Goal: Task Accomplishment & Management: Use online tool/utility

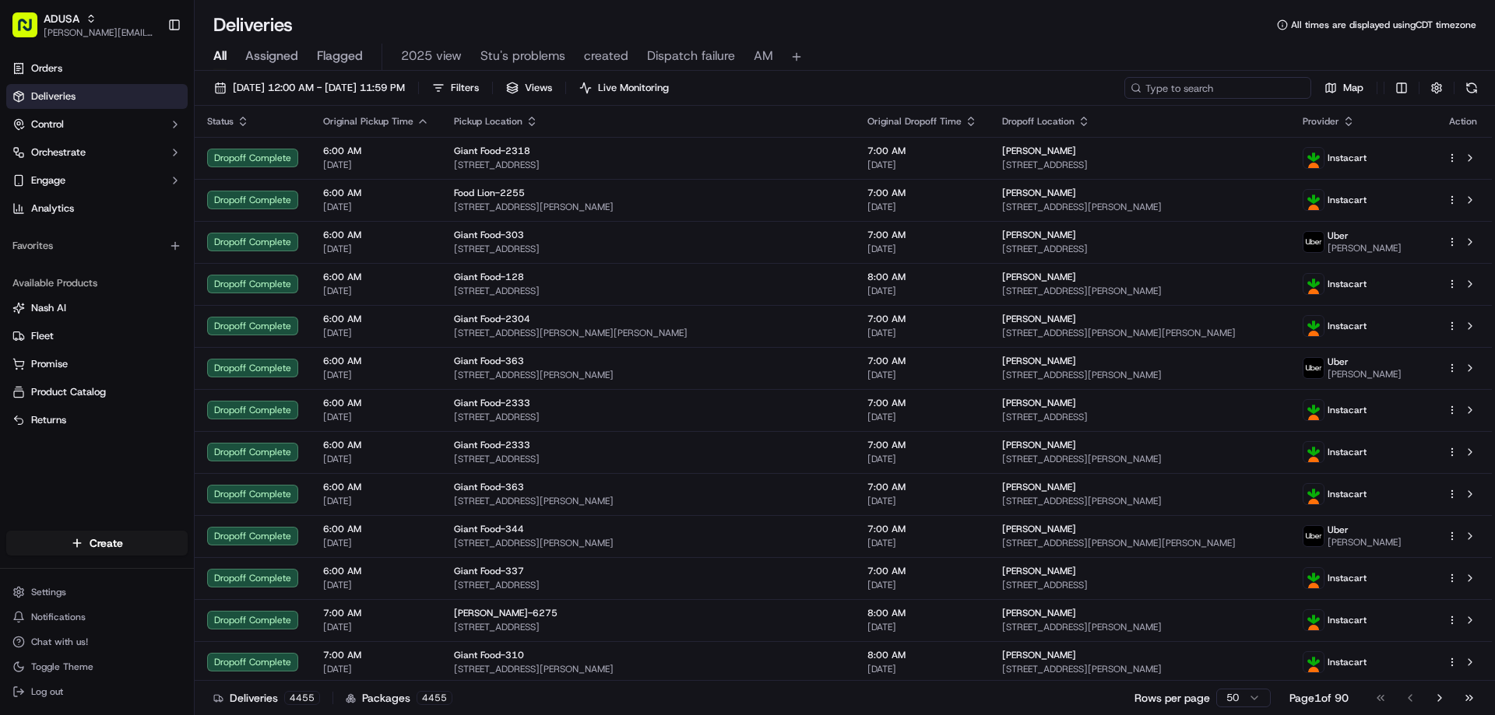
paste input "m711597543"
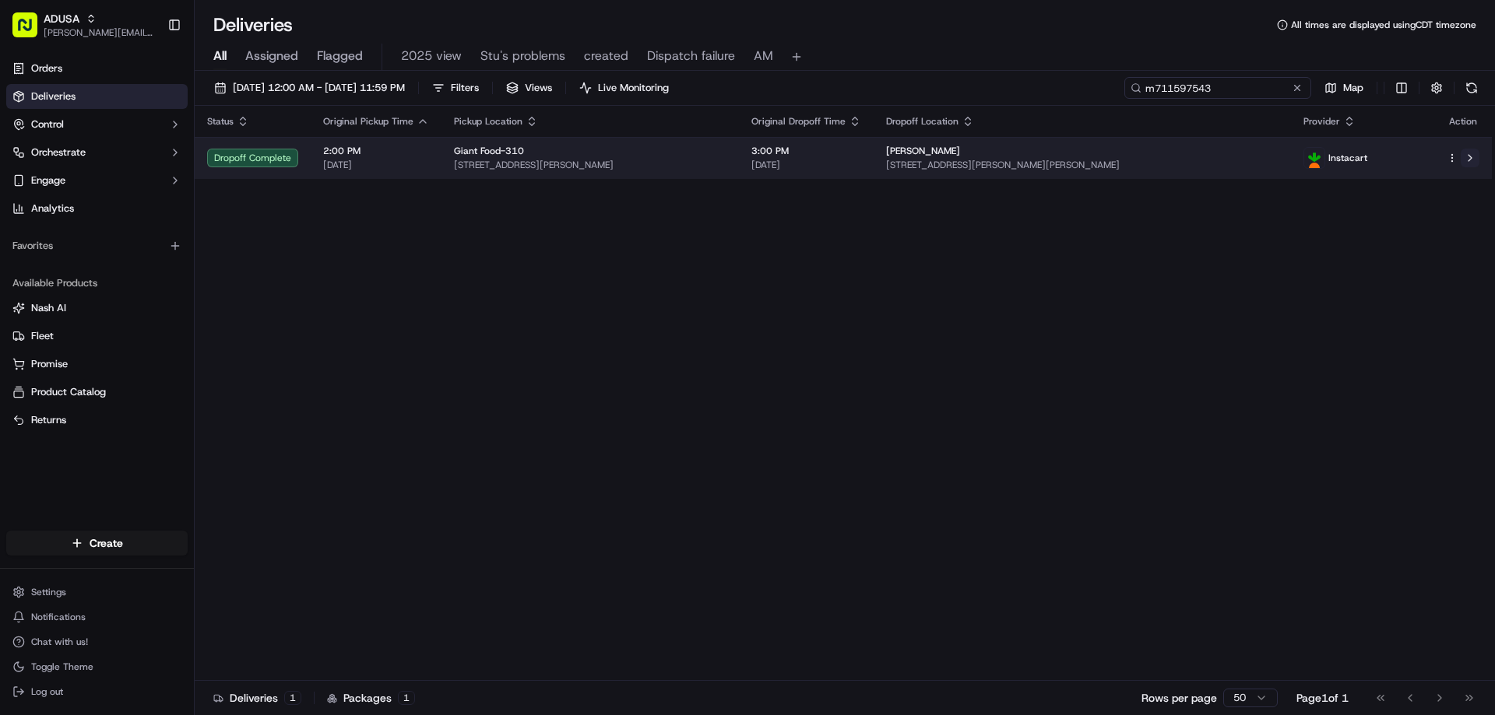
type input "m711597543"
click at [1465, 156] on button at bounding box center [1469, 158] width 19 height 19
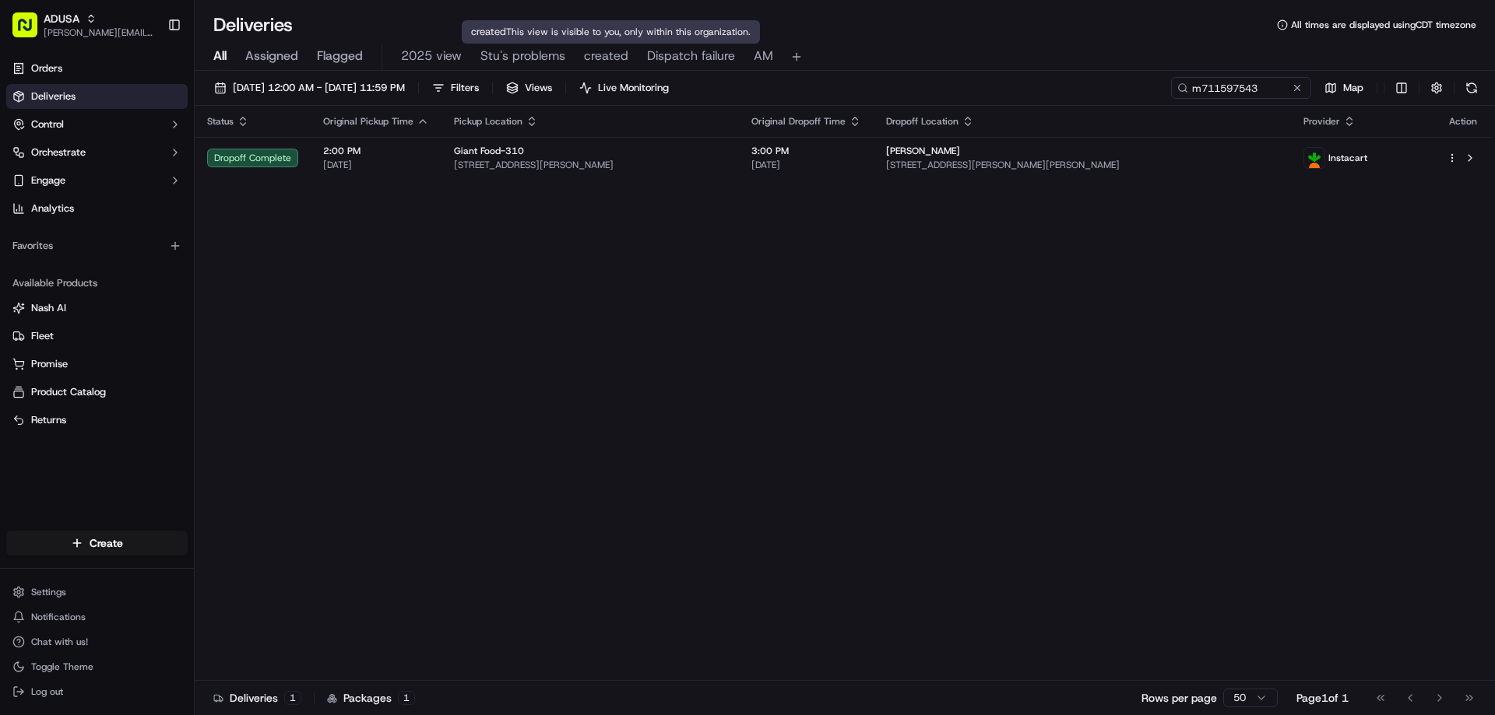
click at [1292, 91] on button at bounding box center [1297, 88] width 16 height 16
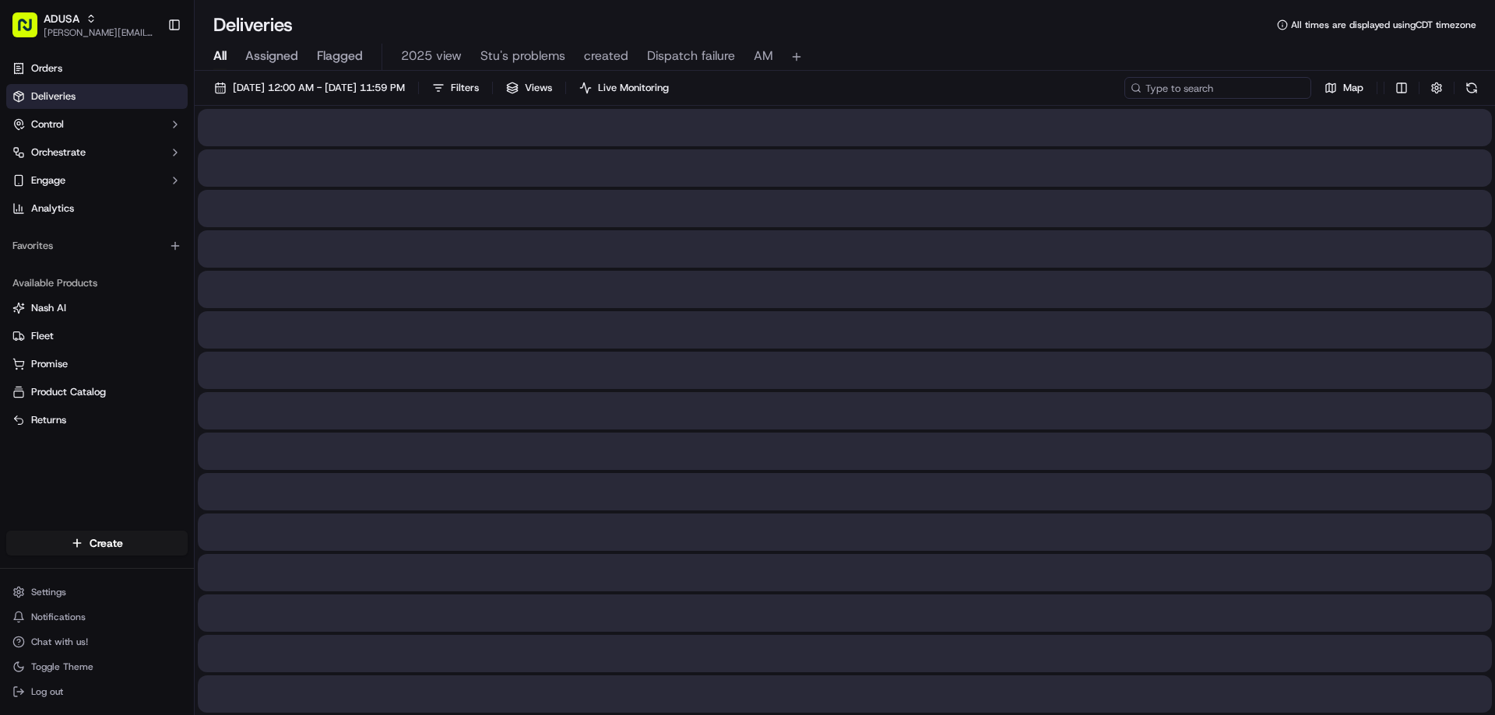
click at [1292, 91] on input at bounding box center [1217, 88] width 187 height 22
paste input "m714556432"
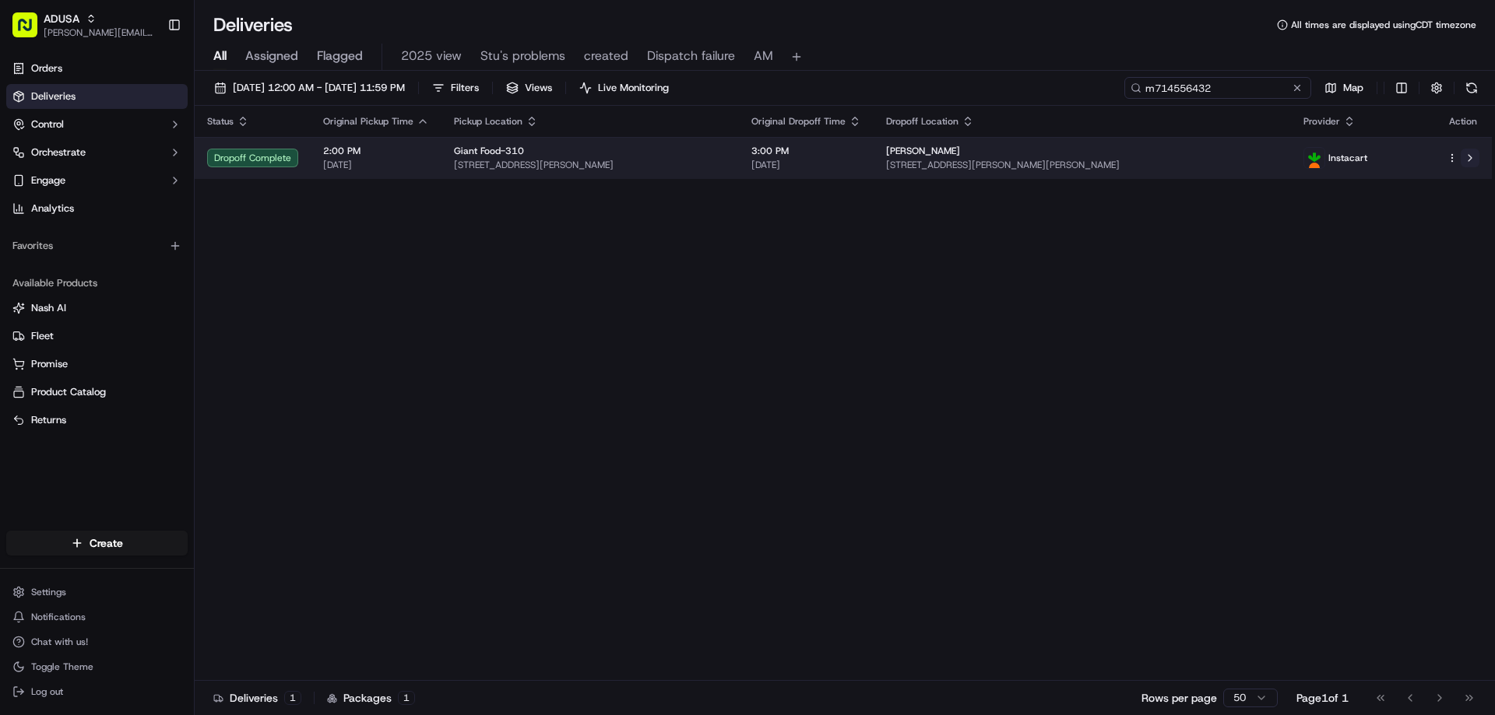
type input "m714556432"
click at [1471, 156] on button at bounding box center [1469, 158] width 19 height 19
click at [1188, 158] on div "Patricia Mangialardo 6604 Alexis Dr, Bowie, MD 20720, US" at bounding box center [1082, 158] width 392 height 26
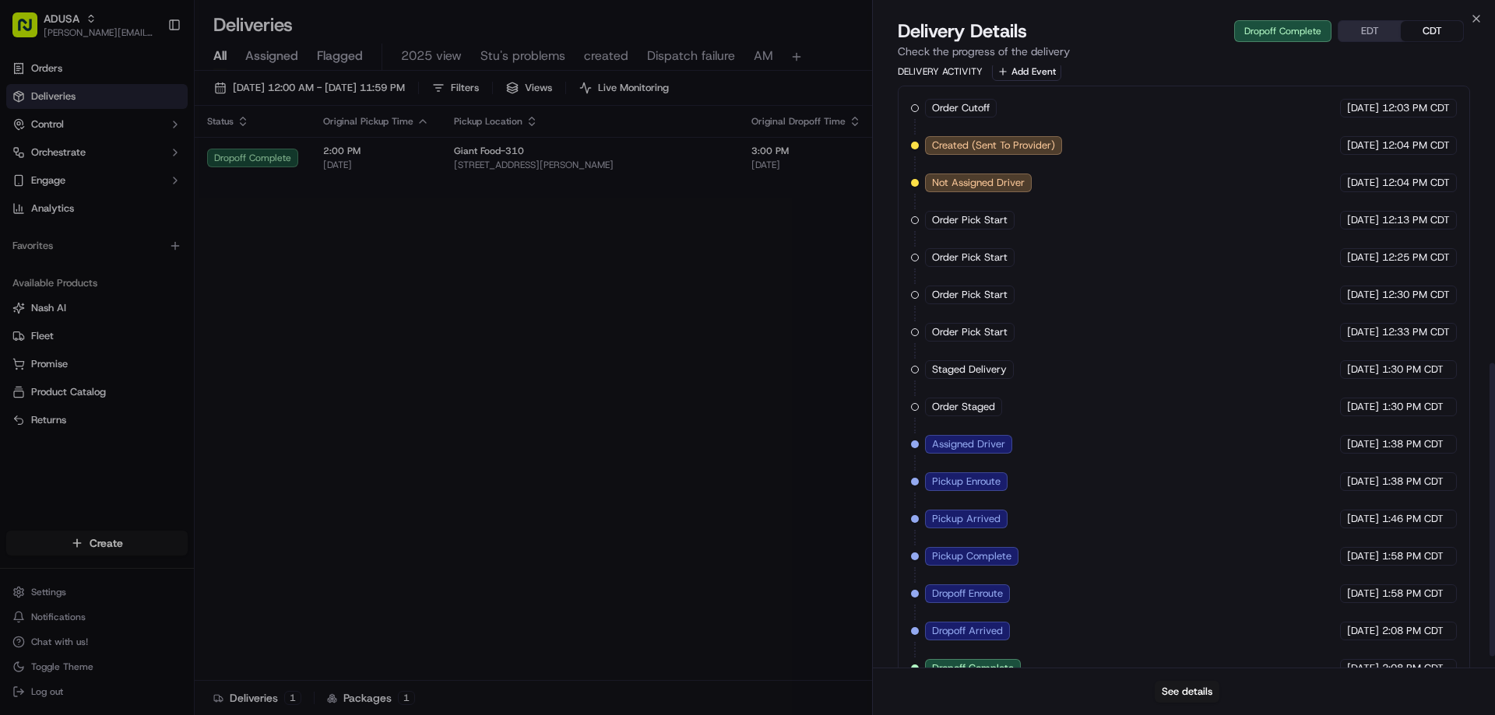
scroll to position [634, 0]
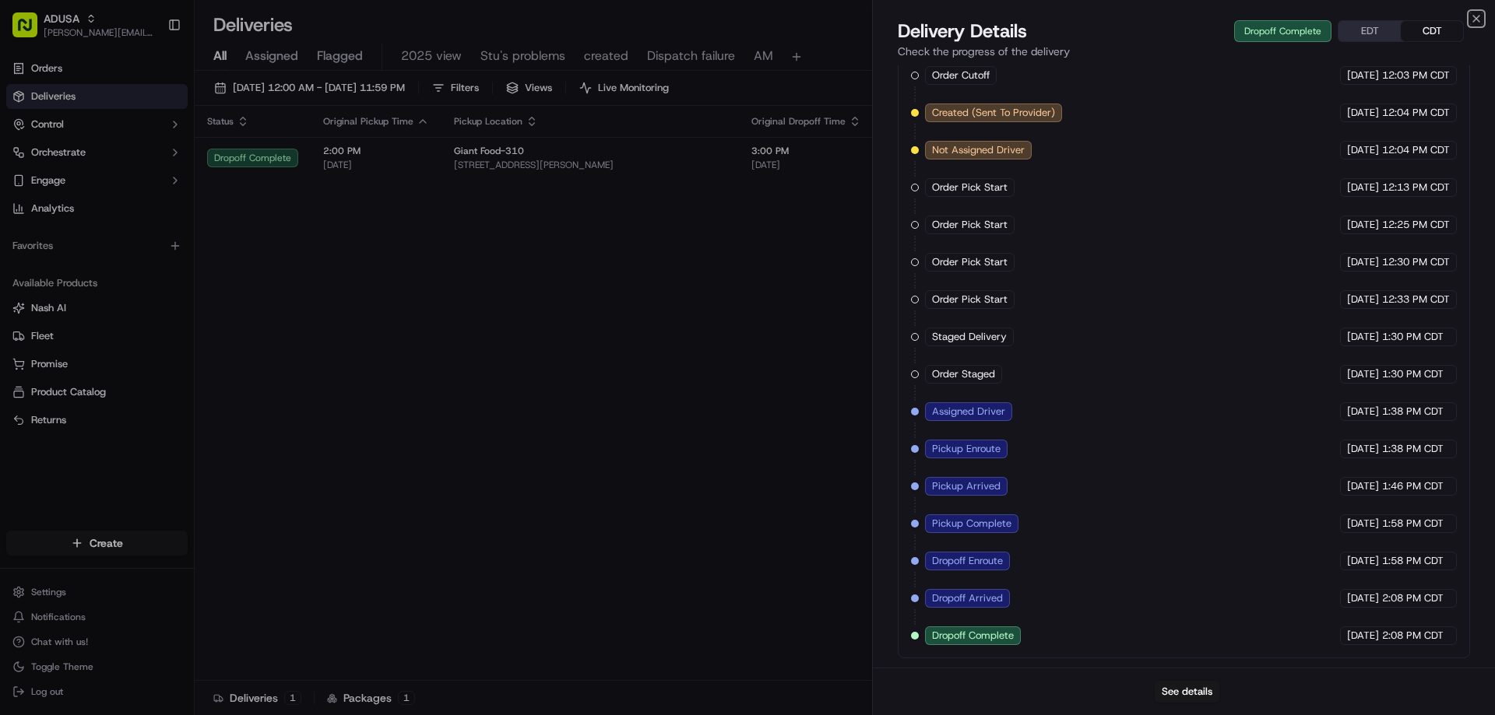
drag, startPoint x: 1472, startPoint y: 16, endPoint x: 575, endPoint y: 27, distance: 897.7
click at [1467, 17] on div "Close Delivery Details Dropoff Complete EDT CDT Check the progress of the deliv…" at bounding box center [1183, 357] width 623 height 715
click at [1475, 16] on icon "button" at bounding box center [1476, 18] width 12 height 12
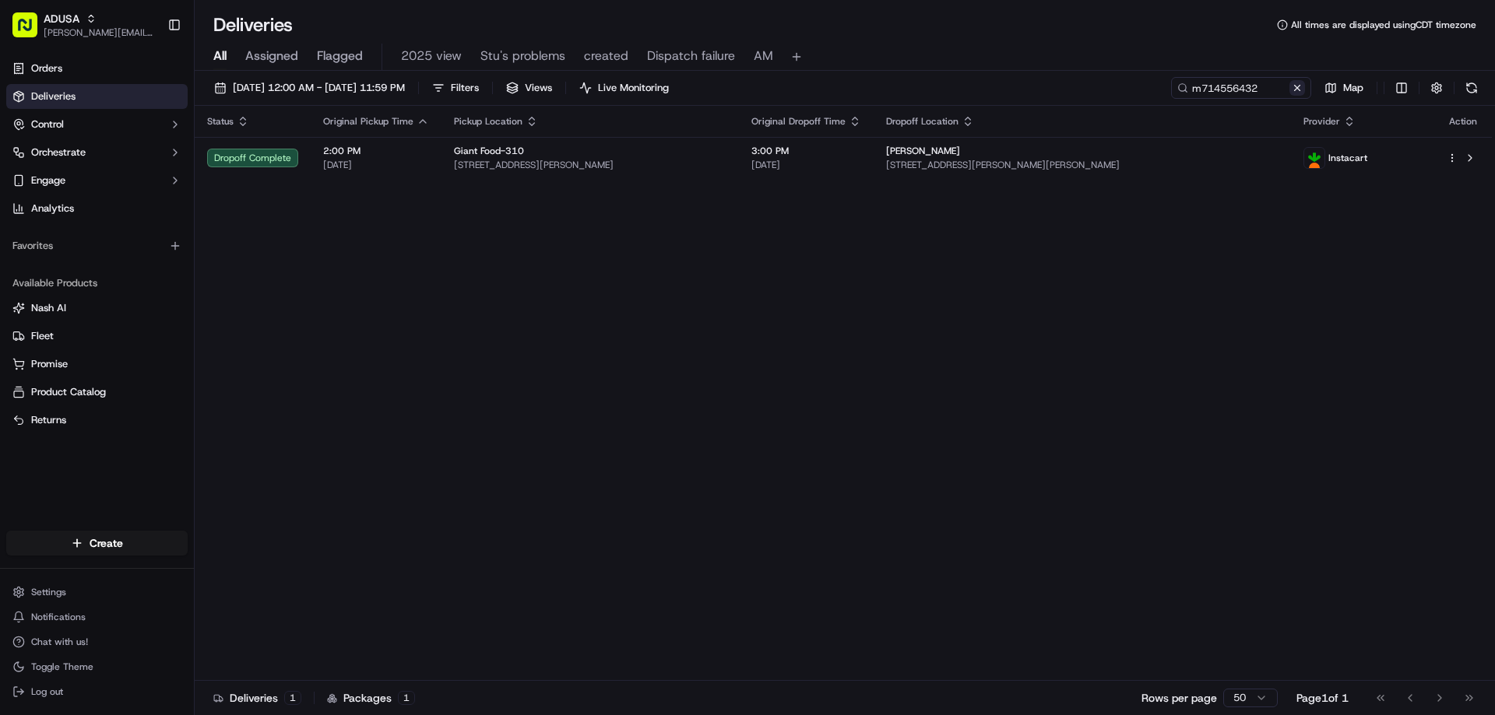
click at [1298, 92] on button at bounding box center [1297, 88] width 16 height 16
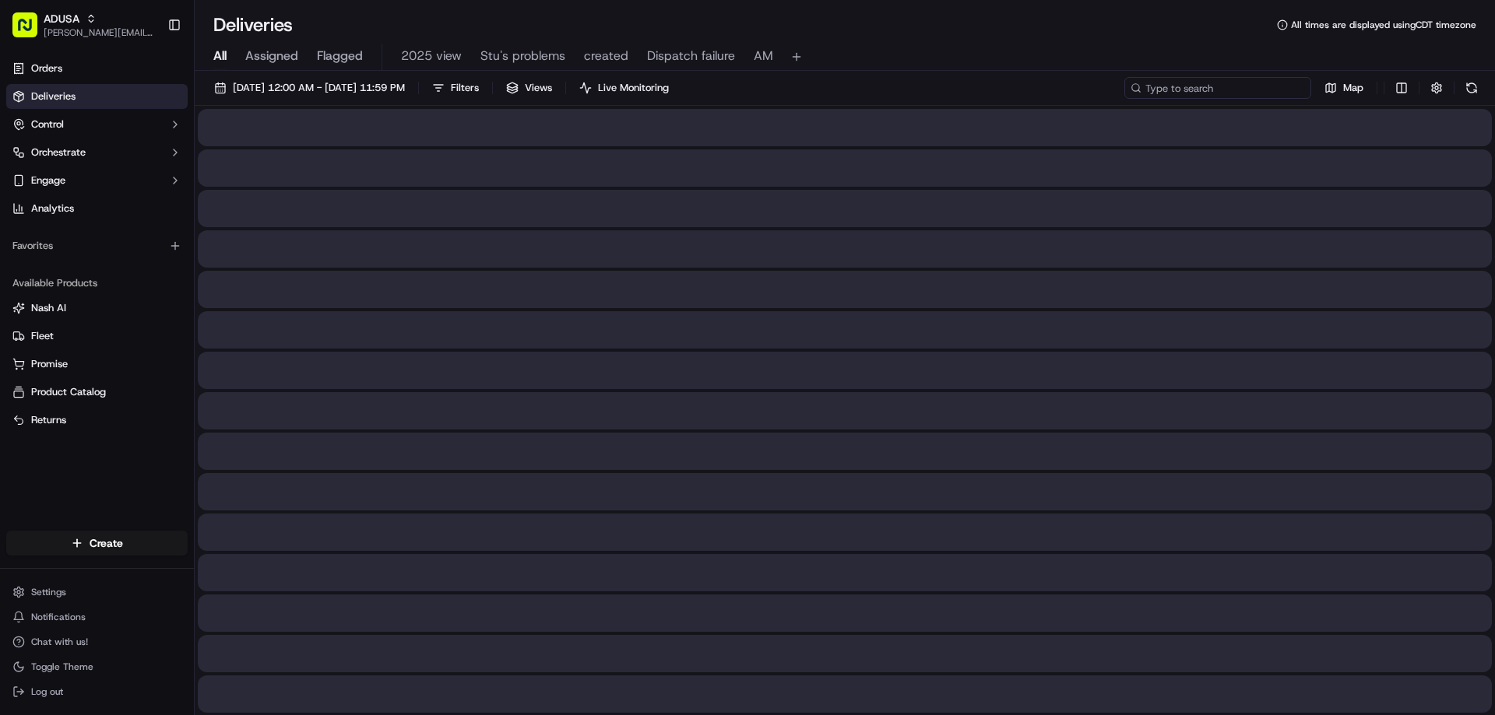
paste input "m714810323"
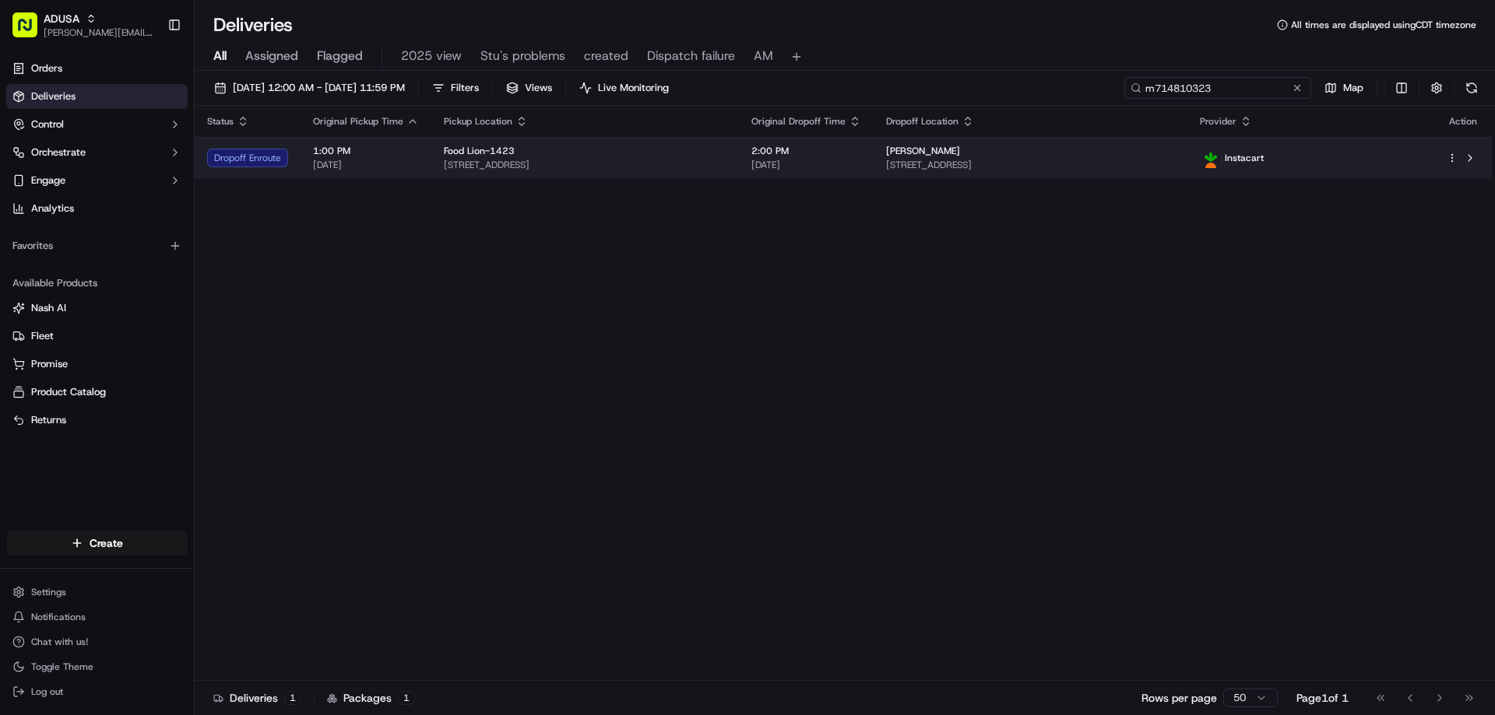
type input "m714810323"
click at [1175, 171] on span "1314 Ontario St, Havre de Grace, MD 21078, US" at bounding box center [1030, 165] width 289 height 12
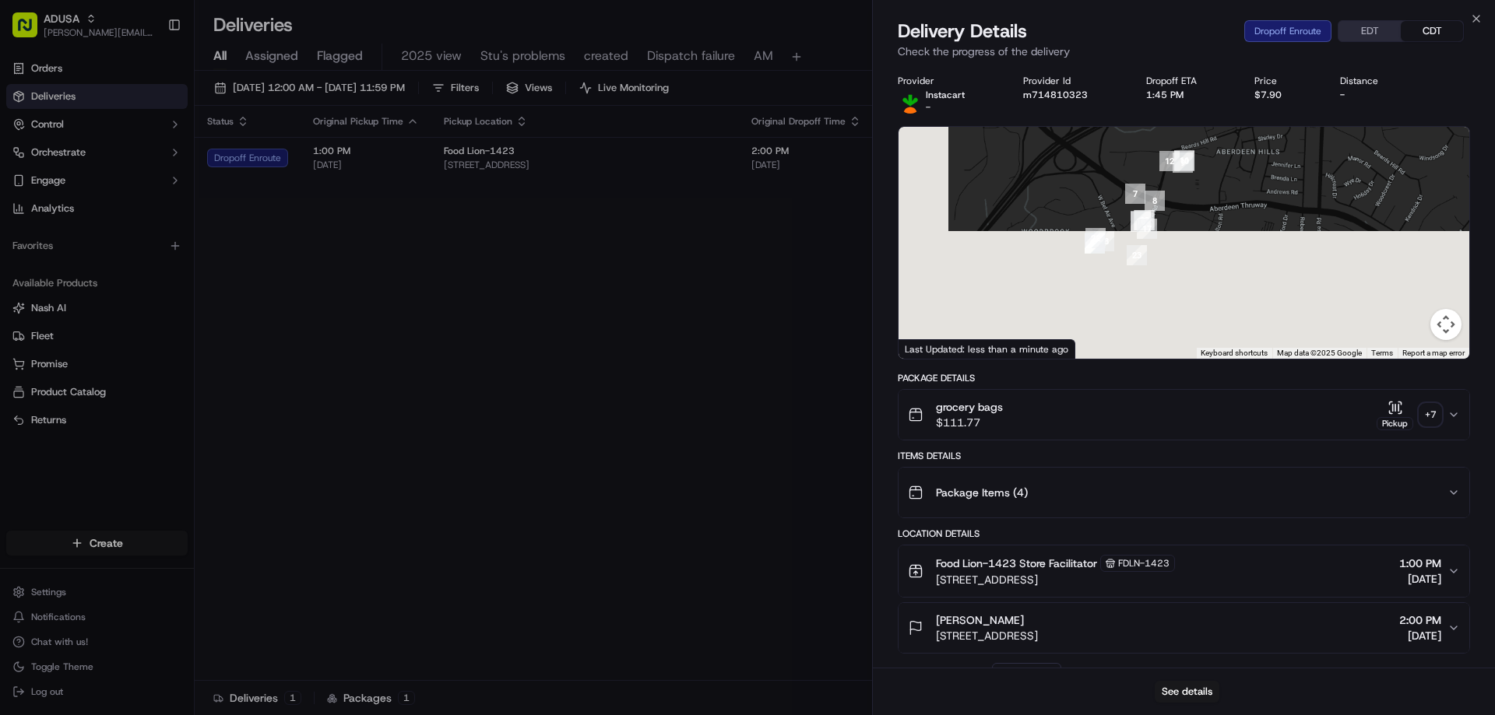
drag, startPoint x: 1201, startPoint y: 325, endPoint x: 1264, endPoint y: 138, distance: 197.9
click at [1264, 138] on div at bounding box center [1183, 243] width 571 height 232
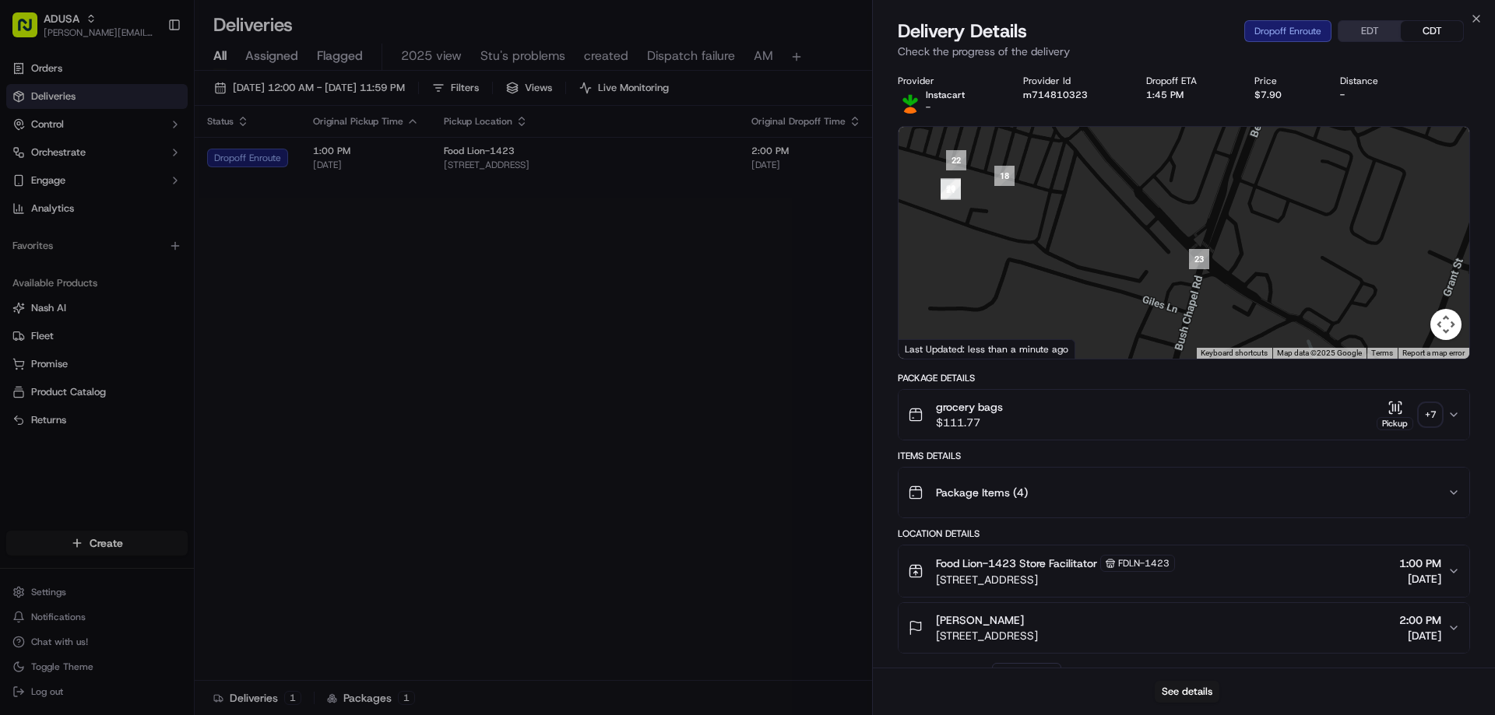
drag, startPoint x: 1111, startPoint y: 285, endPoint x: 1464, endPoint y: 149, distance: 378.1
click at [1464, 149] on div at bounding box center [1183, 243] width 571 height 232
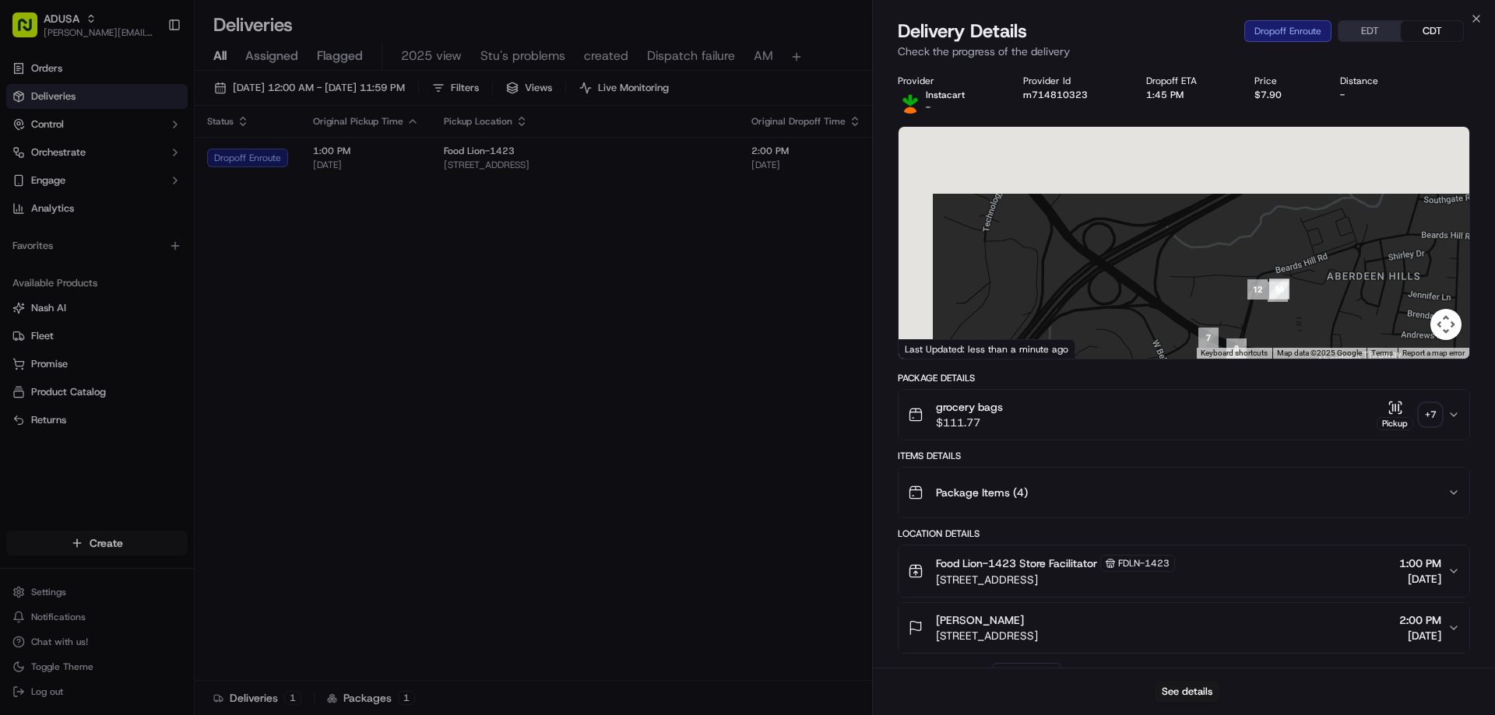
drag, startPoint x: 1070, startPoint y: 157, endPoint x: 1162, endPoint y: 387, distance: 247.4
click at [1162, 387] on div "Provider Instacart - Provider Id m714810323 Dropoff ETA 1:45 PM Price $7.90 Dis…" at bounding box center [1184, 571] width 572 height 993
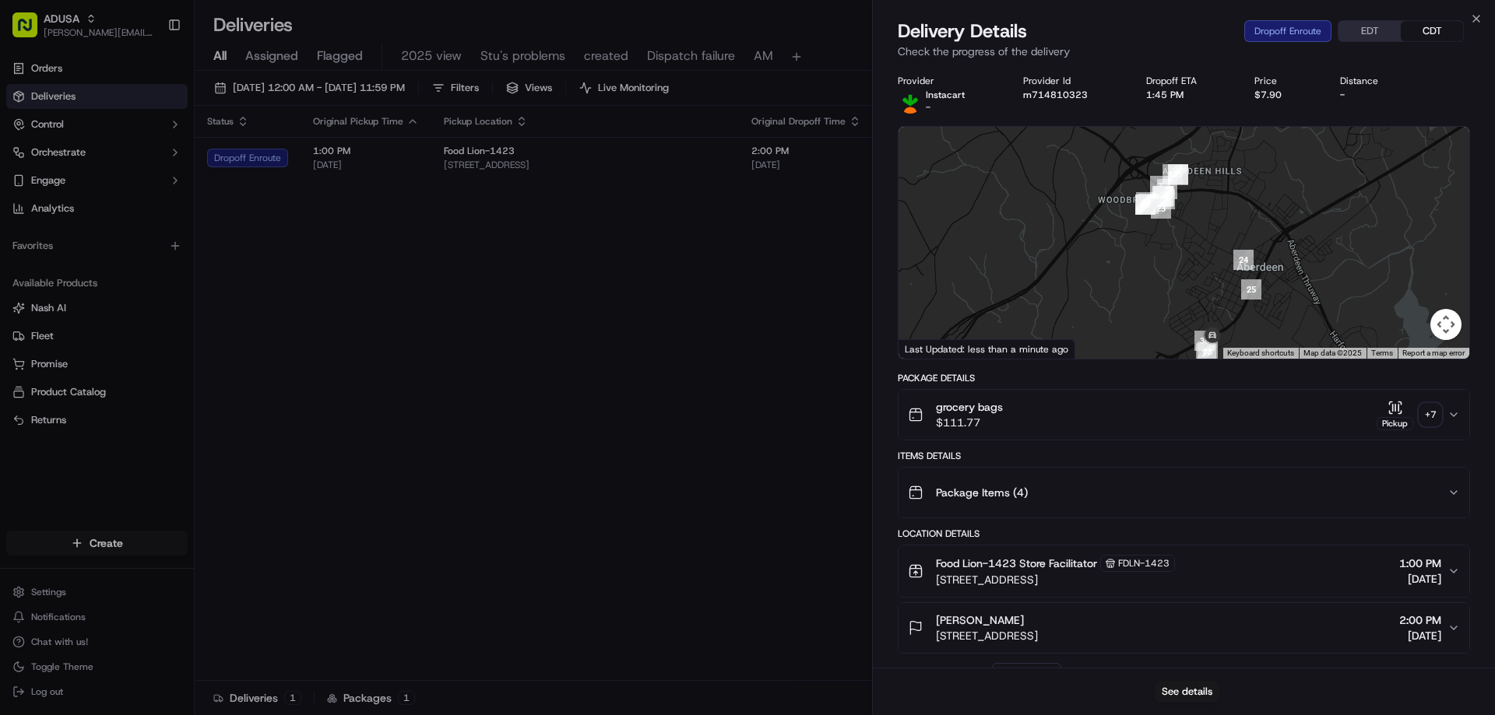
drag, startPoint x: 1240, startPoint y: 290, endPoint x: 1147, endPoint y: 122, distance: 191.7
click at [1147, 122] on div "Provider Instacart - Provider Id m714810323 Dropoff ETA 1:45 PM Price $7.90 Dis…" at bounding box center [1184, 571] width 572 height 993
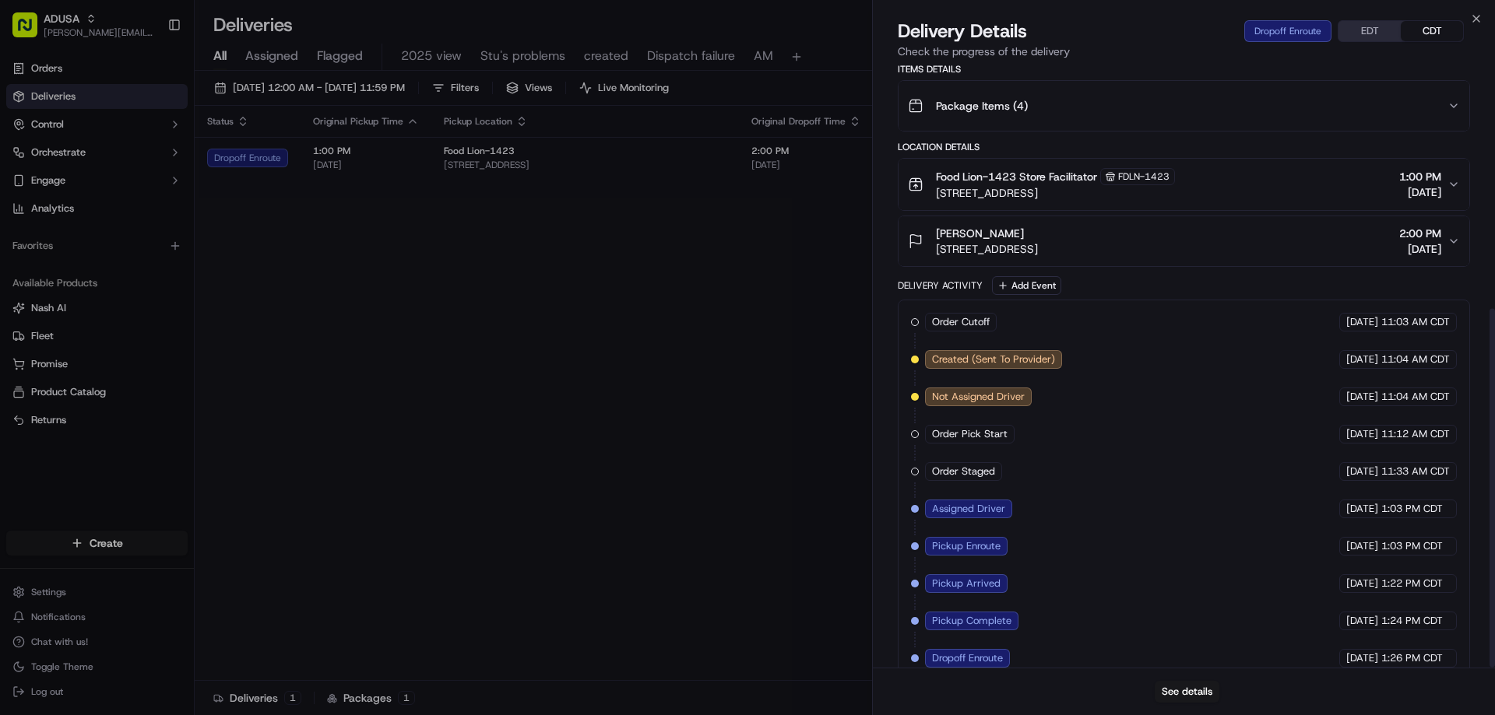
scroll to position [409, 0]
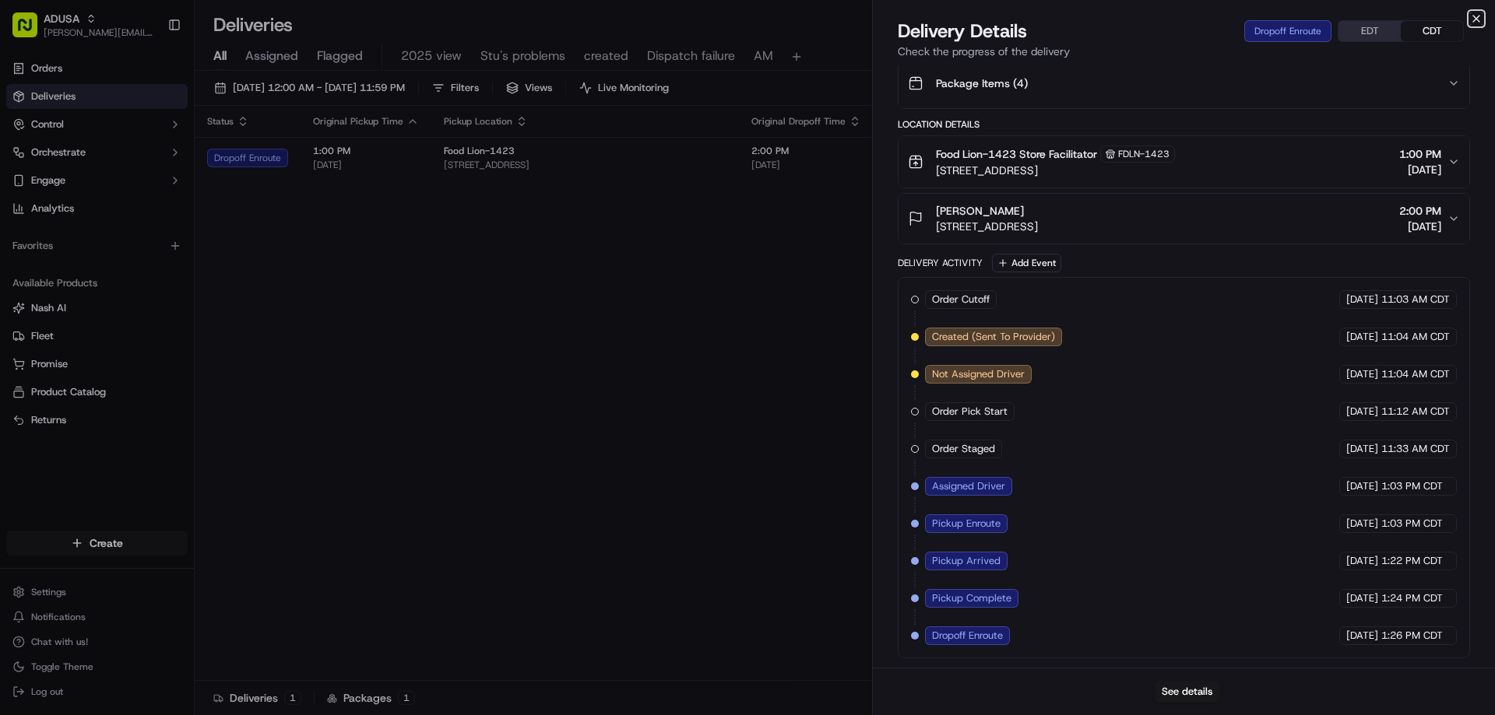
click at [1474, 23] on icon "button" at bounding box center [1476, 18] width 12 height 12
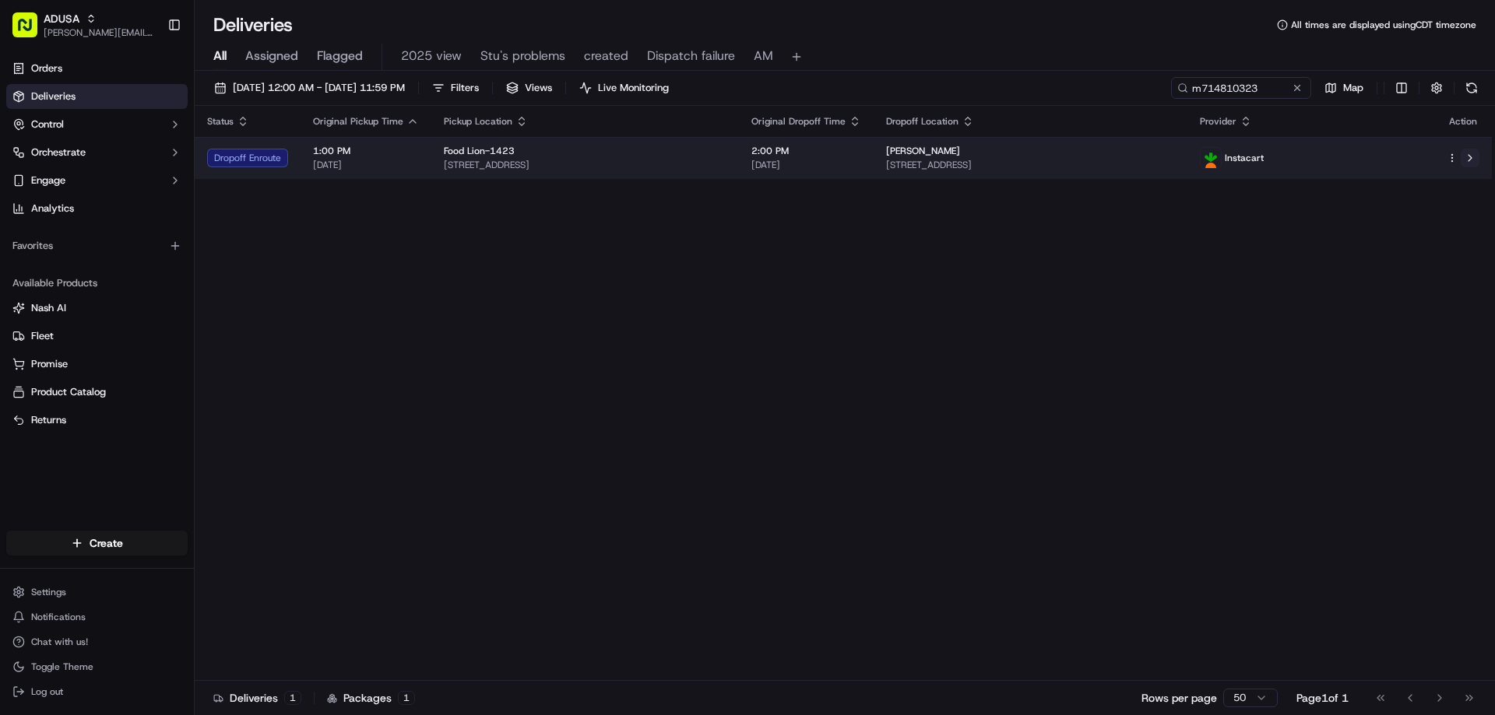
click at [1470, 158] on button at bounding box center [1469, 158] width 19 height 19
click at [1098, 160] on span "1314 Ontario St, Havre de Grace, MD 21078, US" at bounding box center [1030, 165] width 289 height 12
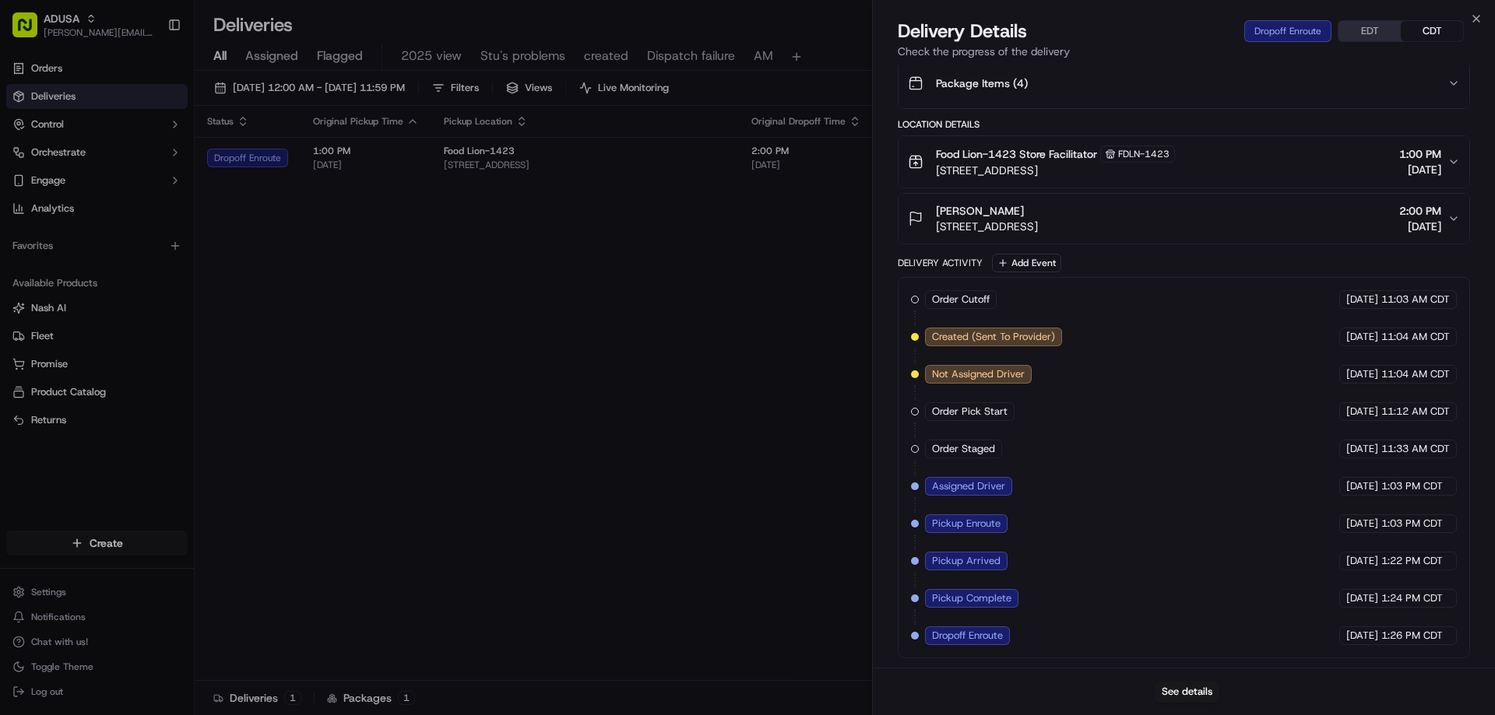
click at [1468, 17] on div "Close Delivery Details Dropoff Enroute EDT CDT Check the progress of the delive…" at bounding box center [1183, 357] width 623 height 715
click at [1471, 19] on icon "button" at bounding box center [1476, 18] width 12 height 12
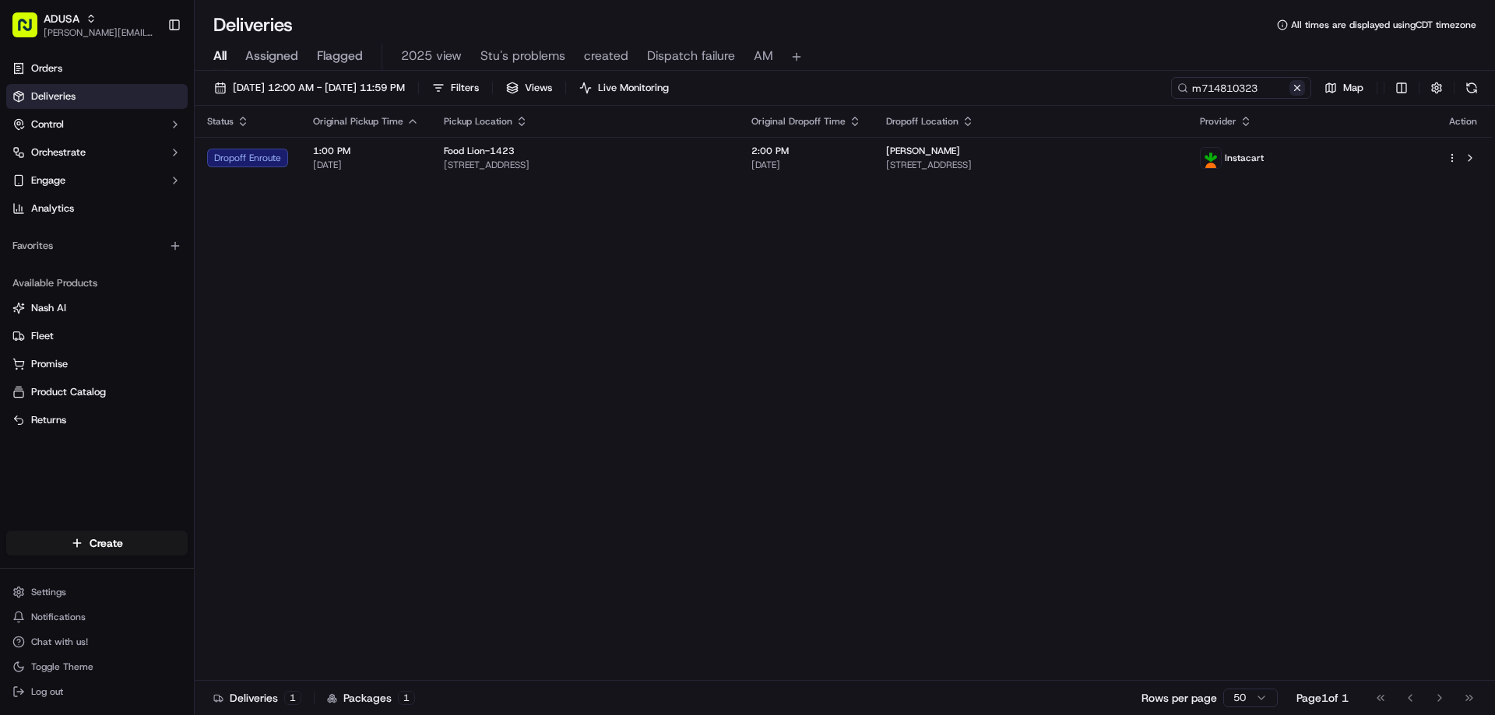
click at [1295, 88] on button at bounding box center [1297, 88] width 16 height 16
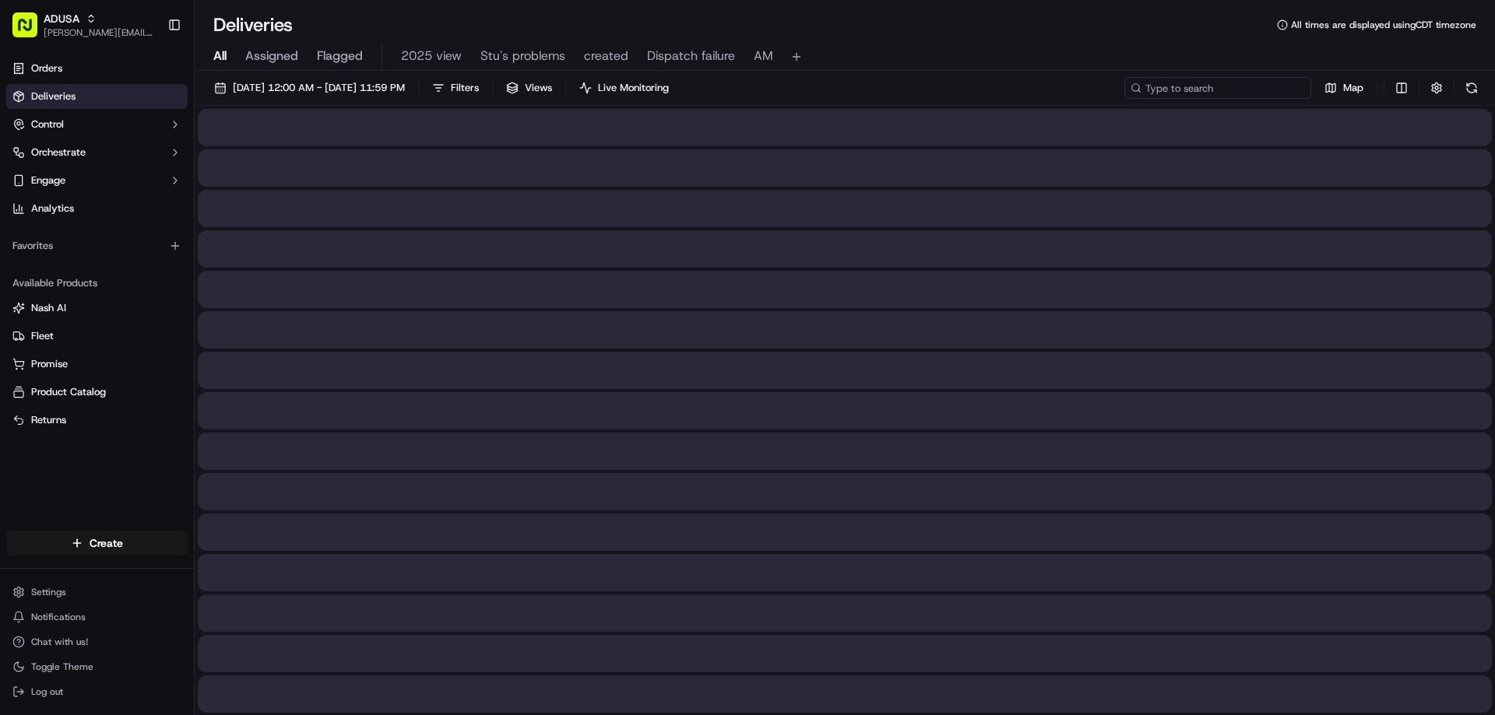
paste input "m713555397"
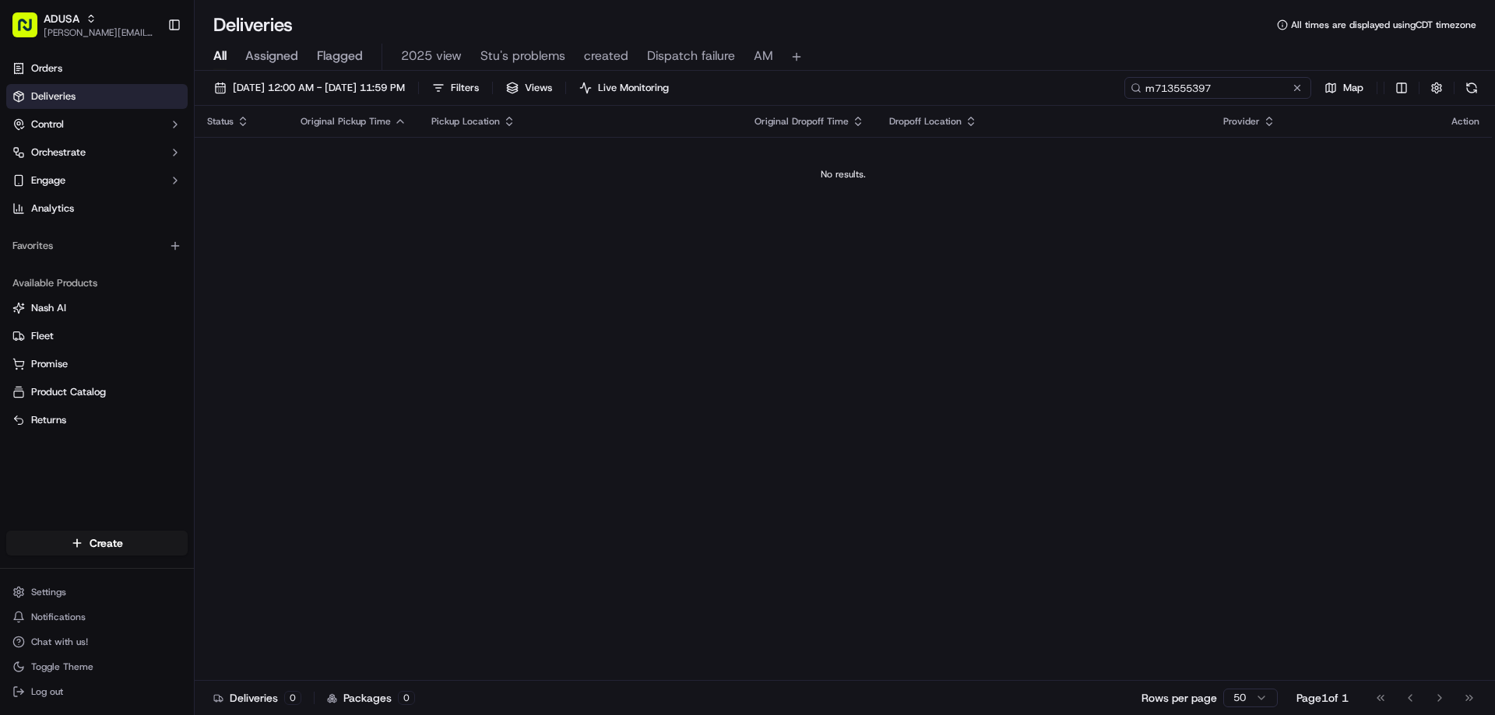
click at [1159, 88] on input "m713555397" at bounding box center [1217, 88] width 187 height 22
type input "m713555397"
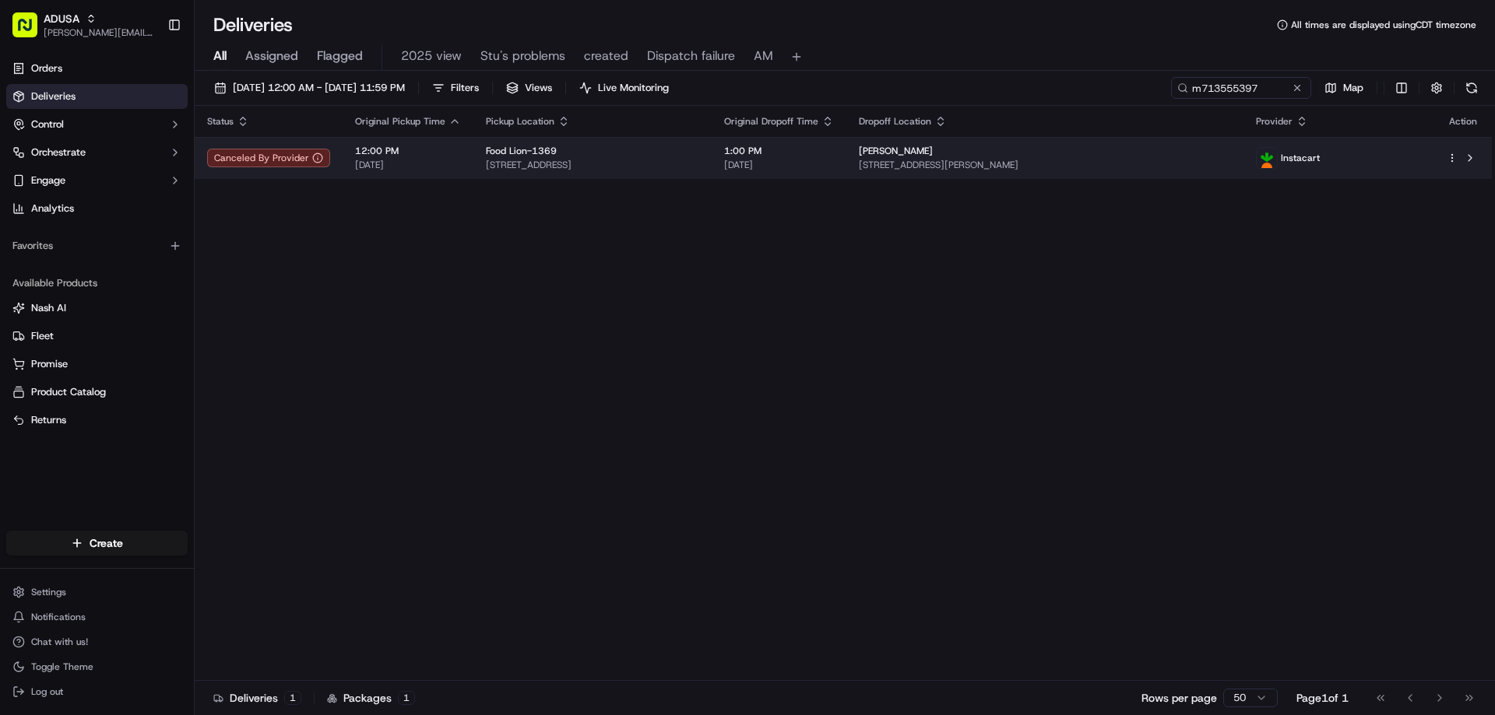
click at [1483, 159] on td at bounding box center [1463, 158] width 58 height 42
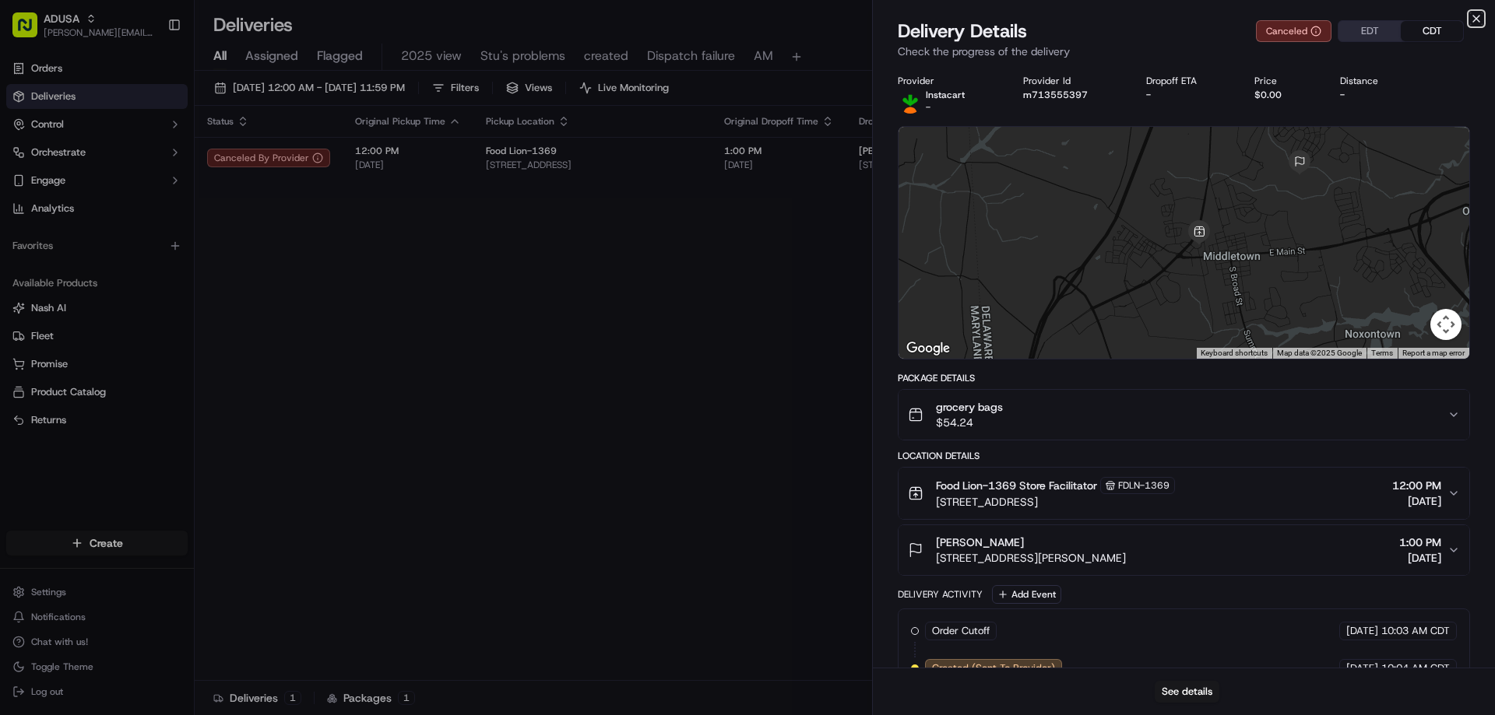
click at [1475, 18] on icon "button" at bounding box center [1476, 18] width 12 height 12
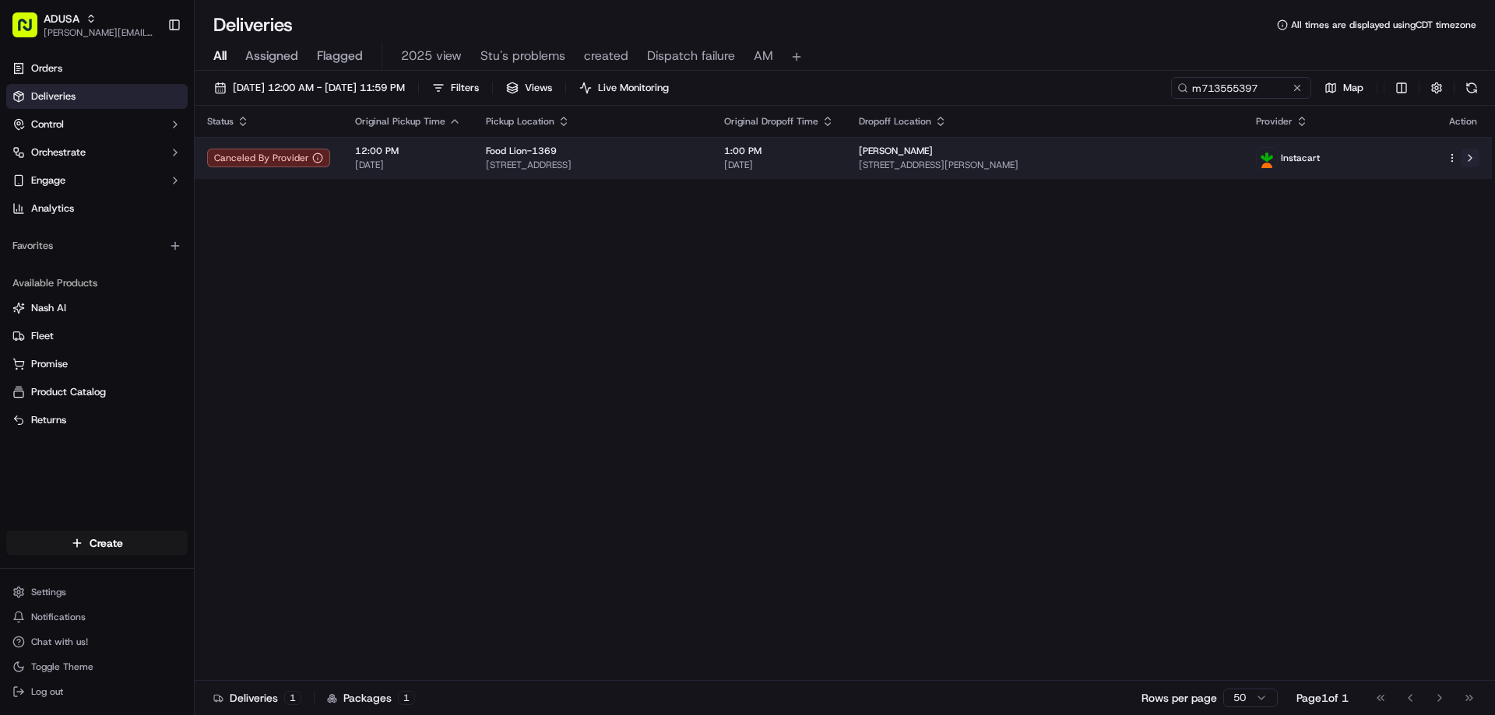
click at [1467, 154] on button at bounding box center [1469, 158] width 19 height 19
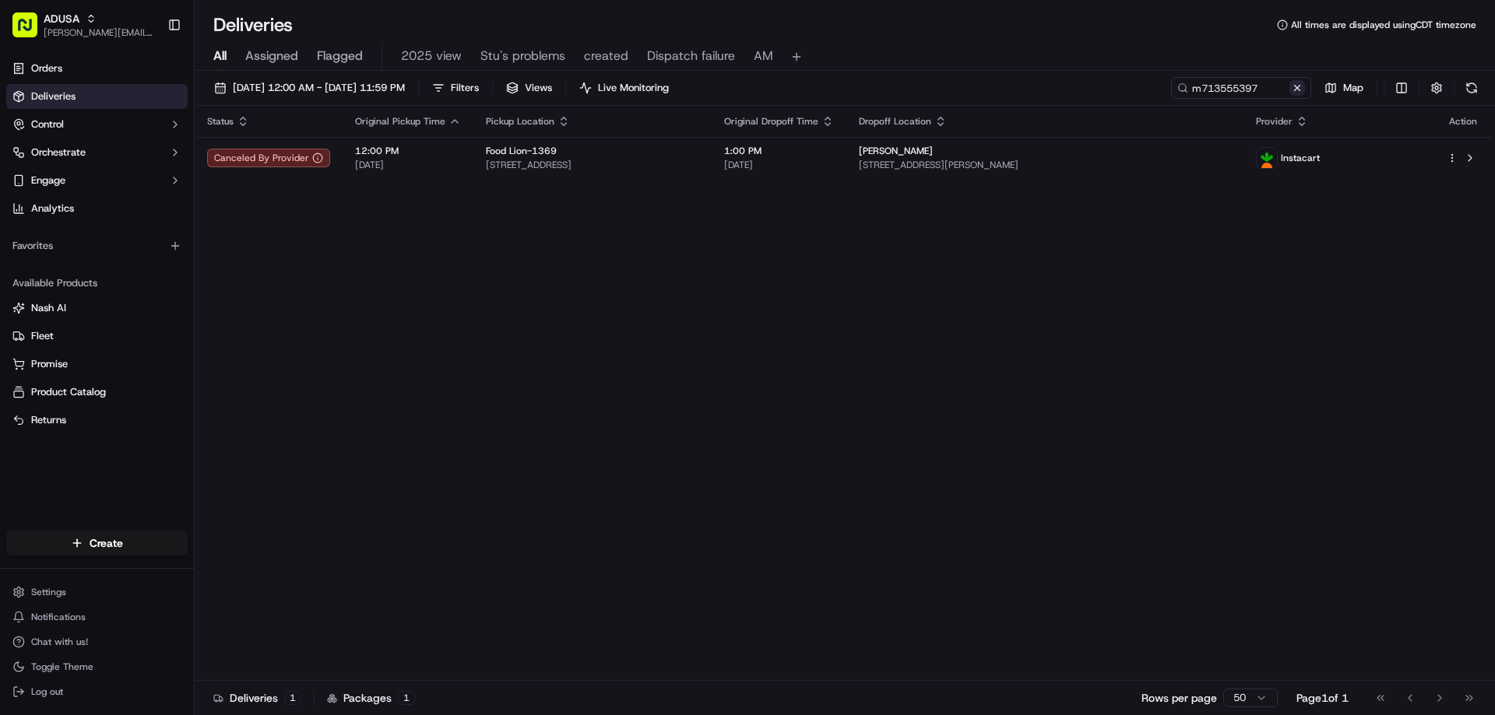
click at [1299, 84] on button at bounding box center [1297, 88] width 16 height 16
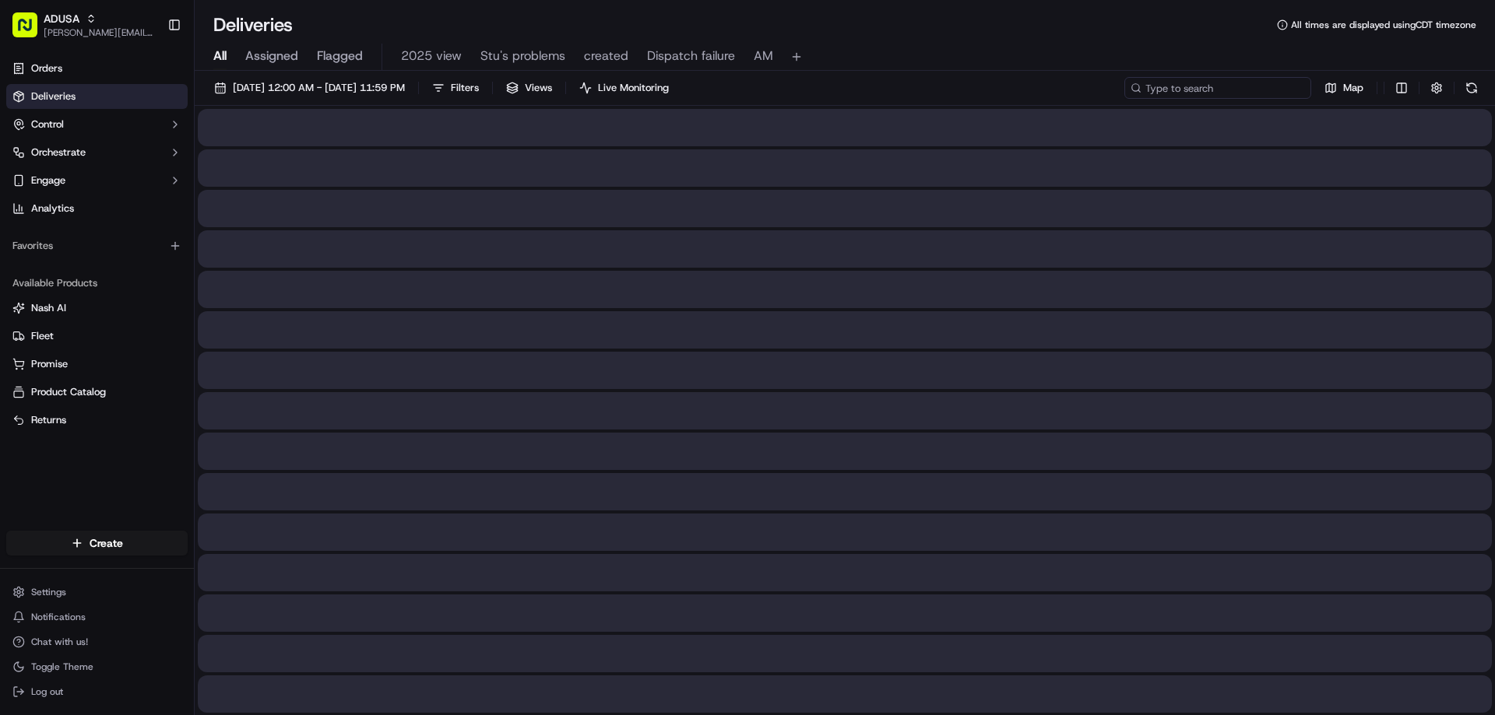
paste input "m715100413"
click at [1153, 89] on input "m715100413" at bounding box center [1217, 88] width 187 height 22
type input "m715100413"
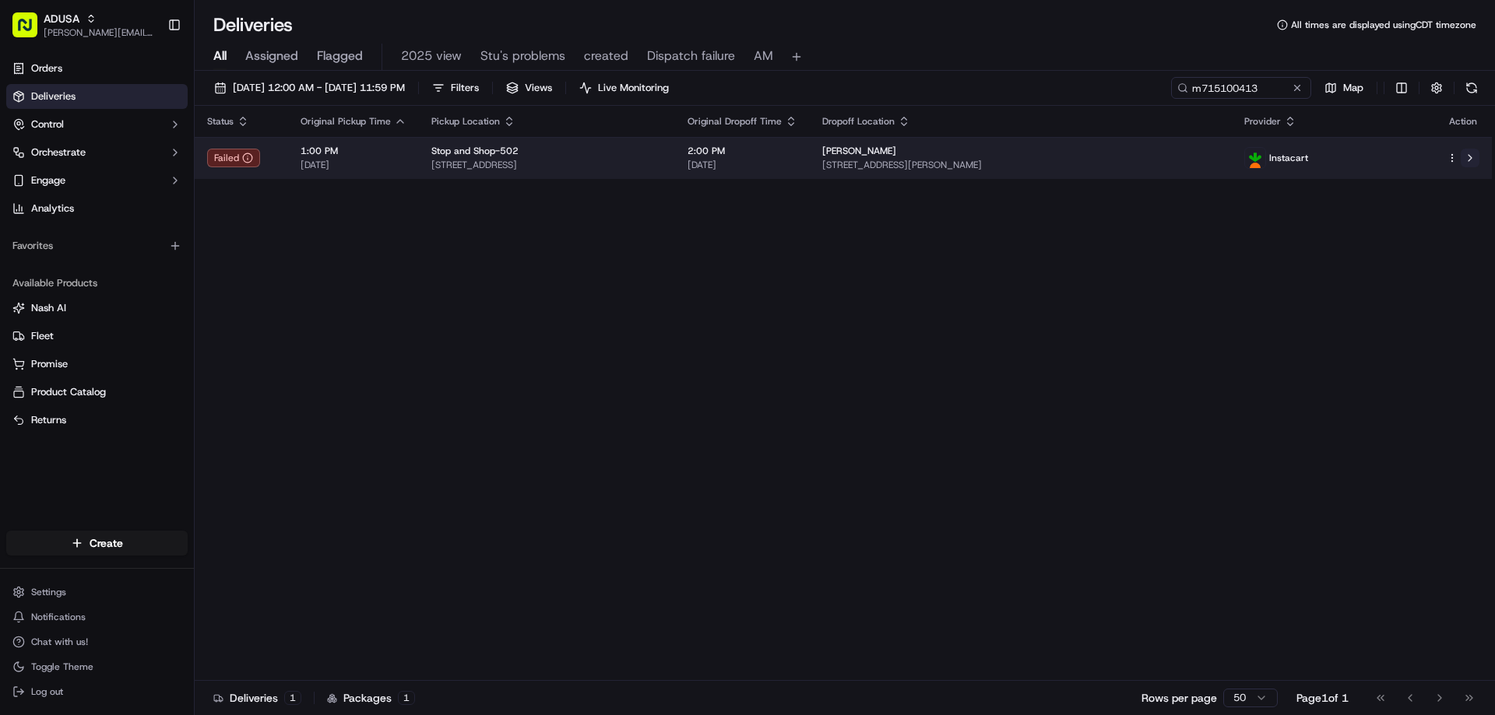
click at [1468, 153] on button at bounding box center [1469, 158] width 19 height 19
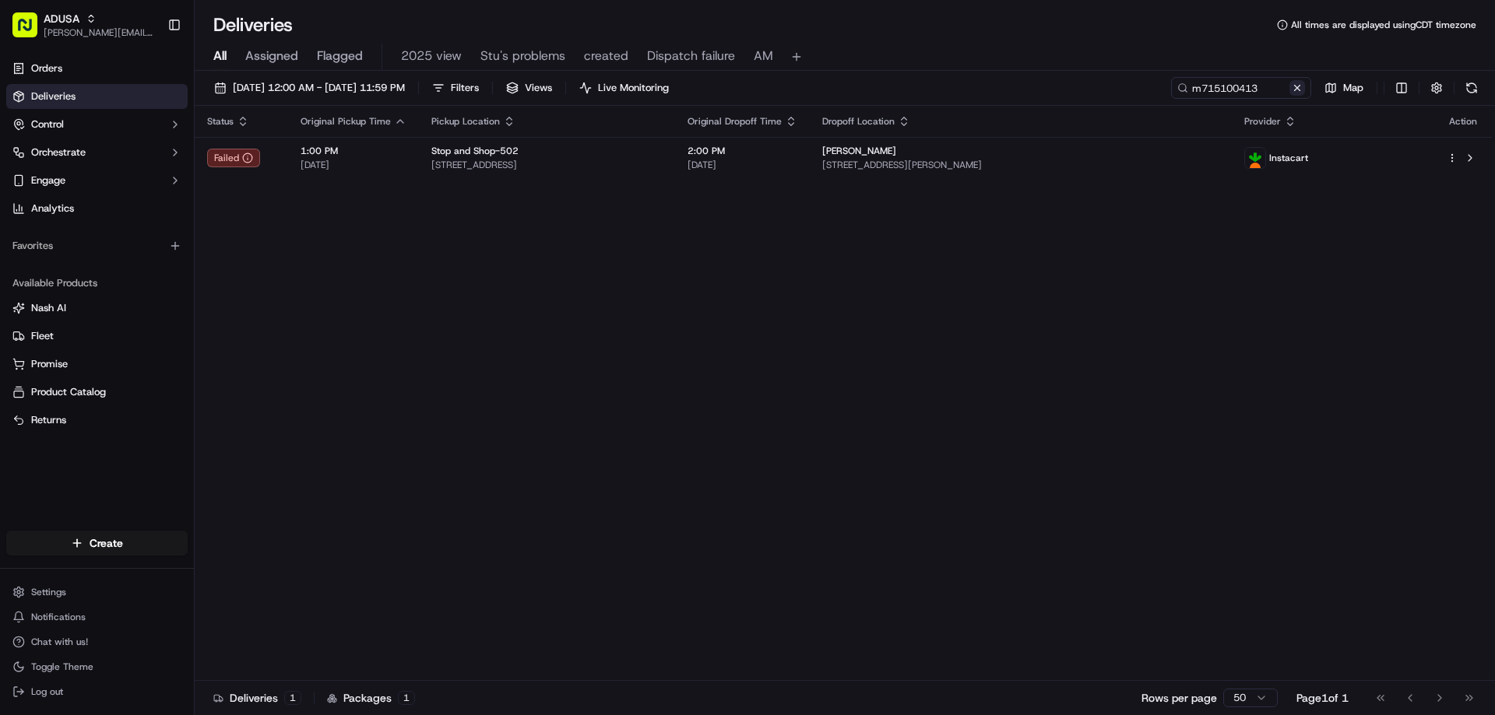
click at [1298, 90] on button at bounding box center [1297, 88] width 16 height 16
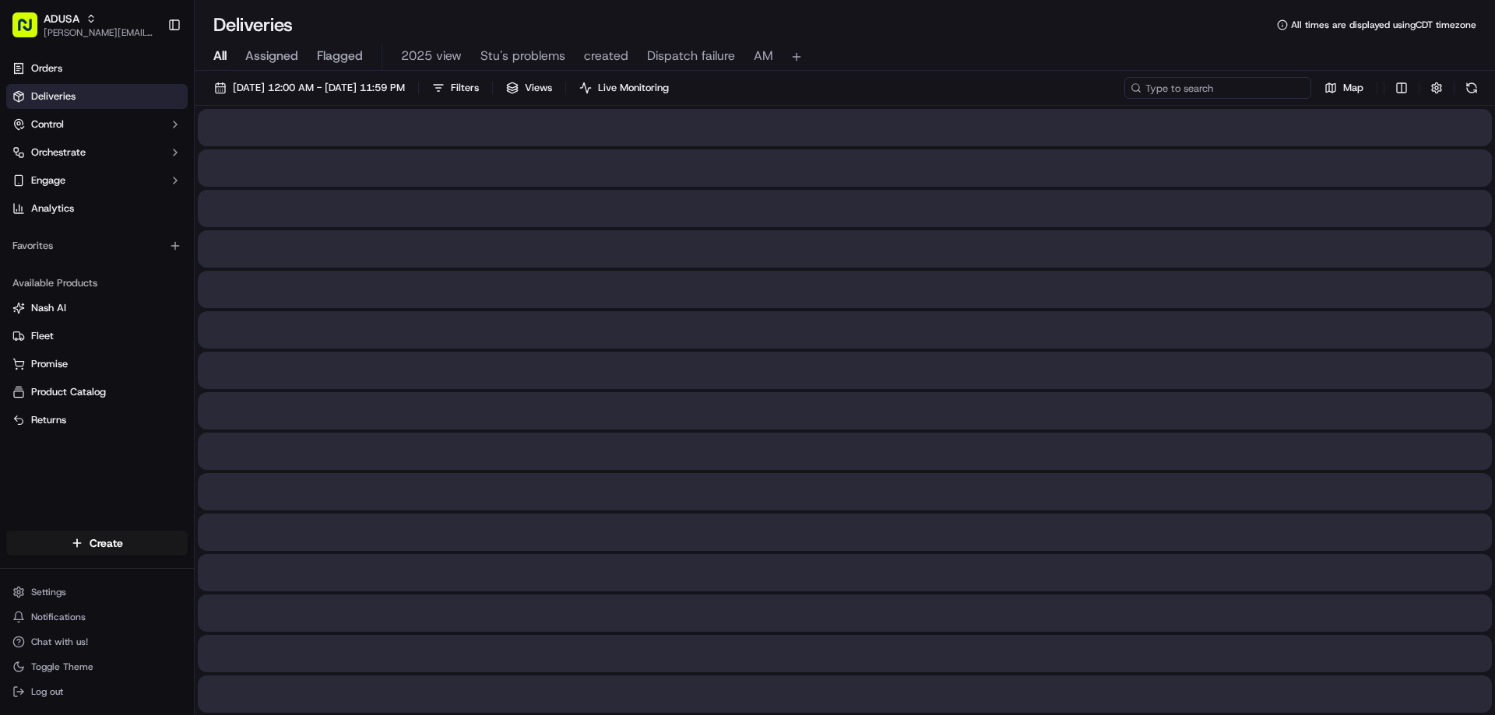
paste input "m714556432"
click at [1158, 92] on input "m714556432" at bounding box center [1217, 88] width 187 height 22
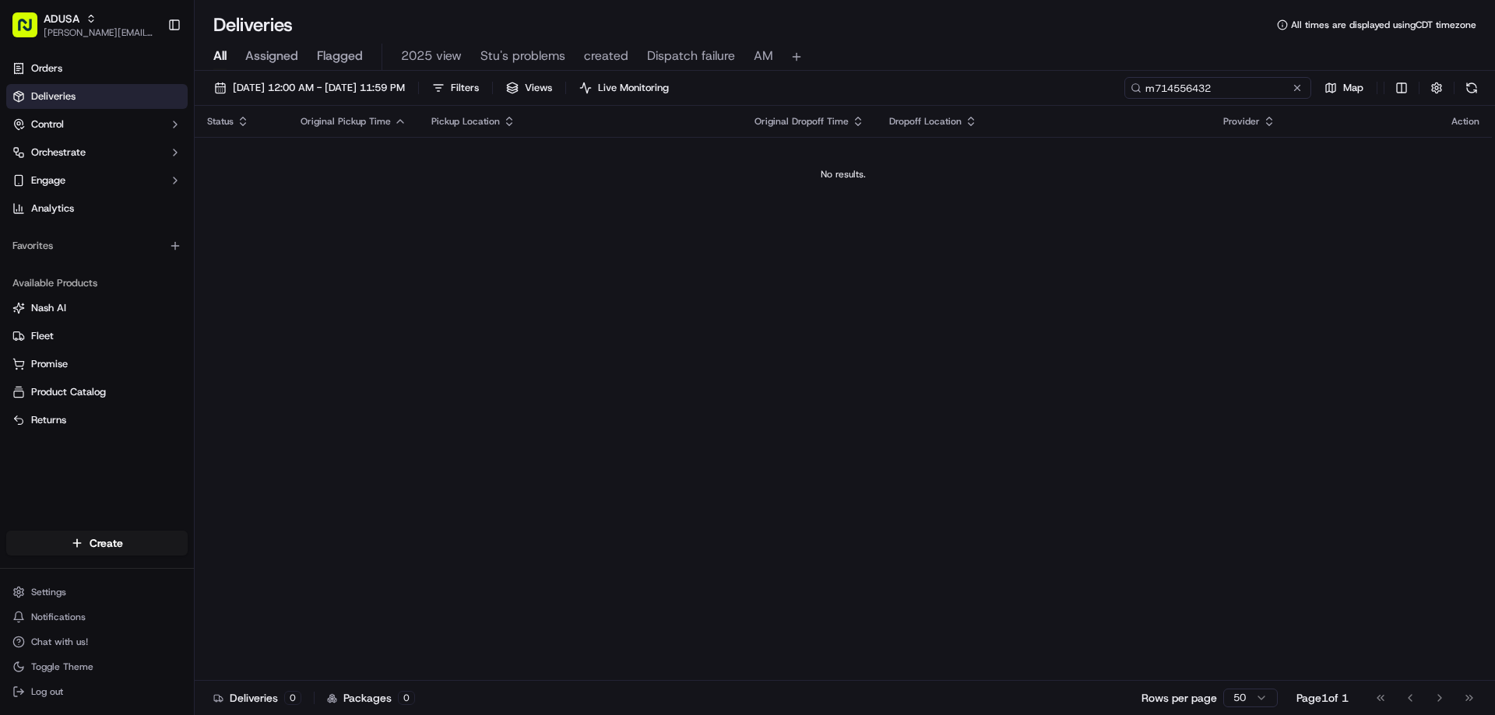
type input "m714556432"
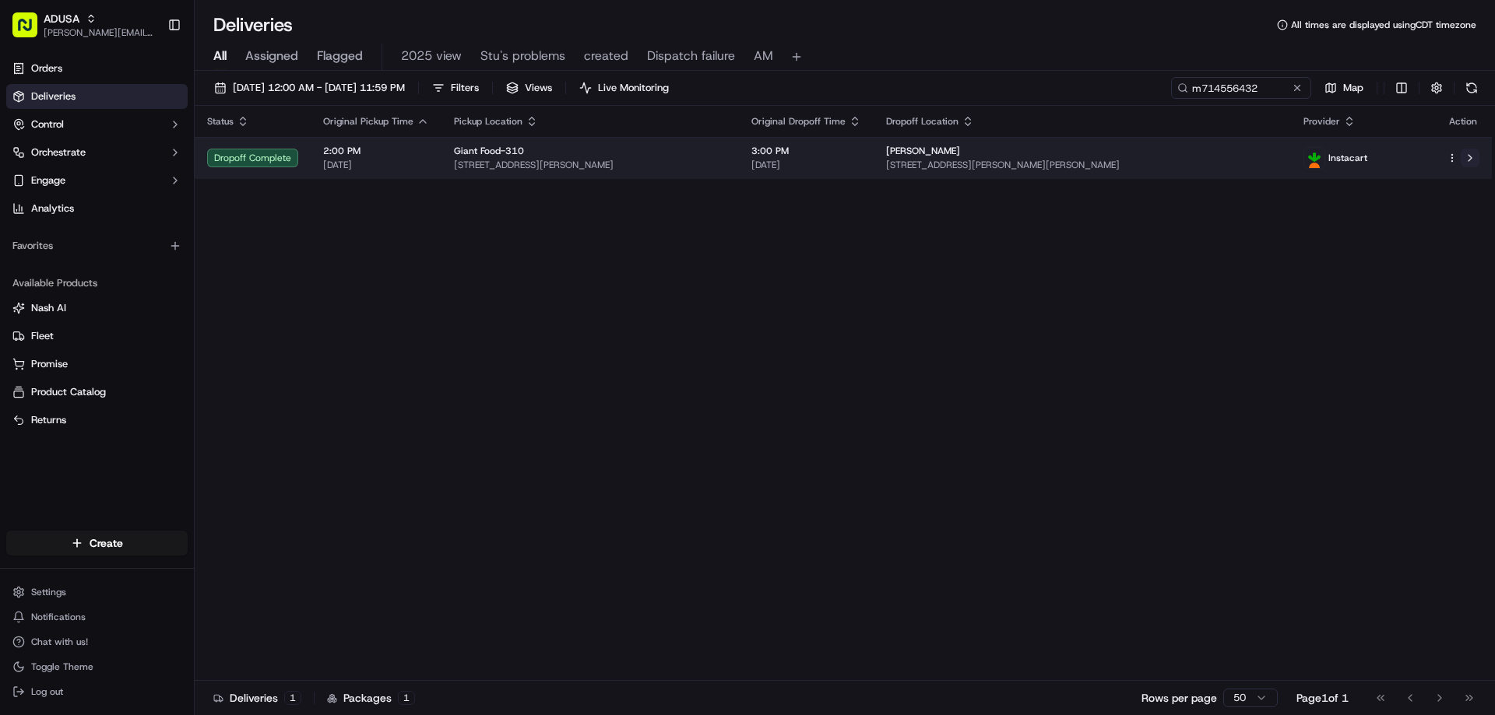
click at [1464, 160] on button at bounding box center [1469, 158] width 19 height 19
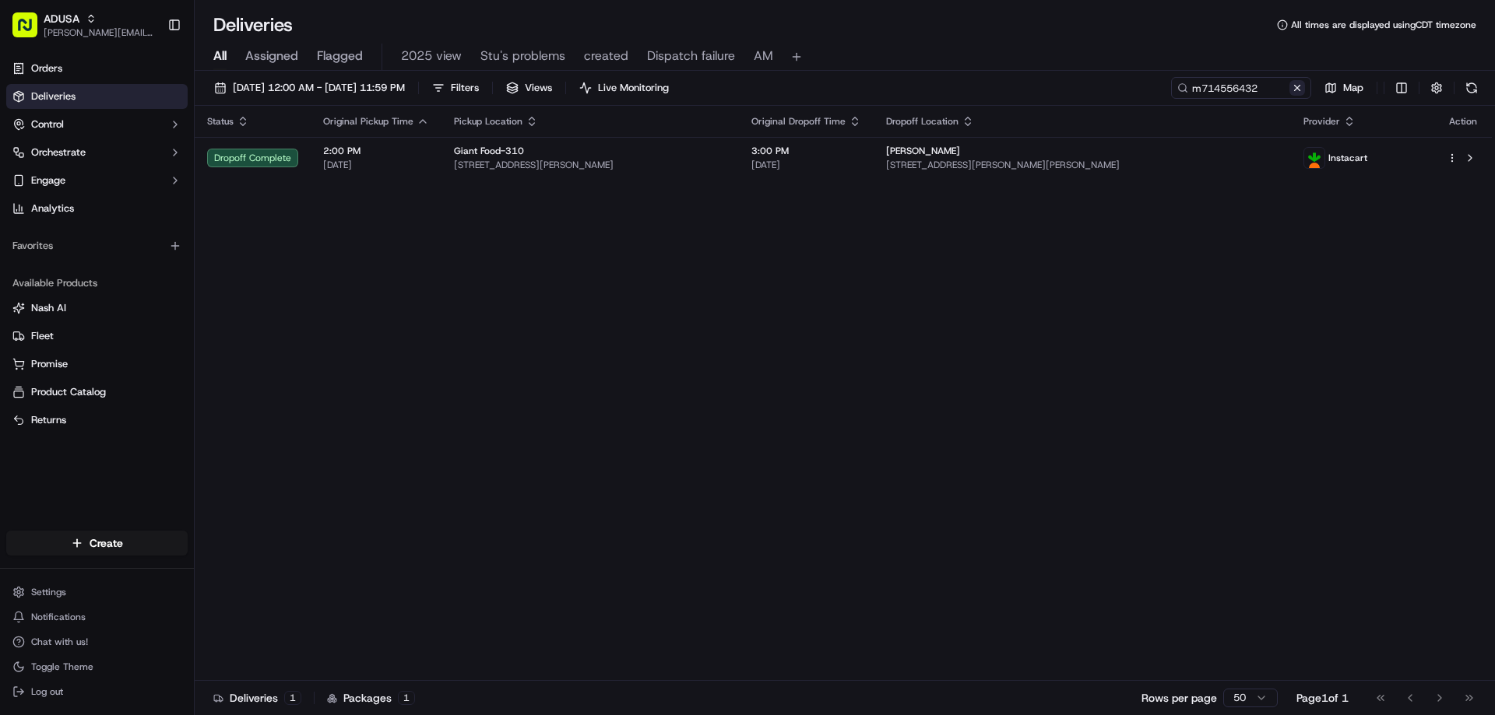
click at [1299, 92] on button at bounding box center [1297, 88] width 16 height 16
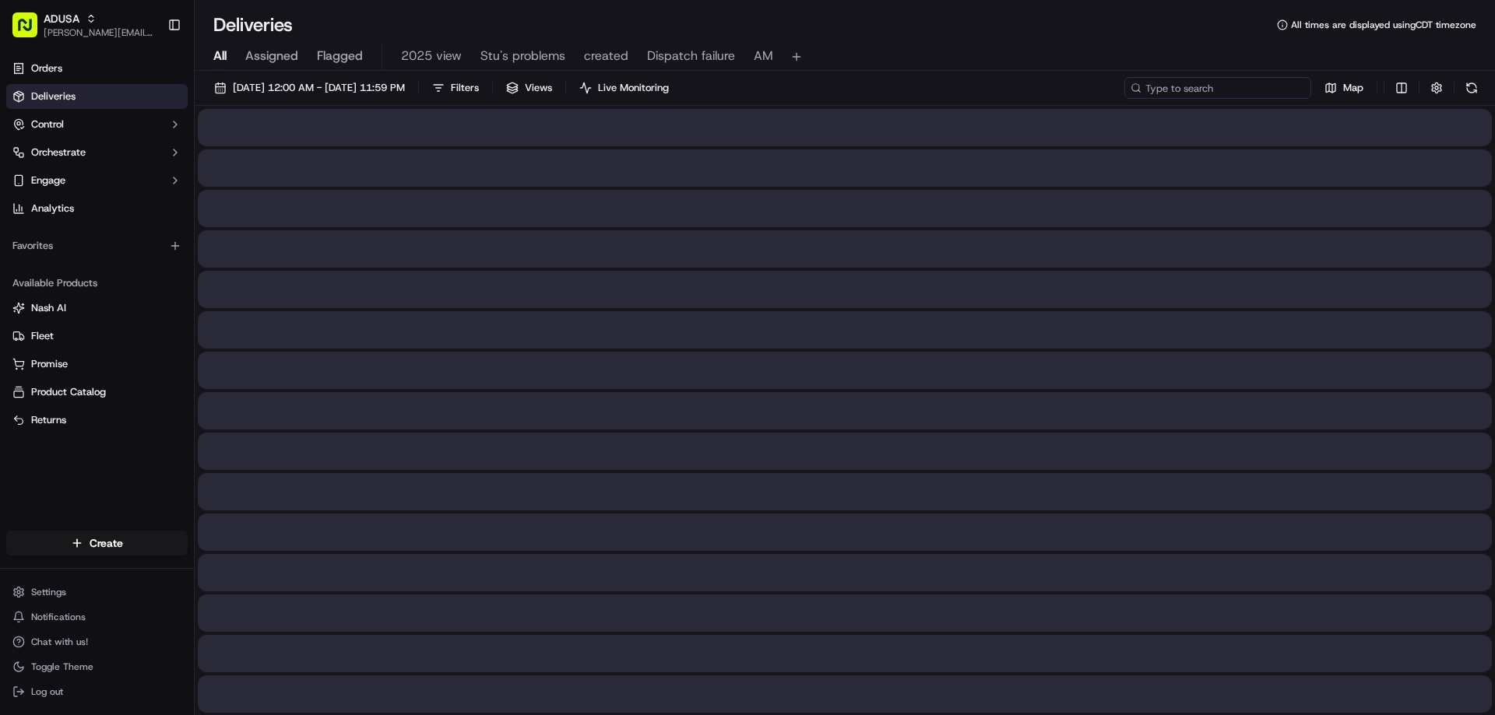
paste input "m714556432"
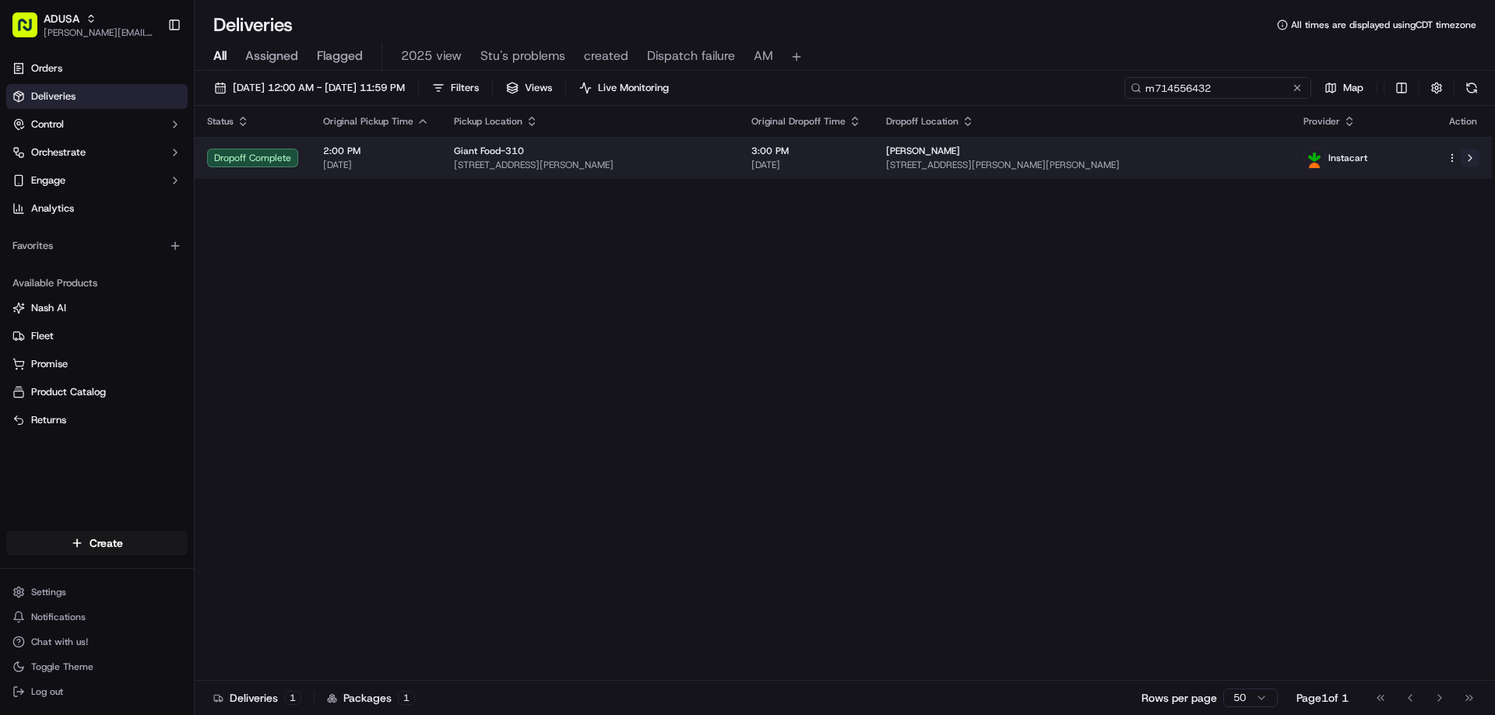
type input "m714556432"
click at [1474, 156] on button at bounding box center [1469, 158] width 19 height 19
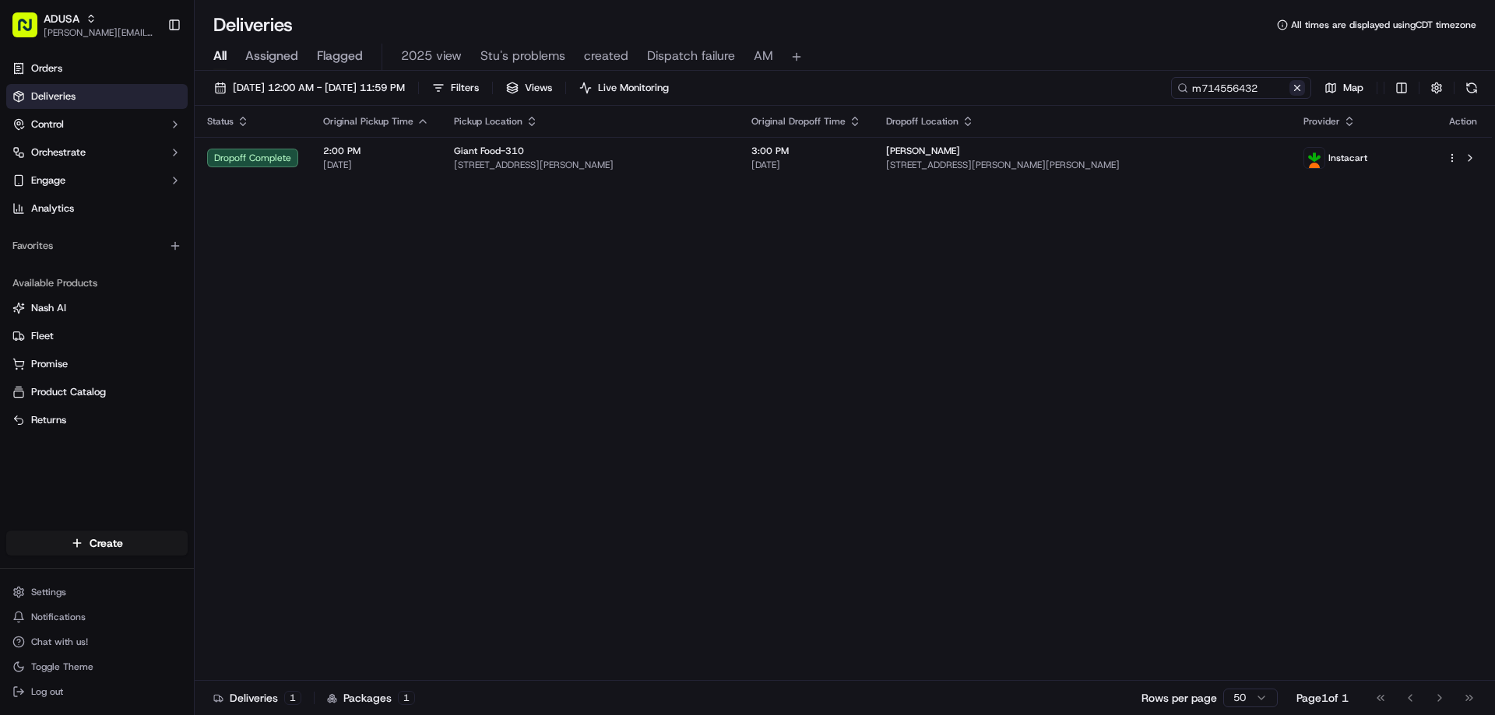
click at [1296, 91] on button at bounding box center [1297, 88] width 16 height 16
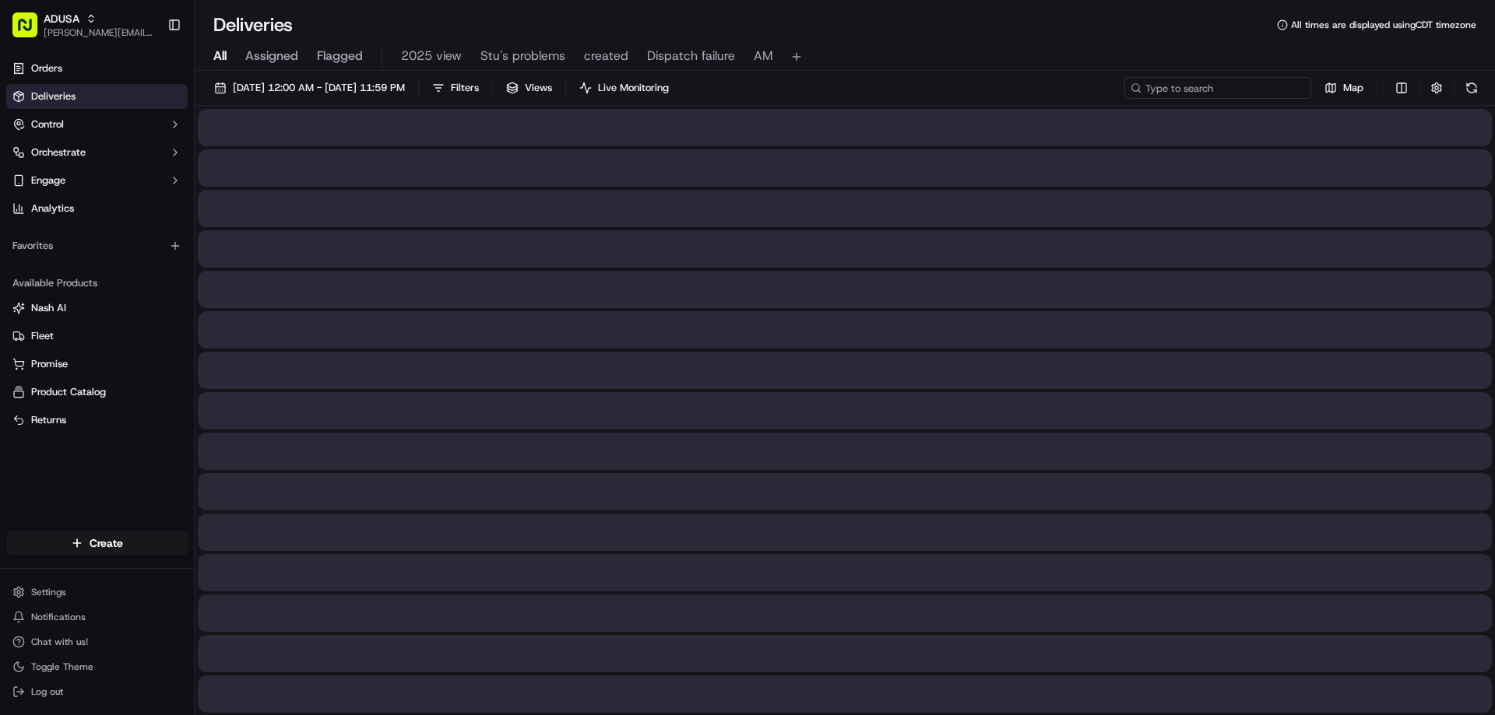
paste input "m713863273"
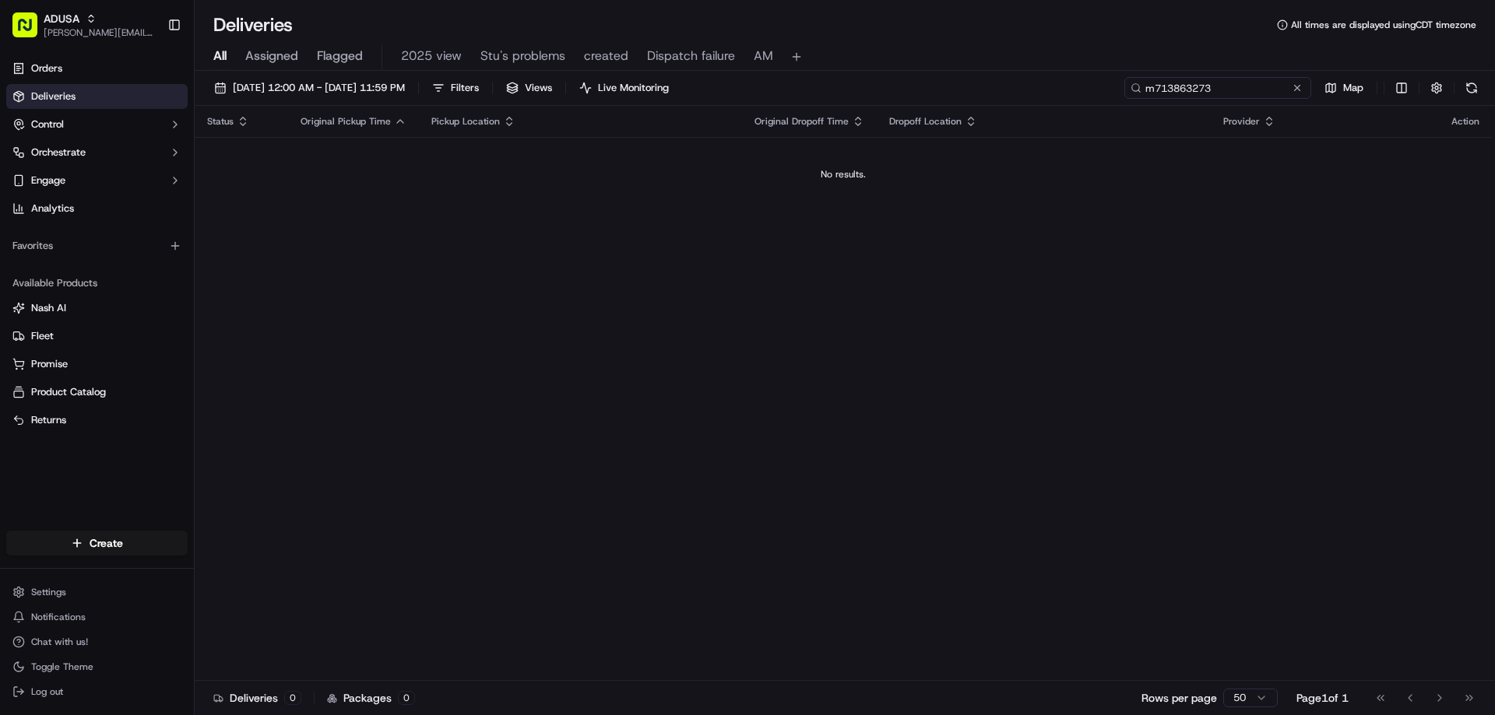
type input "m713863273"
drag, startPoint x: 1297, startPoint y: 87, endPoint x: 1280, endPoint y: 86, distance: 17.1
click at [1297, 87] on button at bounding box center [1297, 88] width 16 height 16
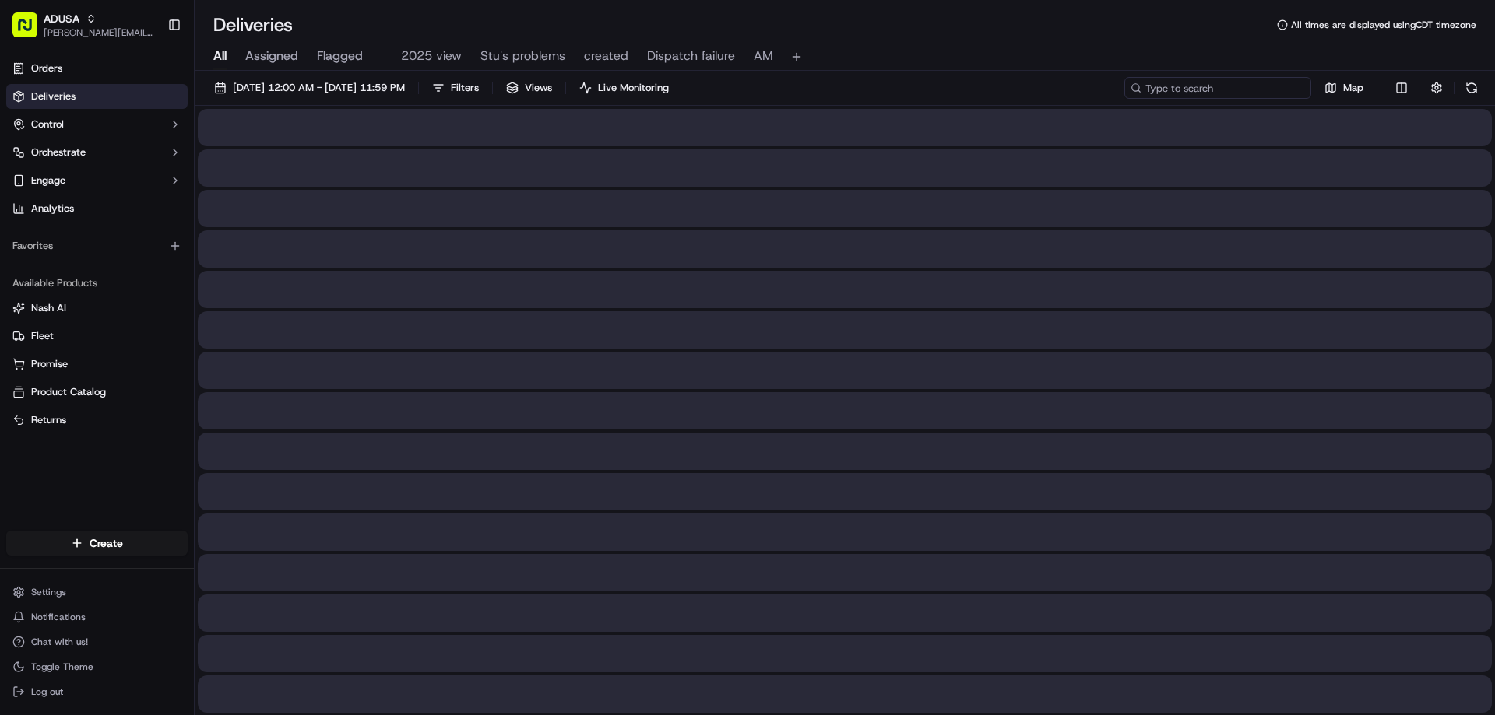
paste input "m704861256"
click at [1151, 84] on input "m704861256" at bounding box center [1217, 88] width 187 height 22
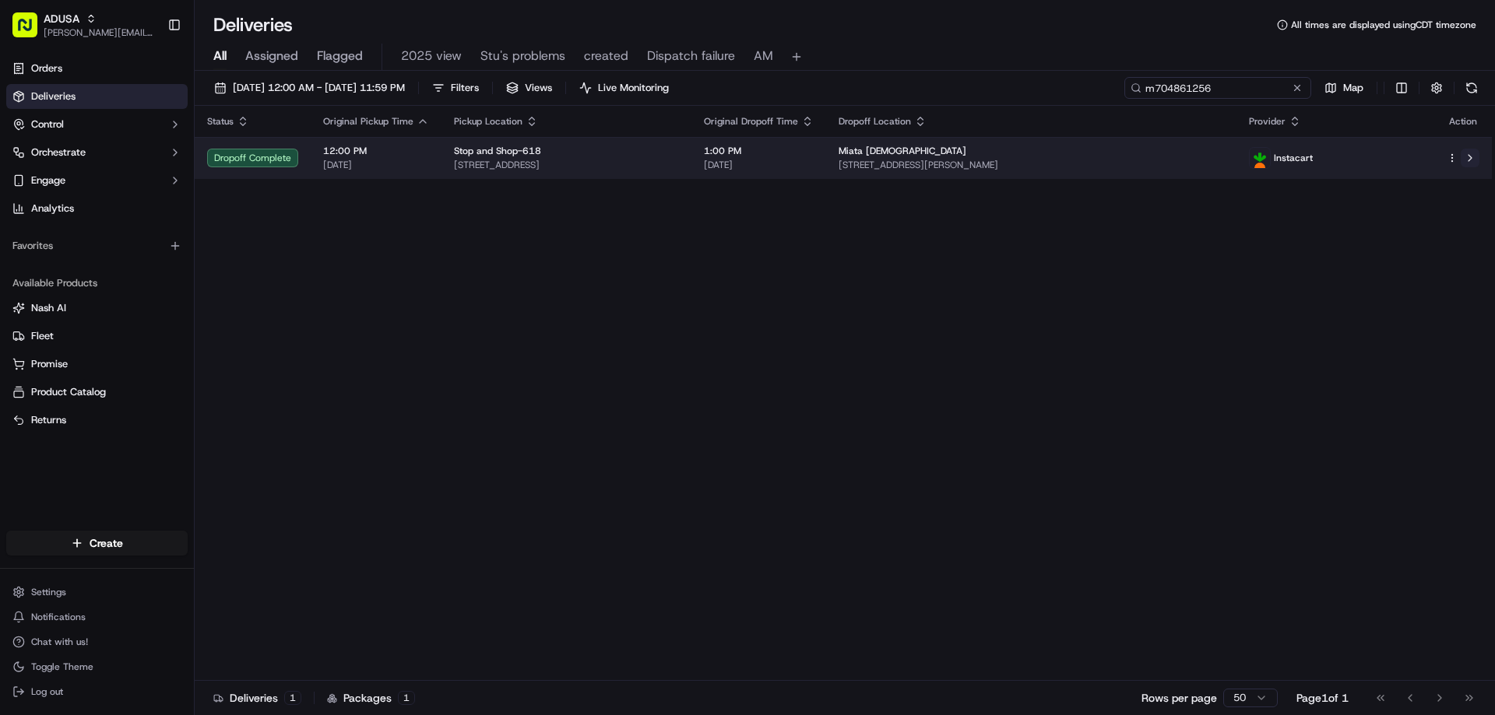
type input "m704861256"
click at [1475, 162] on button at bounding box center [1469, 158] width 19 height 19
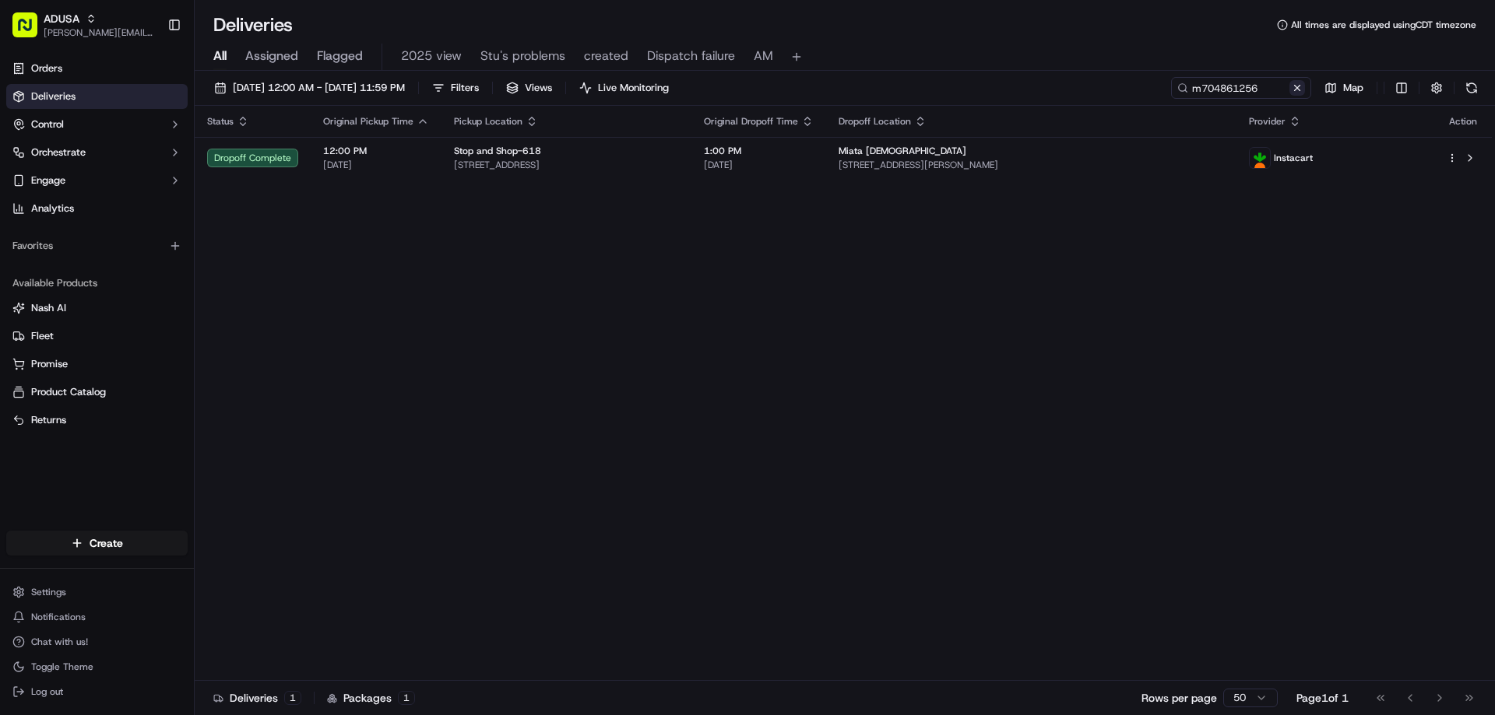
click at [1295, 84] on button at bounding box center [1297, 88] width 16 height 16
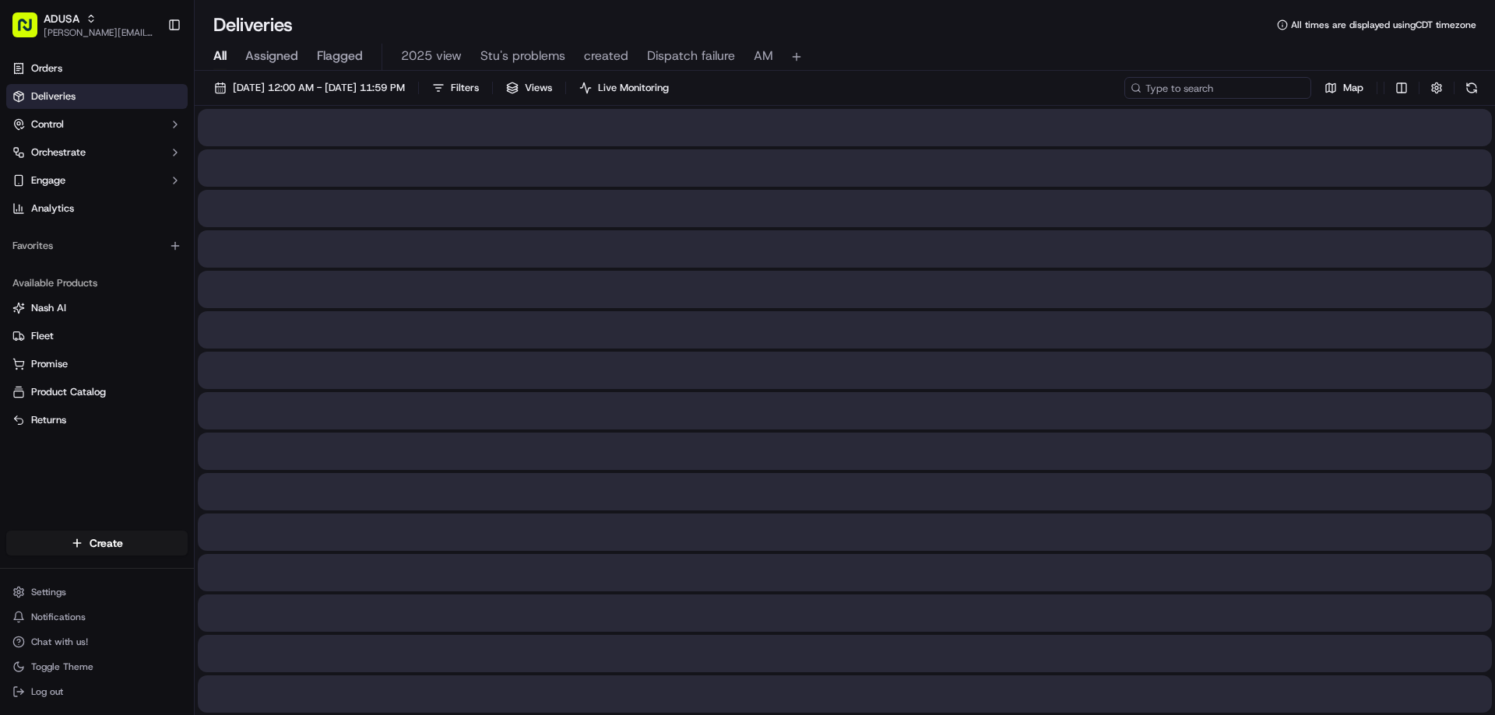
paste input "m713863273"
type input "m713863273"
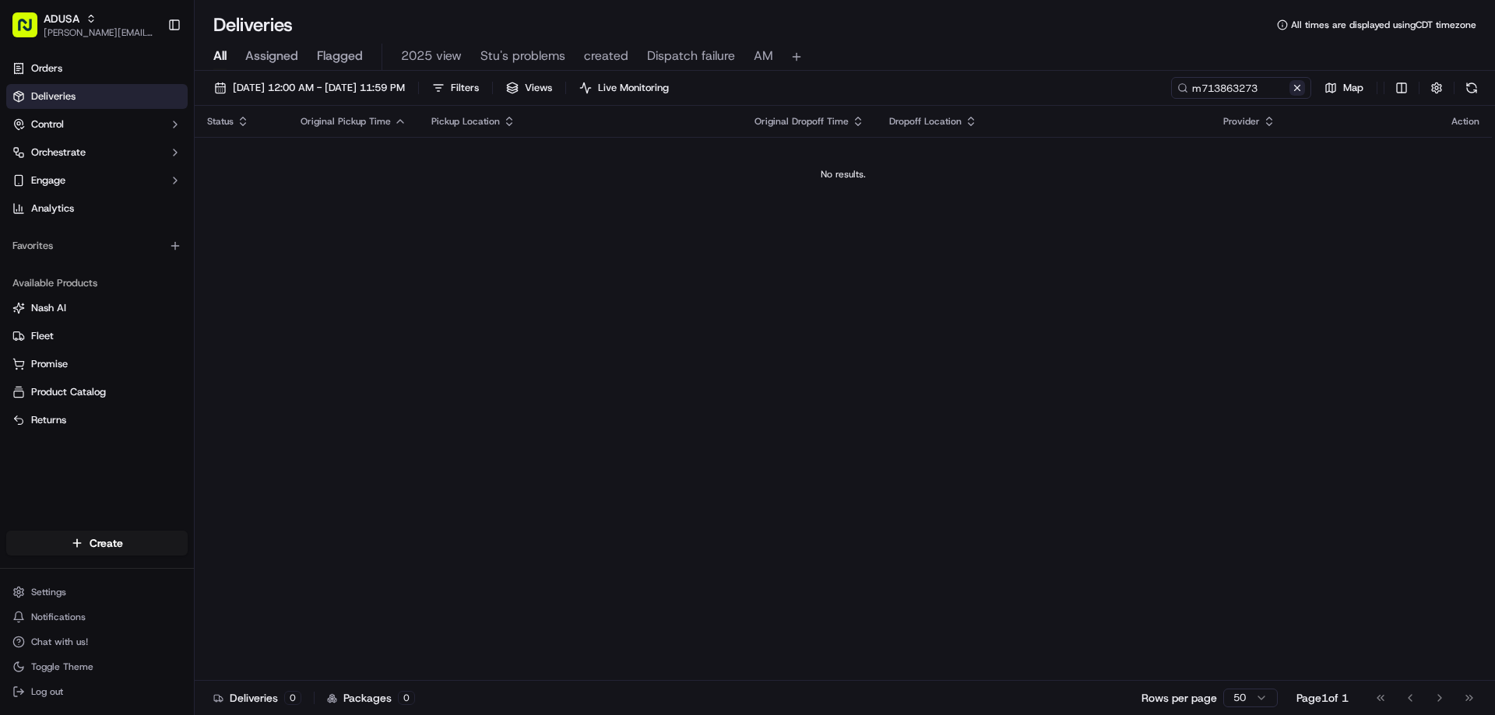
click at [1303, 85] on button at bounding box center [1297, 88] width 16 height 16
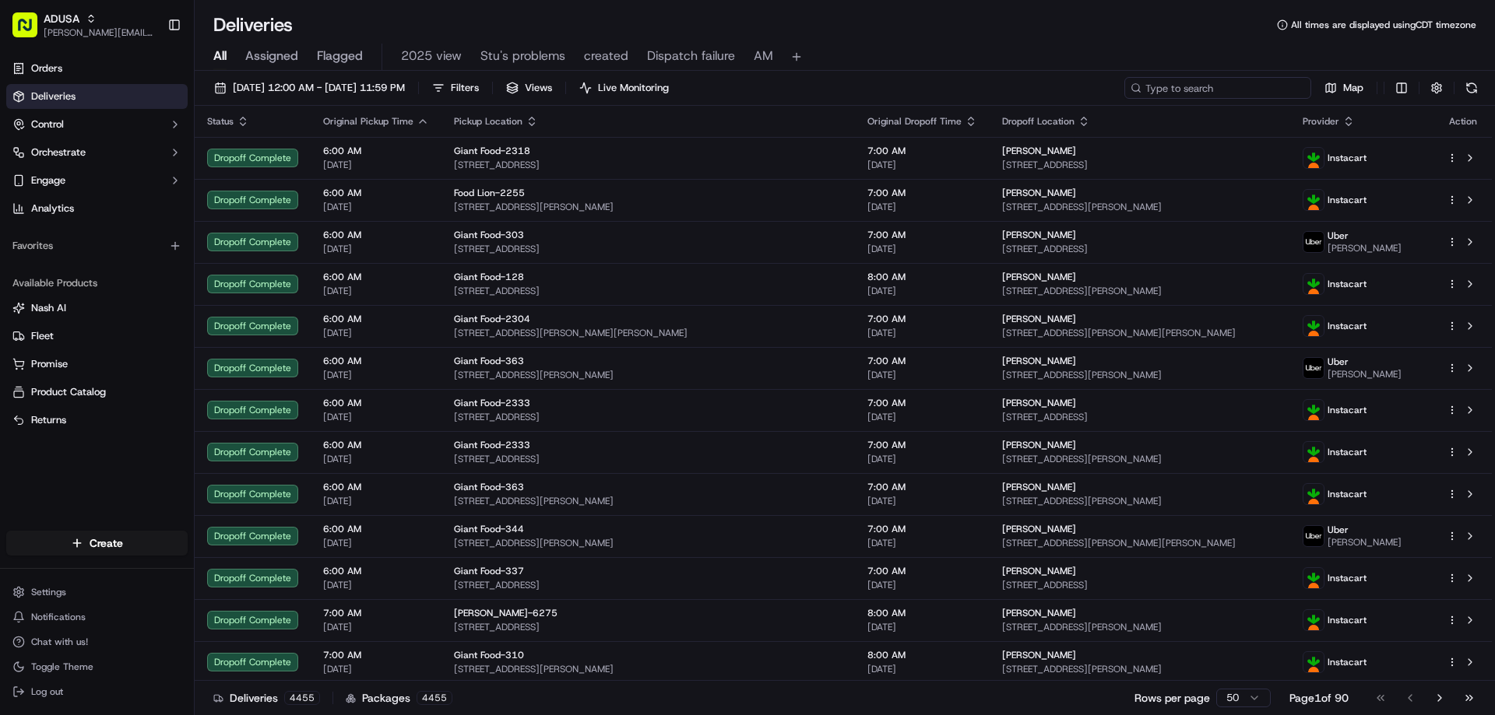
paste input "m714492044"
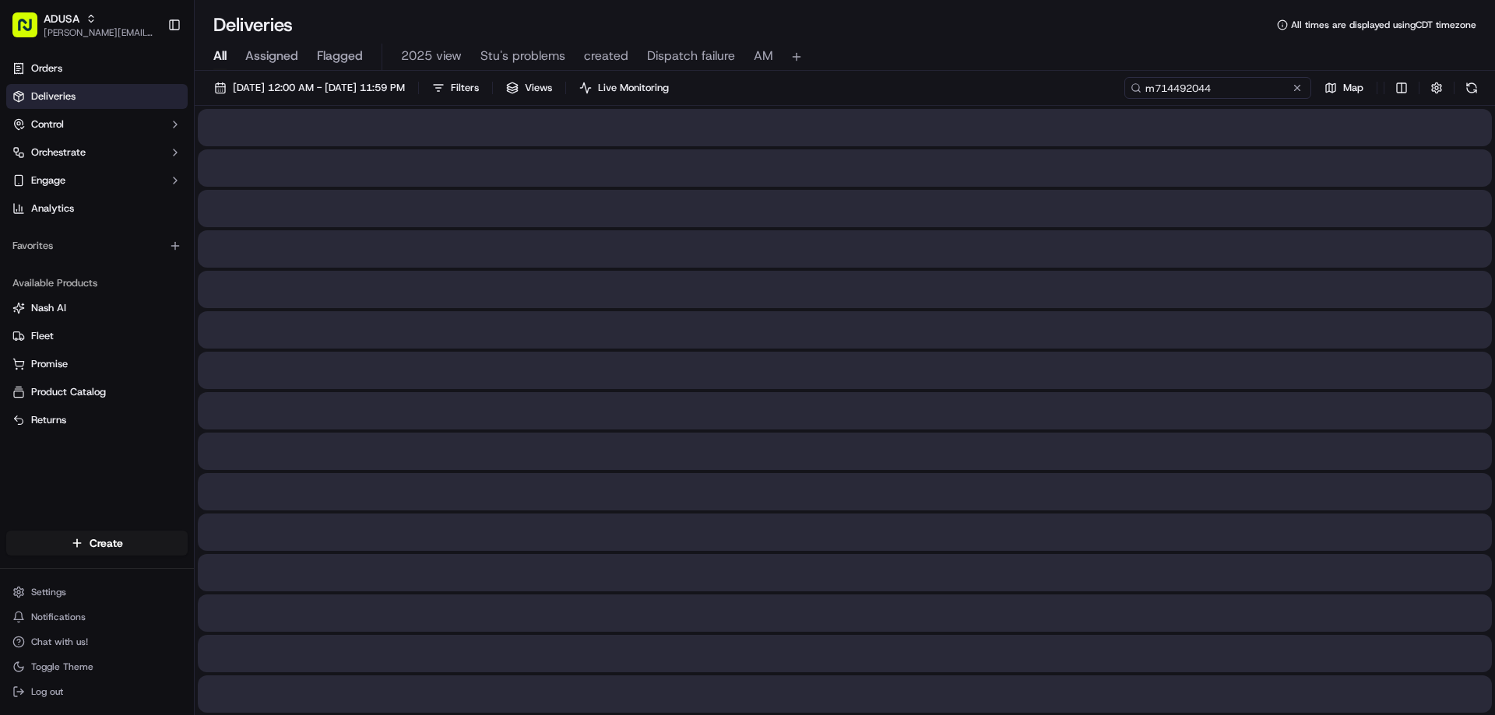
click at [1151, 90] on input "m714492044" at bounding box center [1217, 88] width 187 height 22
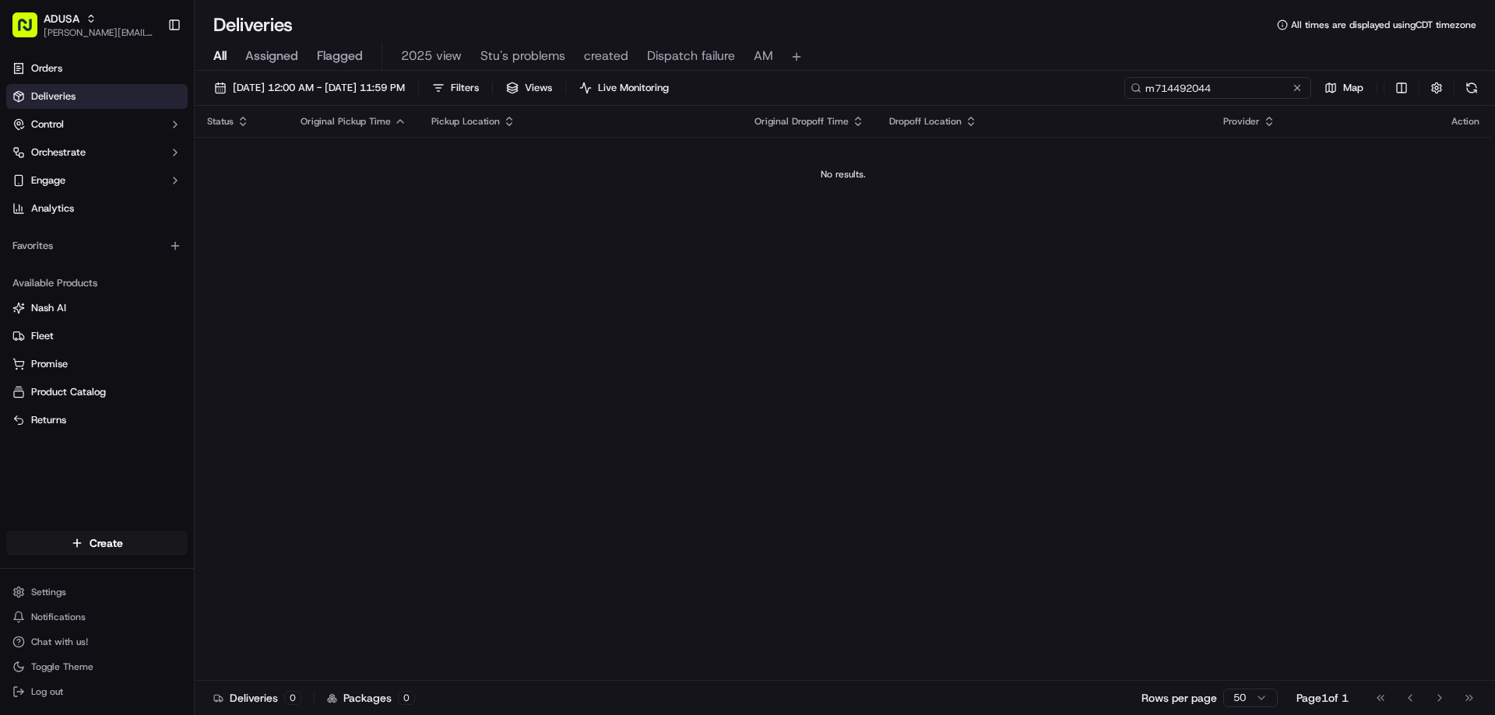
click at [1157, 88] on input "m714492044" at bounding box center [1217, 88] width 187 height 22
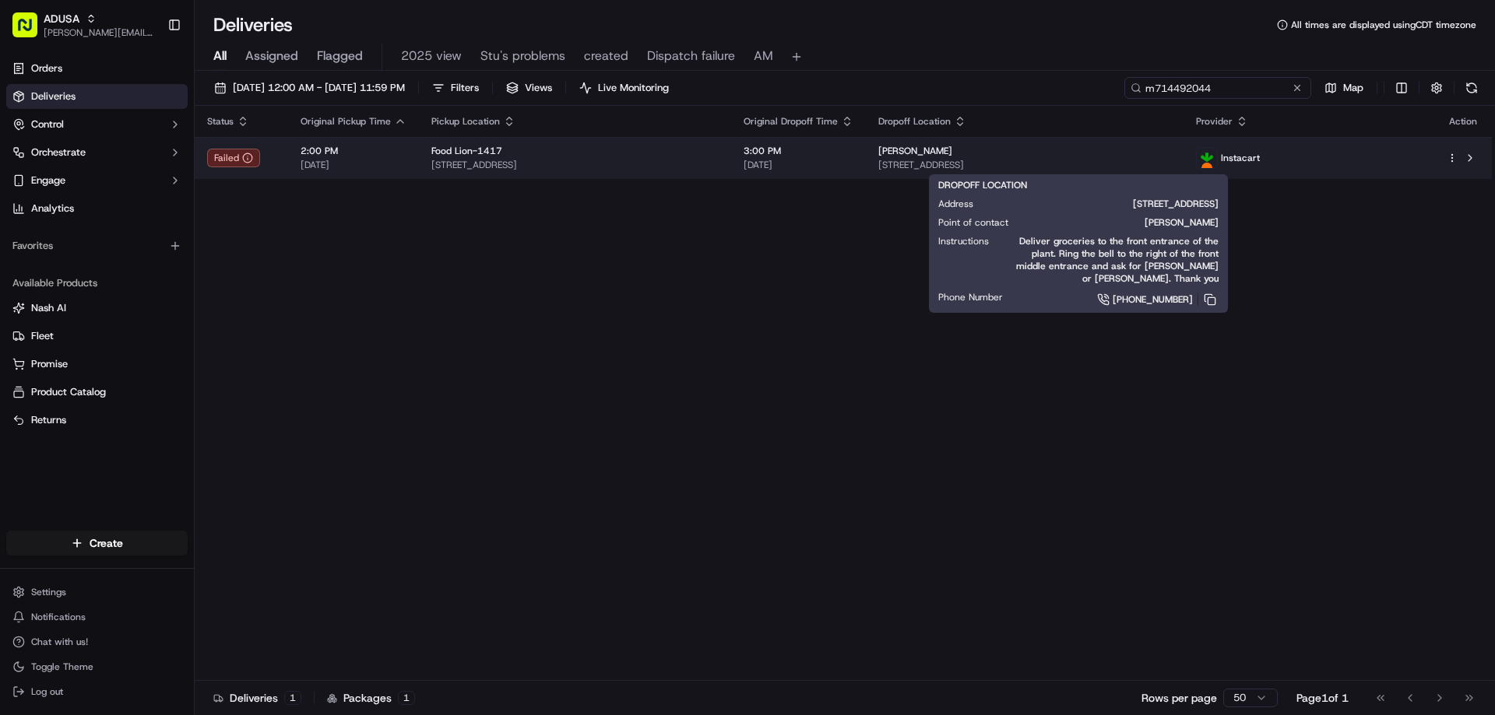
type input "m714492044"
click at [1172, 167] on span "1010 Corporate Center Dr, Salisbury, NC 28146, US" at bounding box center [1024, 165] width 293 height 12
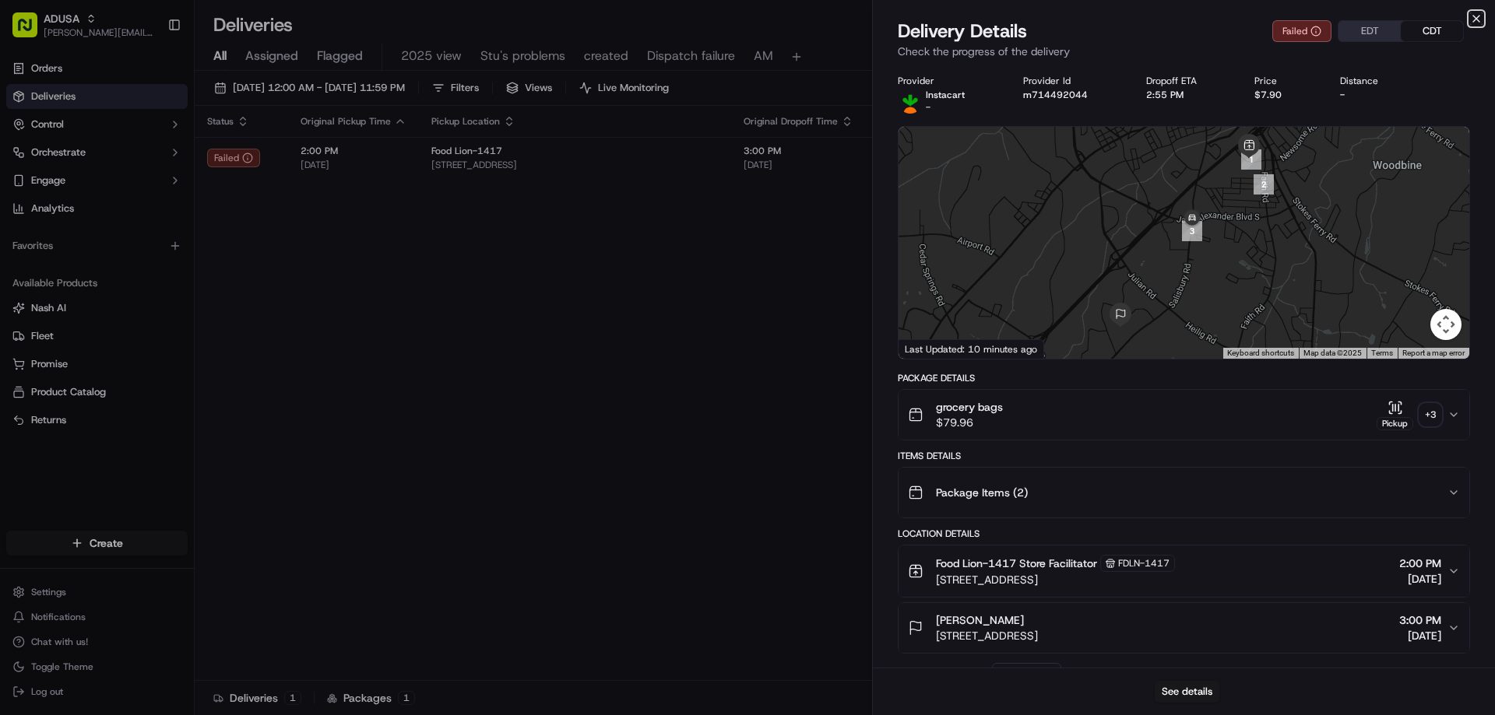
click at [1473, 17] on icon "button" at bounding box center [1476, 18] width 12 height 12
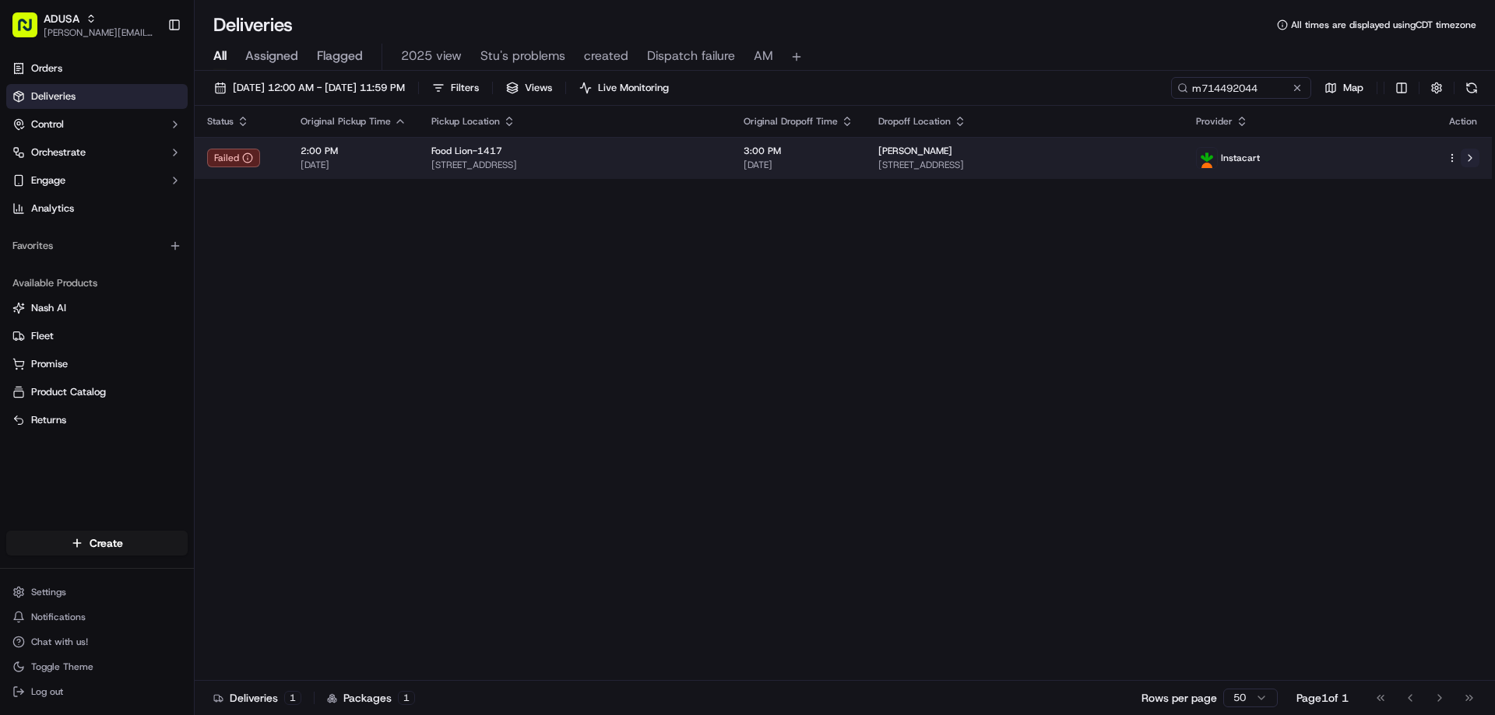
click at [1471, 156] on button at bounding box center [1469, 158] width 19 height 19
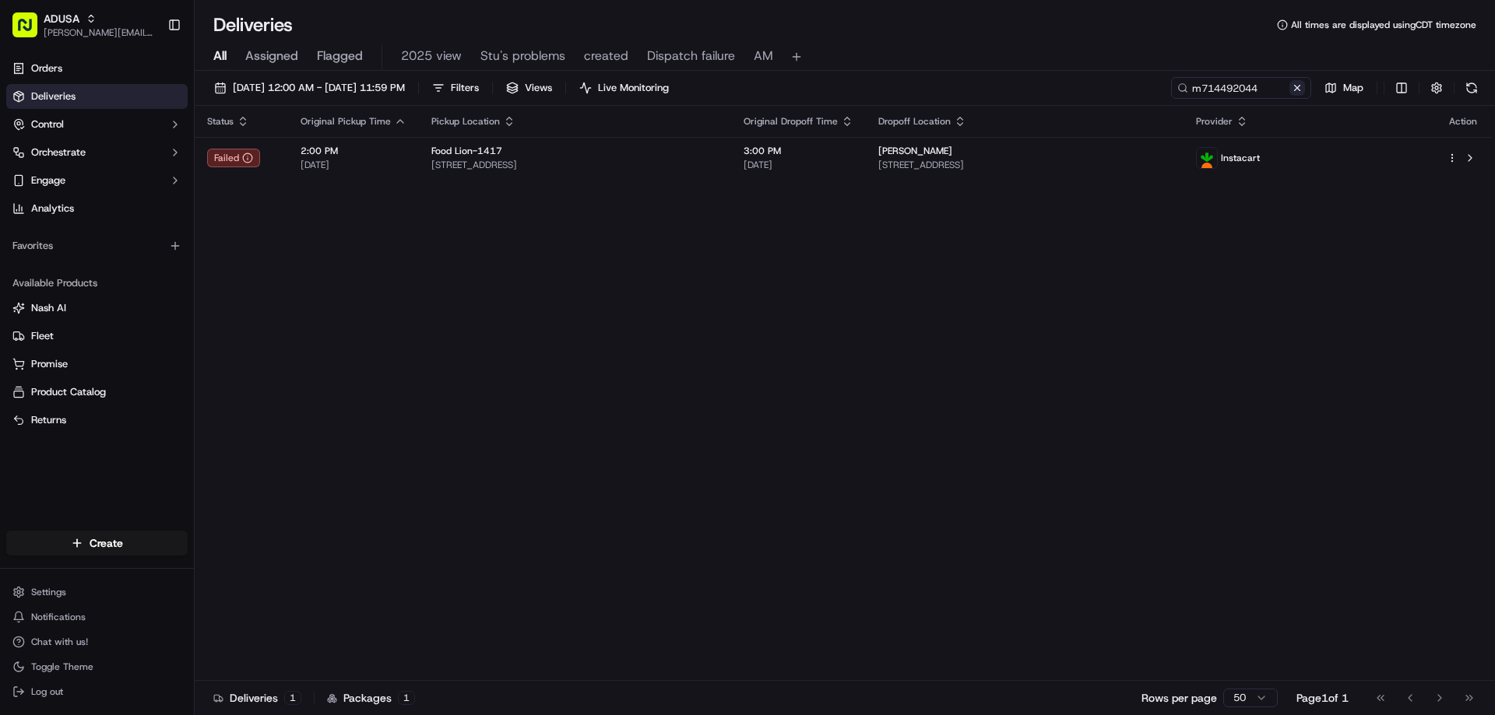
click at [1292, 93] on button at bounding box center [1297, 88] width 16 height 16
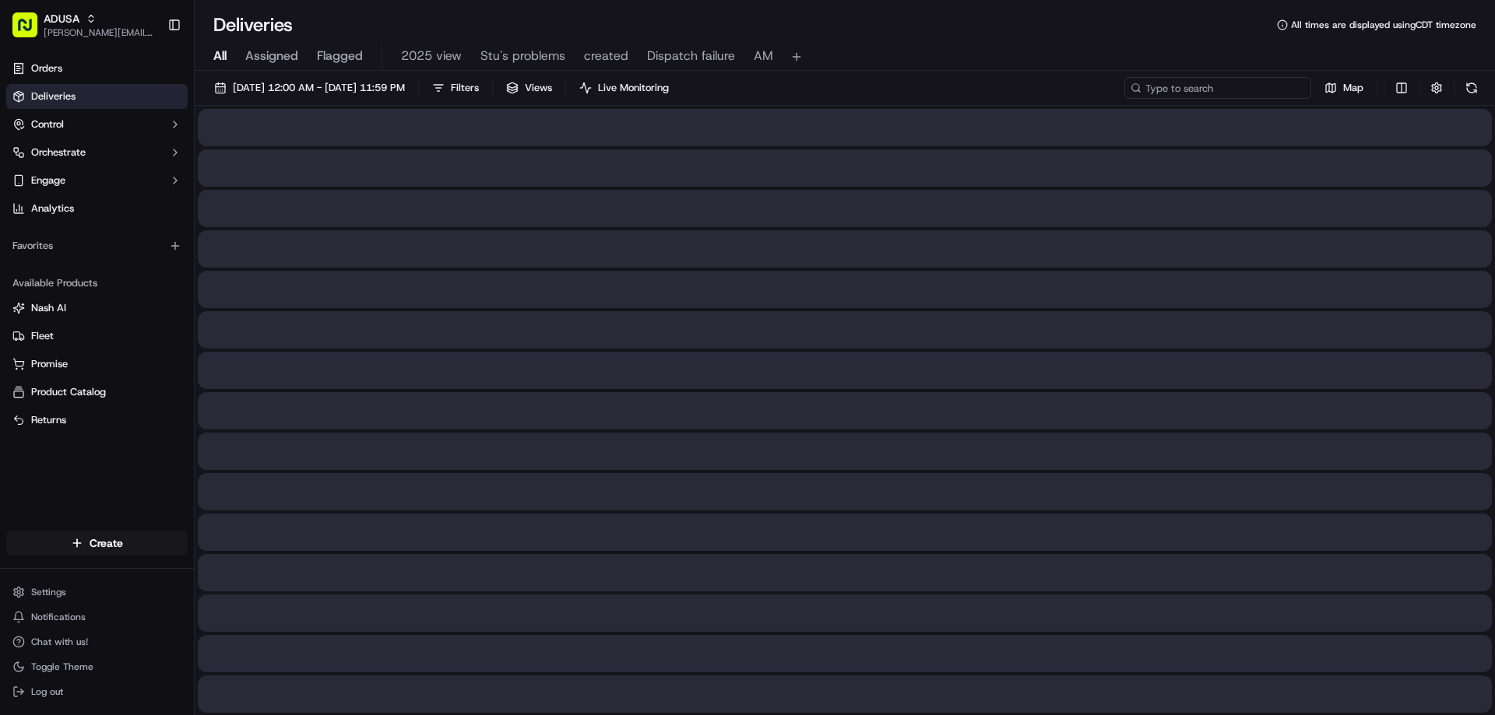
paste input "m712539837"
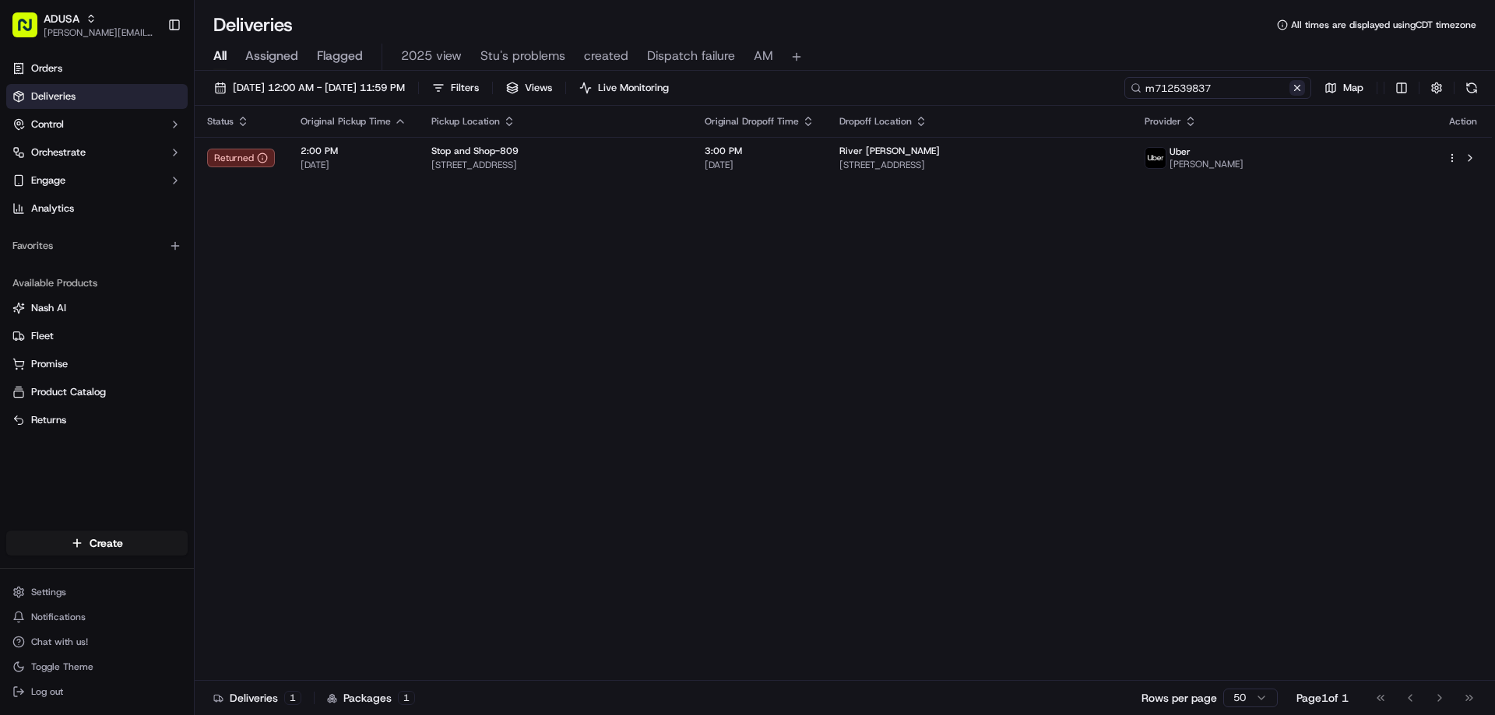
type input "m712539837"
click at [1301, 89] on button at bounding box center [1297, 88] width 16 height 16
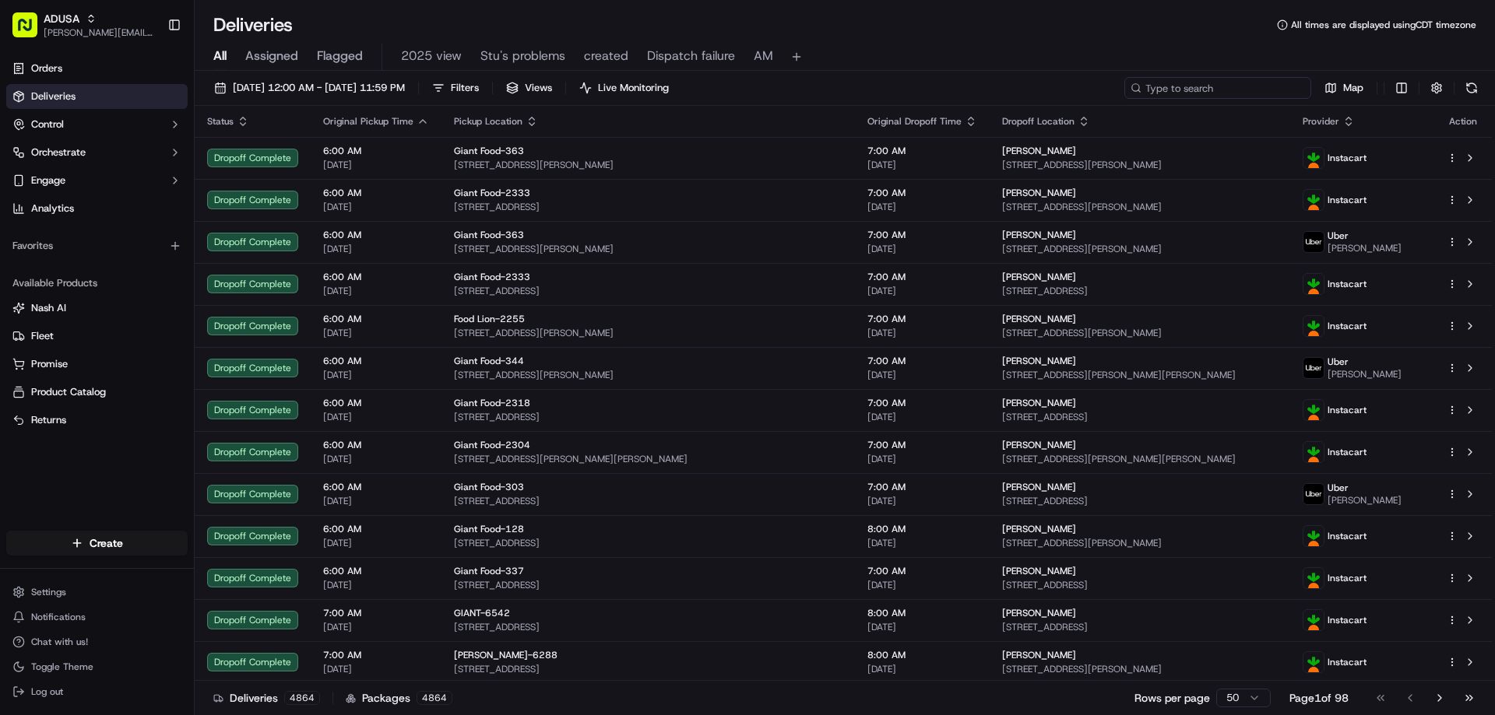
paste input "m712539837"
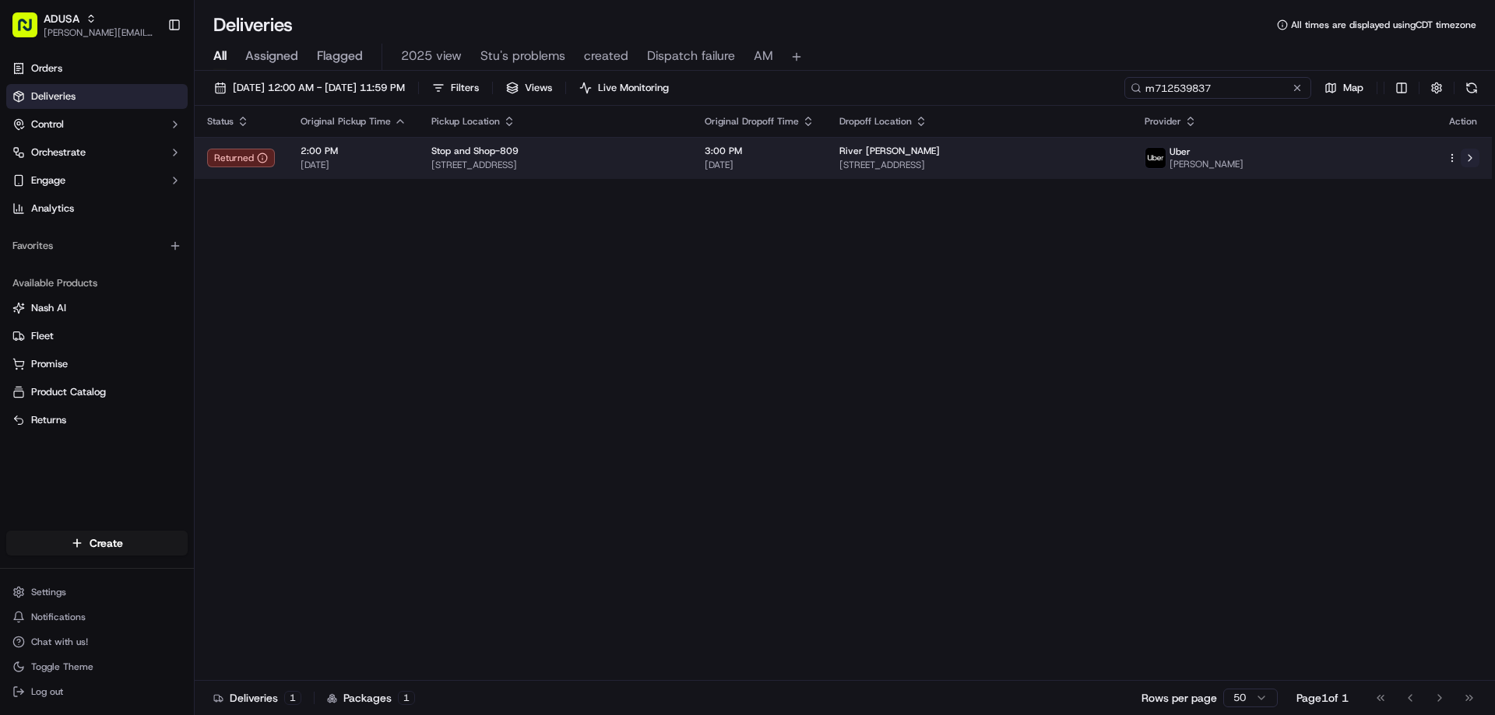
type input "m712539837"
click at [1475, 156] on button at bounding box center [1469, 158] width 19 height 19
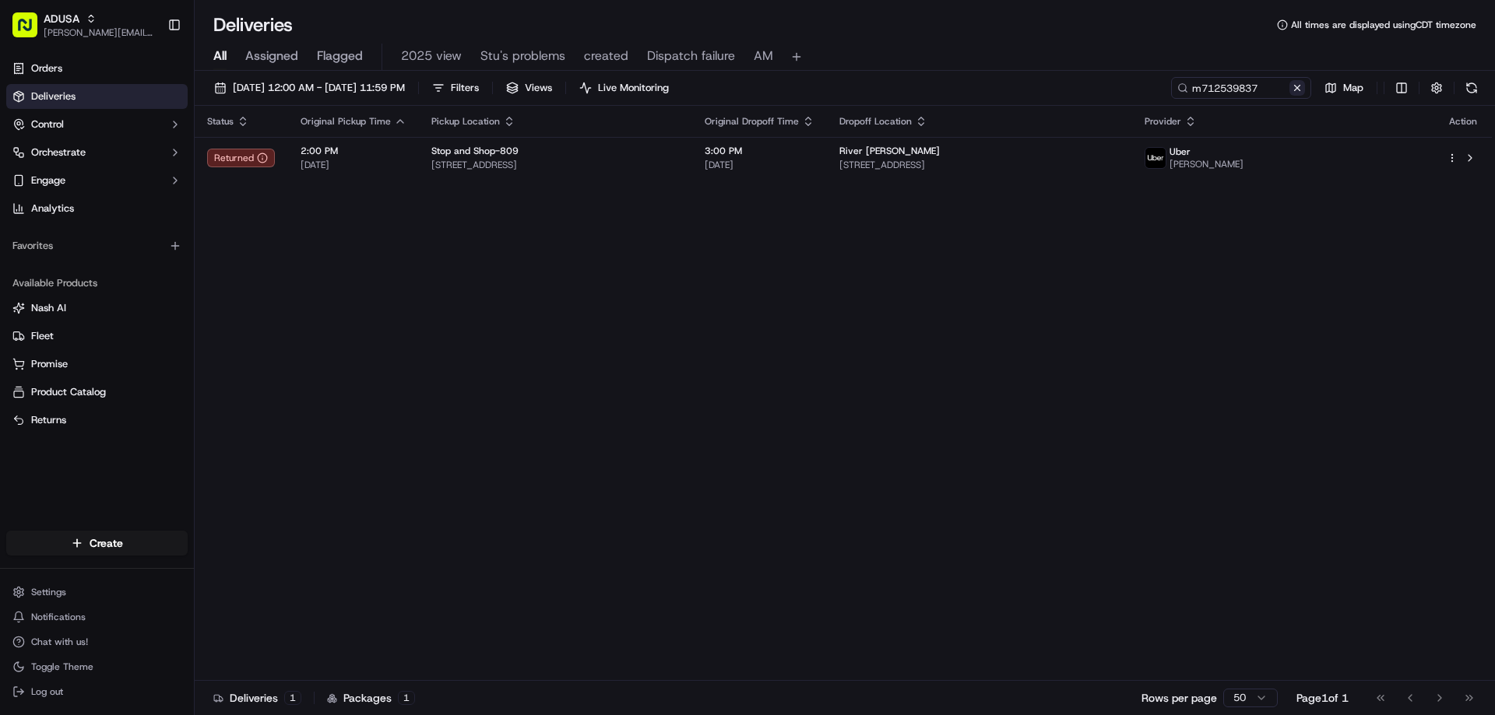
click at [1299, 93] on button at bounding box center [1297, 88] width 16 height 16
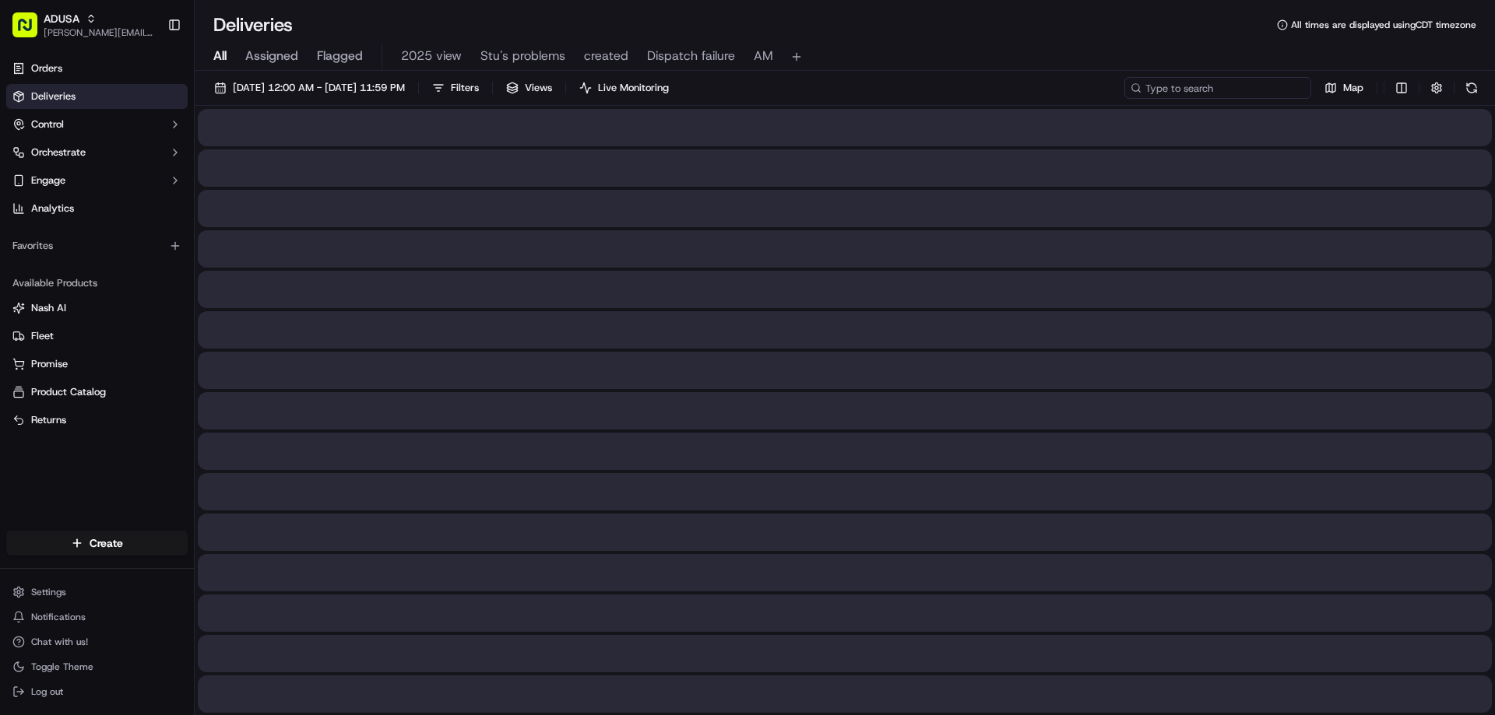
paste input "m702836090"
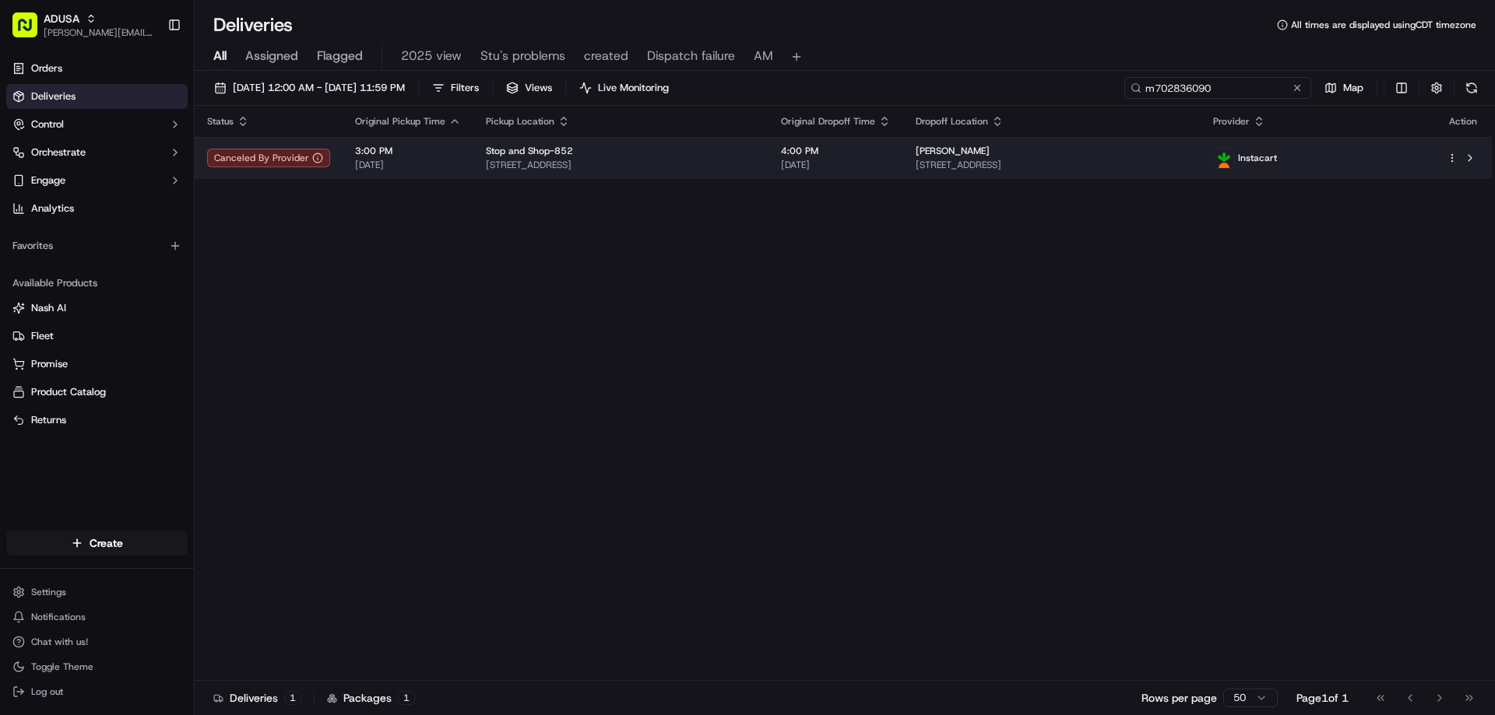
type input "m702836090"
click at [1134, 159] on span "2511 Greenway Blvd, Roselle, NJ 07203, US" at bounding box center [1052, 165] width 272 height 12
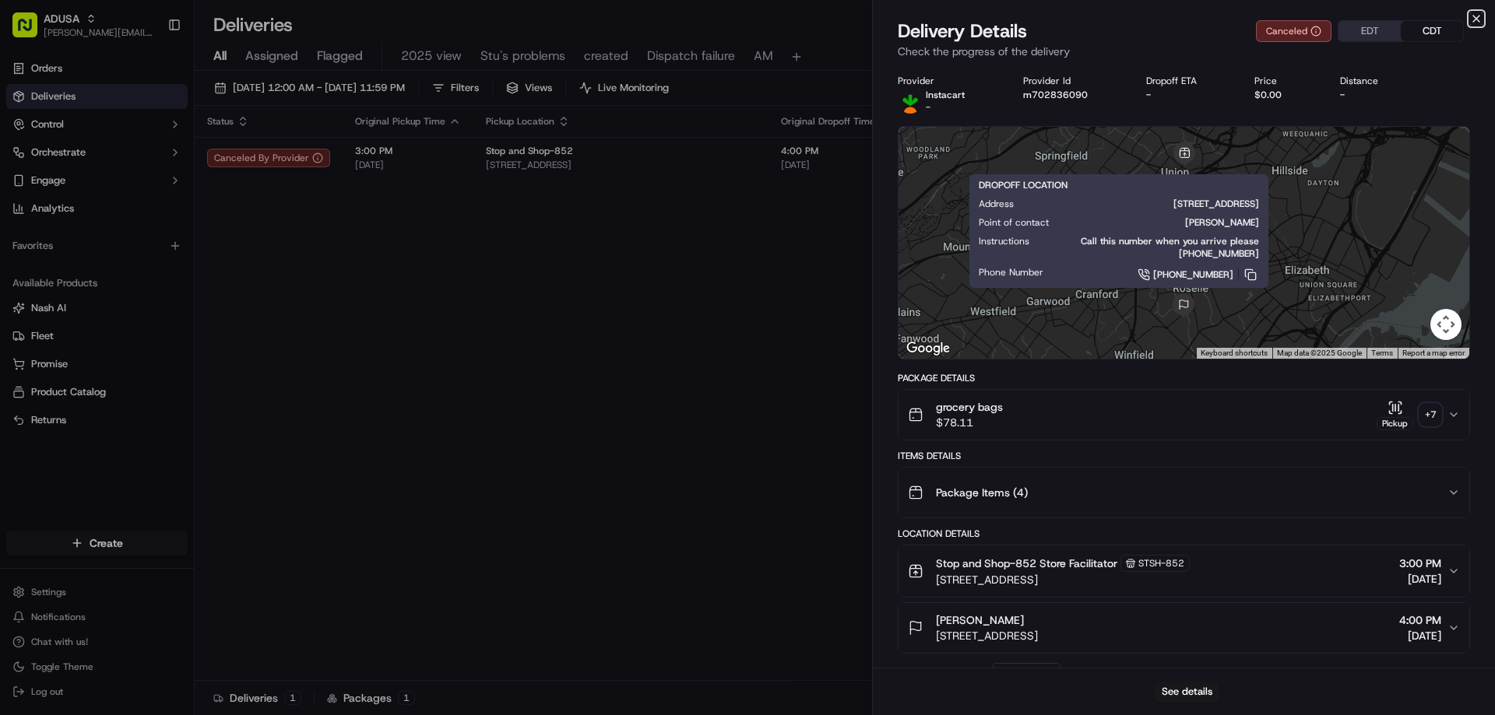
click at [1479, 18] on icon "button" at bounding box center [1476, 18] width 12 height 12
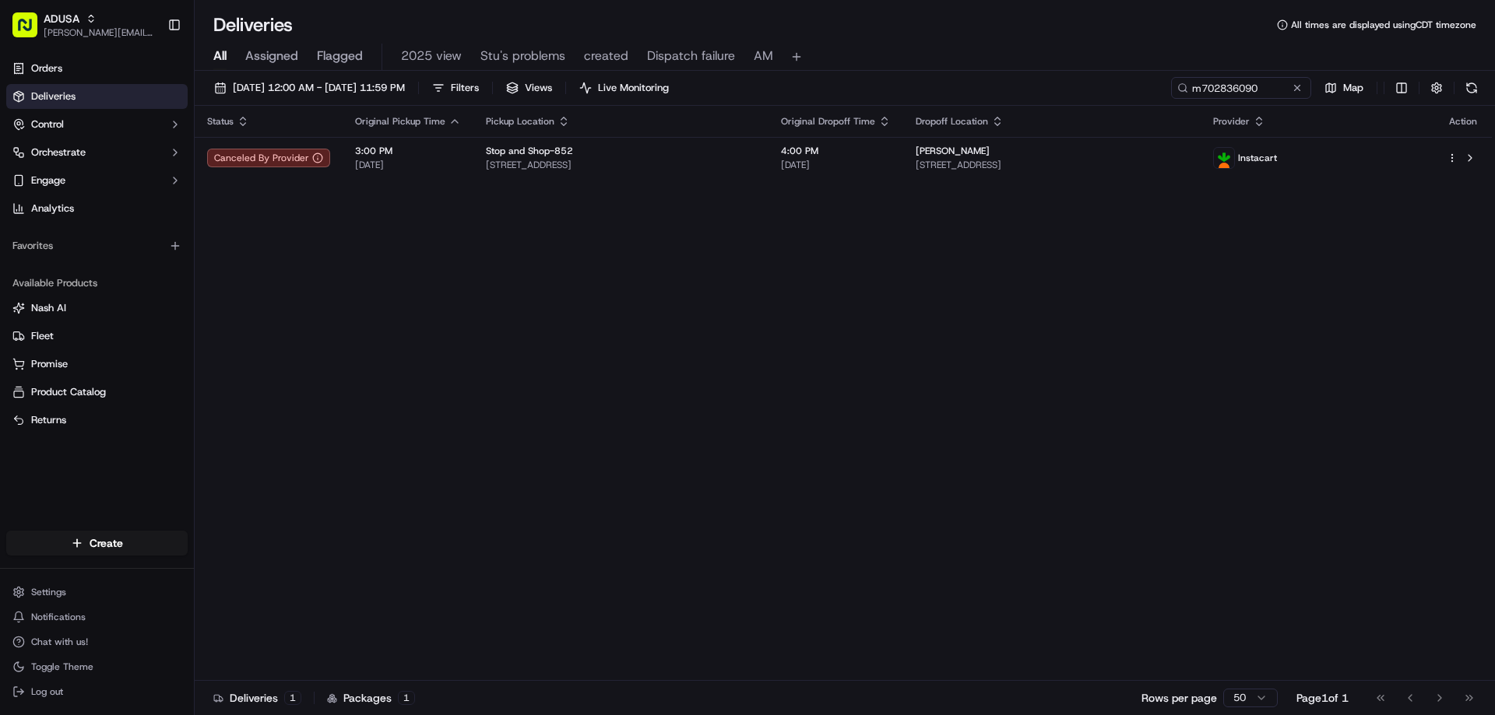
click at [1300, 90] on button at bounding box center [1297, 88] width 16 height 16
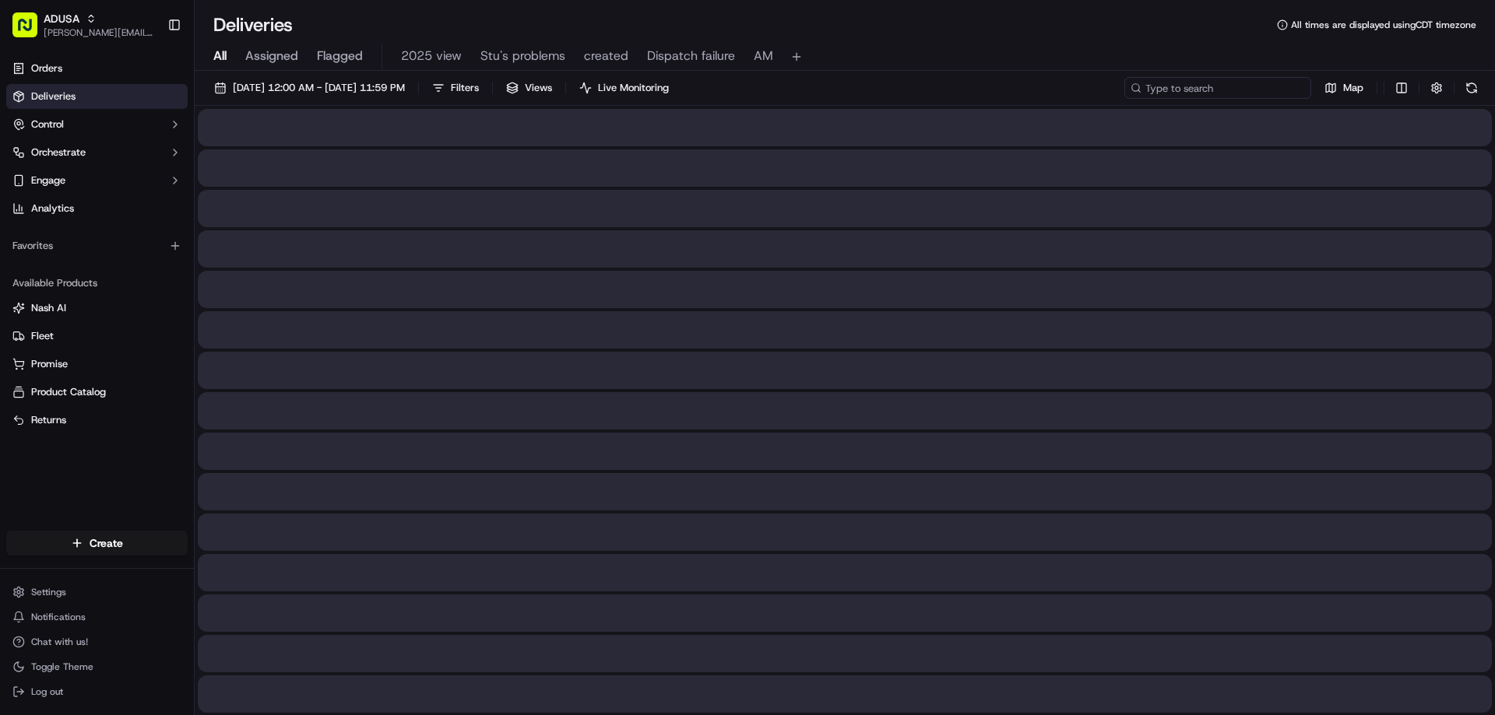
paste input "m714853586"
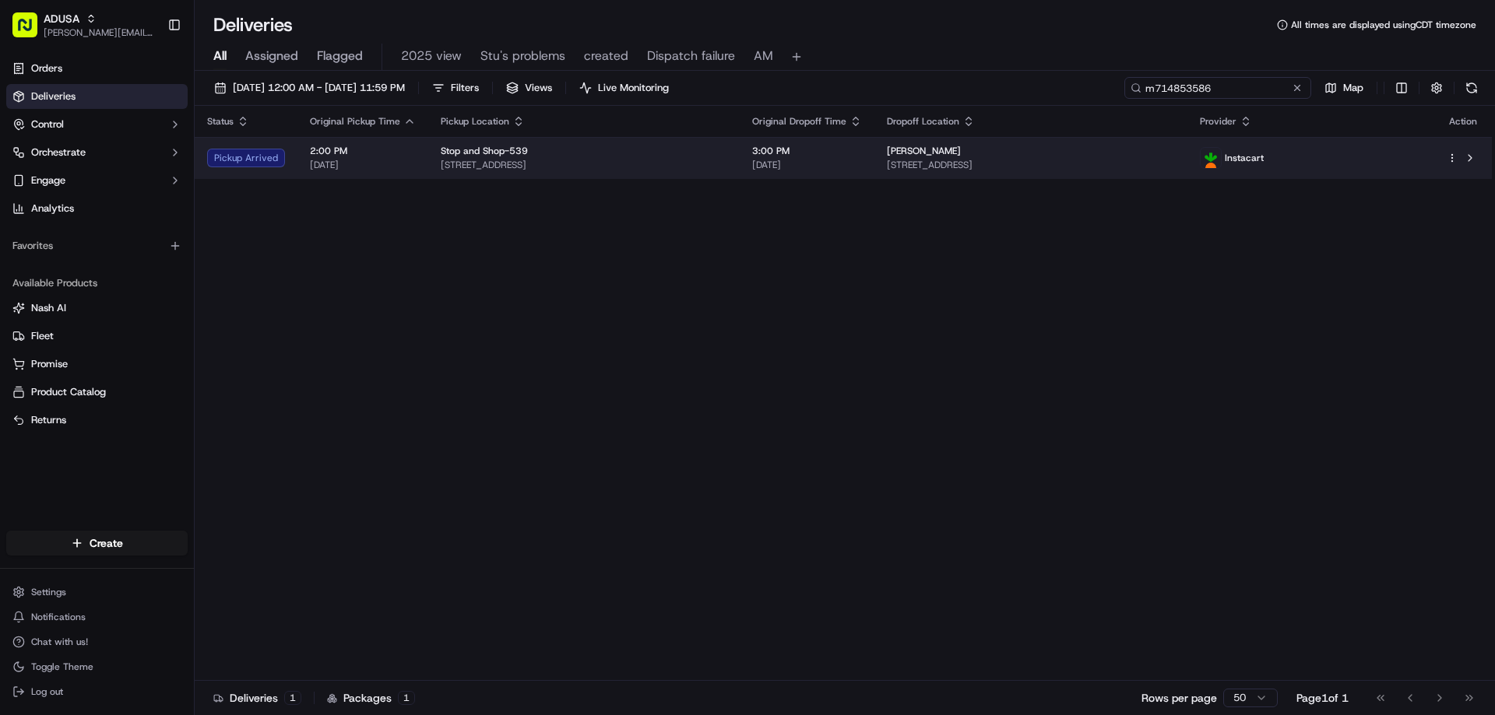
type input "m714853586"
click at [1176, 161] on span "12340 83rd Ave, Apt 6l, Queens, NY 11415, US" at bounding box center [1031, 165] width 289 height 12
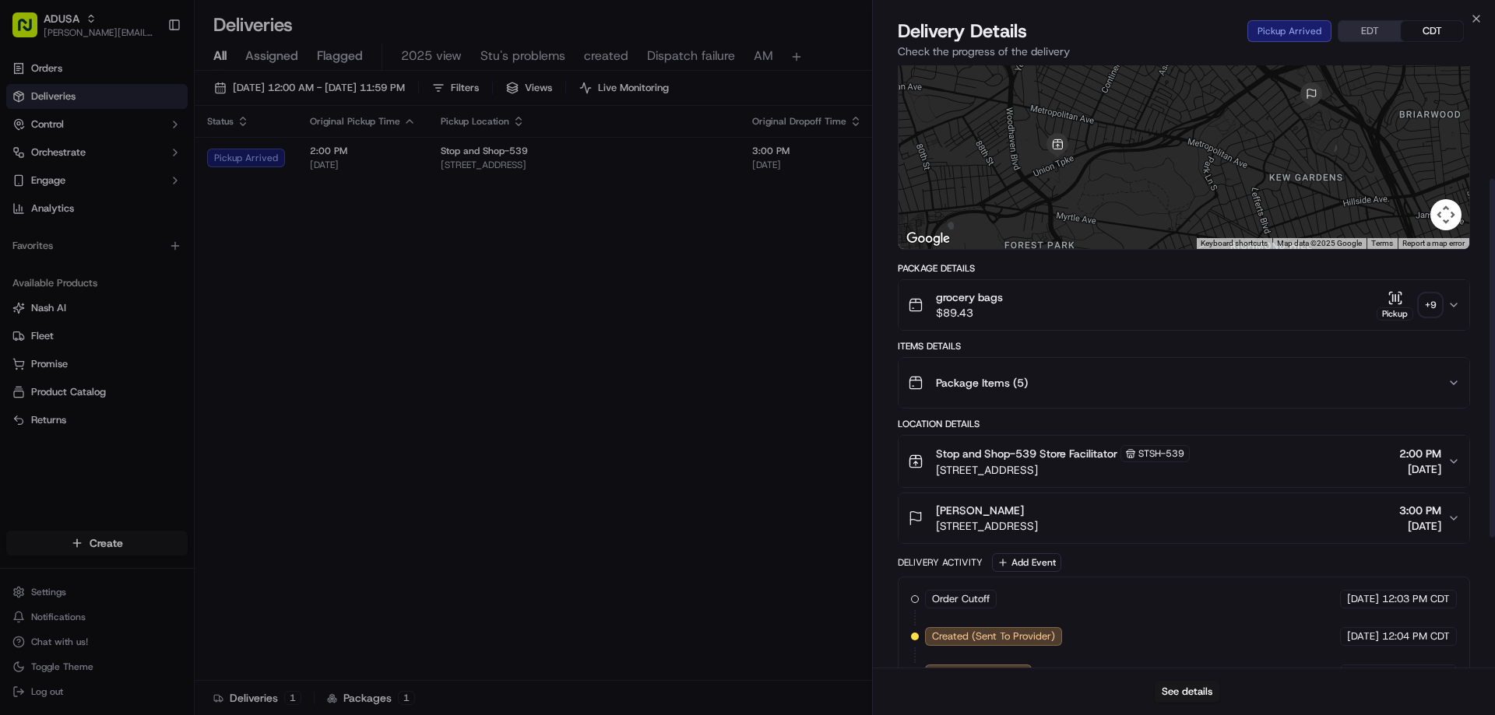
scroll to position [98, 0]
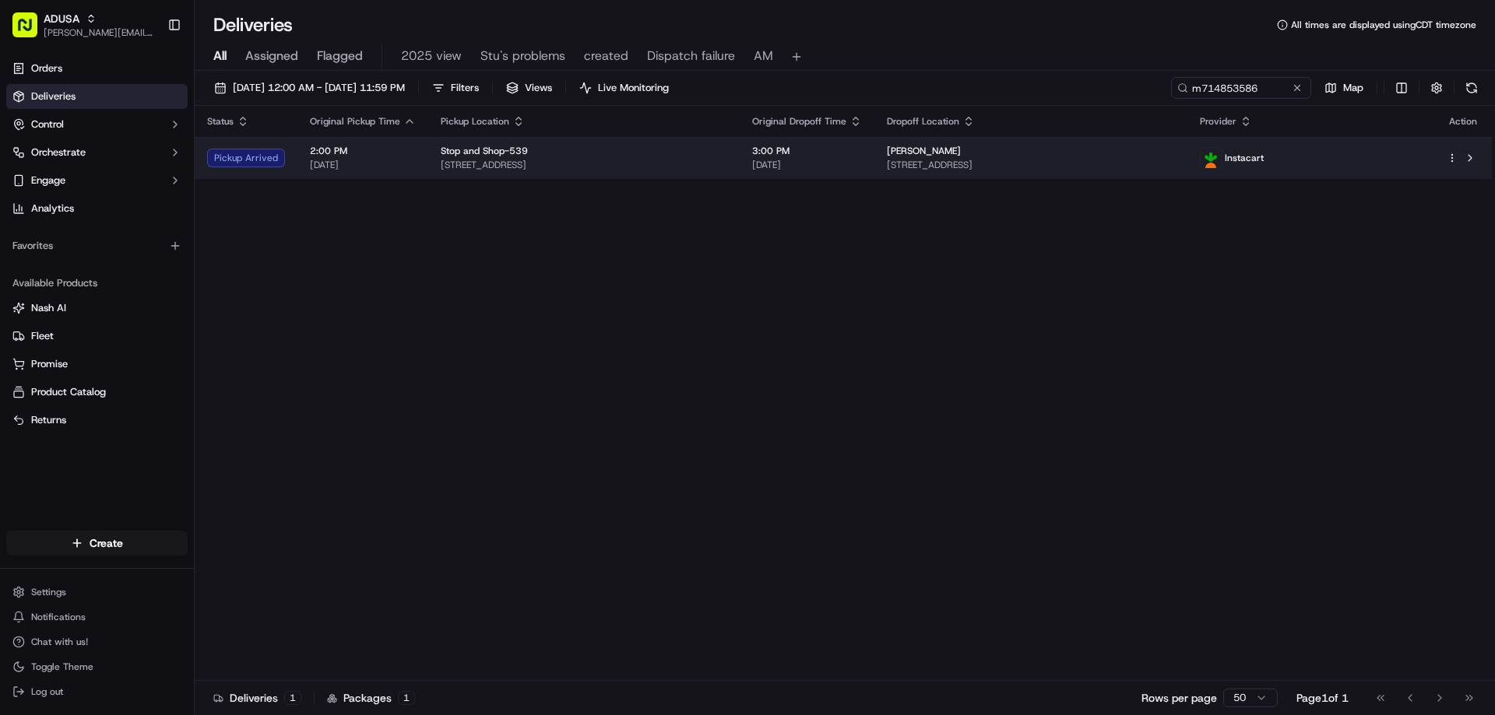
click at [1021, 161] on span "12340 83rd Ave, Apt 6l, Queens, NY 11415, US" at bounding box center [1031, 165] width 289 height 12
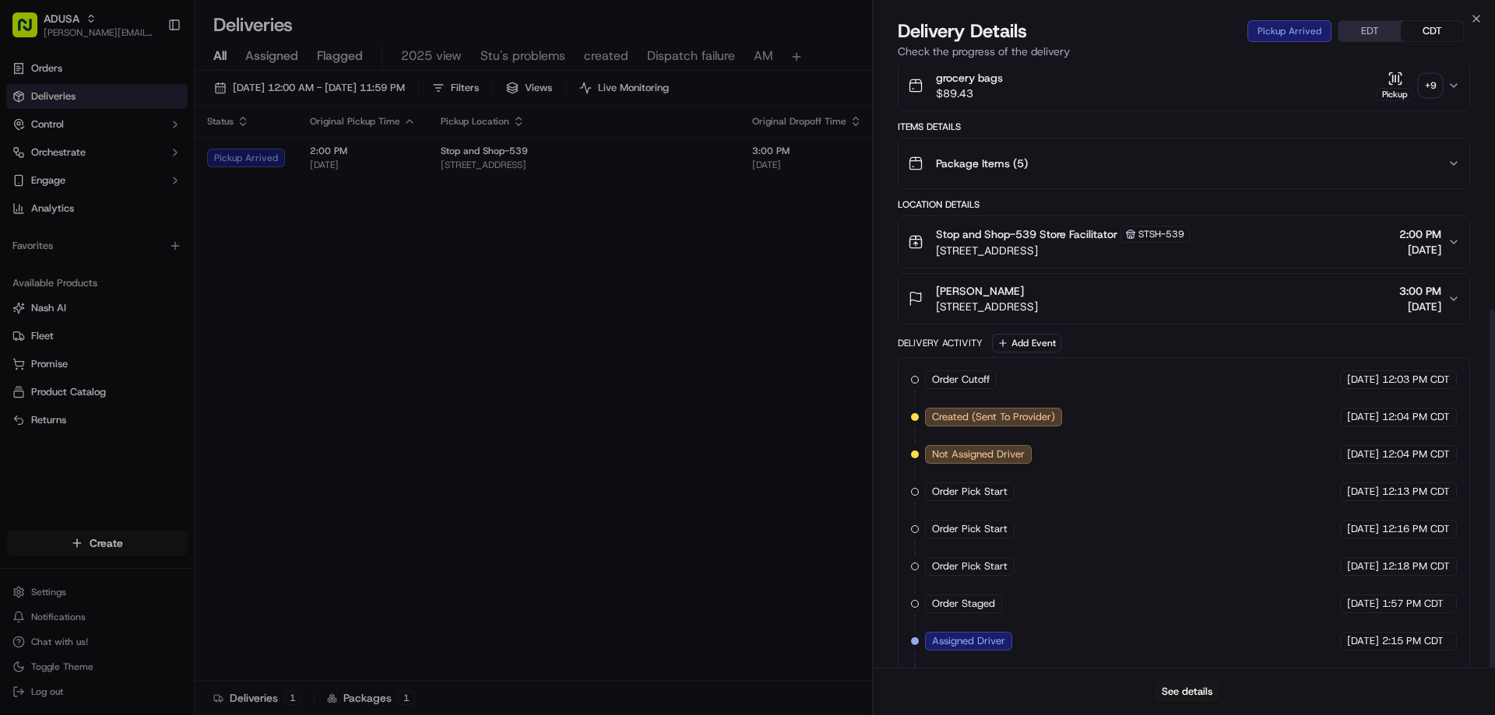
scroll to position [409, 0]
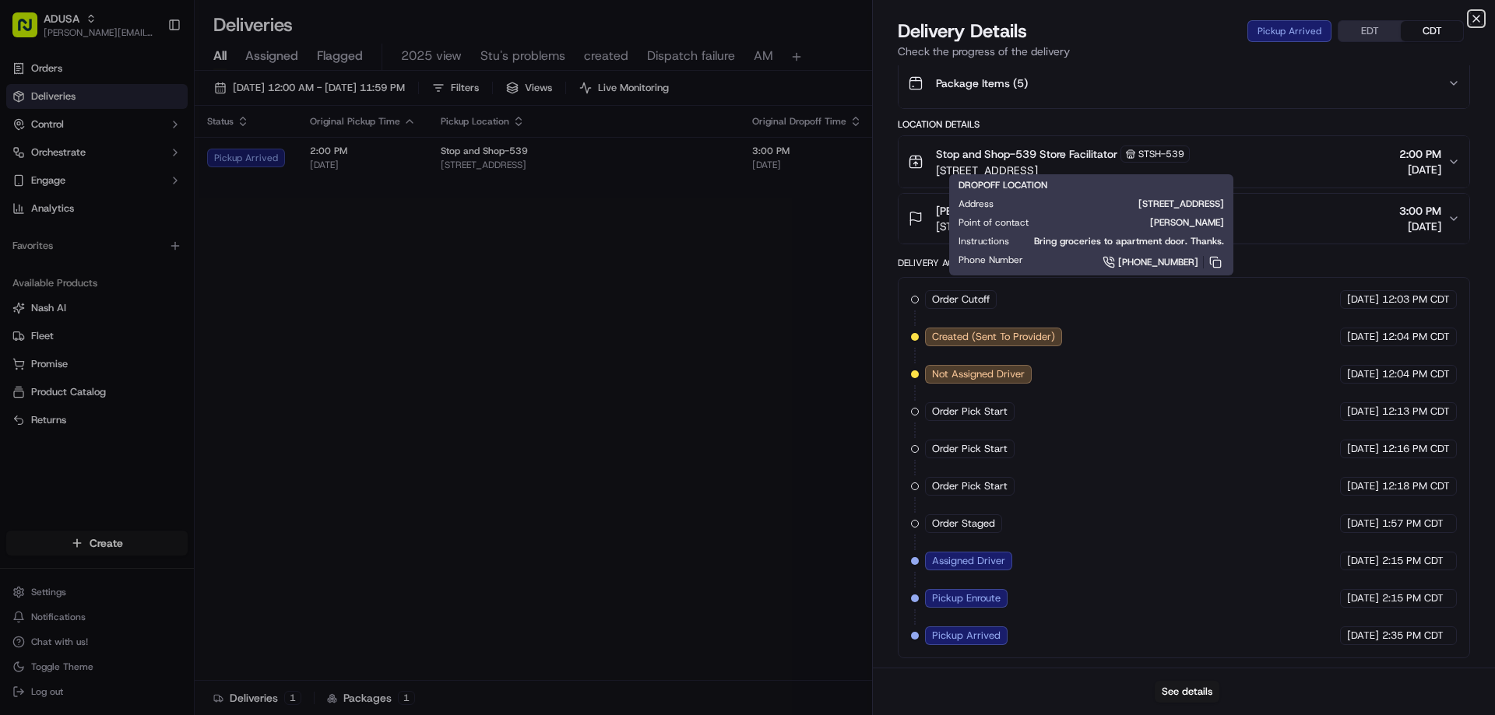
click at [1477, 17] on icon "button" at bounding box center [1476, 18] width 12 height 12
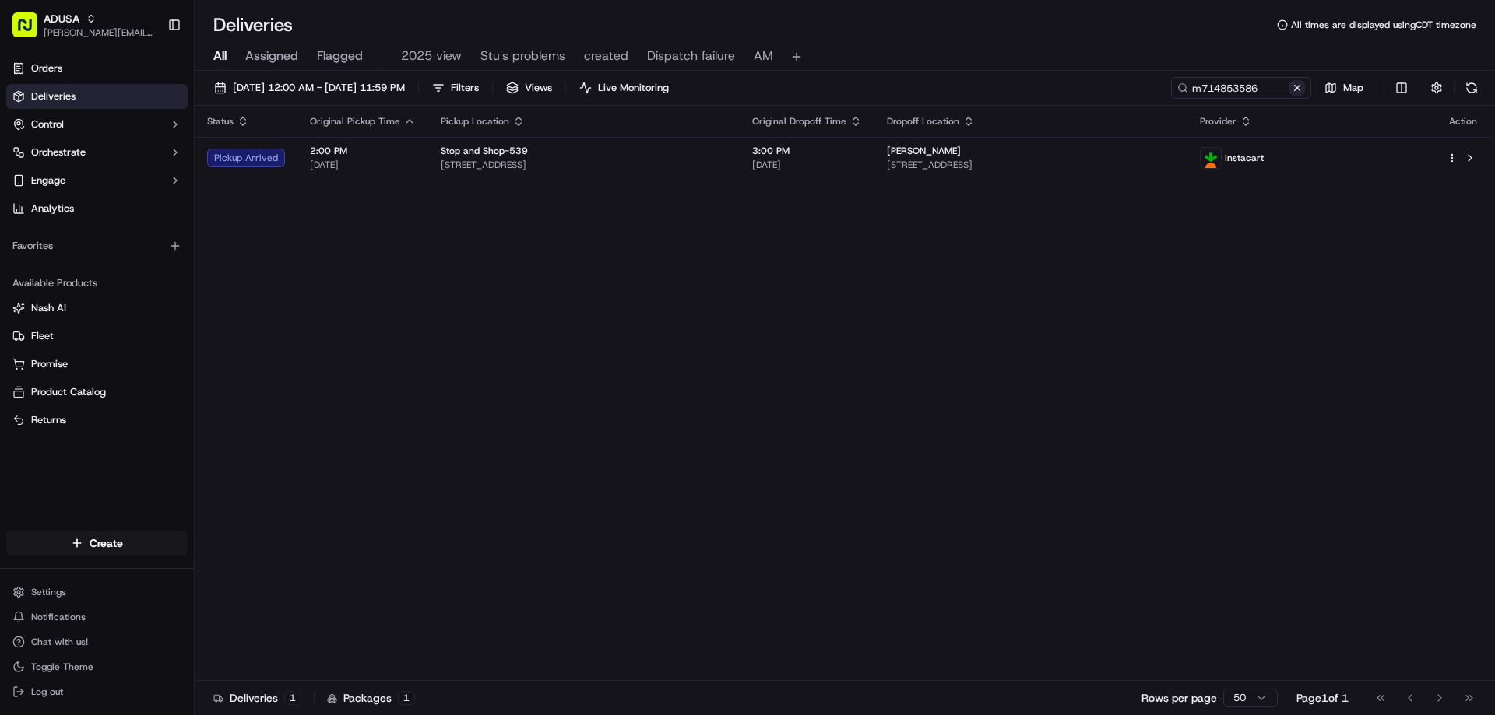
click at [1296, 87] on button at bounding box center [1297, 88] width 16 height 16
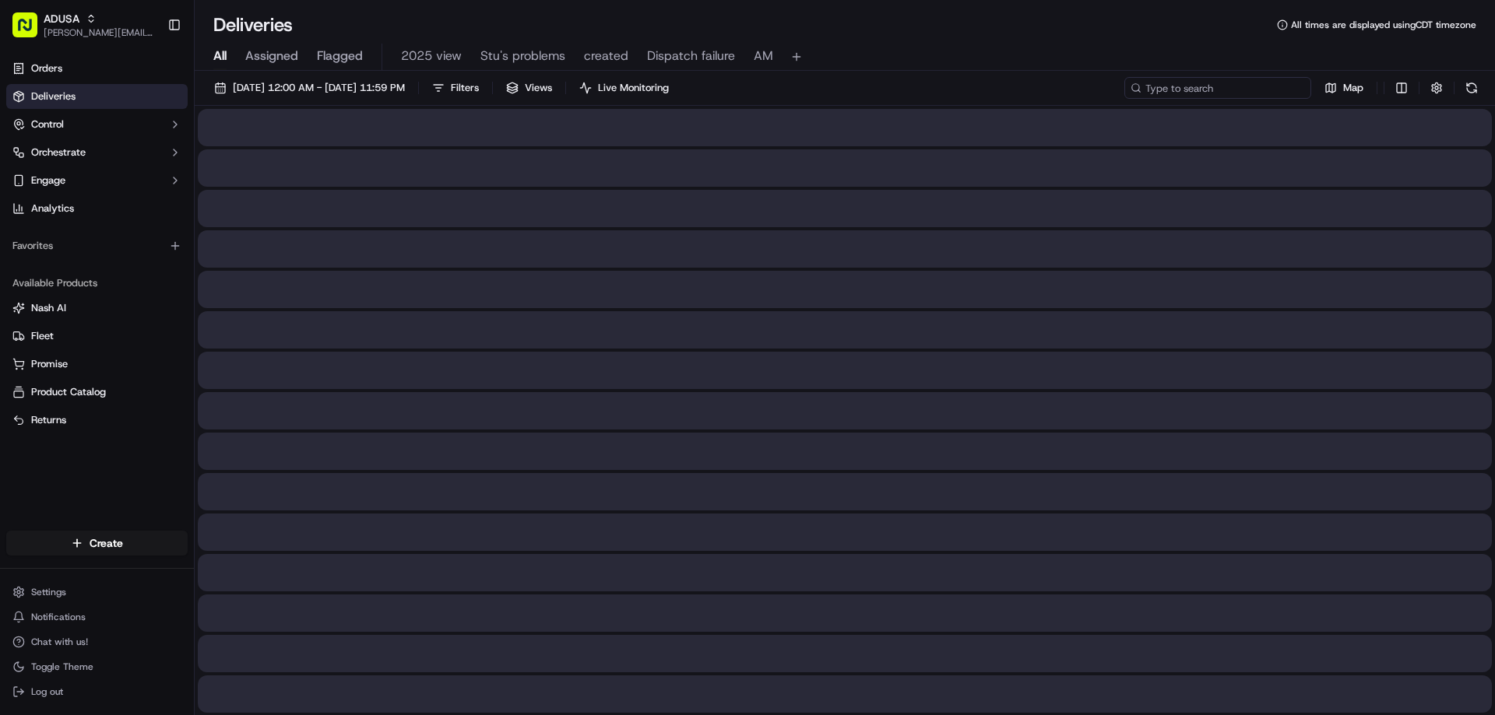
paste input "m716377652"
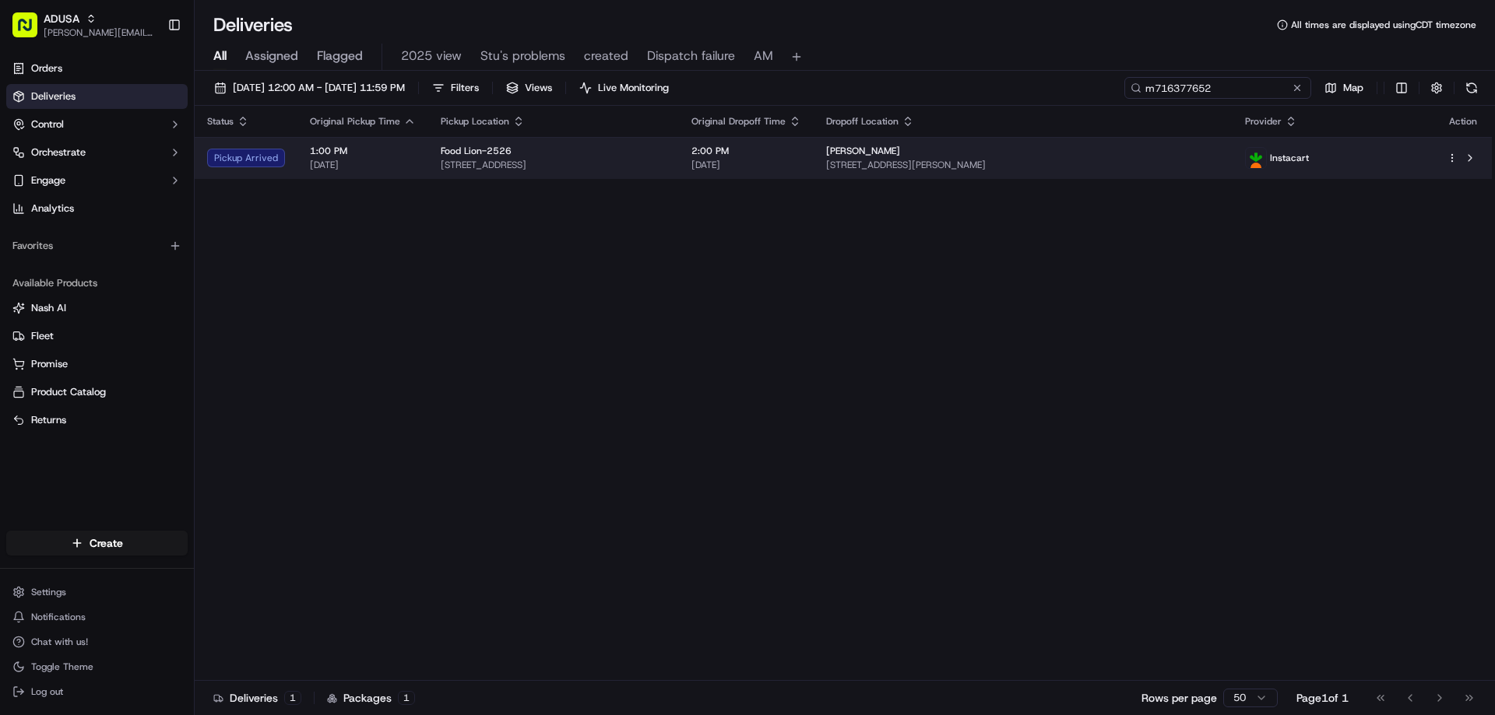
type input "m716377652"
click at [1232, 143] on td "Alana Jones 12450 James B White Hwy S, Whiteville, NC 28472, US" at bounding box center [1023, 158] width 419 height 42
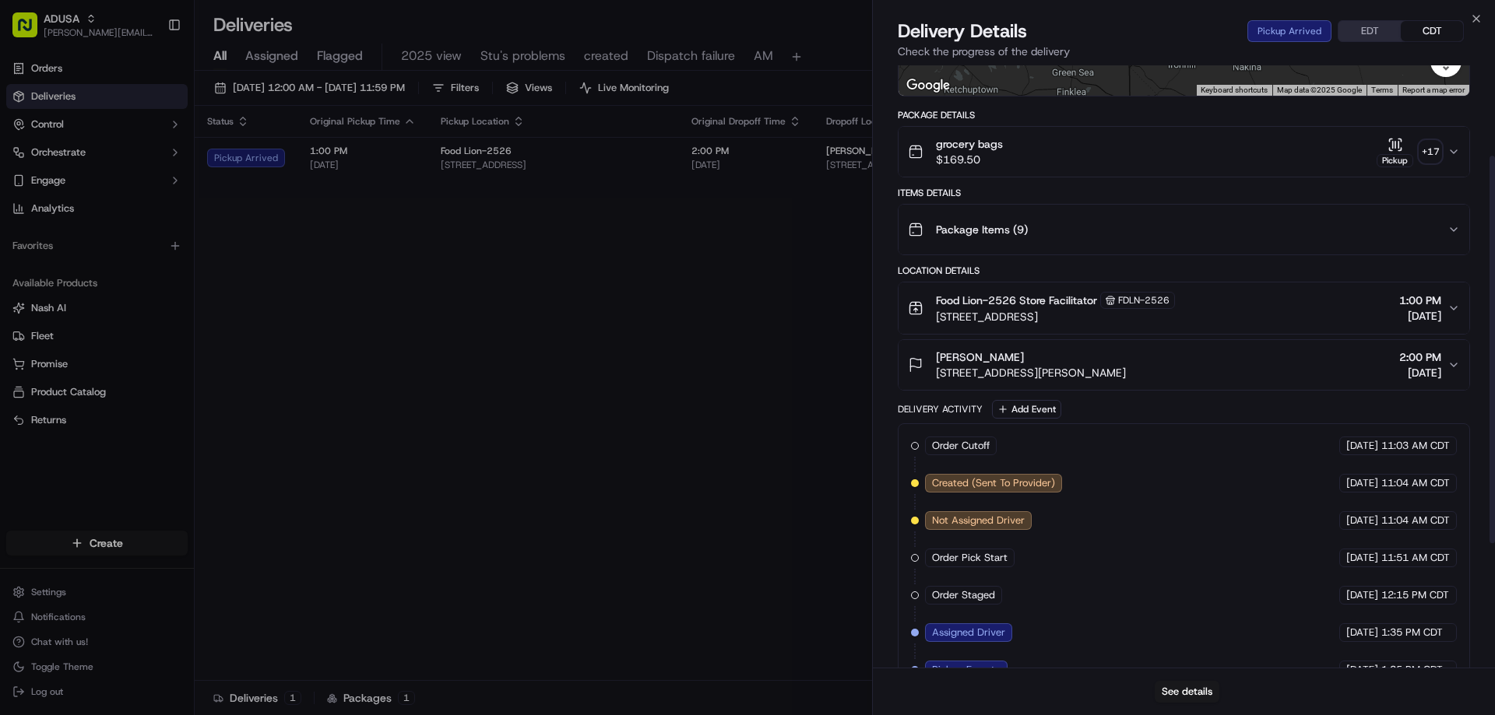
scroll to position [335, 0]
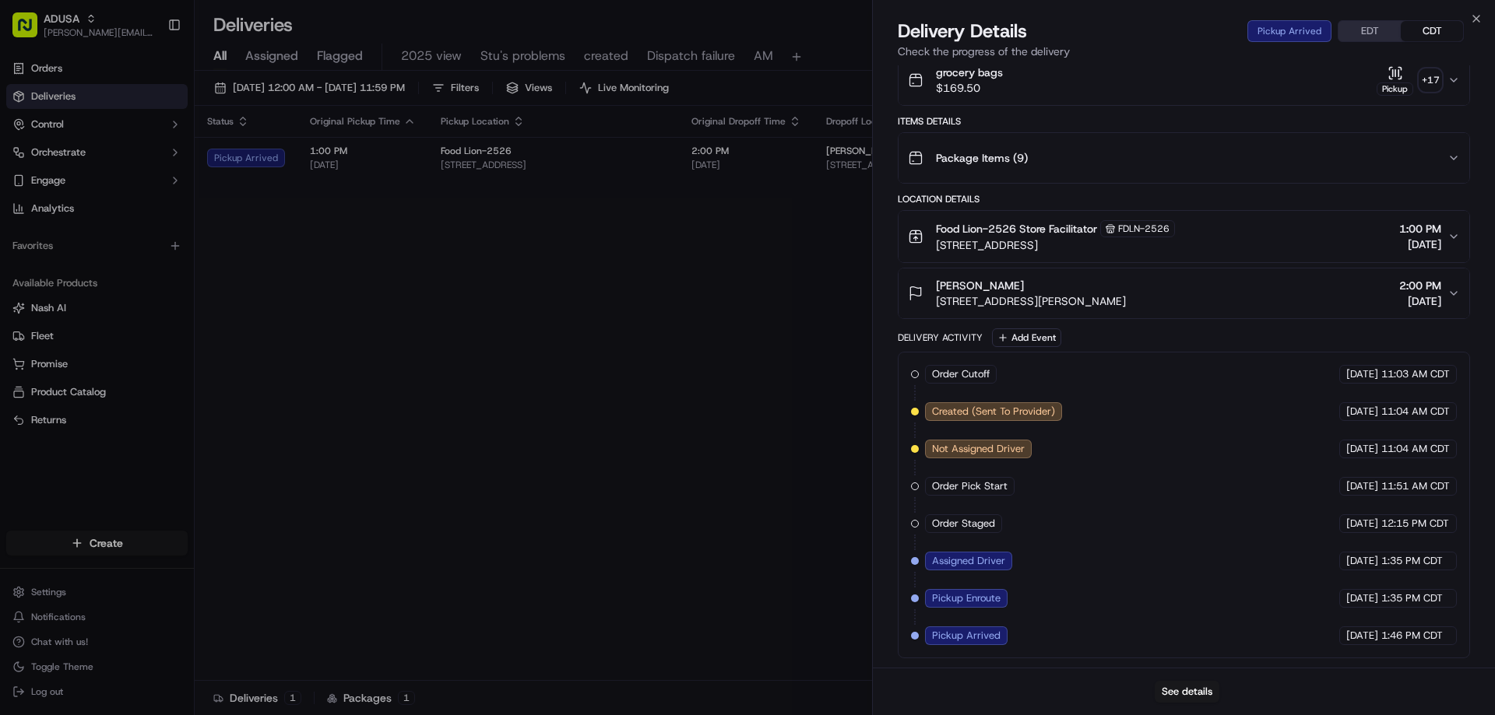
click at [1477, 11] on div "Close Delivery Details Pickup Arrived EDT CDT Check the progress of the deliver…" at bounding box center [1183, 357] width 623 height 715
click at [1477, 16] on icon "button" at bounding box center [1476, 18] width 12 height 12
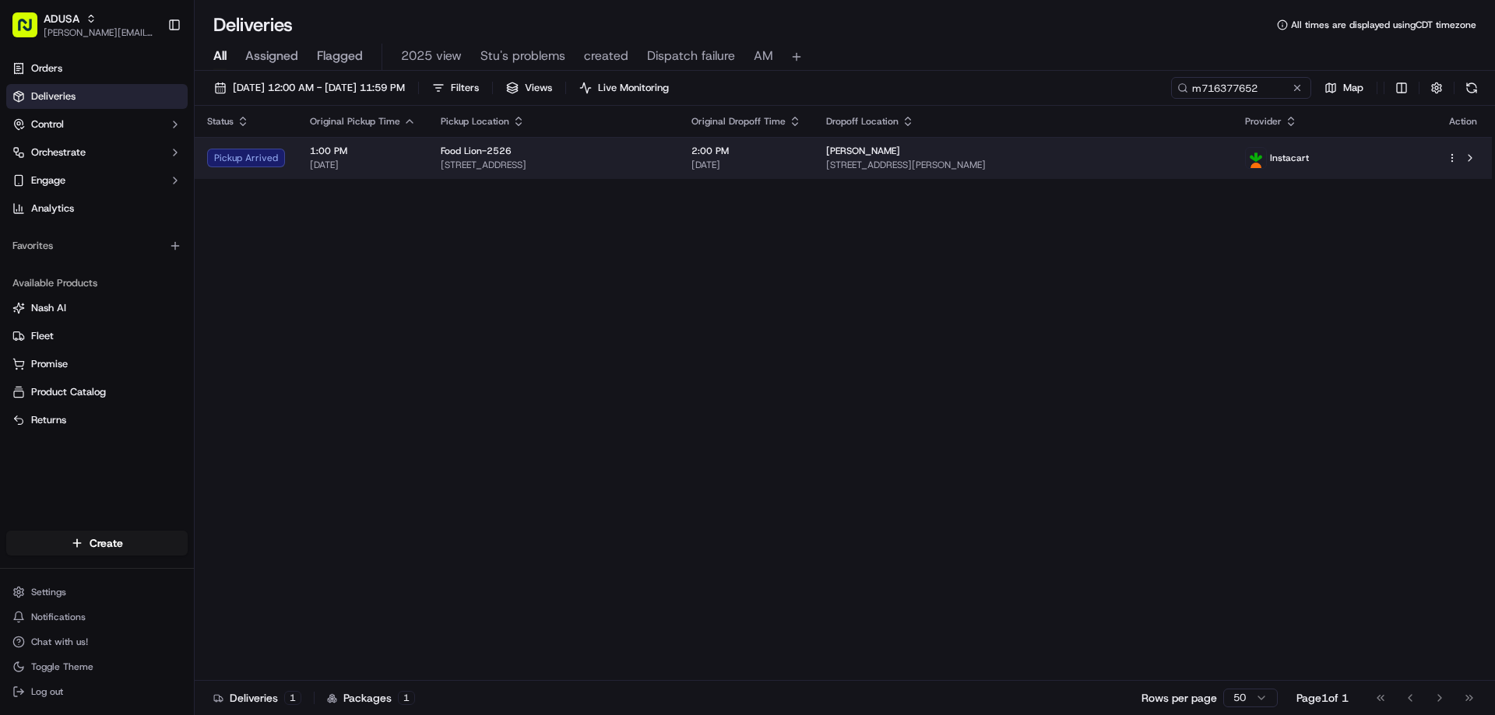
click at [1152, 155] on div "Alana Jones" at bounding box center [1023, 151] width 394 height 12
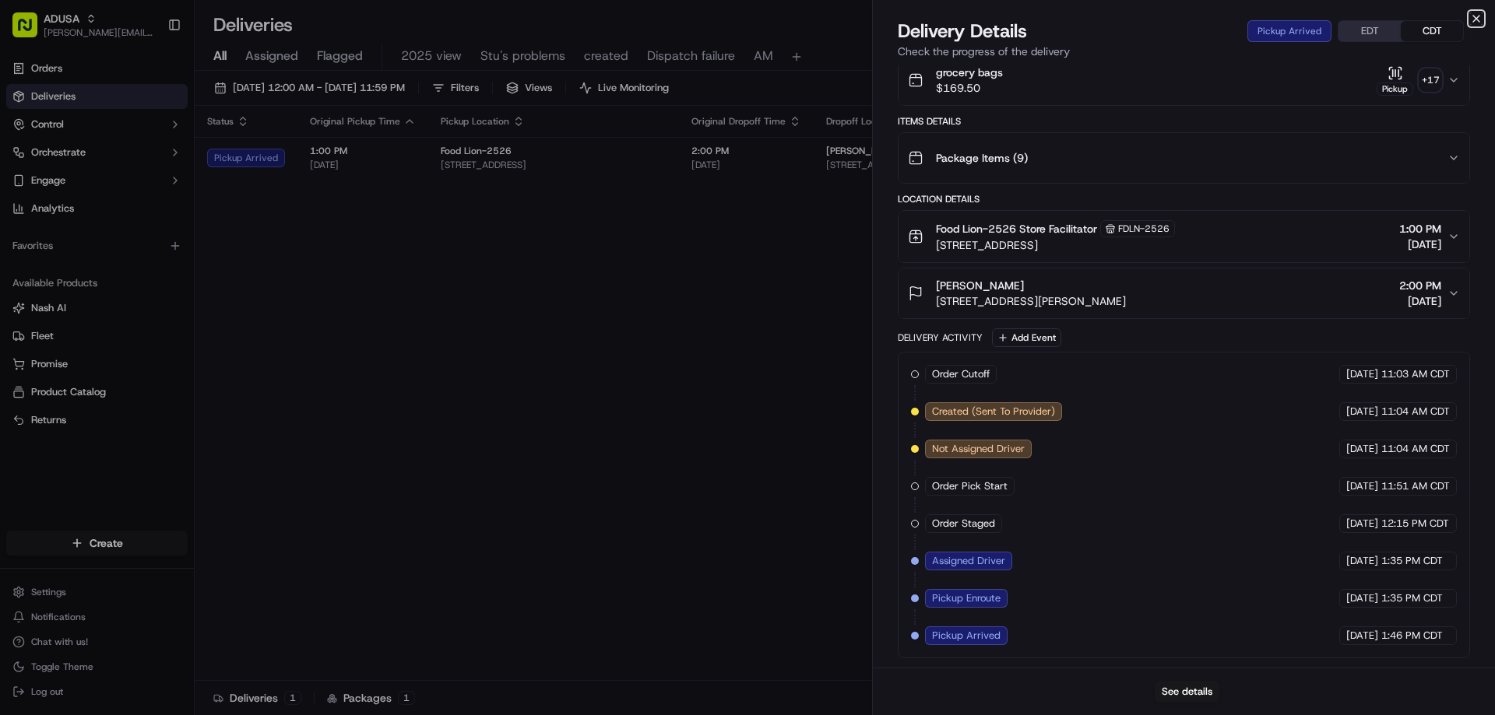
click at [1478, 18] on icon "button" at bounding box center [1476, 18] width 12 height 12
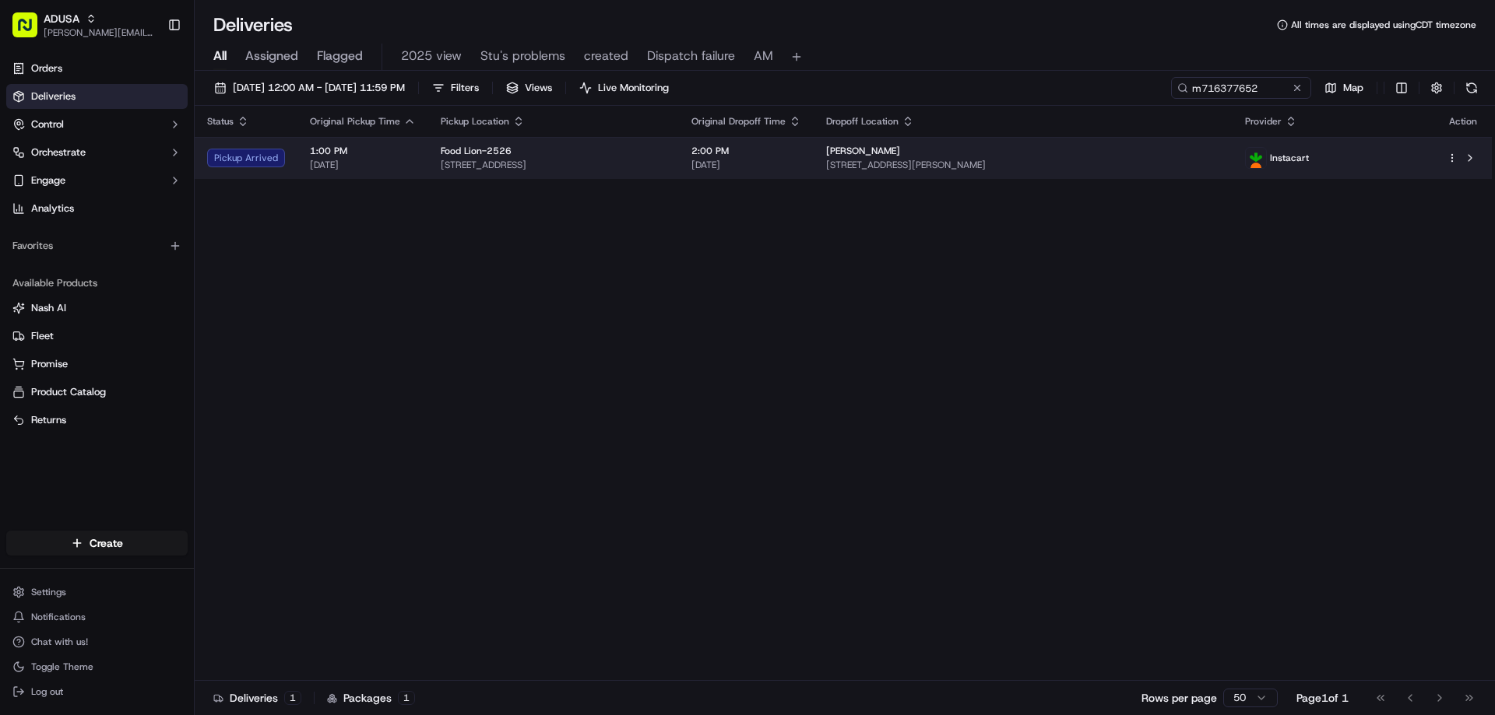
click at [1084, 165] on span "12450 James B White Hwy S, Whiteville, NC 28472, US" at bounding box center [1023, 165] width 394 height 12
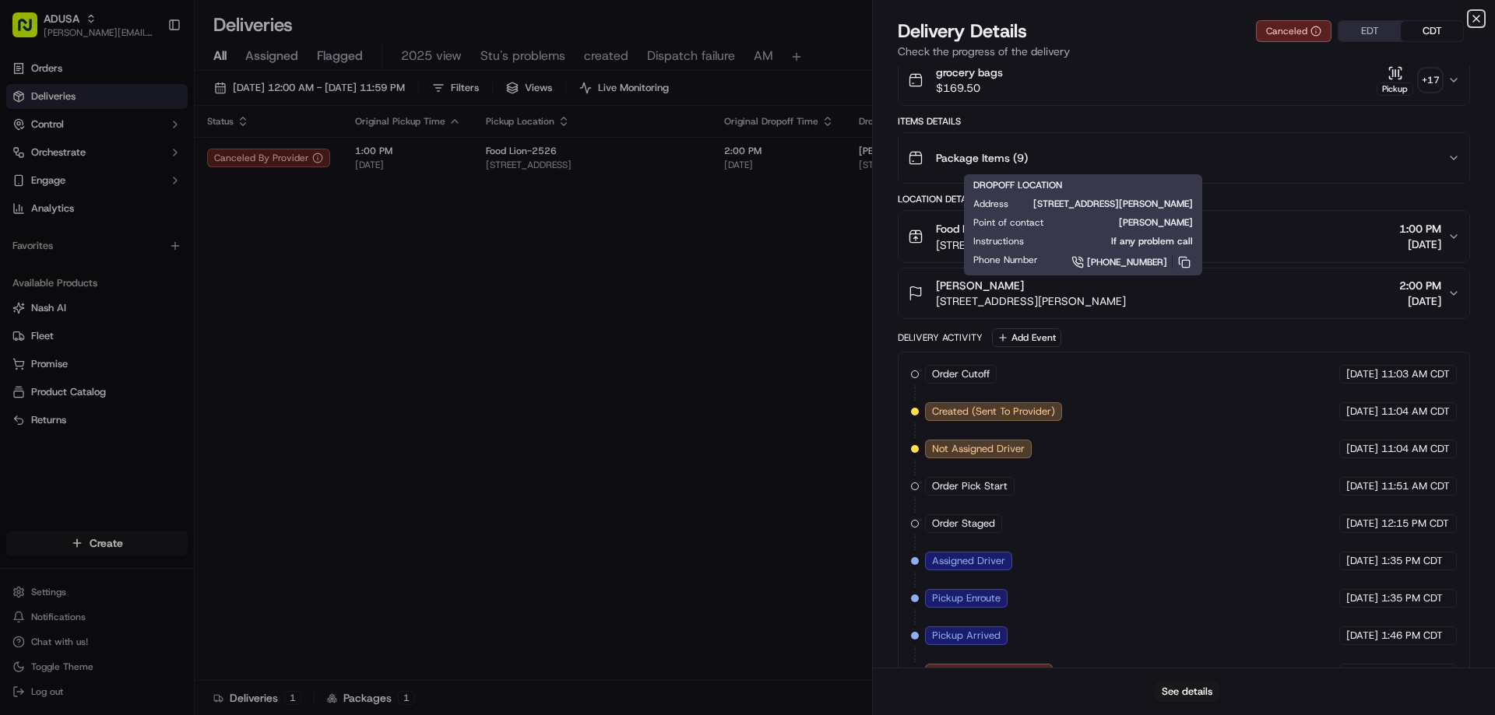
click at [1478, 20] on icon "button" at bounding box center [1476, 18] width 12 height 12
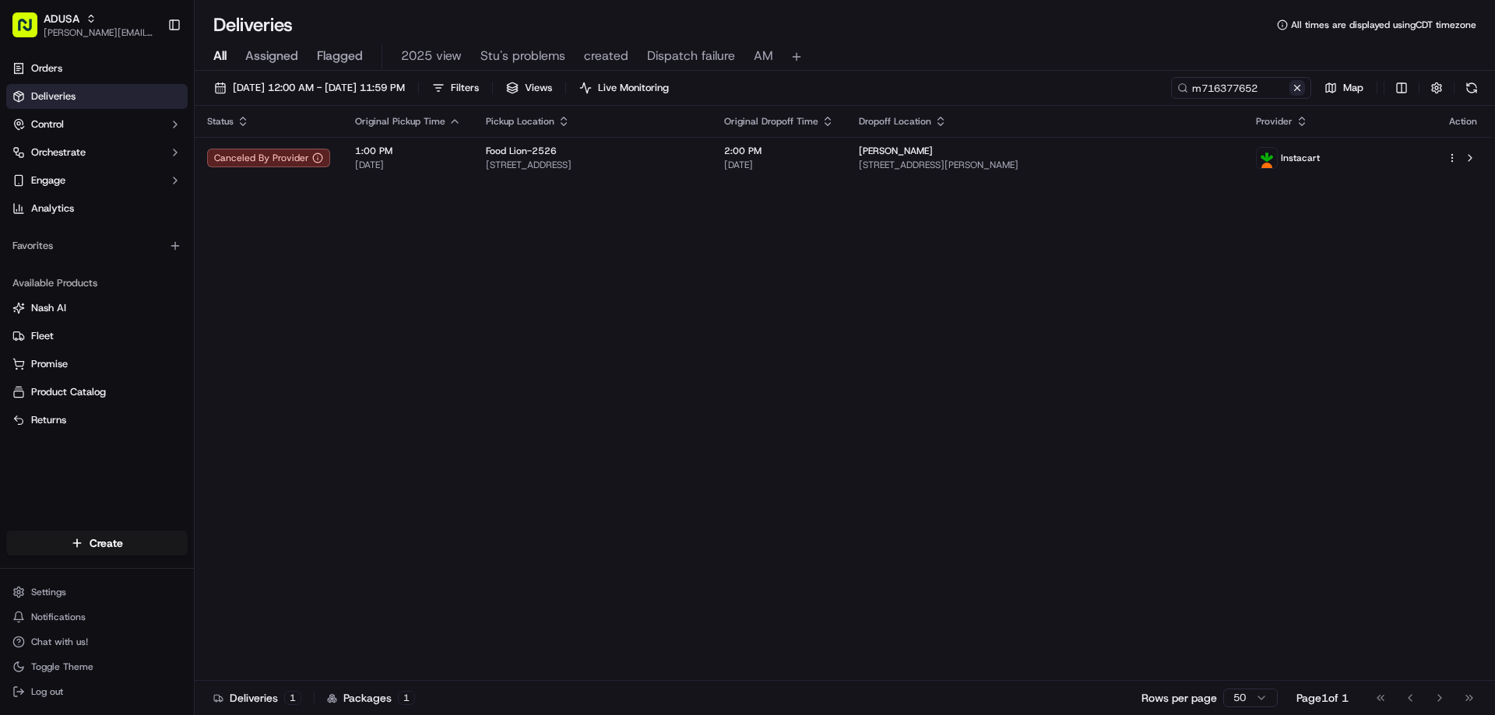
click at [1302, 84] on button at bounding box center [1297, 88] width 16 height 16
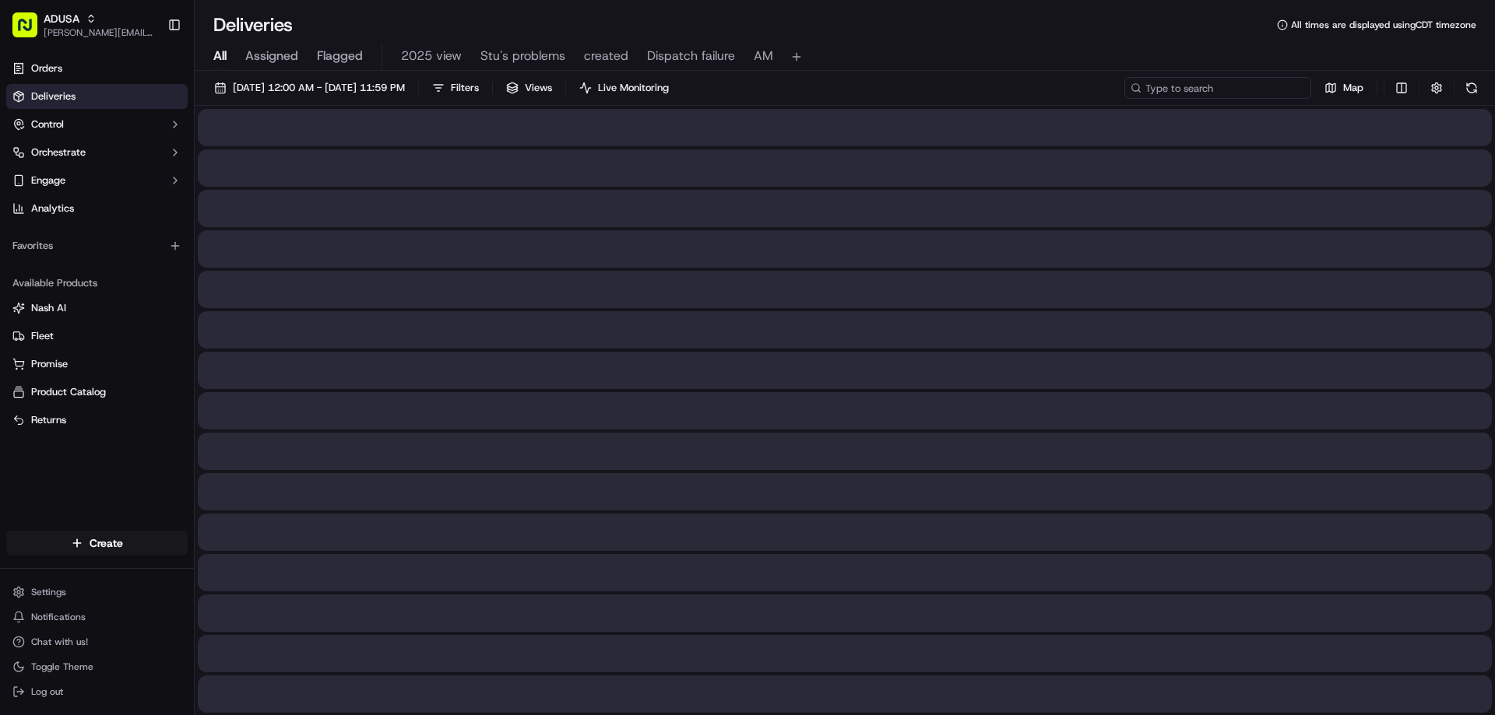
paste input "m710371492"
type input "m710371492"
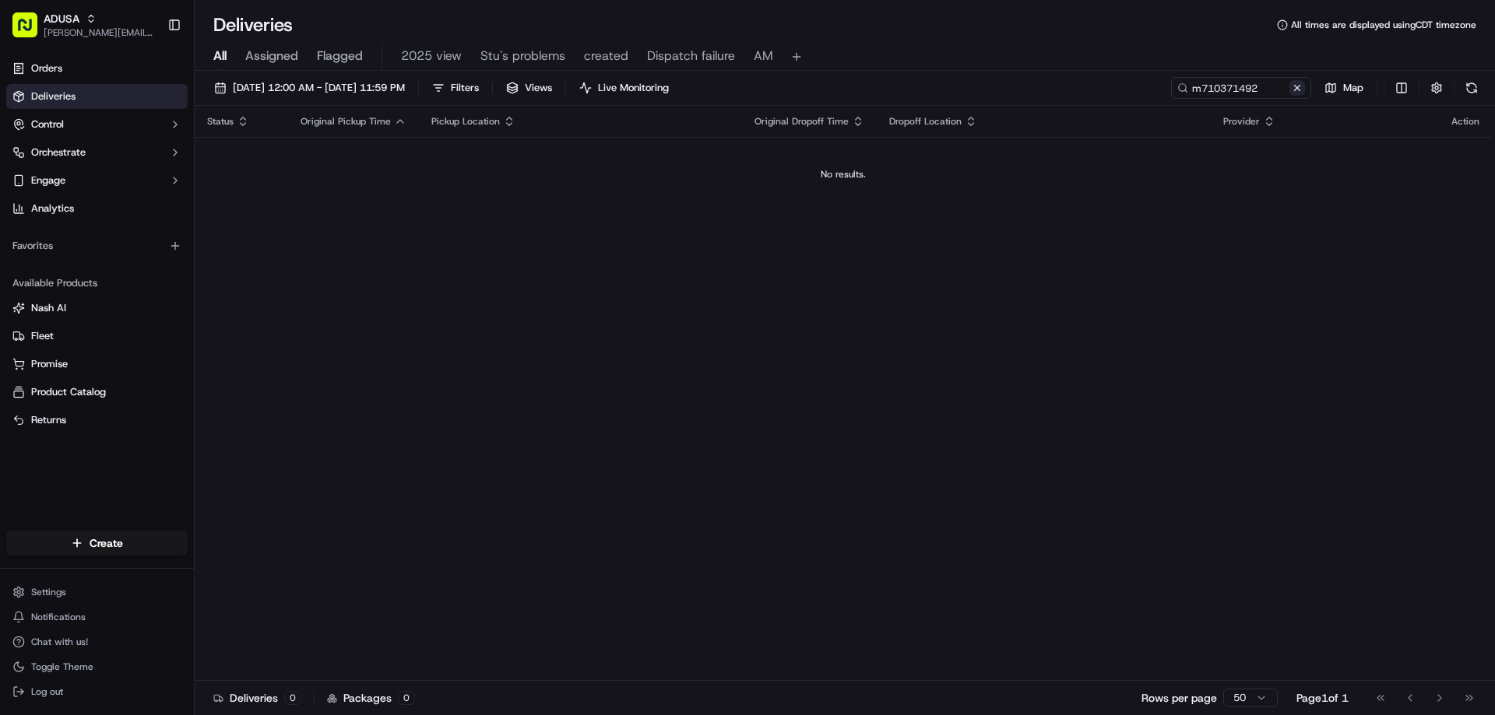
click at [1294, 92] on button at bounding box center [1297, 88] width 16 height 16
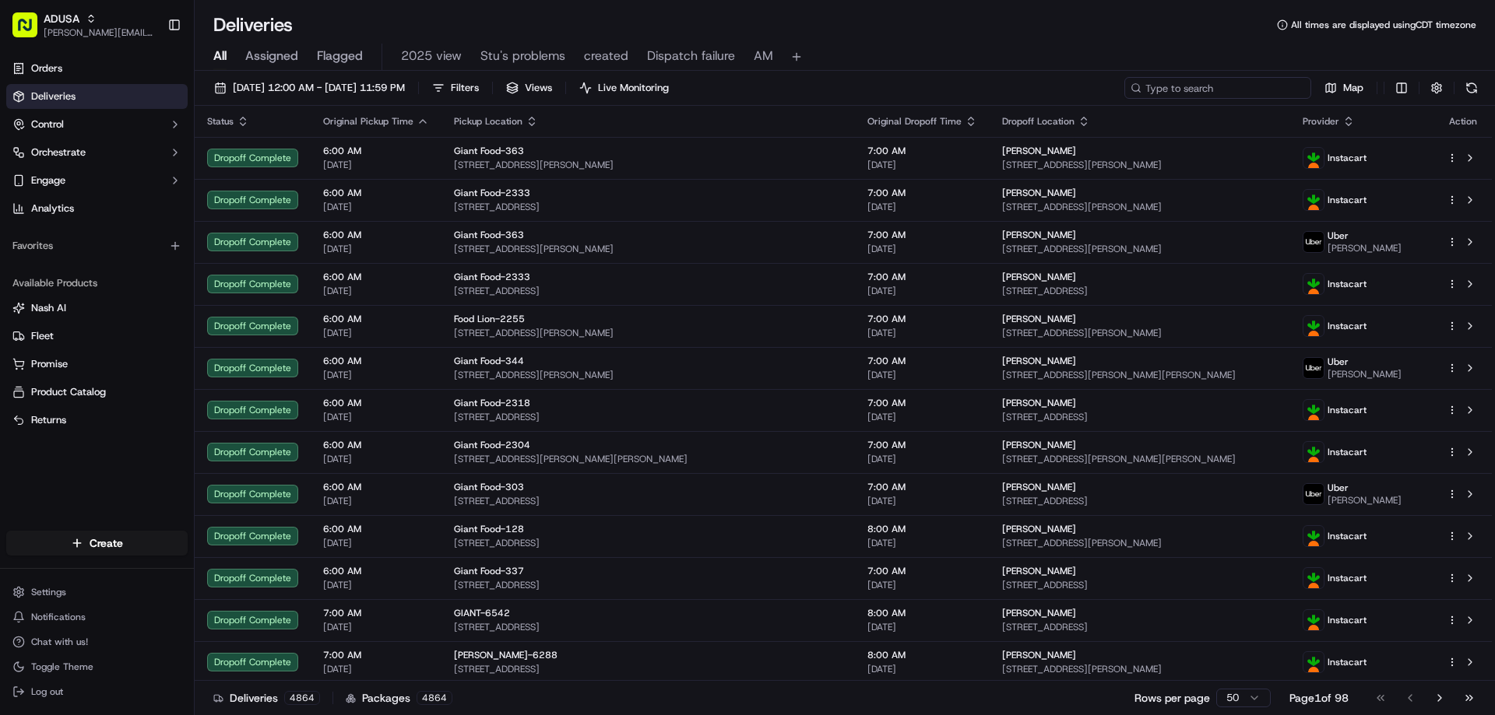
paste input "m704719111"
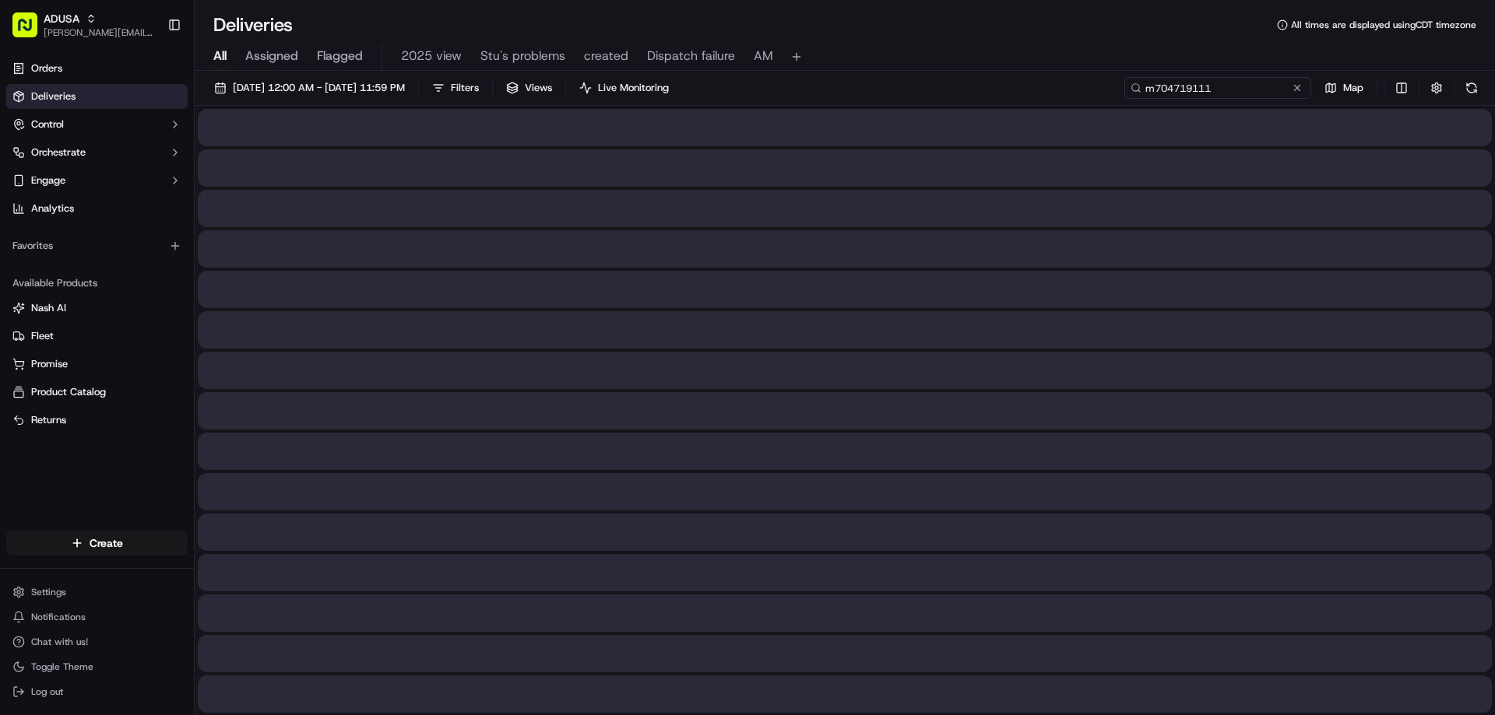
click at [1148, 83] on input "m704719111" at bounding box center [1217, 88] width 187 height 22
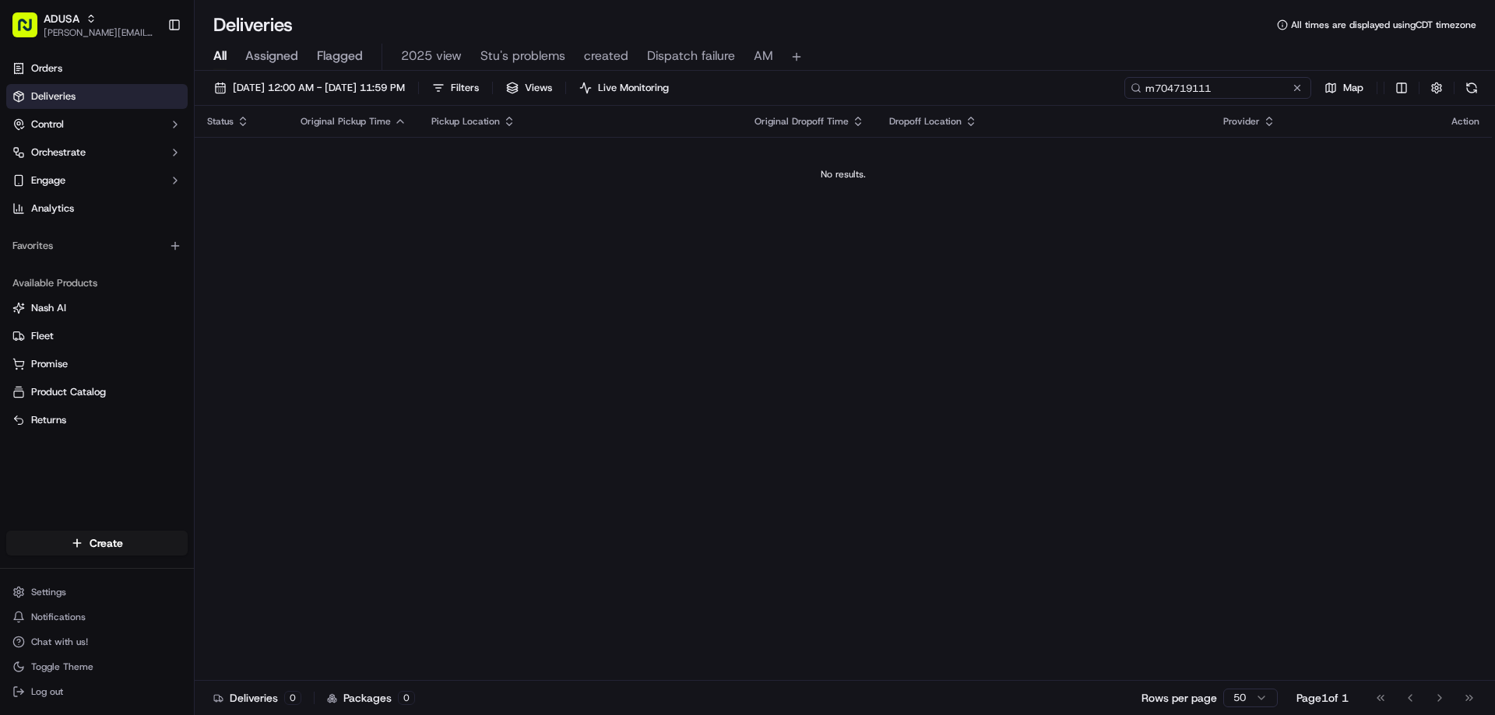
click at [1160, 86] on input "m704719111" at bounding box center [1217, 88] width 187 height 22
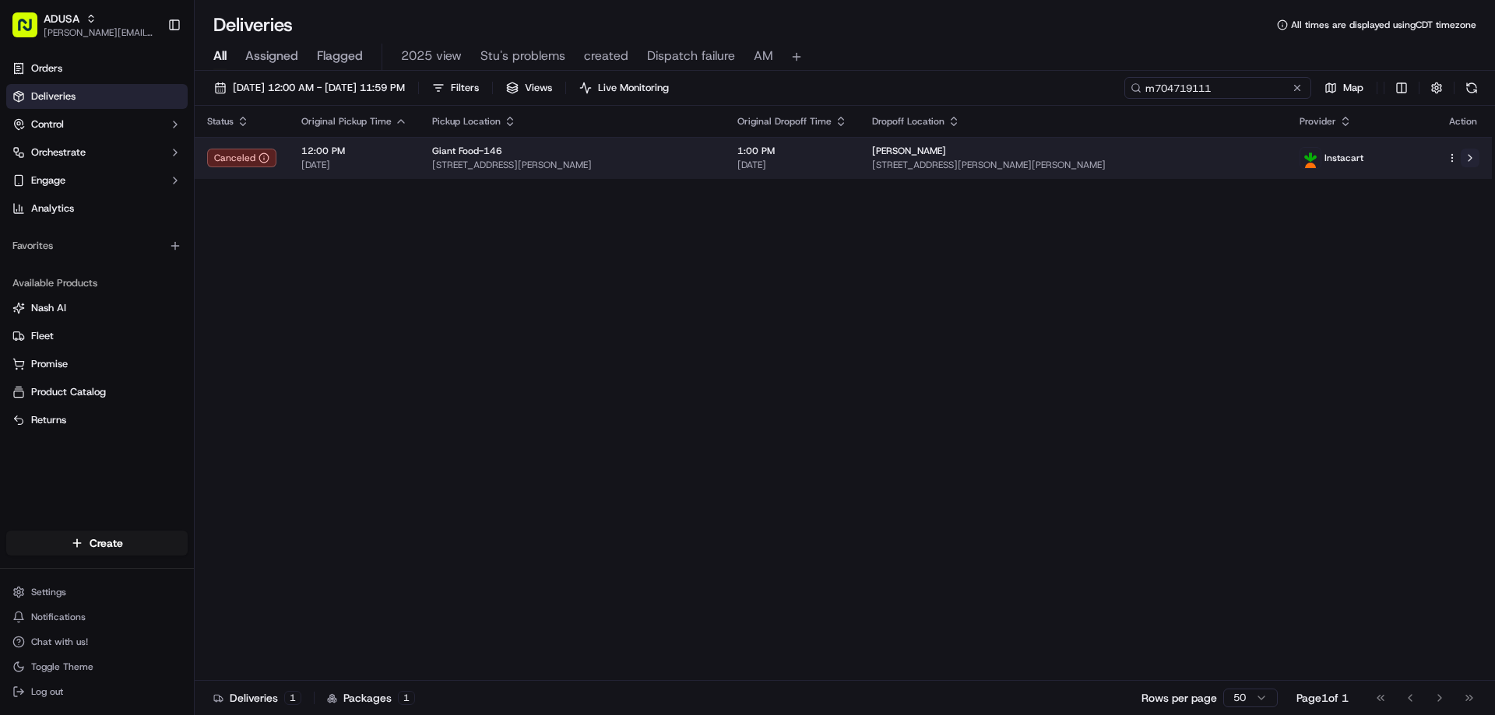
type input "m704719111"
click at [1467, 160] on button at bounding box center [1469, 158] width 19 height 19
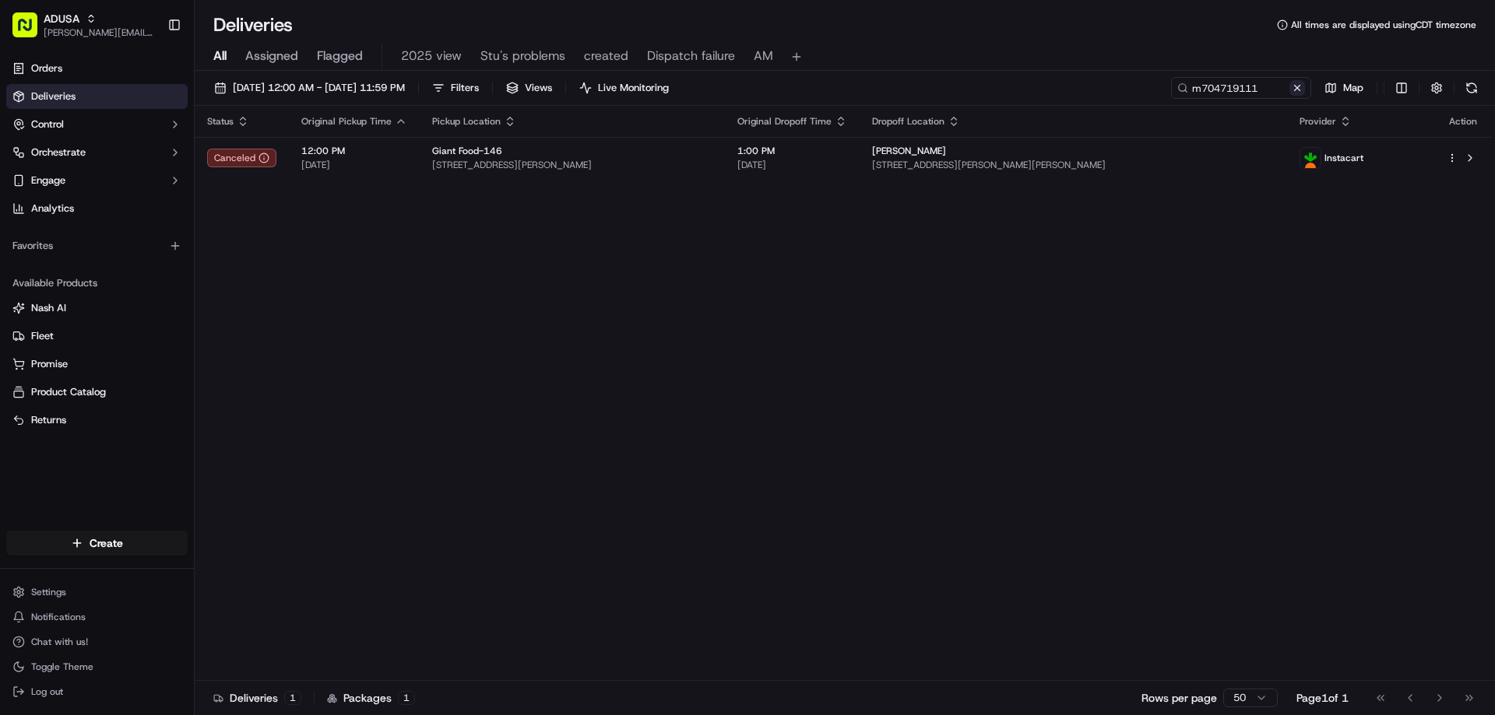
click at [1297, 92] on button at bounding box center [1297, 88] width 16 height 16
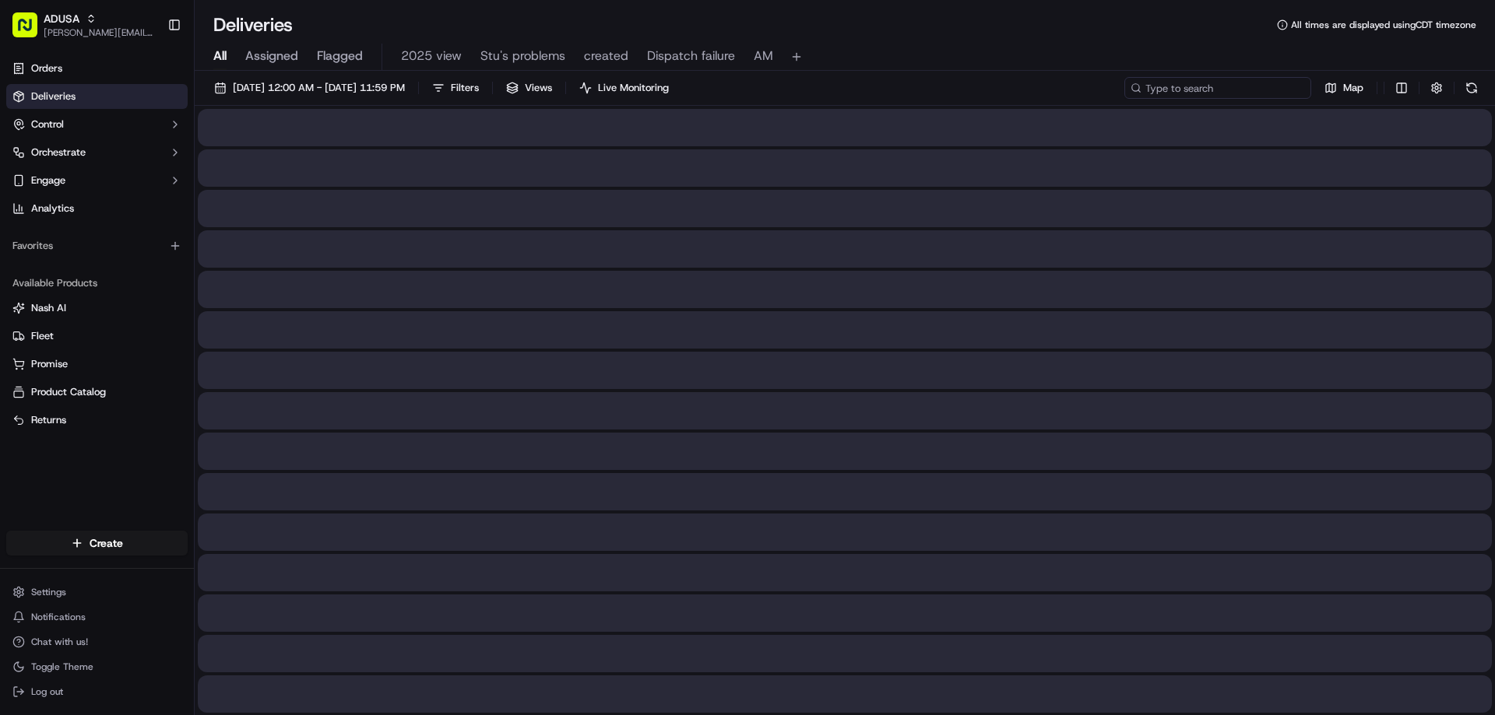
drag, startPoint x: 1225, startPoint y: 81, endPoint x: 1200, endPoint y: 84, distance: 25.9
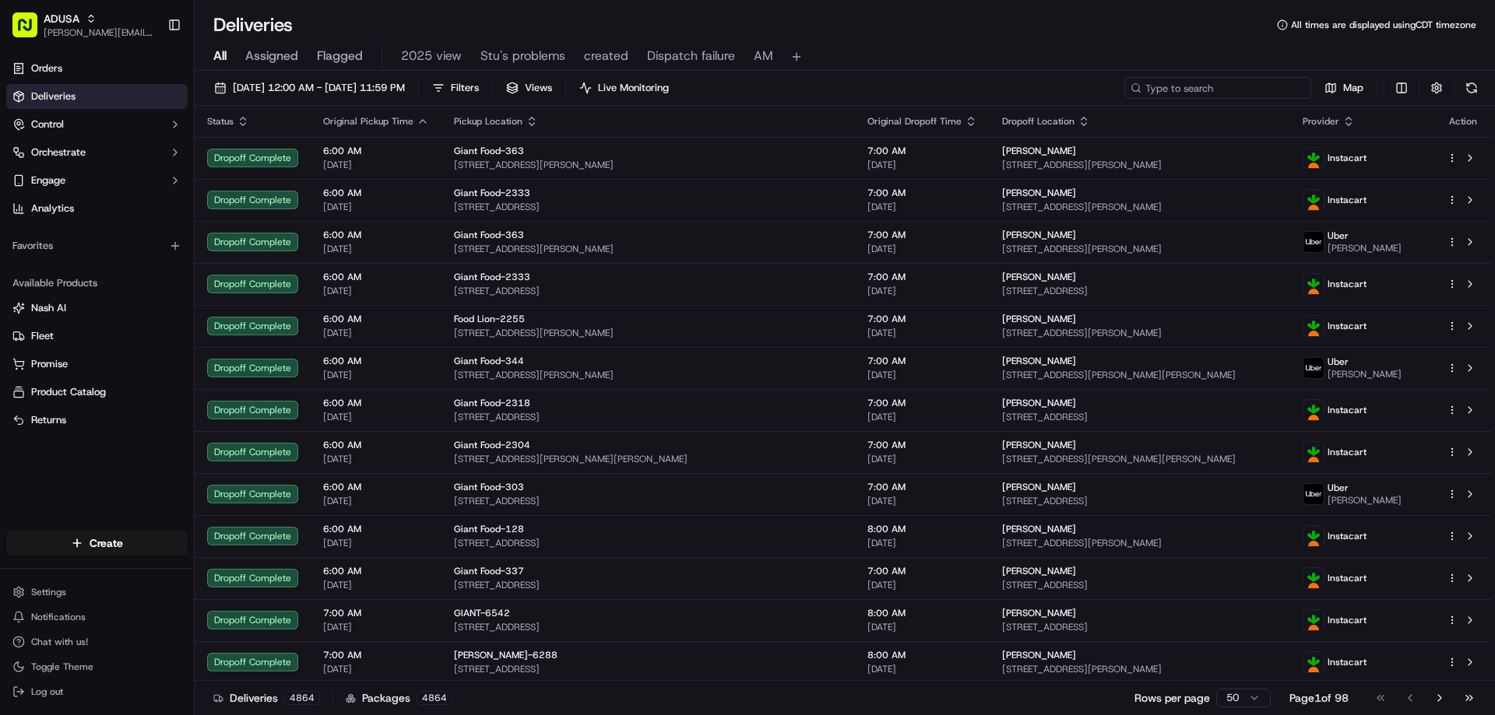
paste input "Cancelled by gig partner; no driver acceptance"
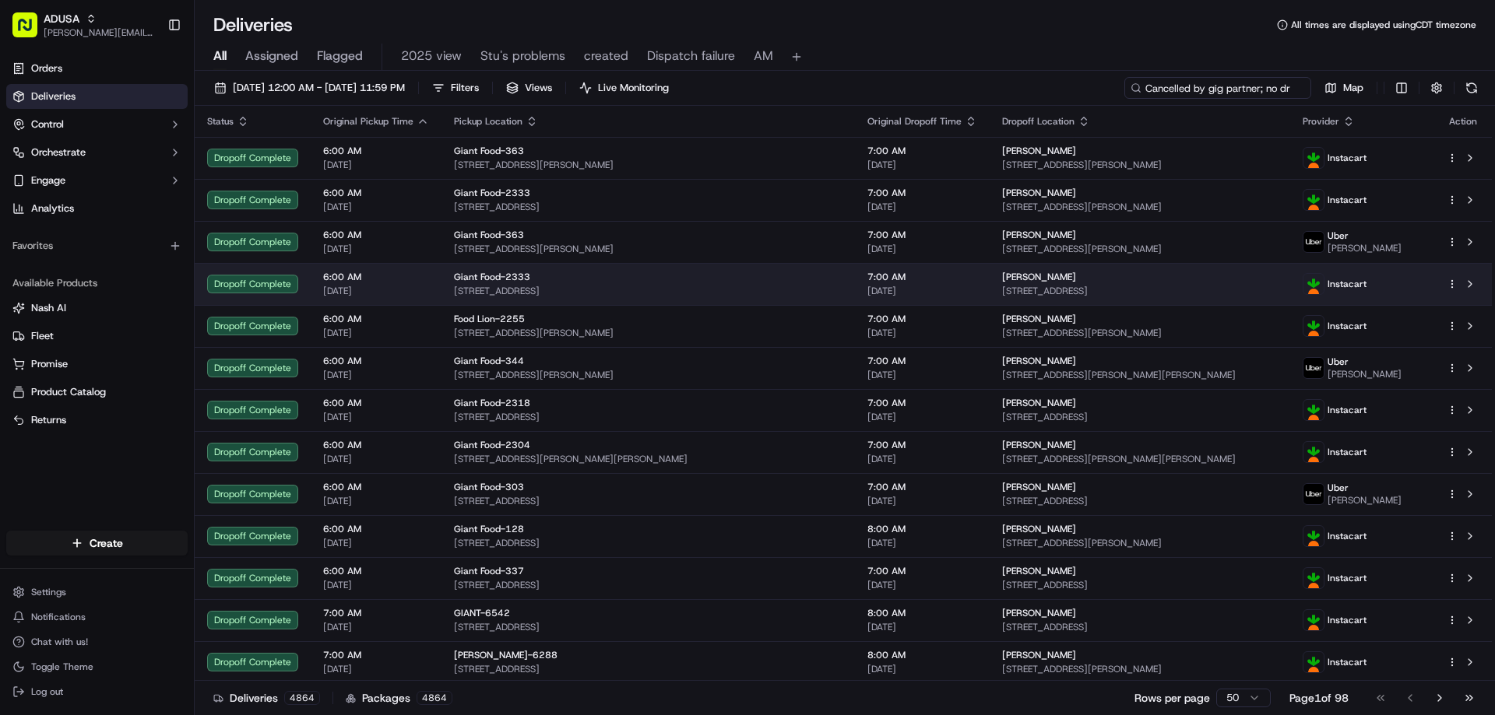
scroll to position [0, 75]
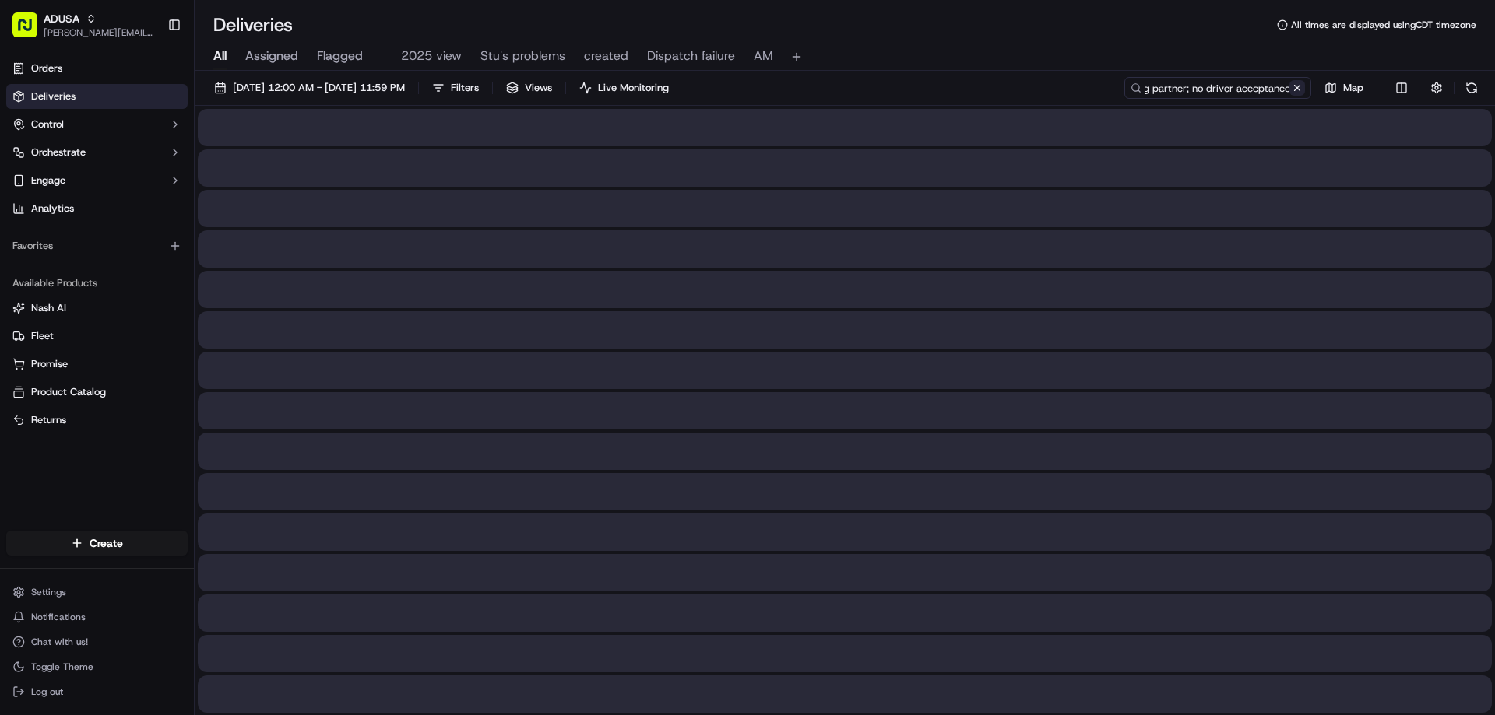
type input "Cancelled by gig partner; no driver acceptance"
click at [1297, 81] on button at bounding box center [1297, 88] width 16 height 16
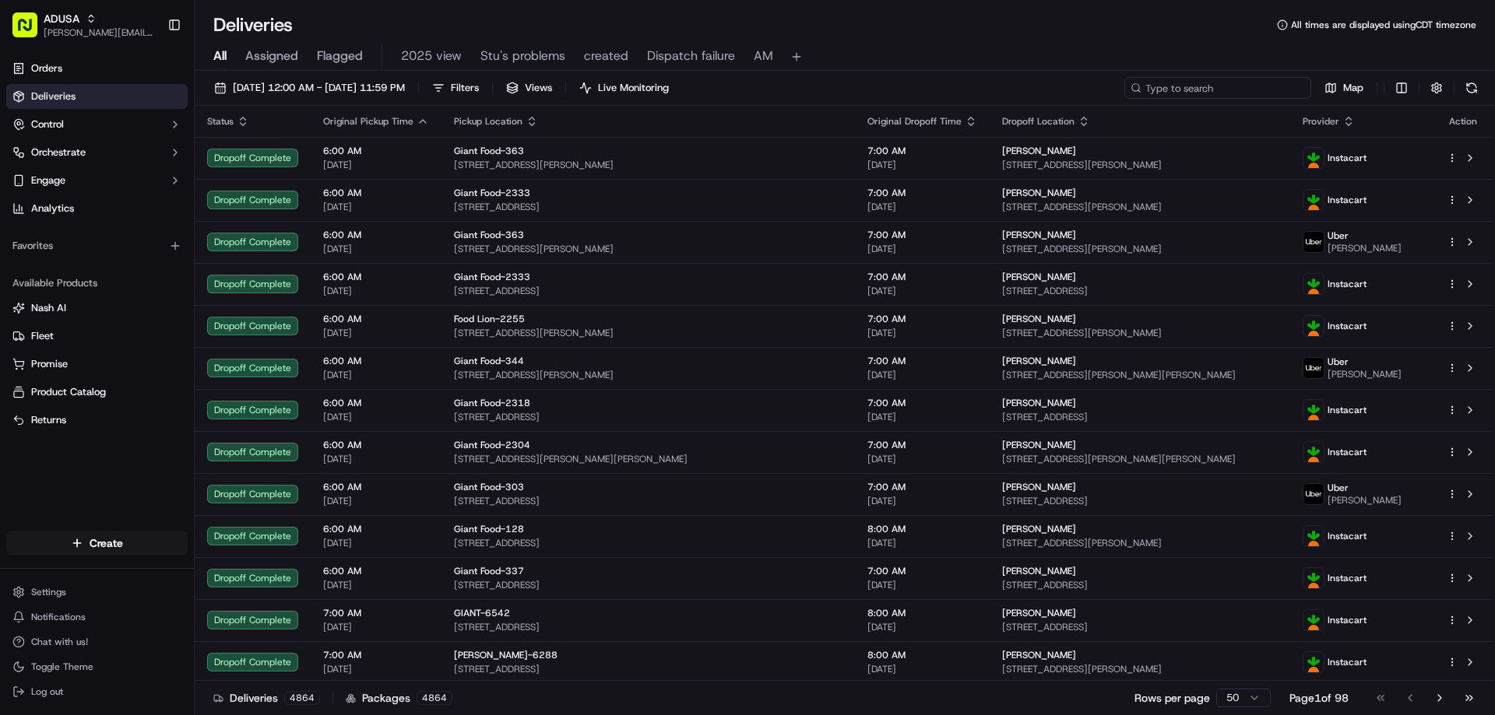
paste input "m711786793"
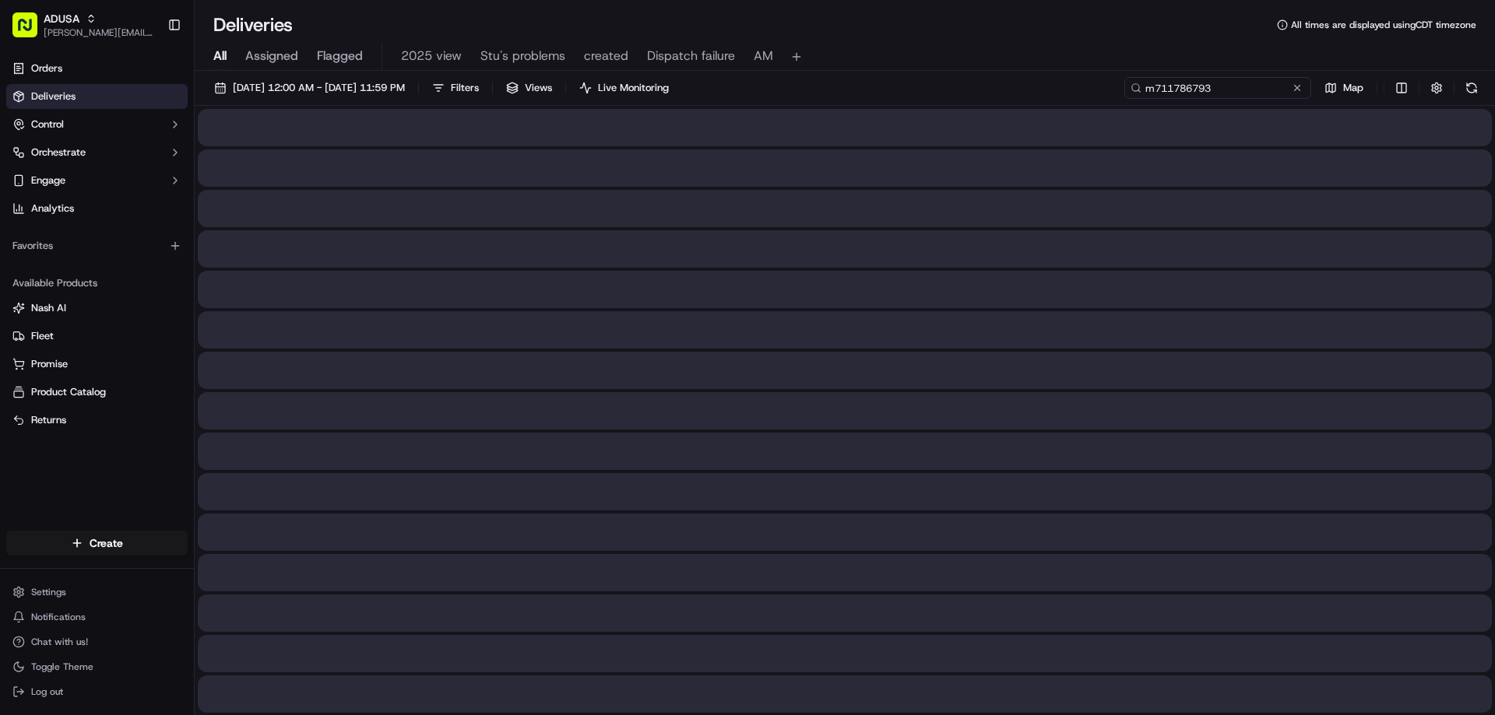
click at [1162, 96] on input "m711786793" at bounding box center [1217, 88] width 187 height 22
click at [1158, 96] on input "m711786793" at bounding box center [1217, 88] width 187 height 22
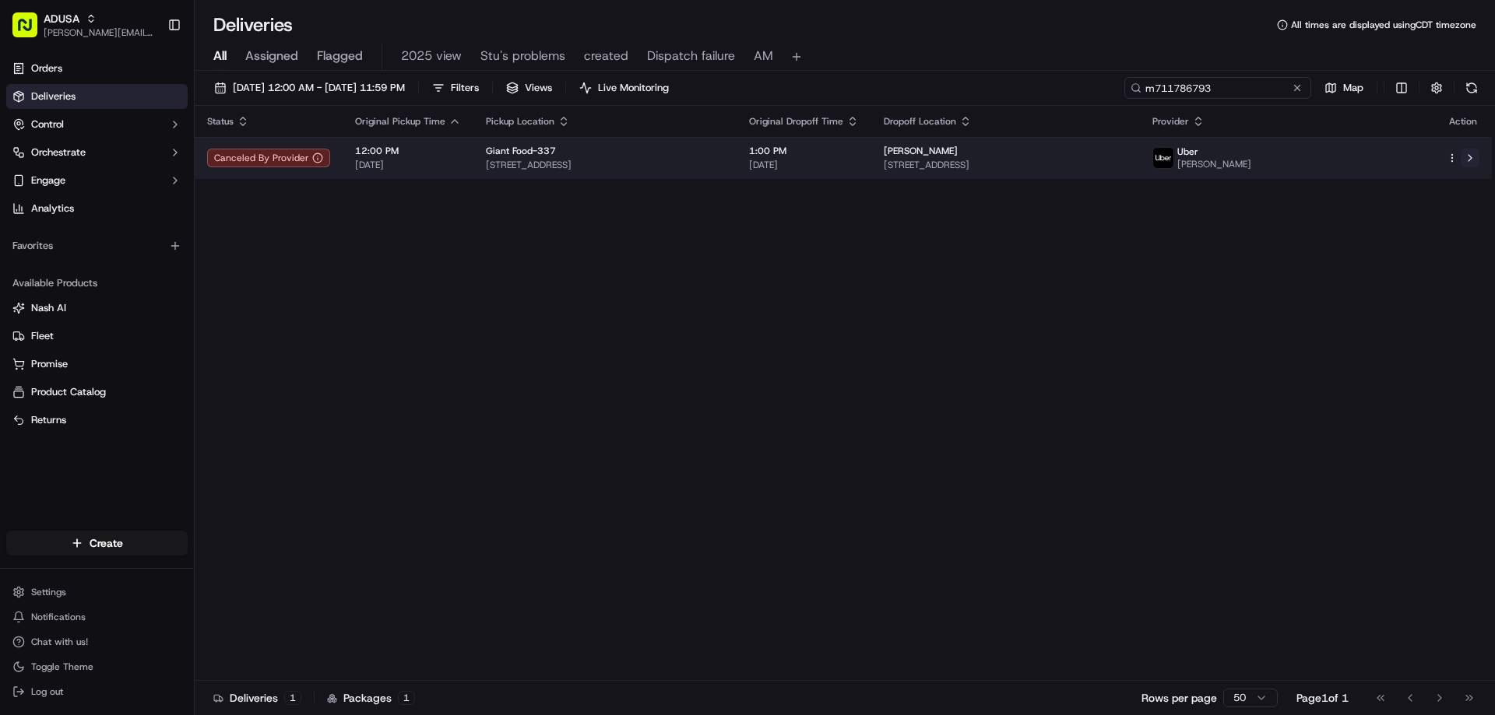
type input "m711786793"
click at [1471, 156] on button at bounding box center [1469, 158] width 19 height 19
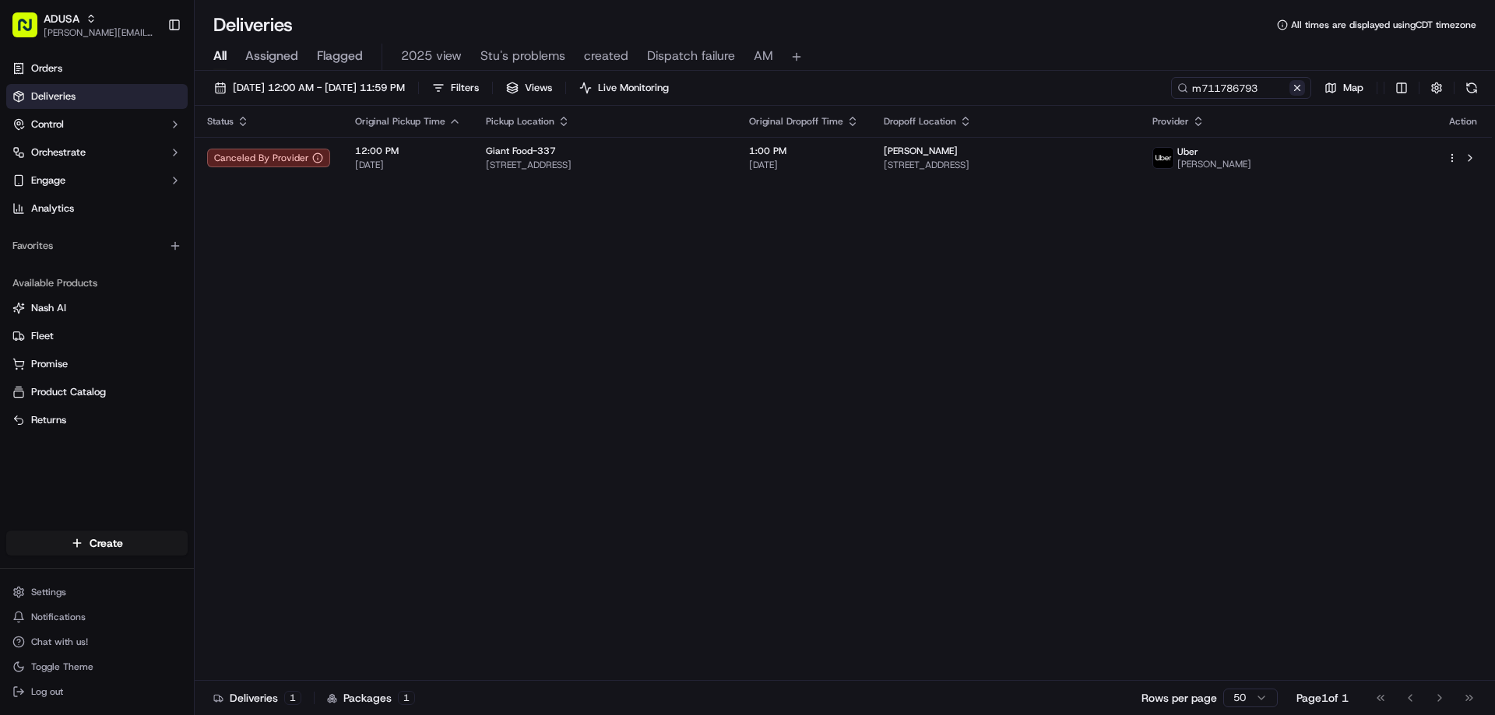
click at [1297, 86] on button at bounding box center [1297, 88] width 16 height 16
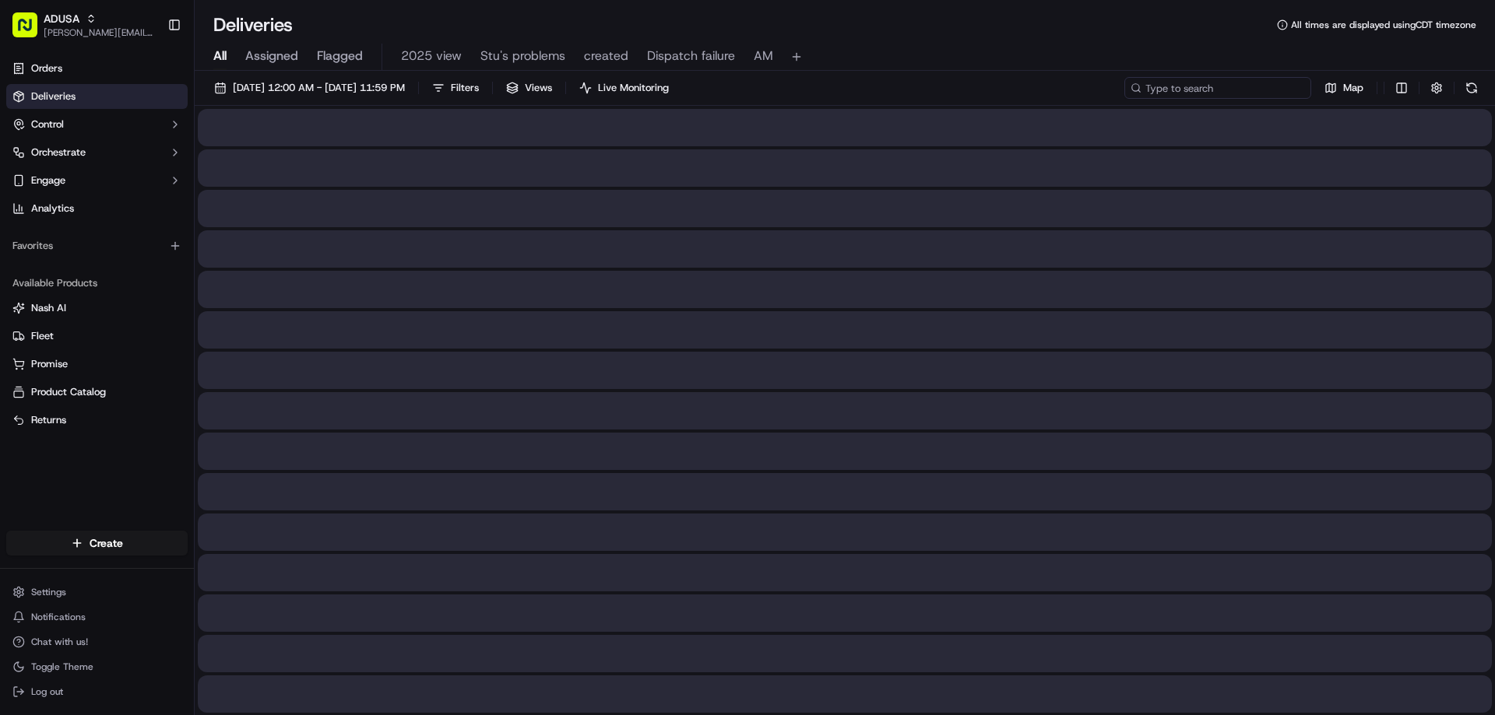
paste input "m702836090"
click at [1157, 91] on input "m702836090" at bounding box center [1217, 88] width 187 height 22
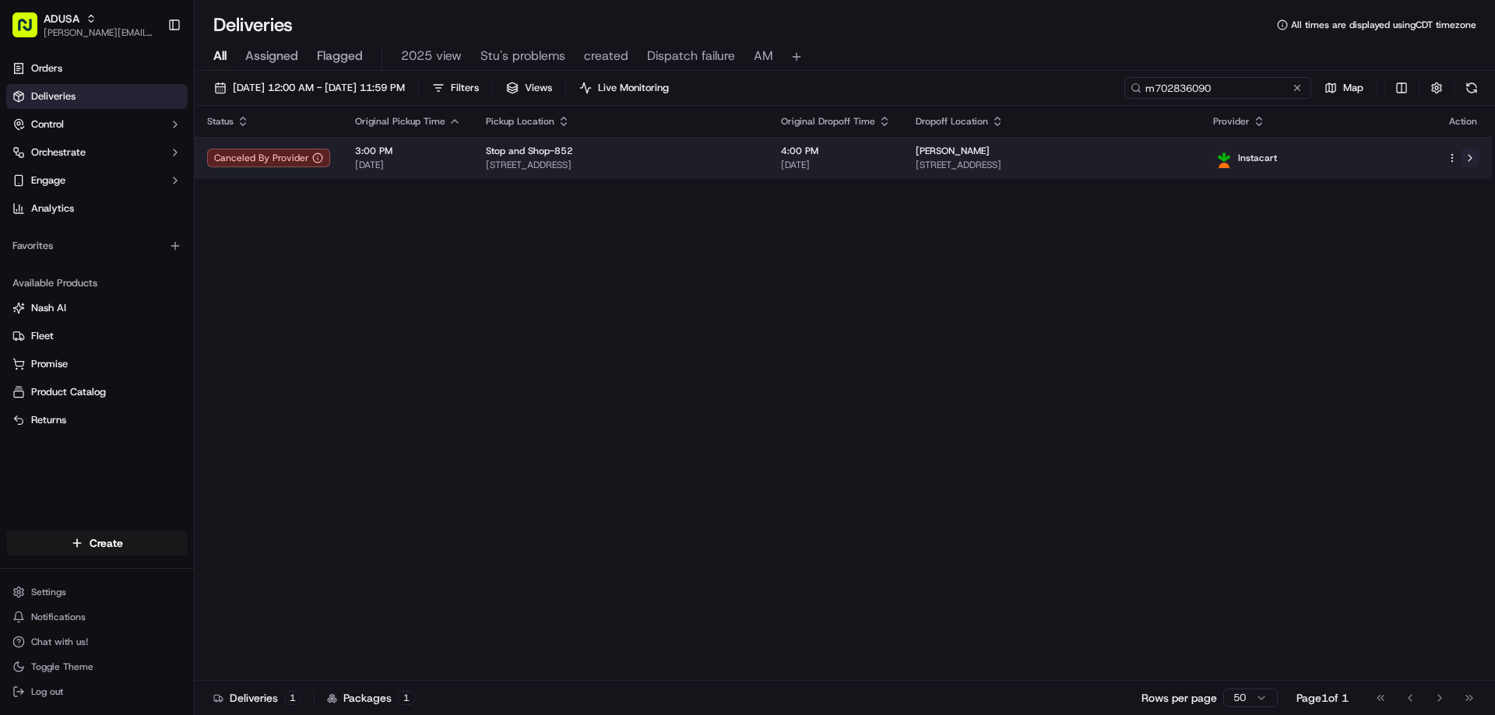
type input "m702836090"
click at [1467, 152] on button at bounding box center [1469, 158] width 19 height 19
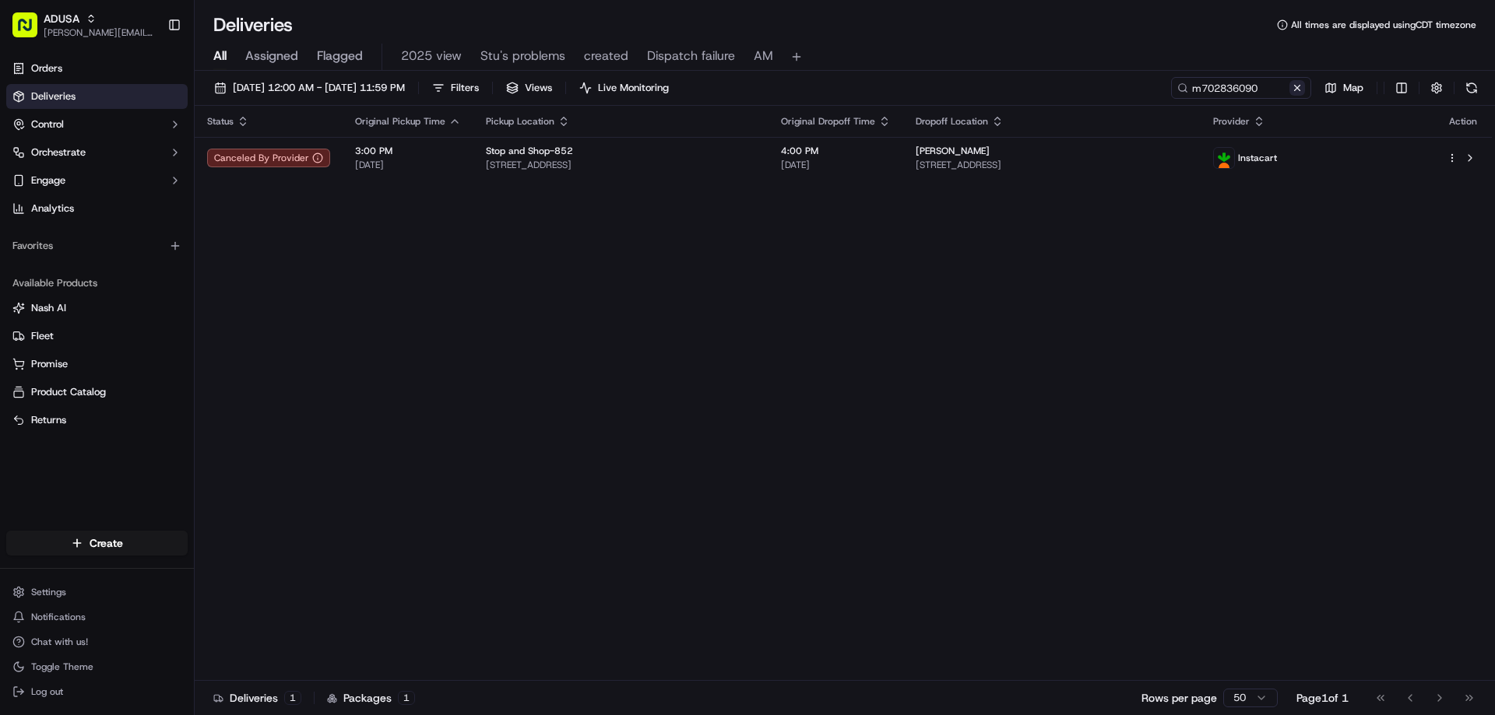
click at [1300, 89] on button at bounding box center [1297, 88] width 16 height 16
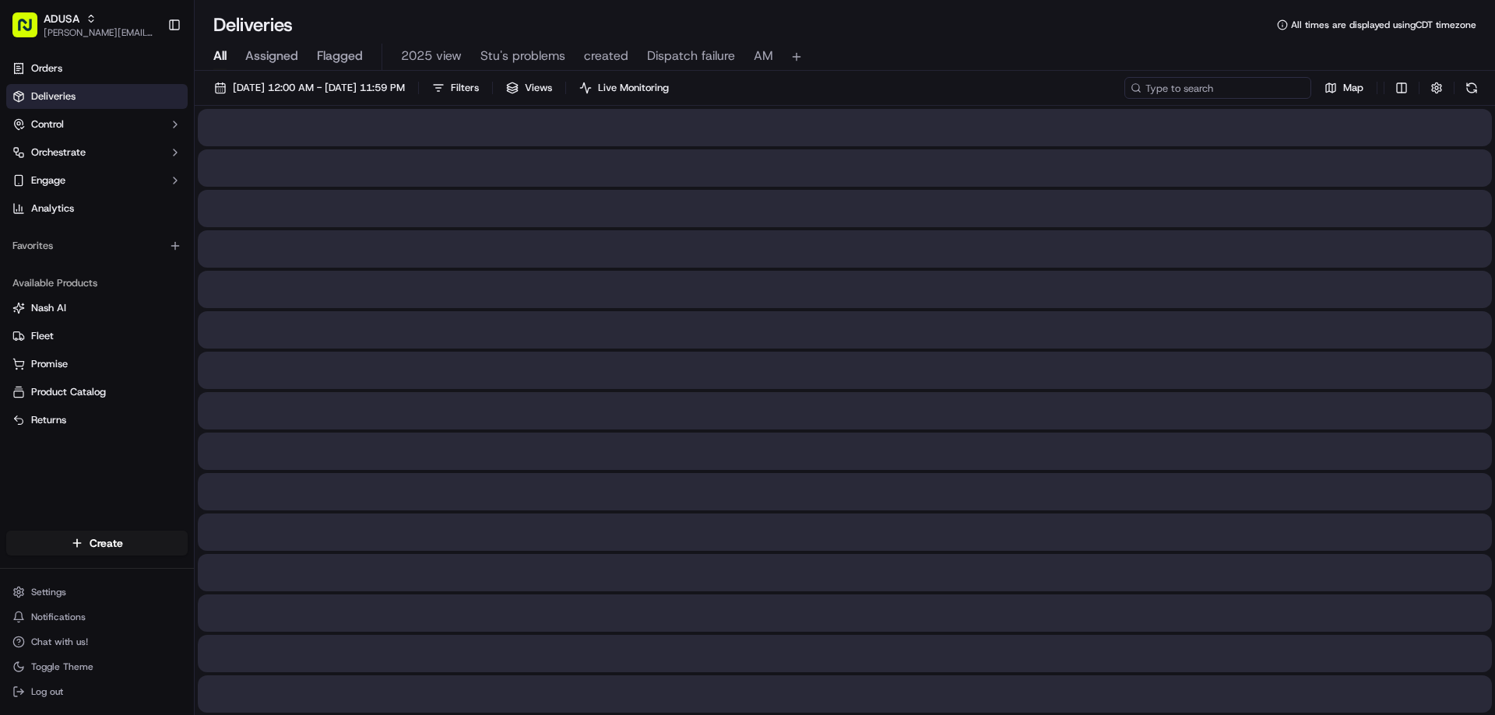
paste input "m714073750"
click at [1155, 90] on input "m714073750" at bounding box center [1217, 88] width 187 height 22
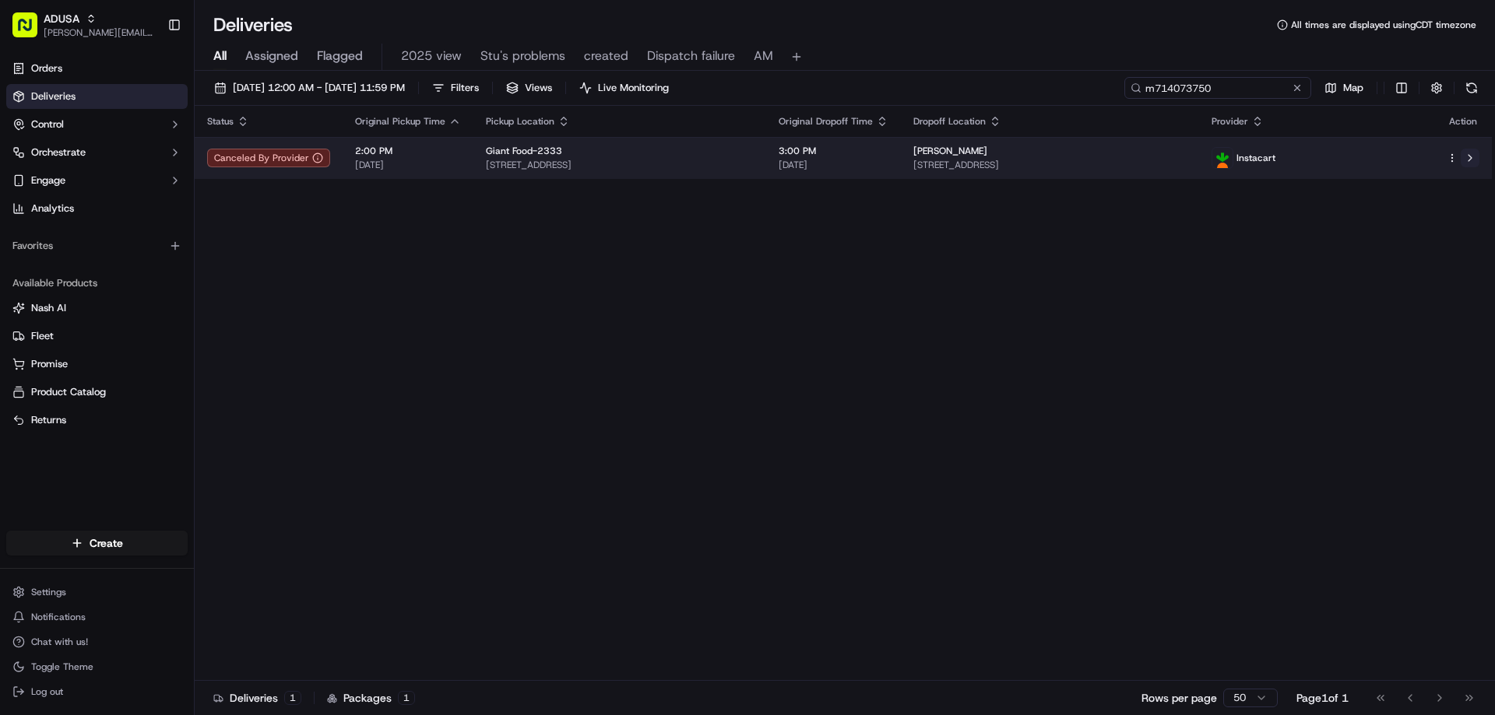
type input "m714073750"
click at [1462, 160] on button at bounding box center [1469, 158] width 19 height 19
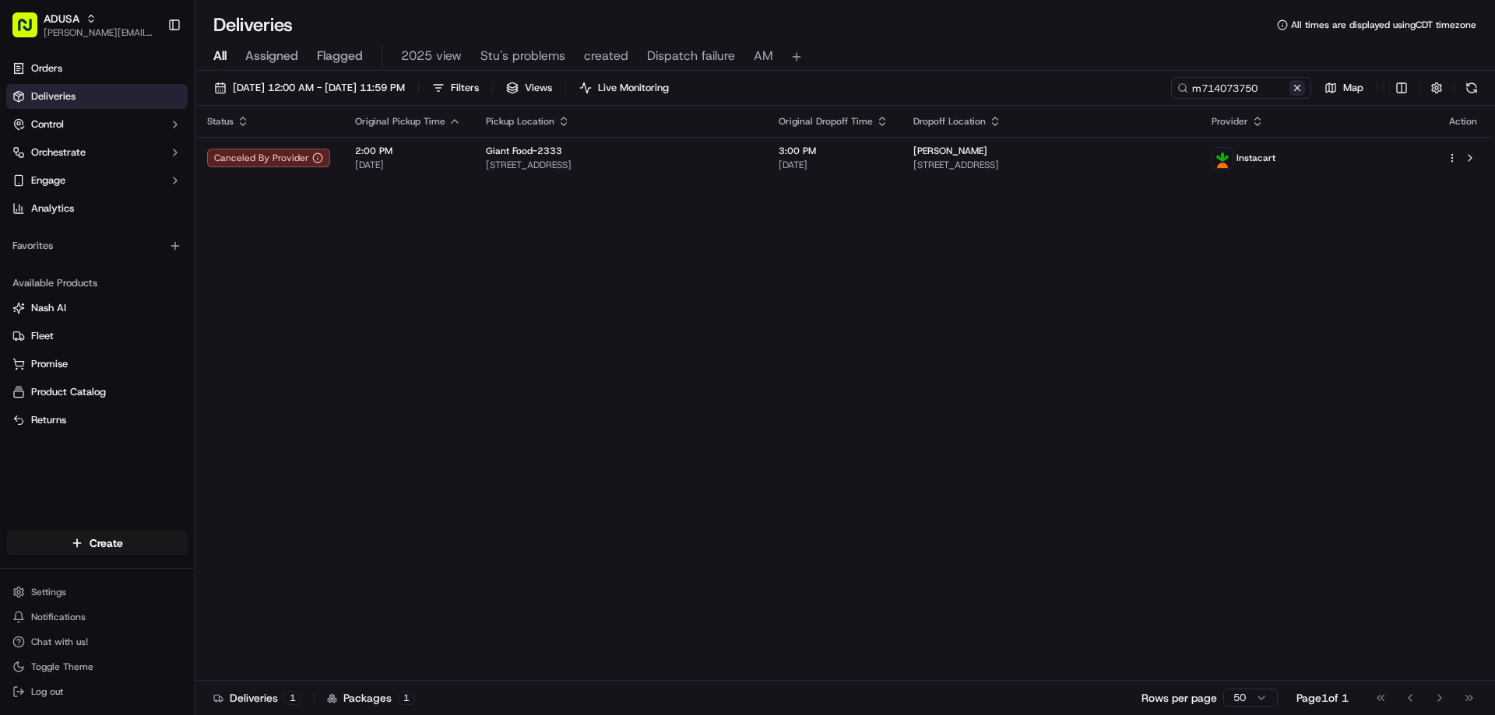
click at [1301, 91] on button at bounding box center [1297, 88] width 16 height 16
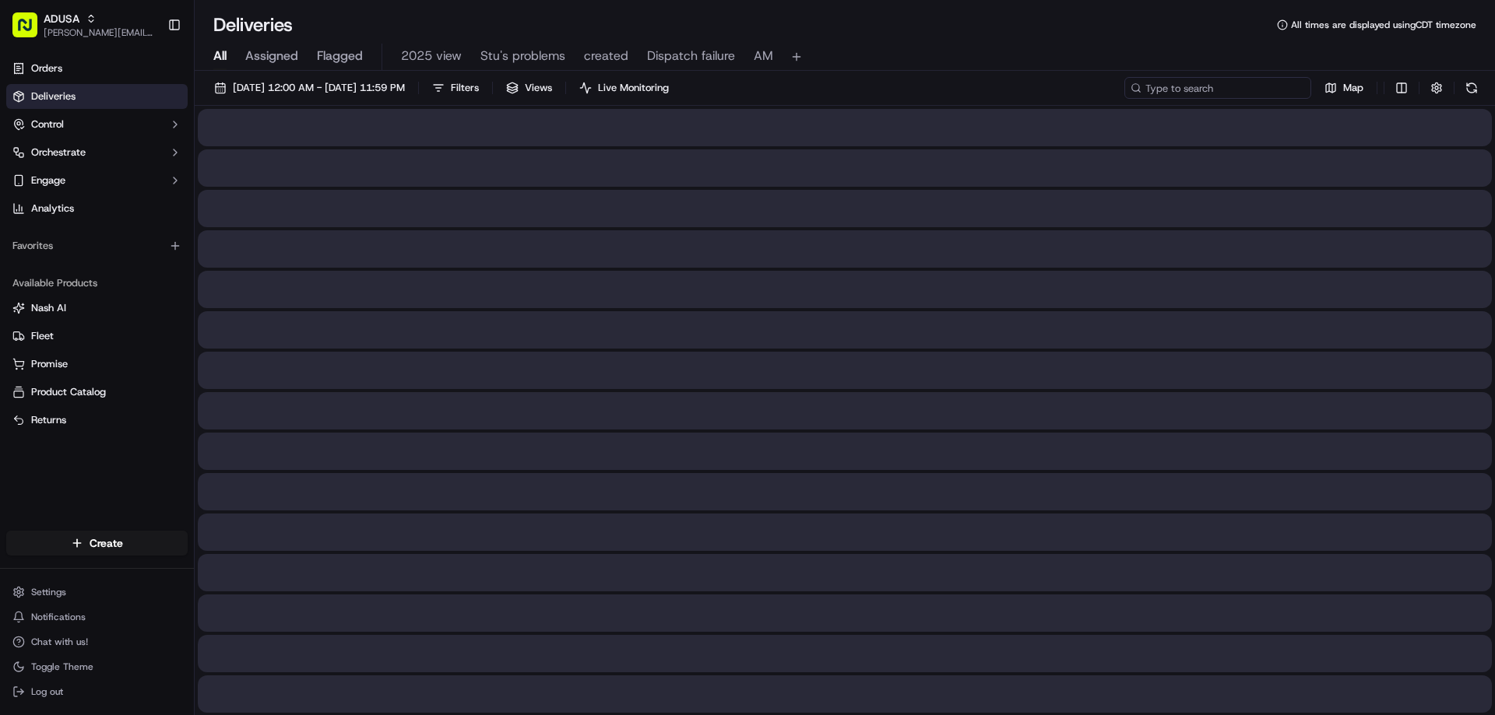
paste input "m702836090"
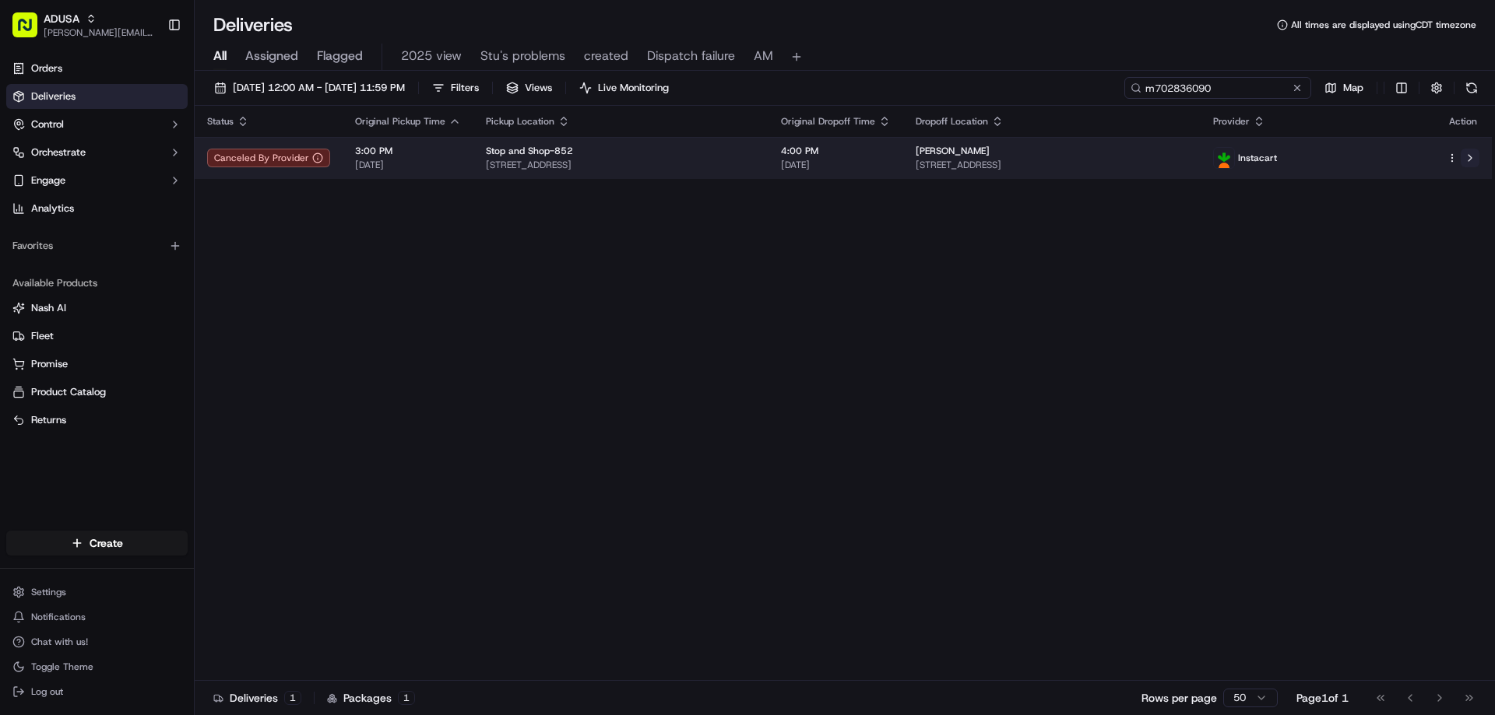
type input "m702836090"
click at [1471, 161] on button at bounding box center [1469, 158] width 19 height 19
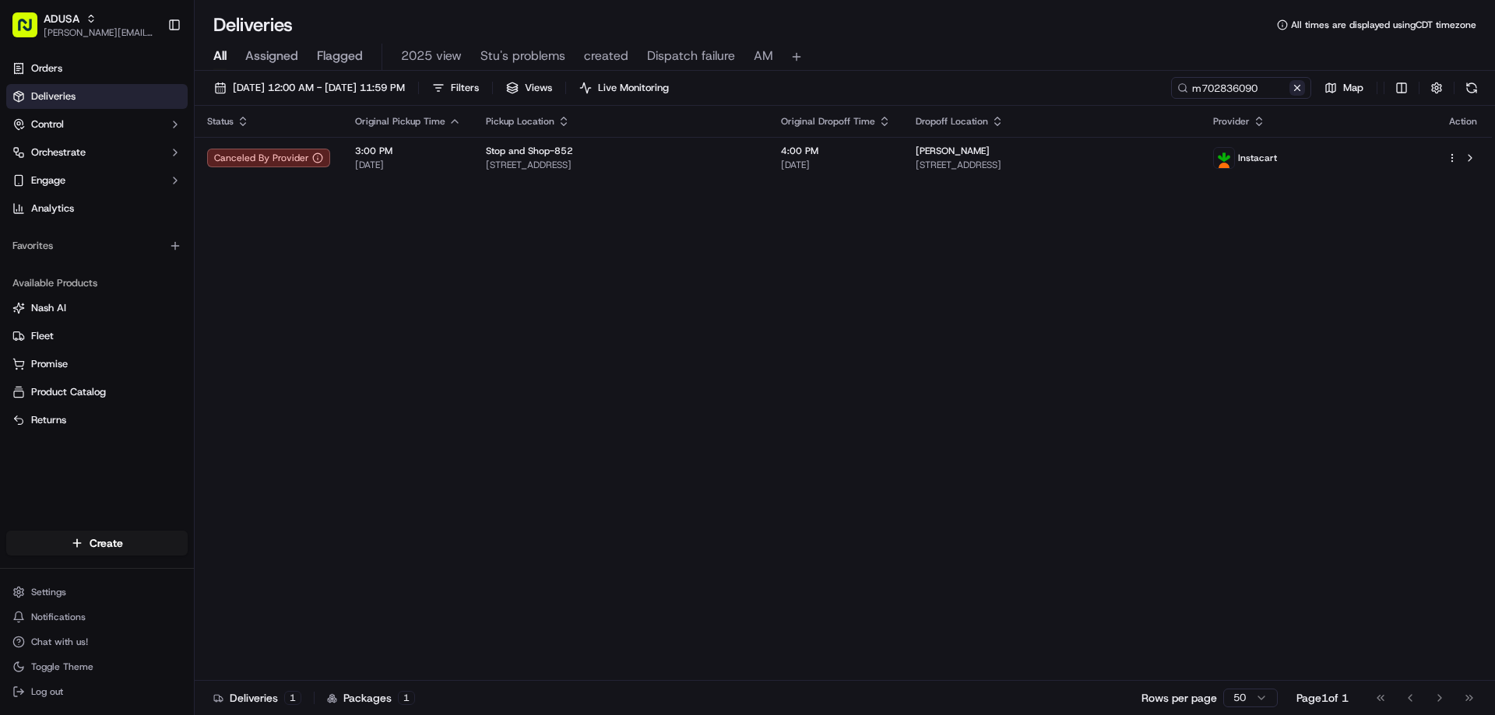
click at [1298, 87] on button at bounding box center [1297, 88] width 16 height 16
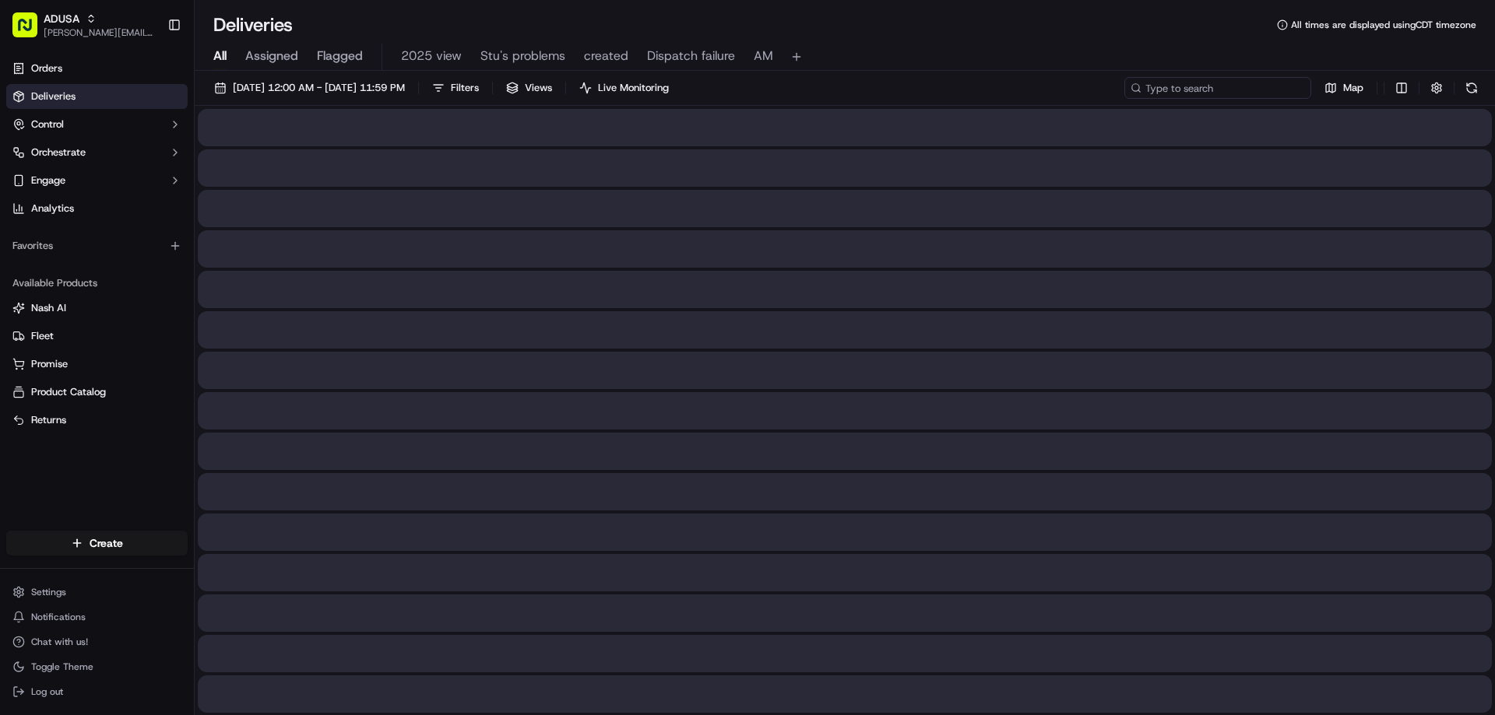
paste input "m716366394"
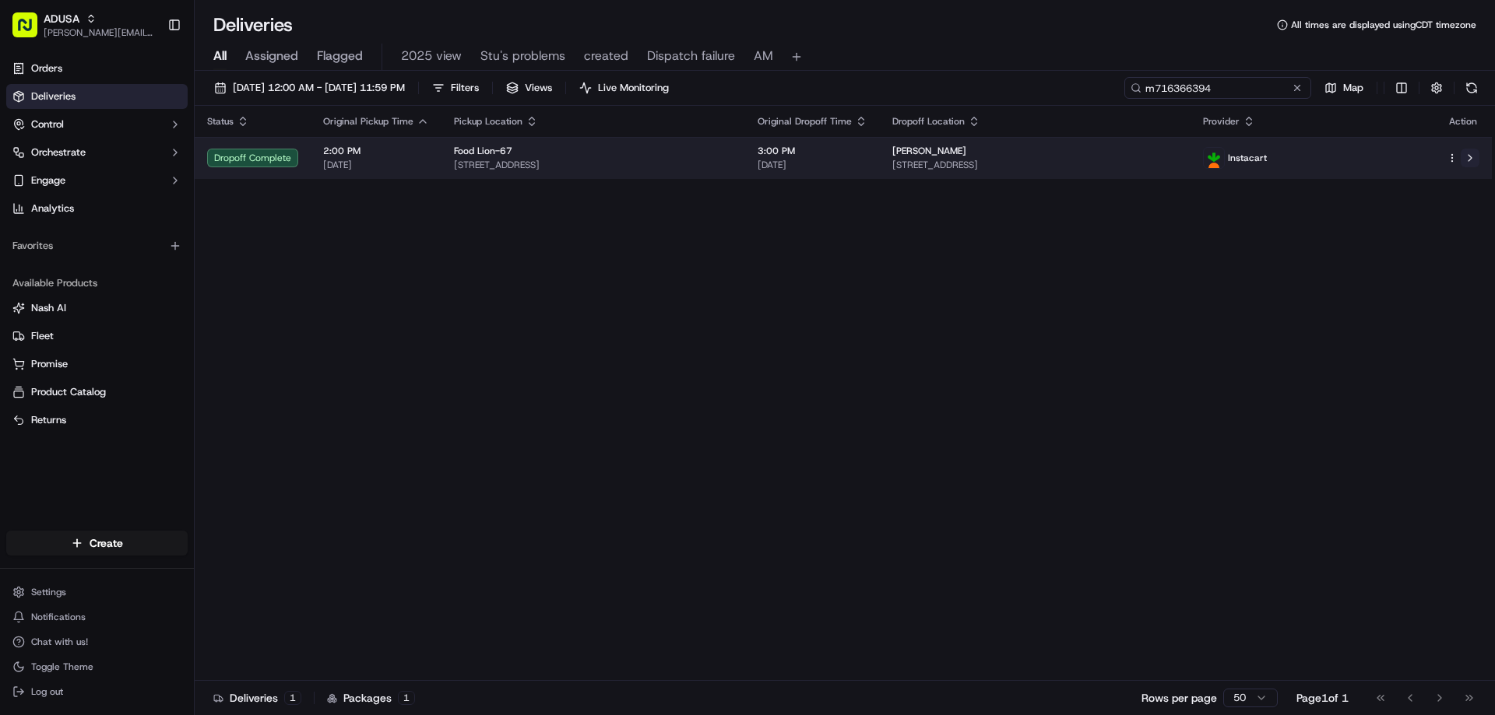
type input "m716366394"
click at [1471, 155] on button at bounding box center [1469, 158] width 19 height 19
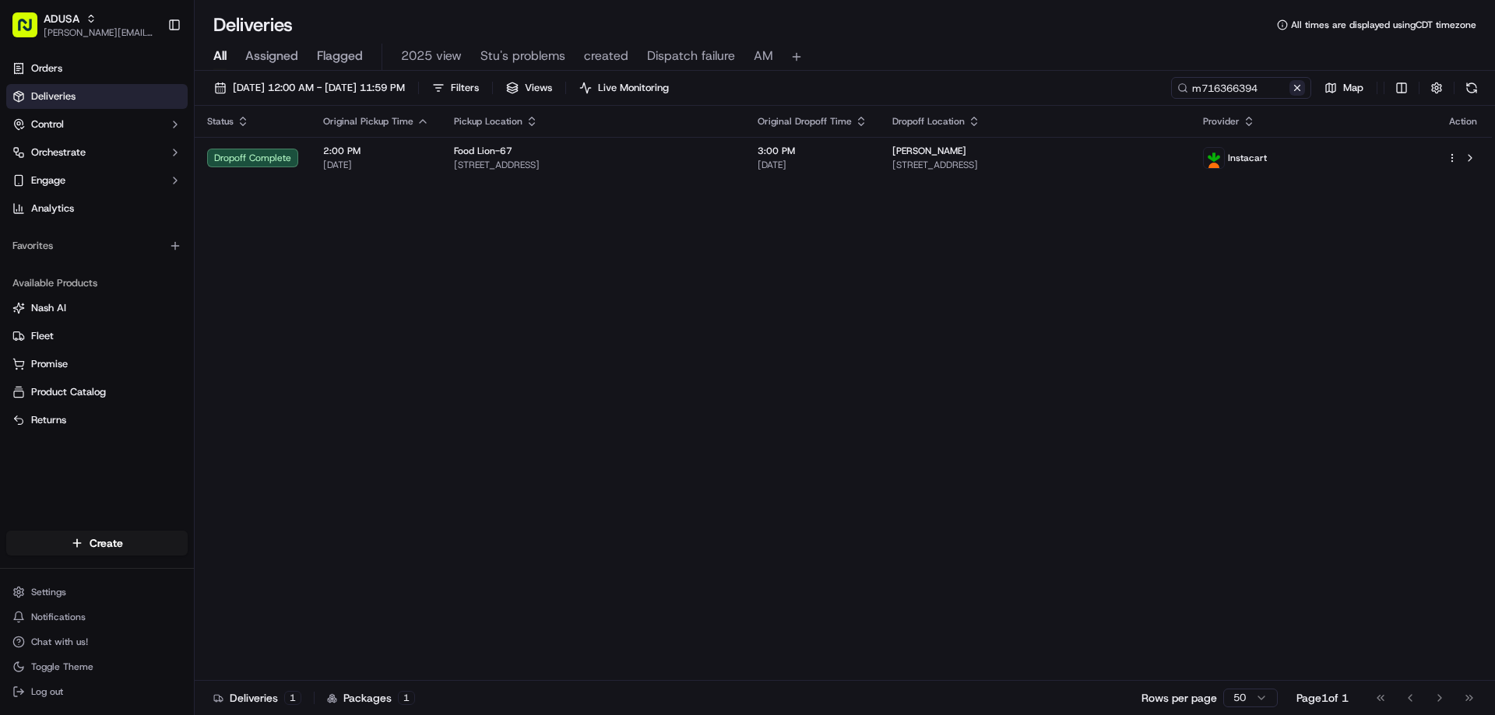
click at [1293, 91] on button at bounding box center [1297, 88] width 16 height 16
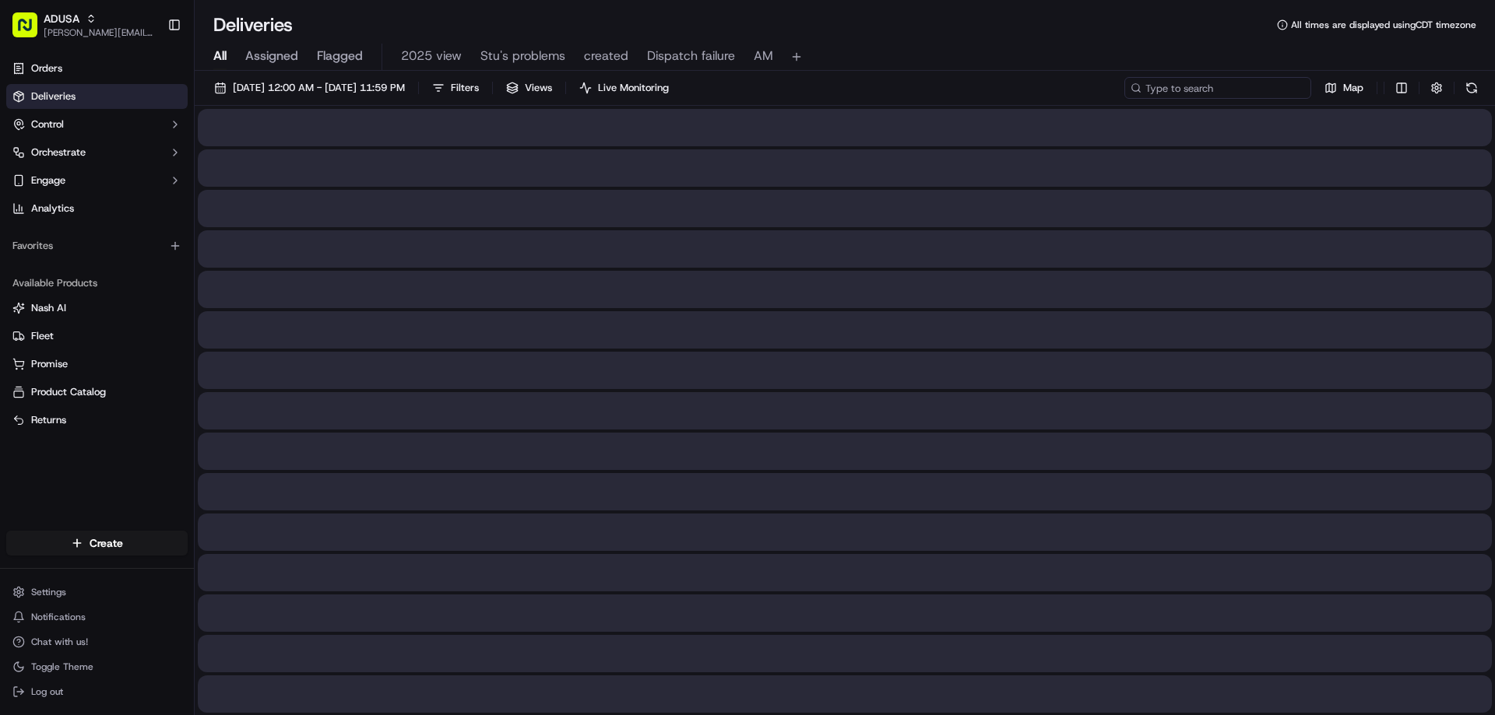
paste input "m711162769"
click at [1155, 94] on input "m711162769" at bounding box center [1217, 88] width 187 height 22
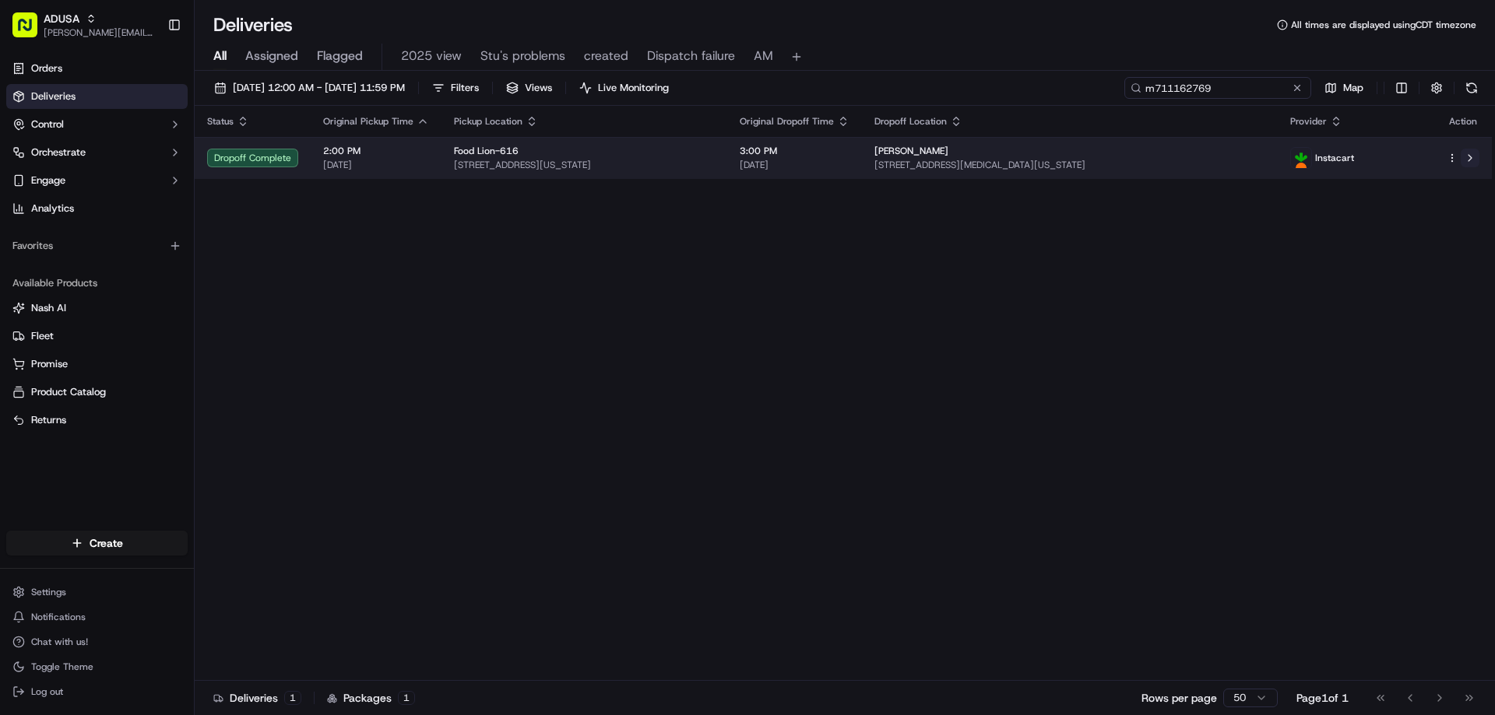
type input "m711162769"
click at [1472, 163] on button at bounding box center [1469, 158] width 19 height 19
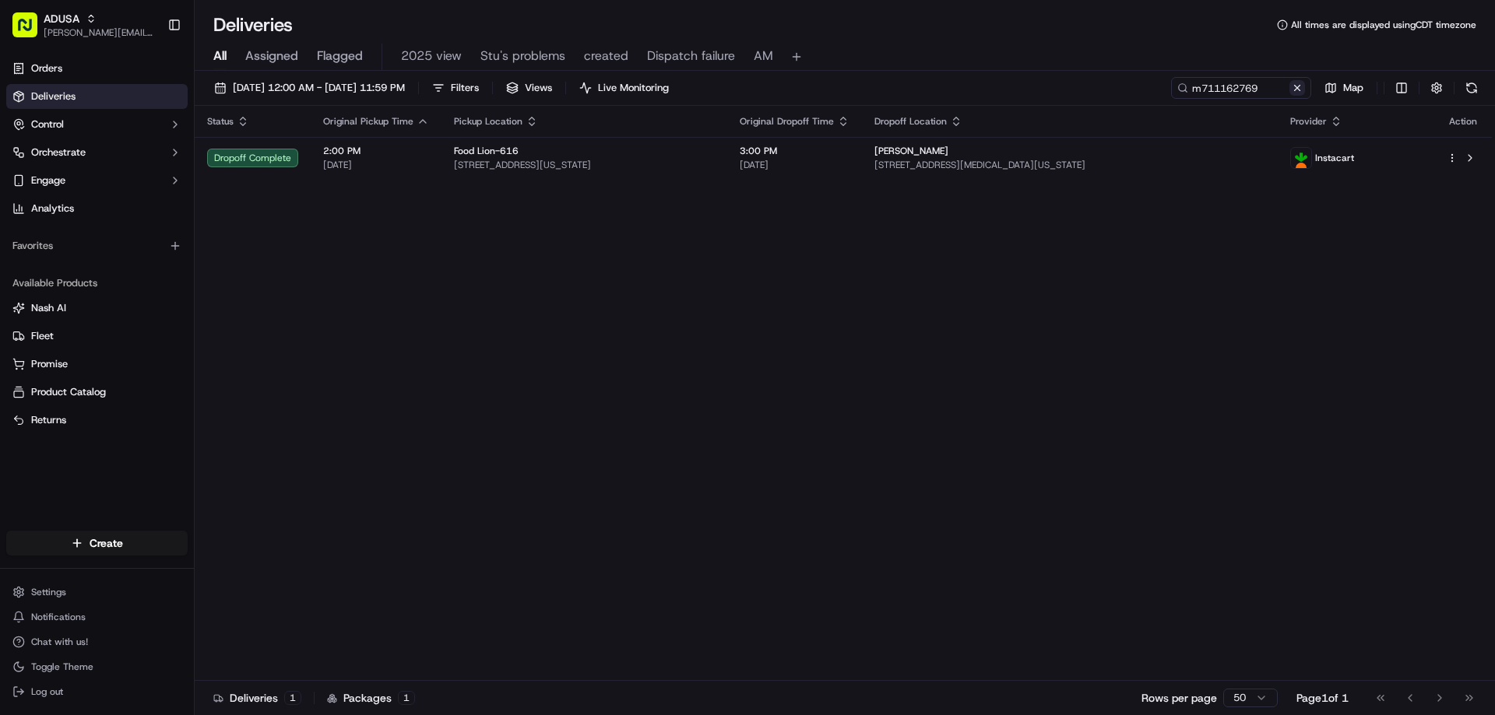
click at [1302, 91] on button at bounding box center [1297, 88] width 16 height 16
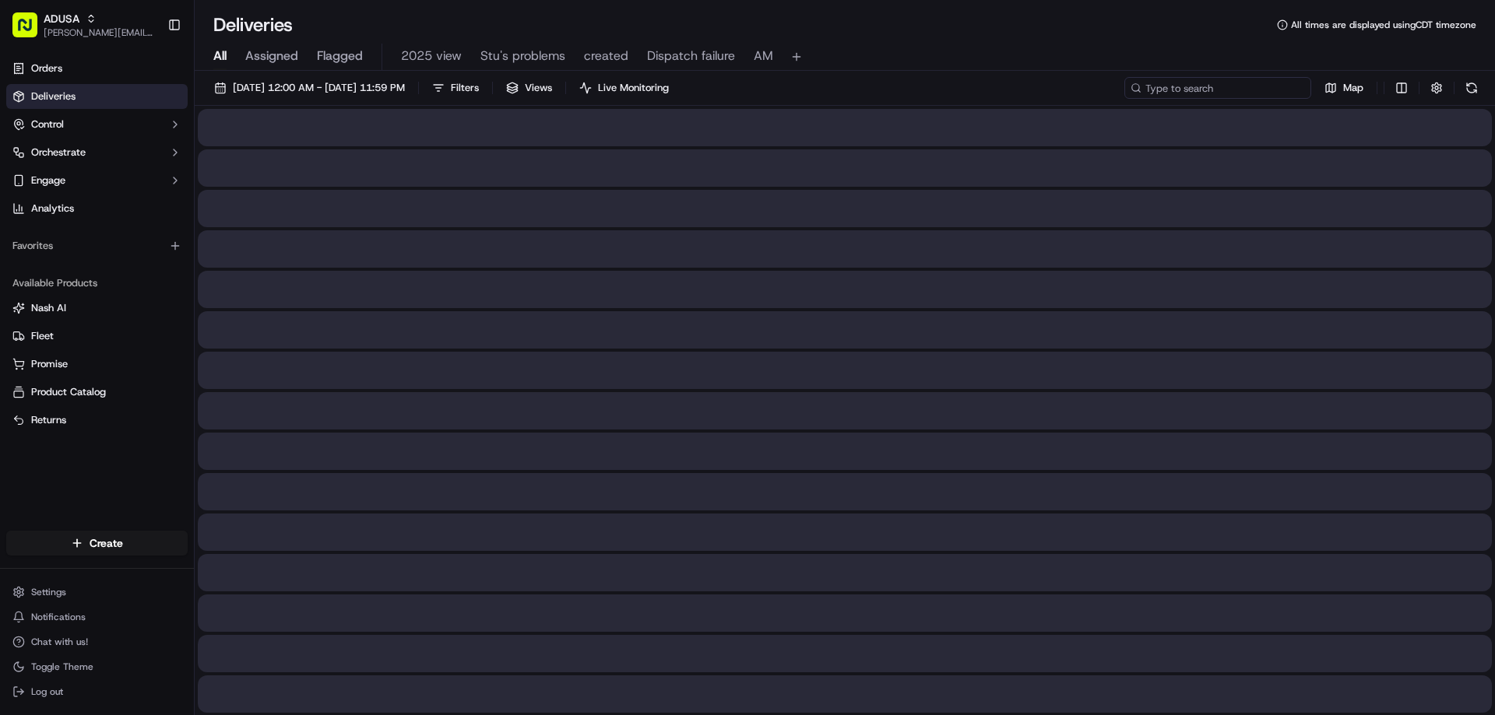
paste input "m713206753"
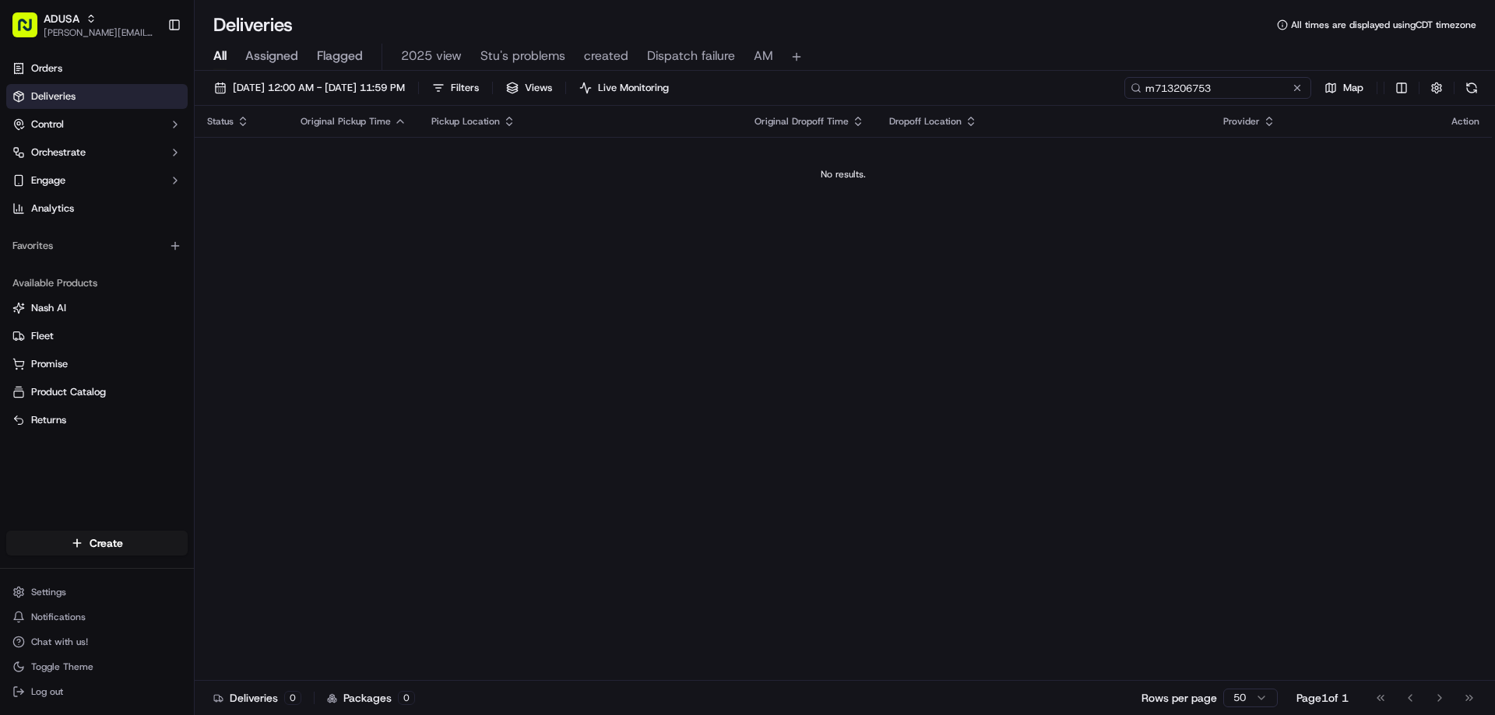
type input "m713206753"
click at [1291, 81] on button at bounding box center [1297, 88] width 16 height 16
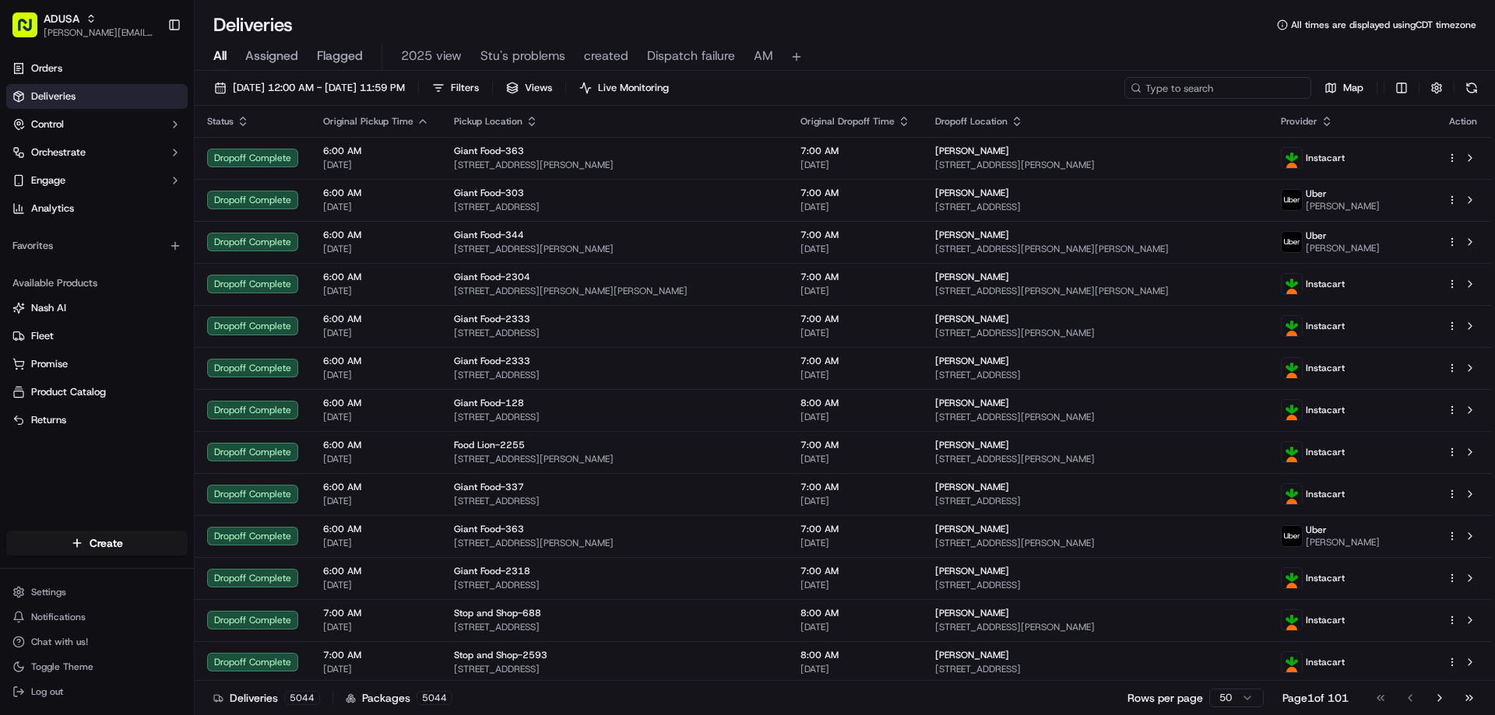
paste input "m716377652"
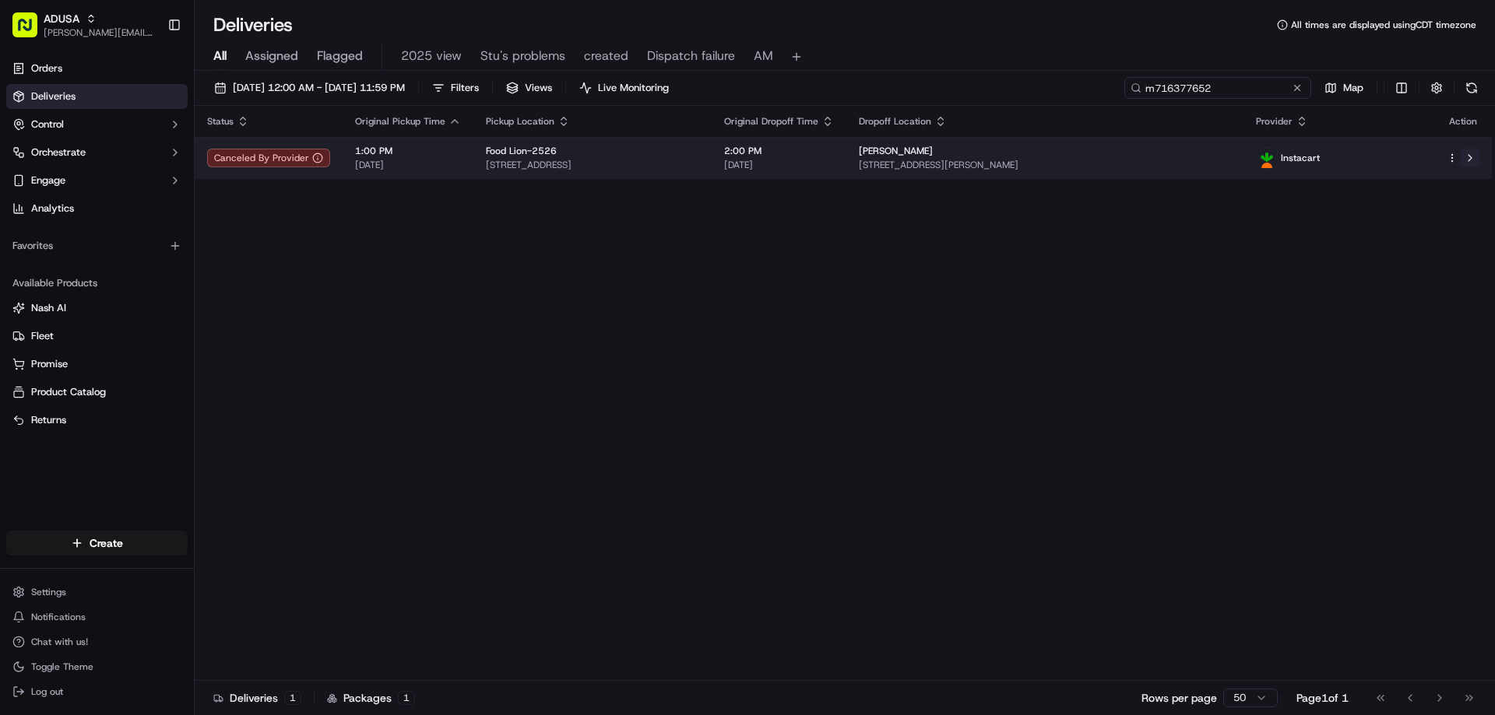
type input "m716377652"
click at [1470, 161] on button at bounding box center [1469, 158] width 19 height 19
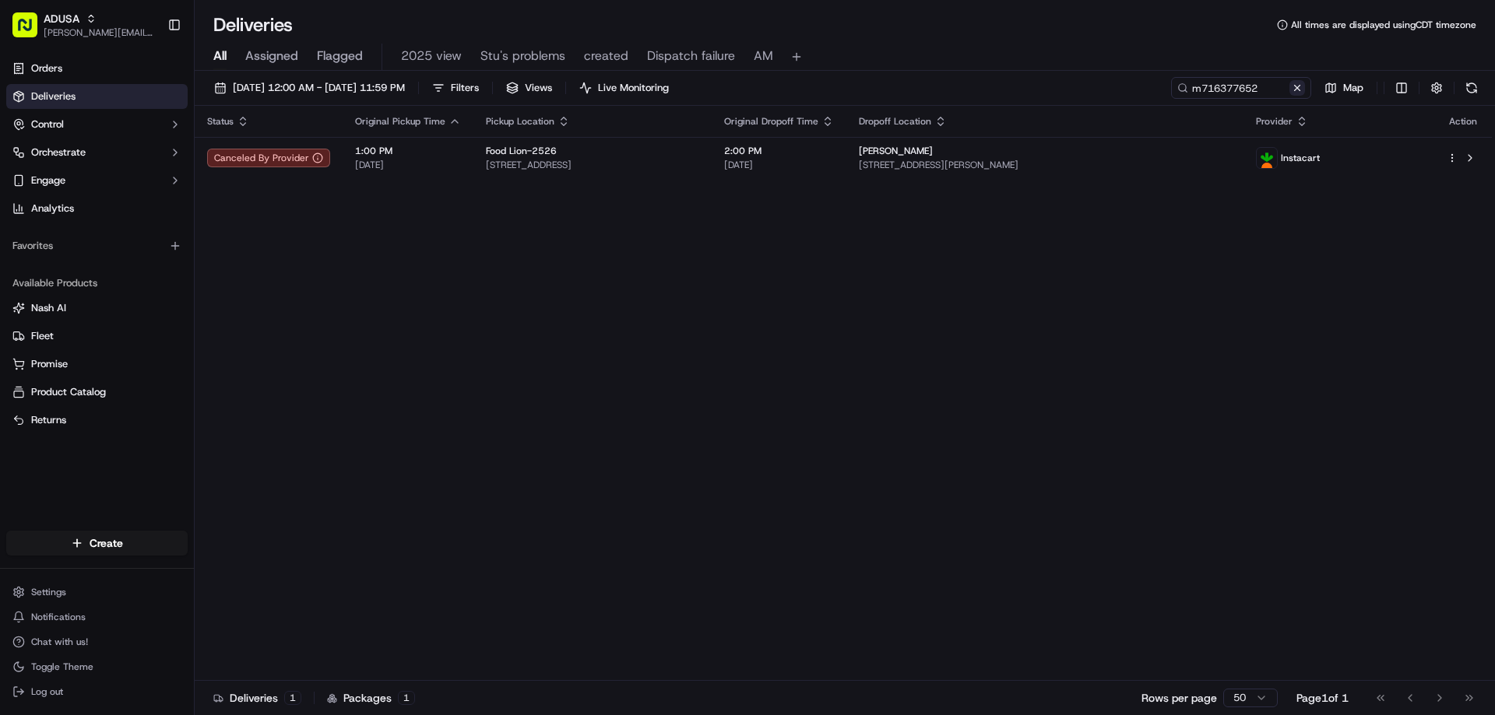
click at [1299, 89] on button at bounding box center [1297, 88] width 16 height 16
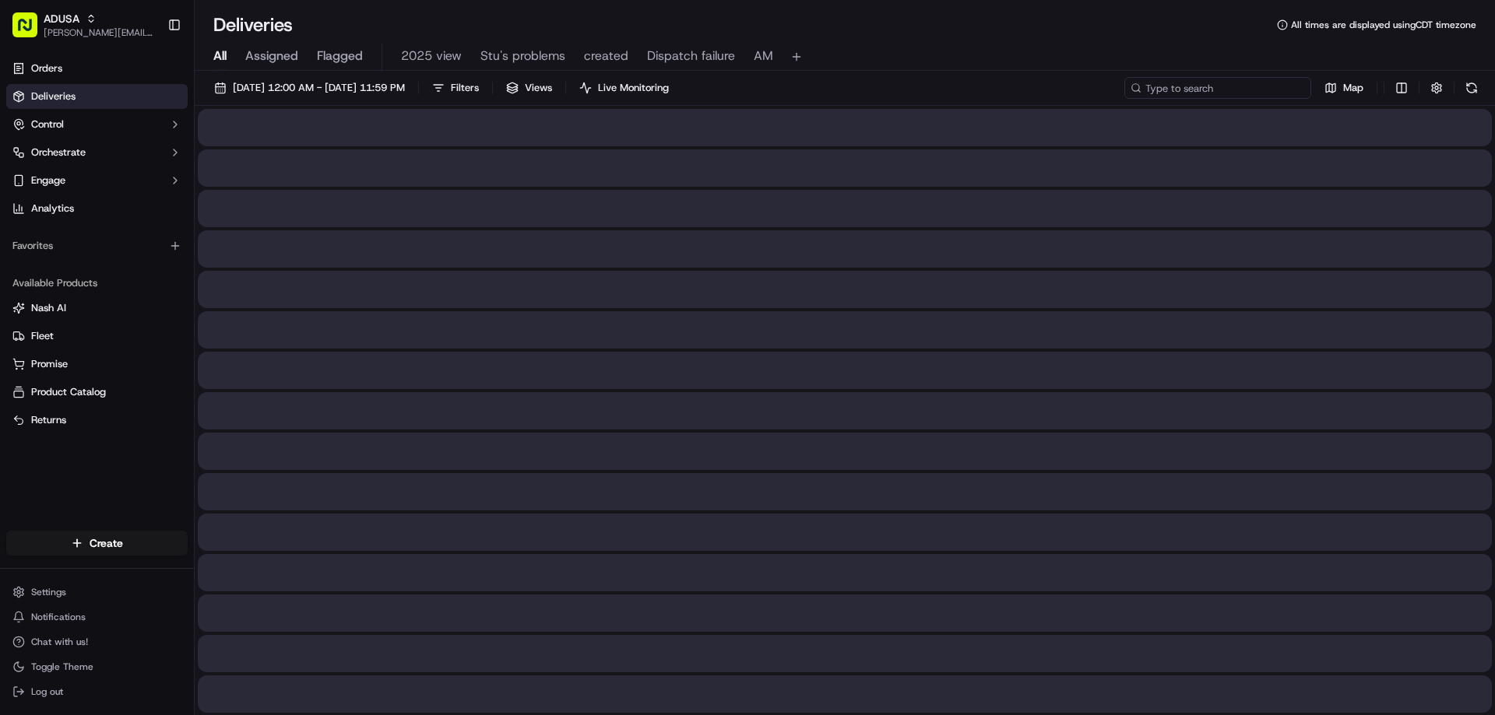
paste input "m716304615"
click at [1161, 97] on input "m716304615" at bounding box center [1217, 88] width 187 height 22
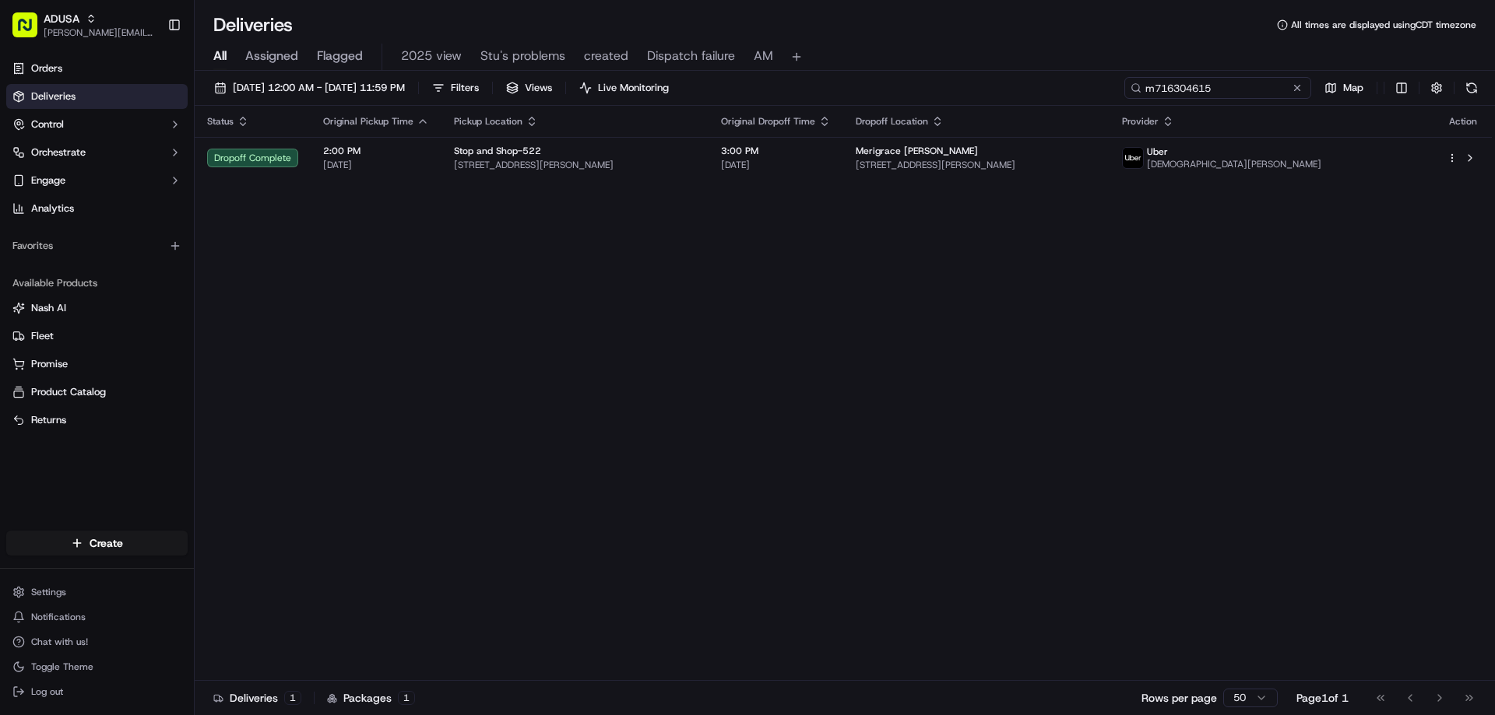
type input "m716304615"
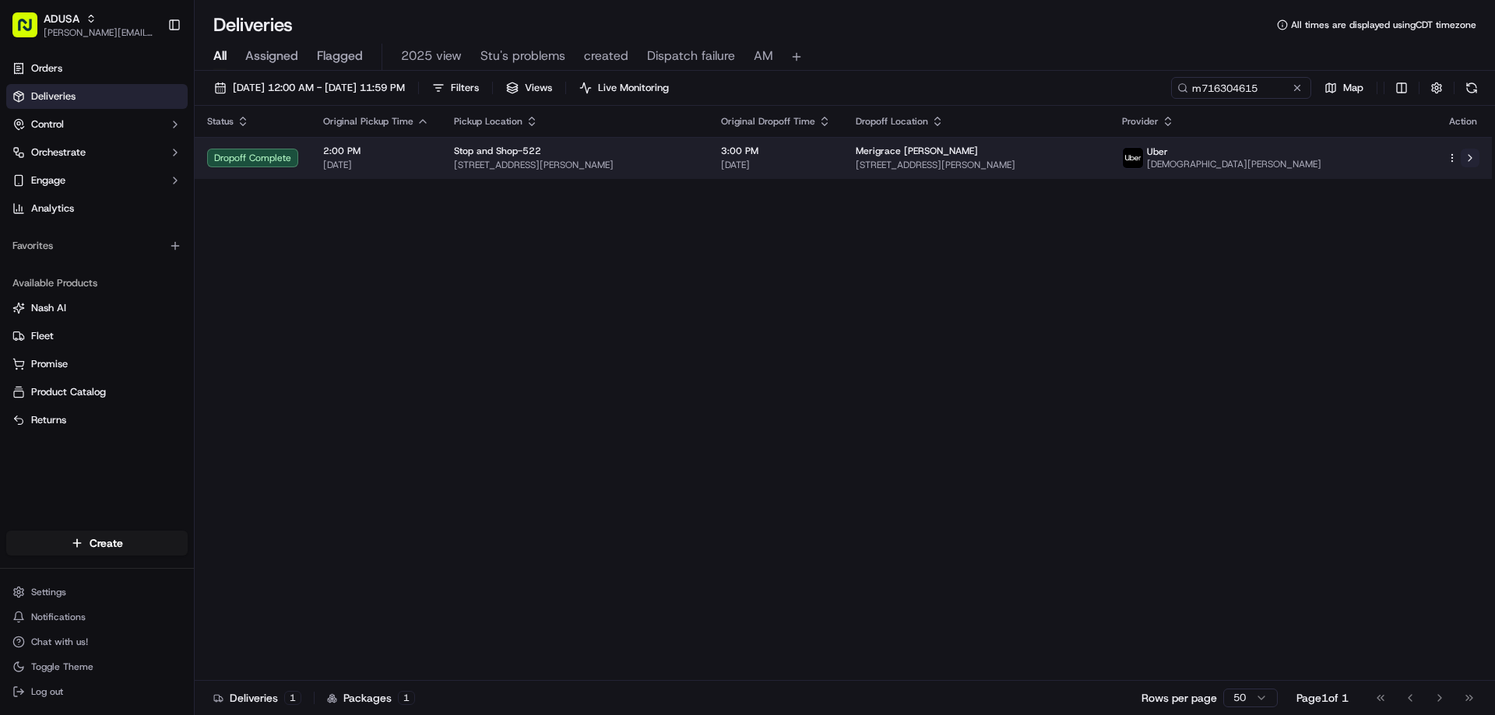
click at [1472, 155] on button at bounding box center [1469, 158] width 19 height 19
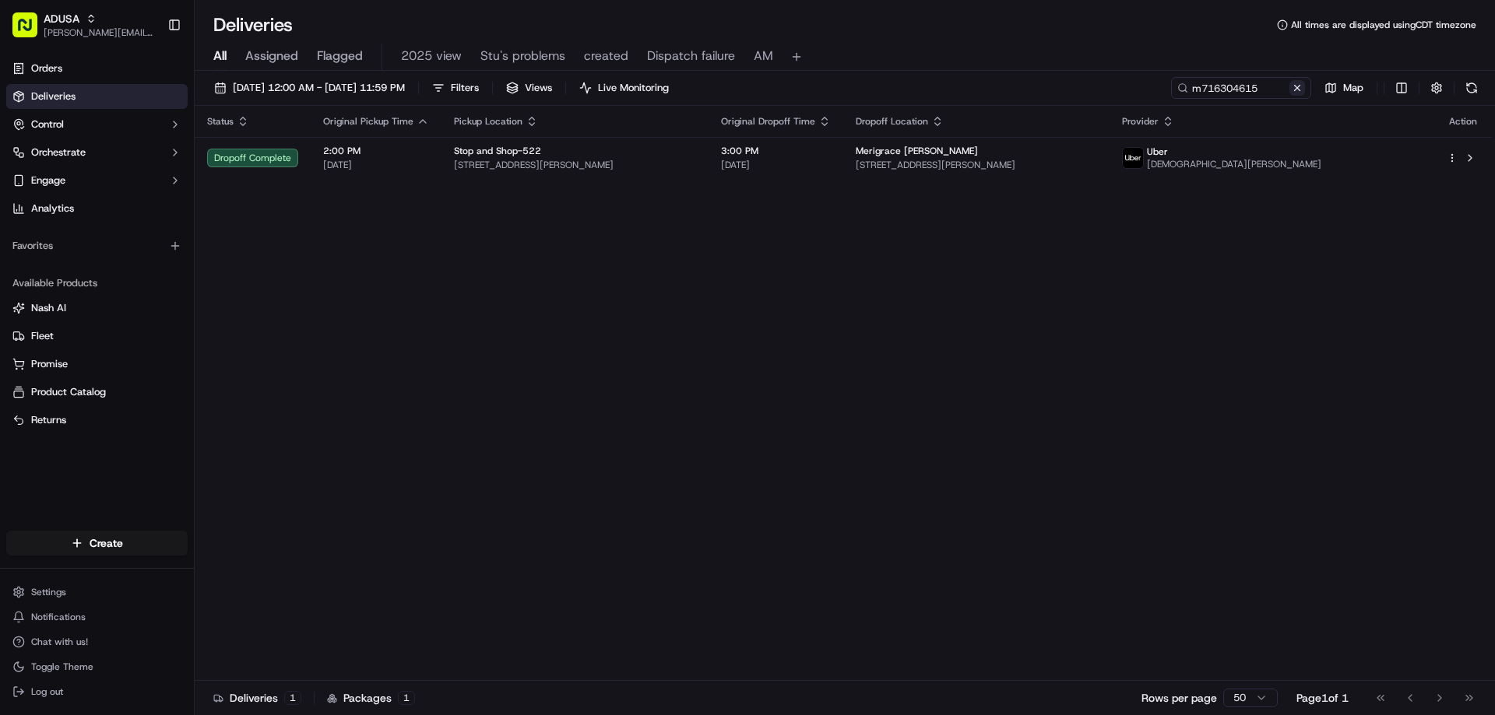
click at [1304, 92] on button at bounding box center [1297, 88] width 16 height 16
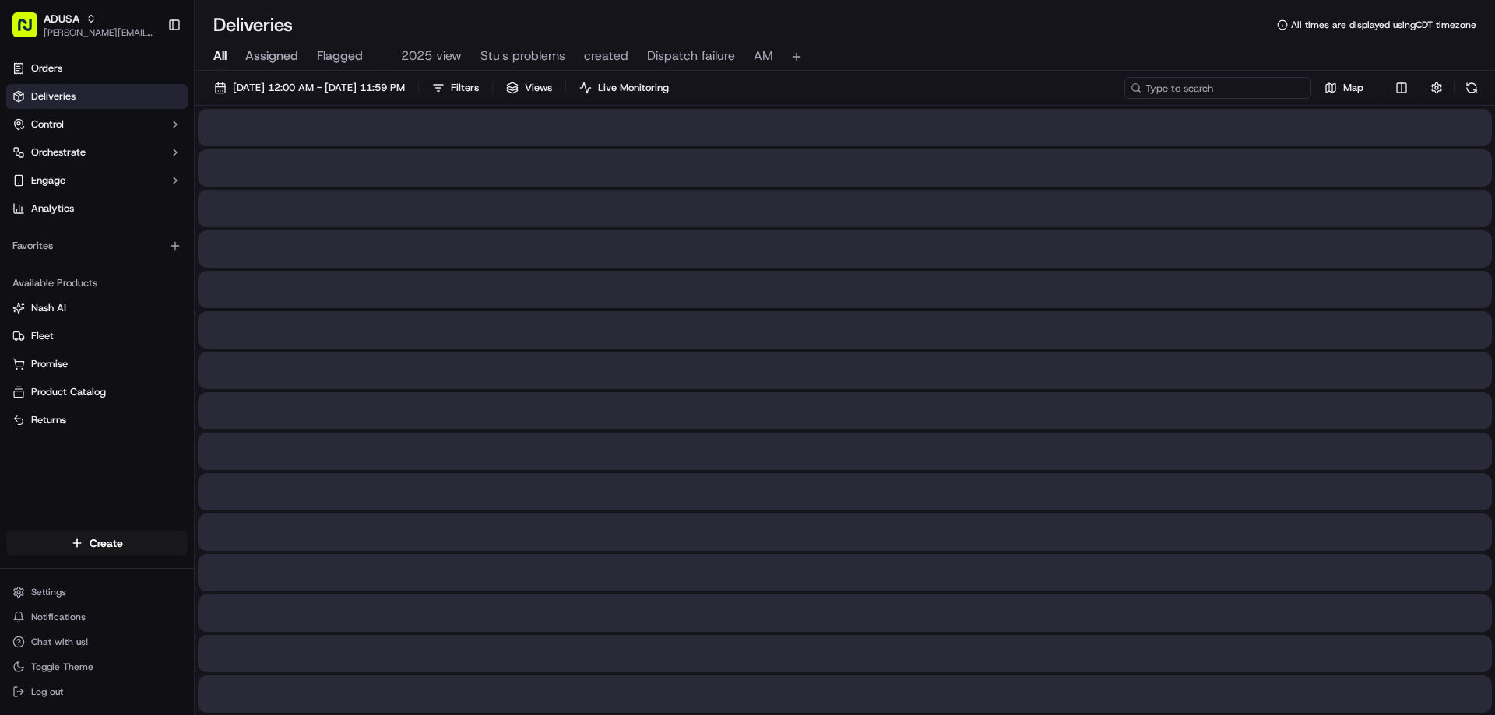
paste input "m714853586"
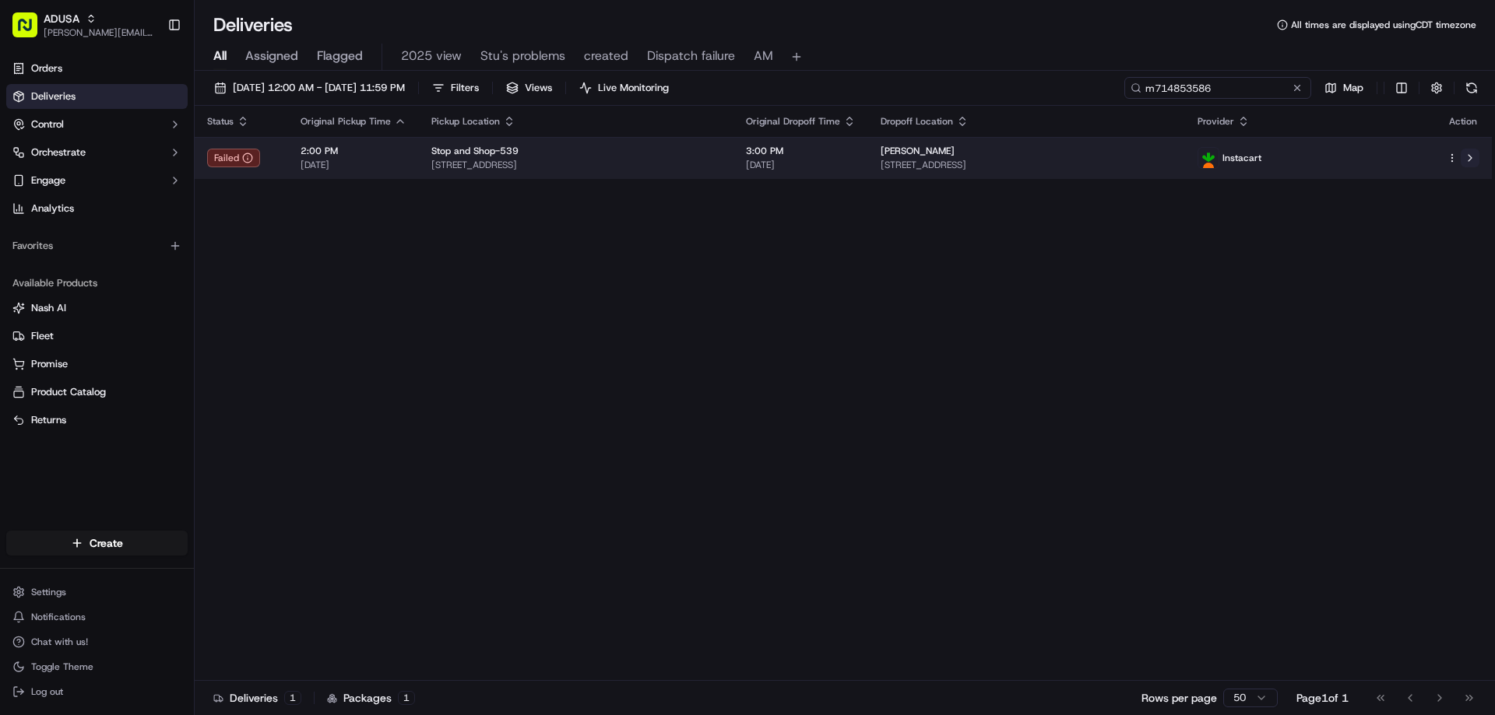
type input "m714853586"
click at [1471, 159] on button at bounding box center [1469, 158] width 19 height 19
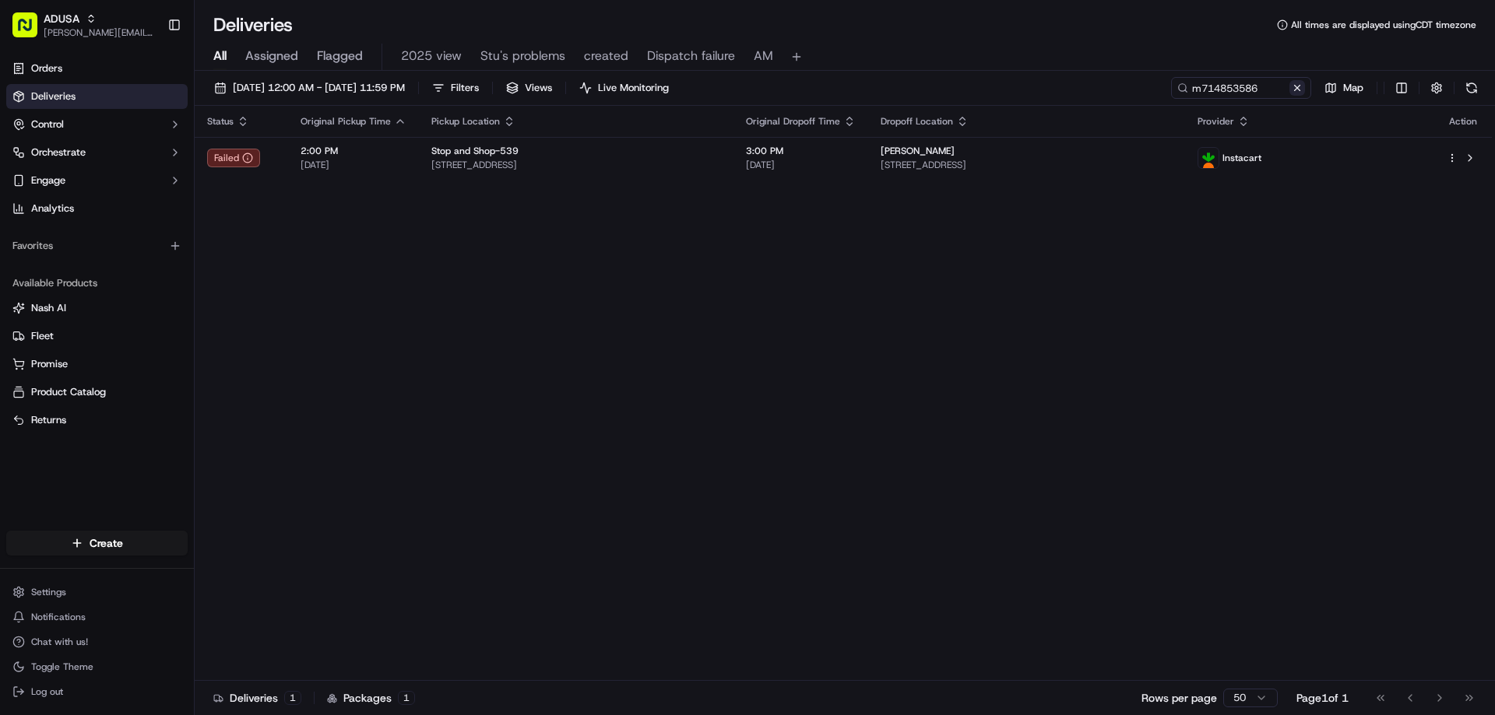
click at [1301, 91] on button at bounding box center [1297, 88] width 16 height 16
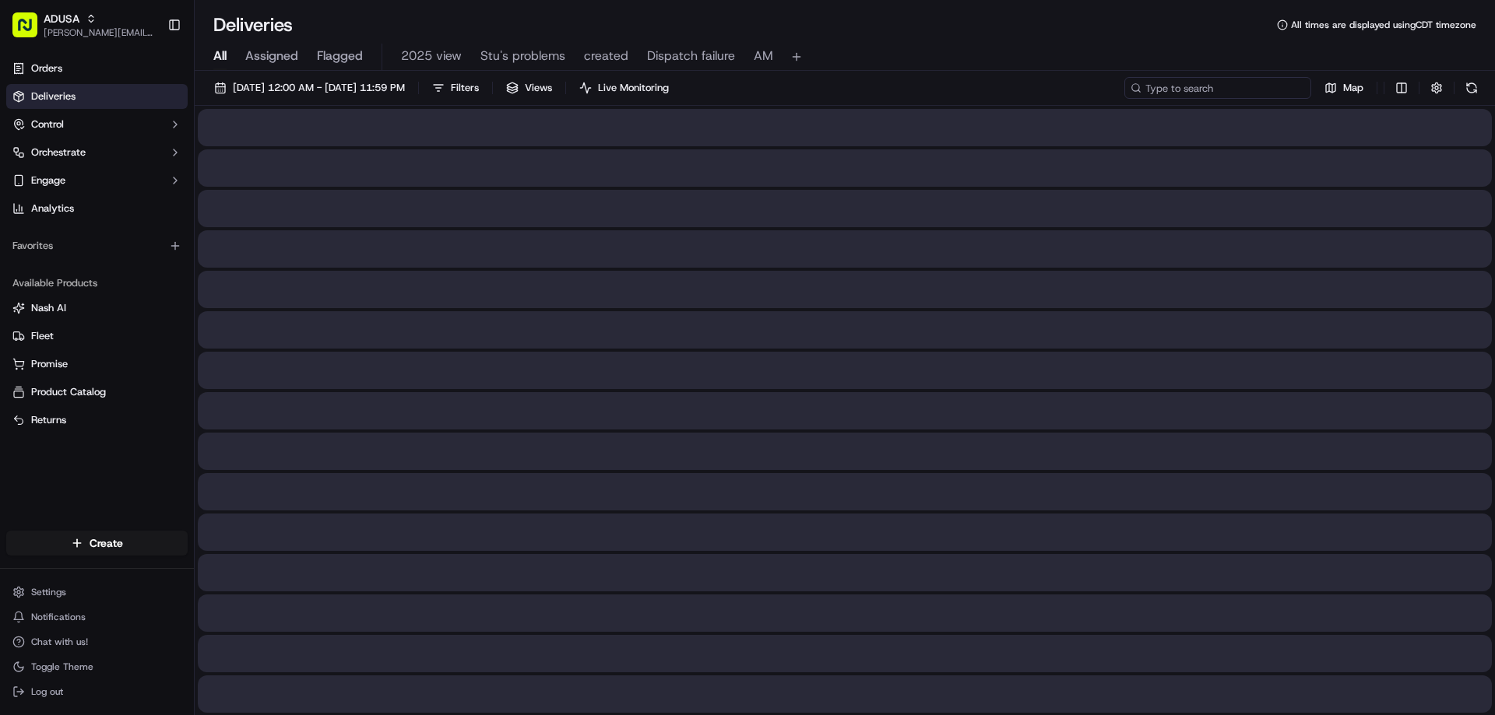
paste input "m709397972"
click at [1157, 87] on input "m709397972" at bounding box center [1217, 88] width 187 height 22
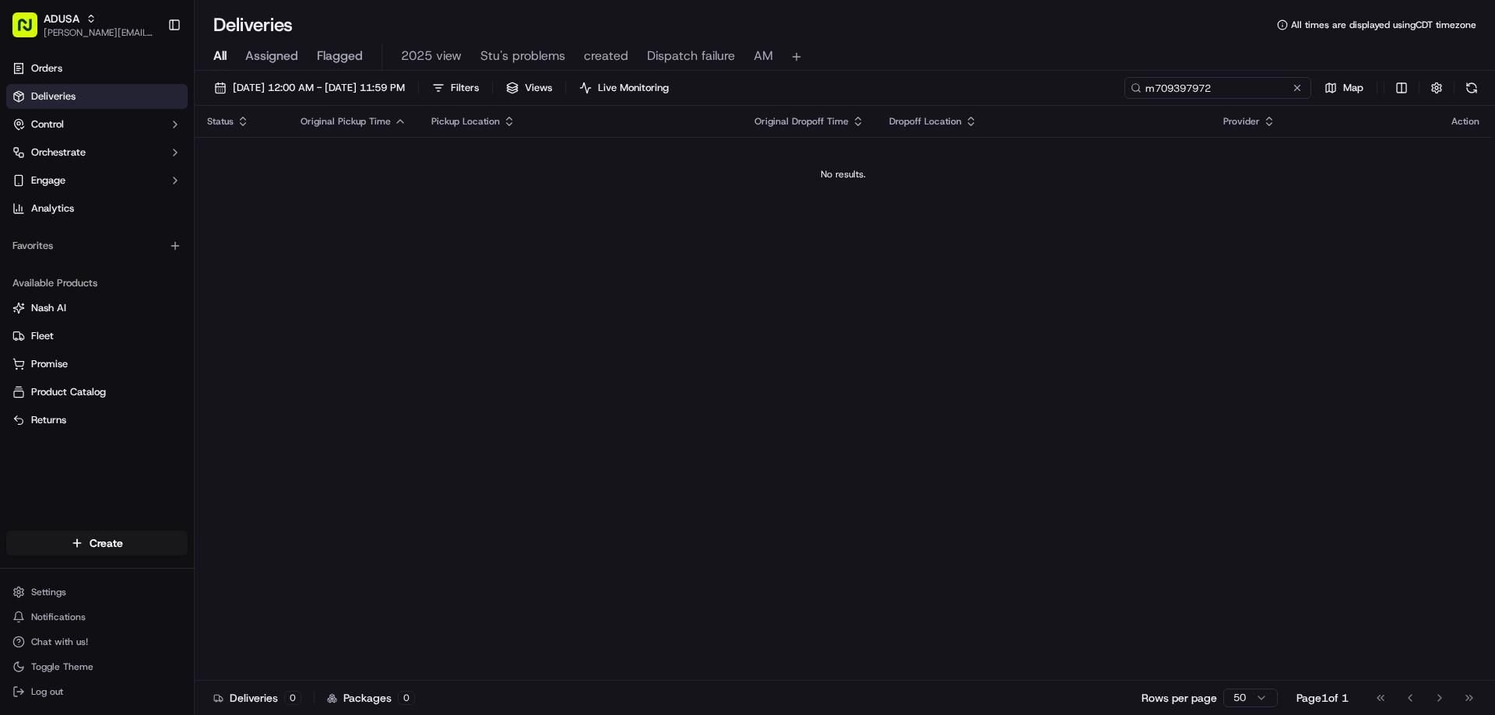
type input "m709397972"
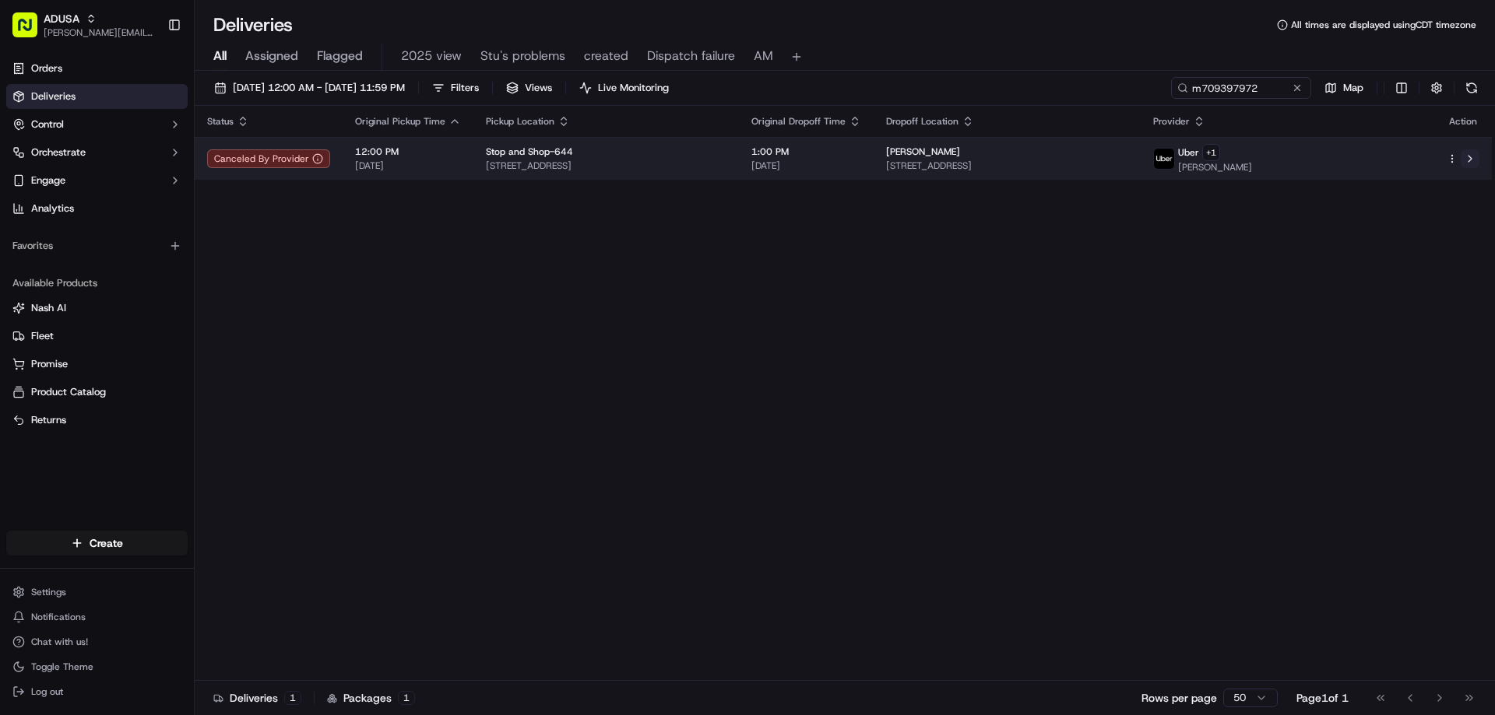
click at [1477, 160] on button at bounding box center [1469, 158] width 19 height 19
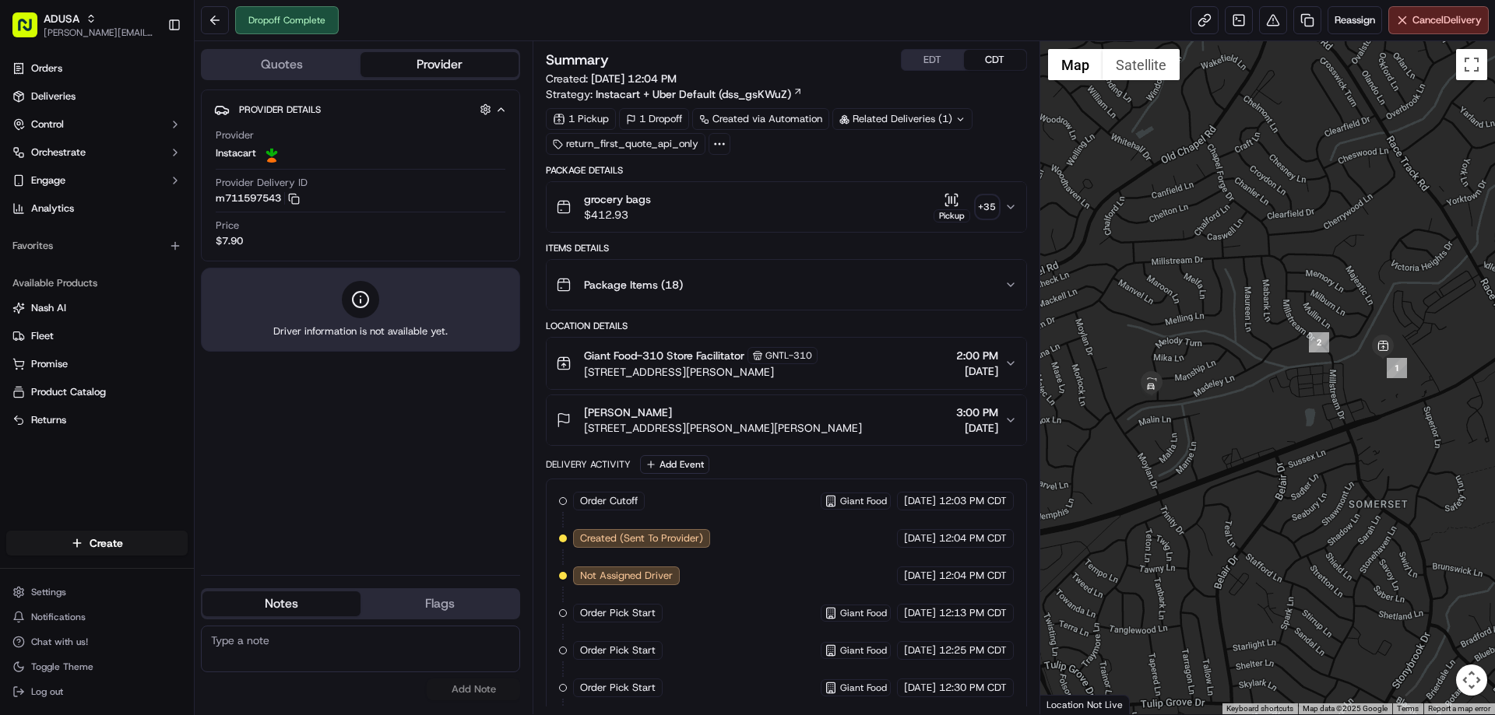
paste textarea "Driver could not locate home"
type textarea "Driver could not locate home"
click at [495, 690] on button "Add Note" at bounding box center [473, 690] width 93 height 22
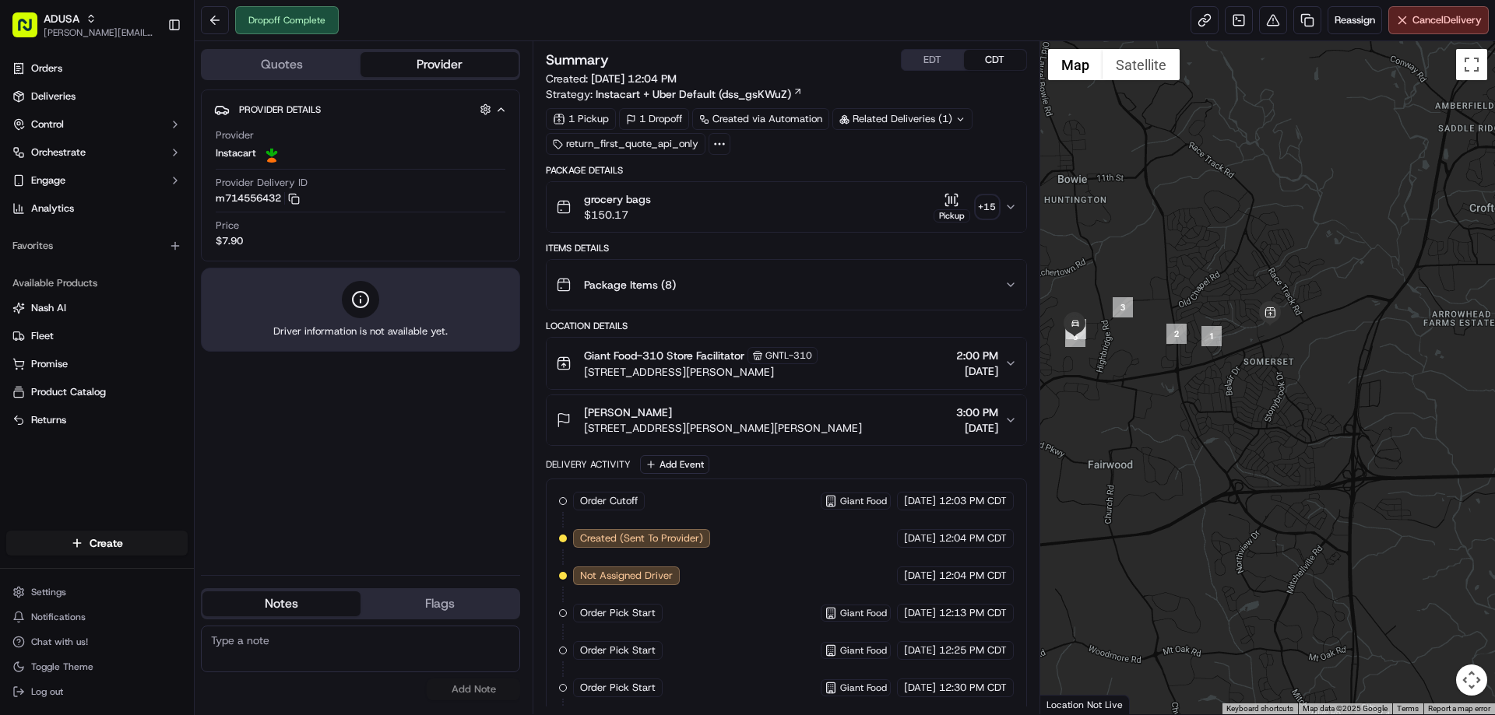
drag, startPoint x: 1178, startPoint y: 319, endPoint x: 1256, endPoint y: 322, distance: 77.9
click at [1256, 322] on div at bounding box center [1267, 377] width 455 height 673
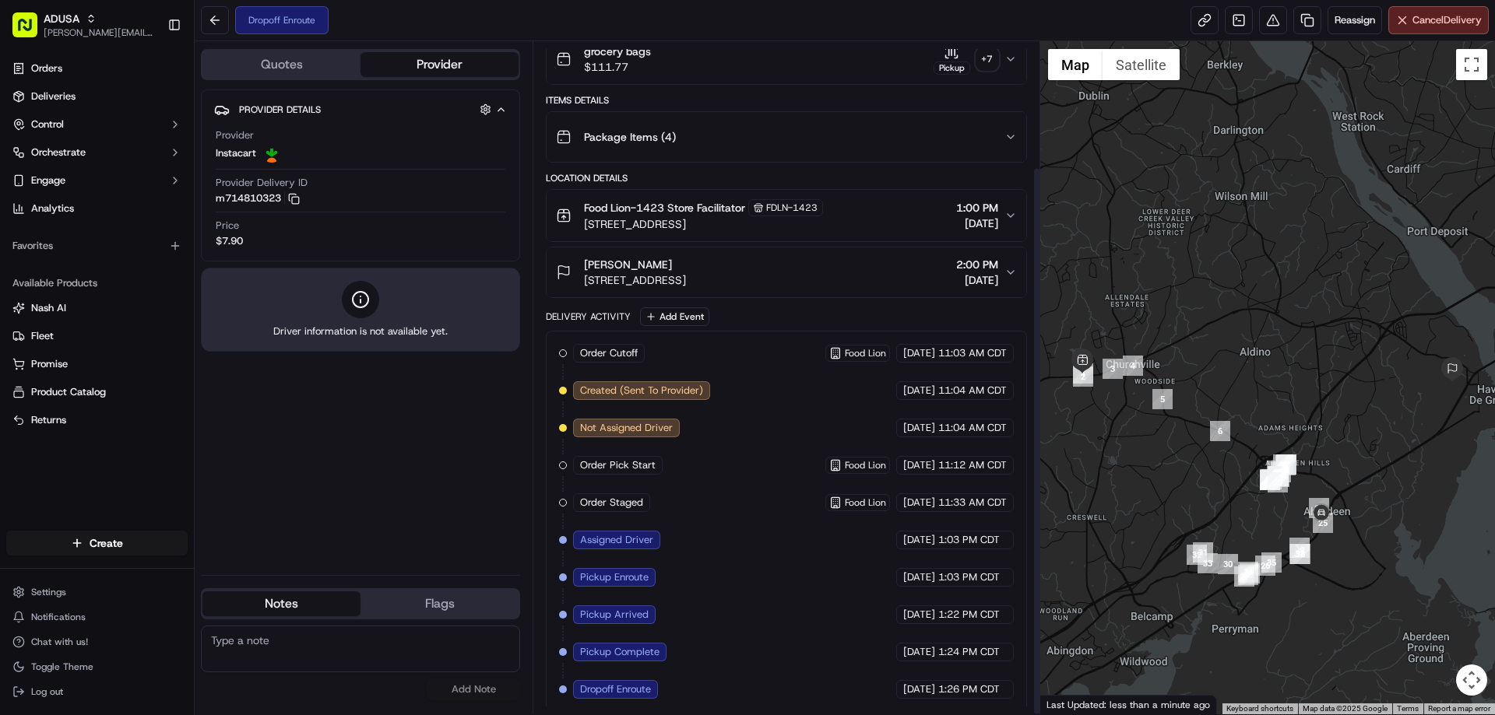
scroll to position [153, 0]
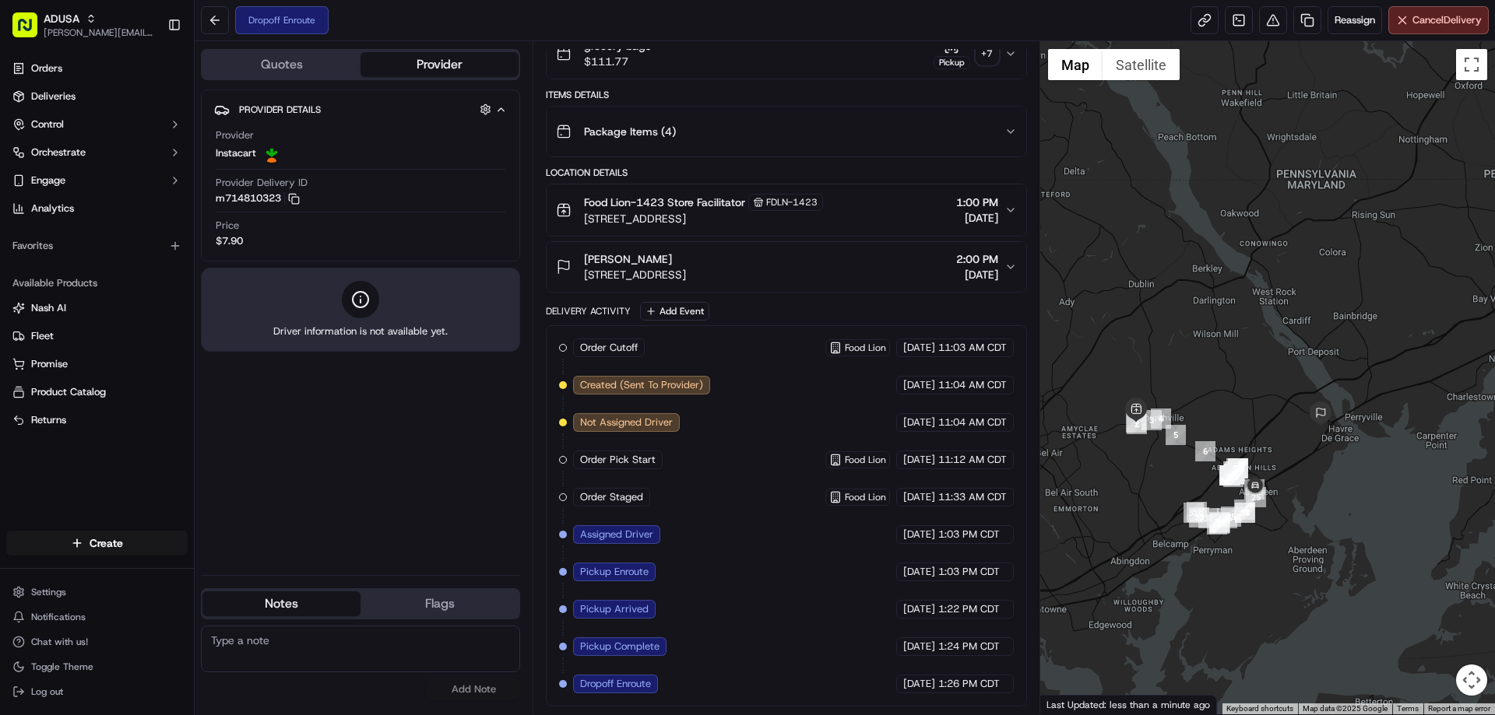
drag, startPoint x: 1121, startPoint y: 468, endPoint x: 1183, endPoint y: 463, distance: 62.5
click at [1183, 463] on div at bounding box center [1267, 377] width 455 height 673
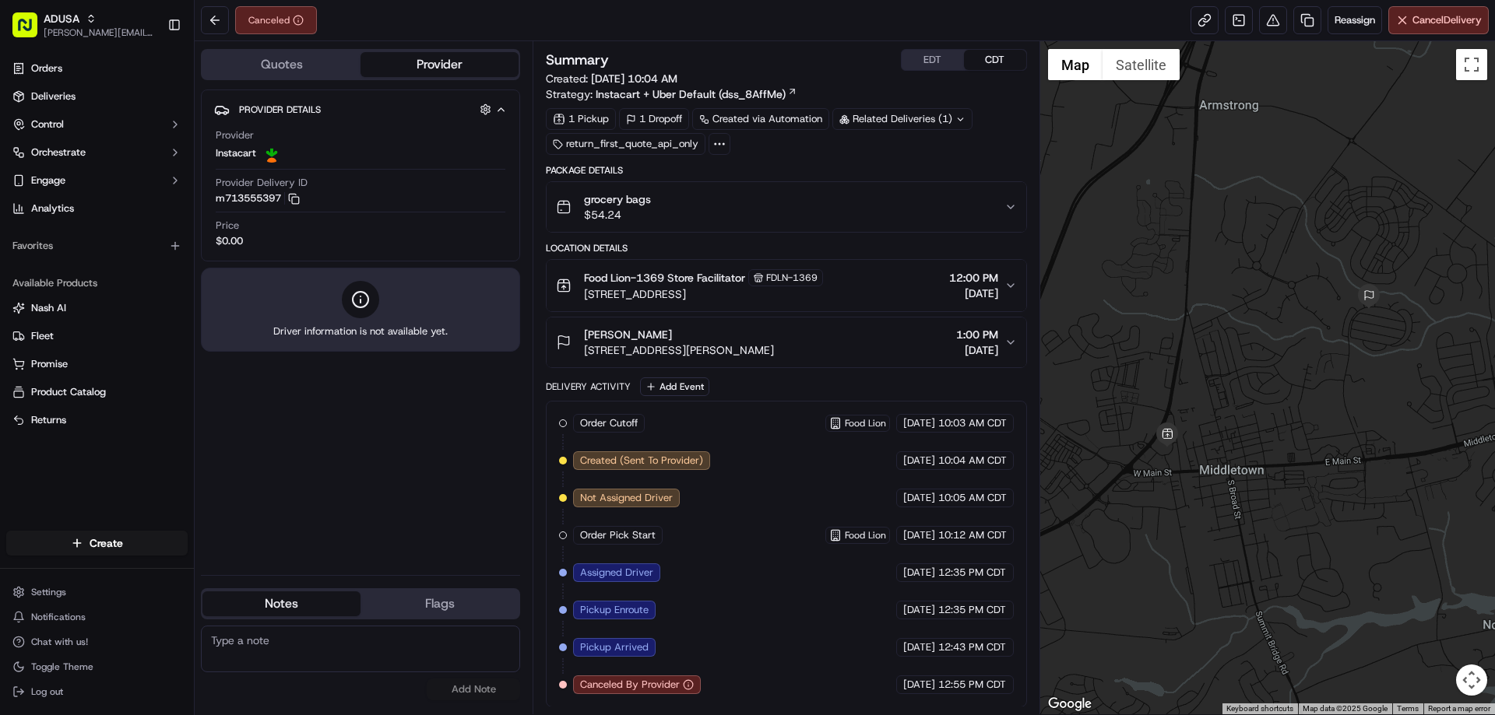
paste textarea "Delivery window no longer works for customer"
type textarea "Delivery window no longer works for customer"
click at [490, 690] on button "Add Note" at bounding box center [473, 690] width 93 height 22
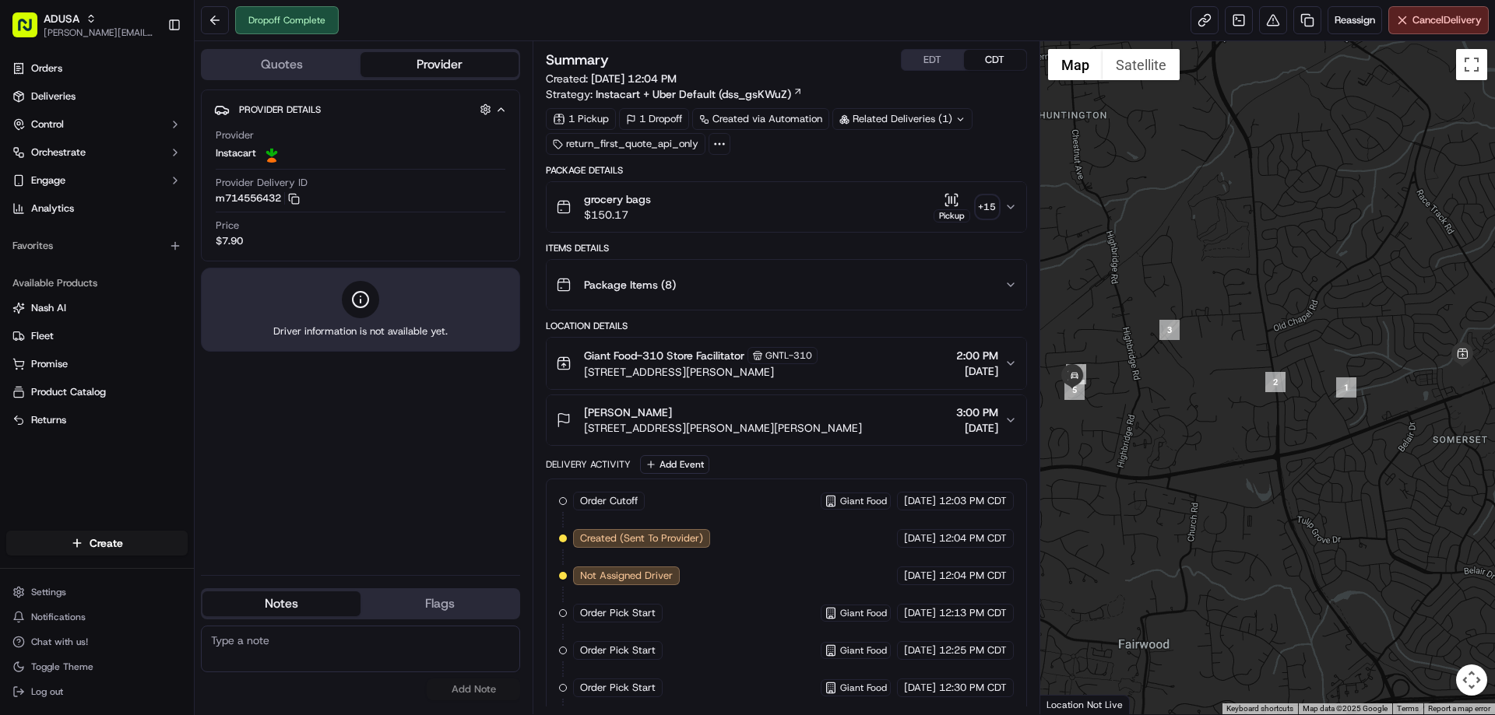
click at [272, 630] on textarea at bounding box center [360, 649] width 319 height 47
paste textarea "Delivered to wrong address"
type textarea "Delivered to wrong address"
click at [467, 685] on button "Add Note" at bounding box center [473, 690] width 93 height 22
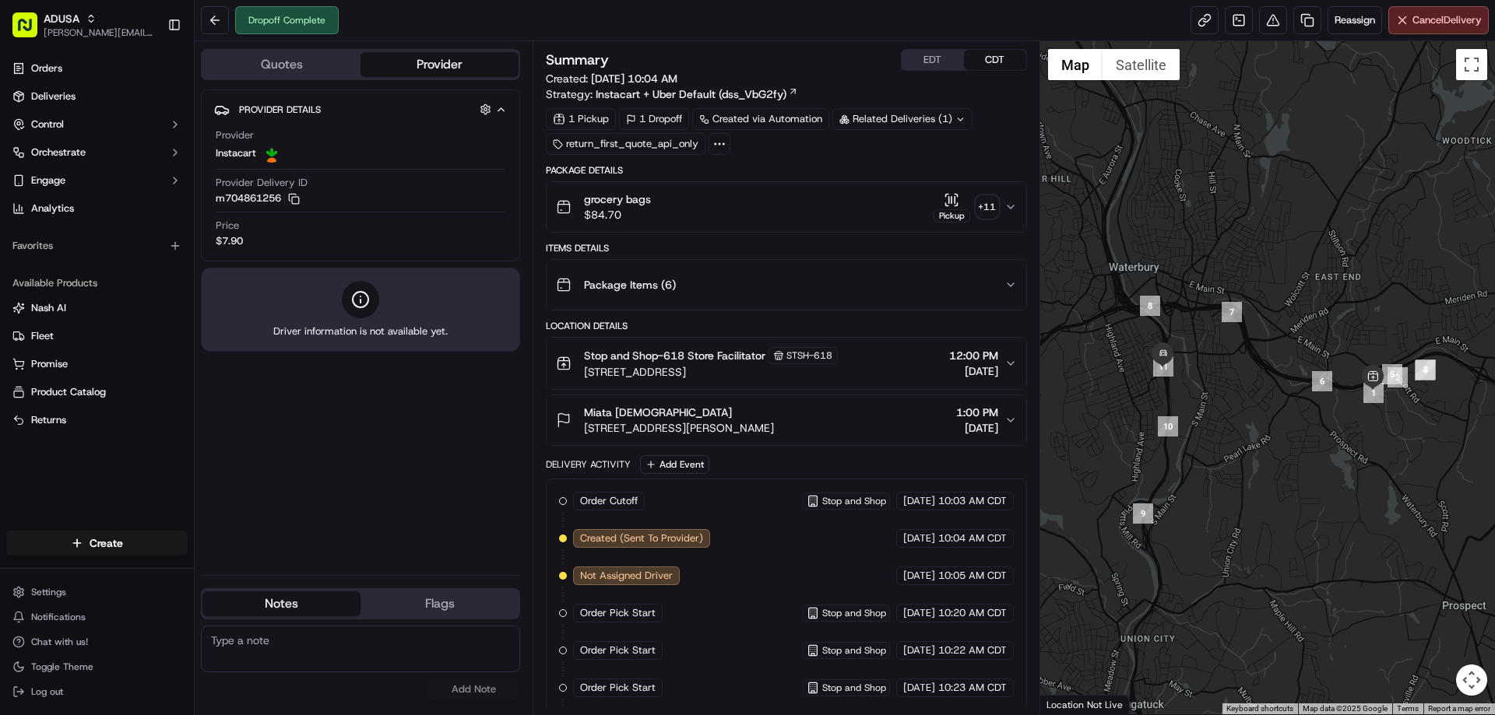
paste textarea "[URL][DOMAIN_NAME]"
drag, startPoint x: 296, startPoint y: 651, endPoint x: 114, endPoint y: 627, distance: 183.7
click at [114, 627] on div "ADUSA [PERSON_NAME][EMAIL_ADDRESS][PERSON_NAME][DOMAIN_NAME] Toggle Sidebar Ord…" at bounding box center [747, 357] width 1495 height 715
type textarea ":text=Delivered%20to%20wrong%20address"
drag, startPoint x: 423, startPoint y: 641, endPoint x: 89, endPoint y: 641, distance: 334.0
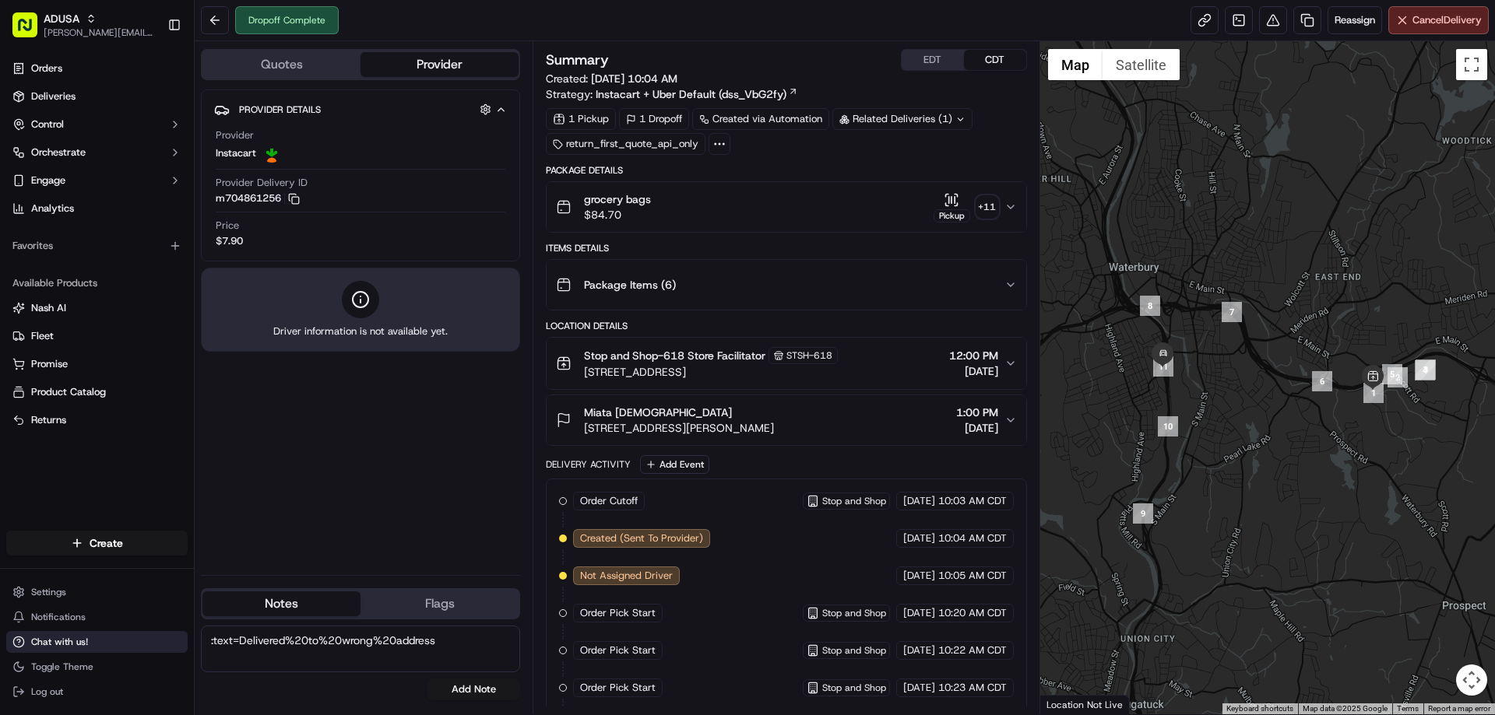
click at [75, 641] on div "ADUSA [PERSON_NAME][EMAIL_ADDRESS][PERSON_NAME][DOMAIN_NAME] Toggle Sidebar Ord…" at bounding box center [747, 357] width 1495 height 715
click at [224, 640] on textarea at bounding box center [360, 649] width 319 height 47
paste textarea "Delivered to wrong address"
type textarea "Delivered to wrong address"
click at [481, 683] on button "Add Note" at bounding box center [473, 690] width 93 height 22
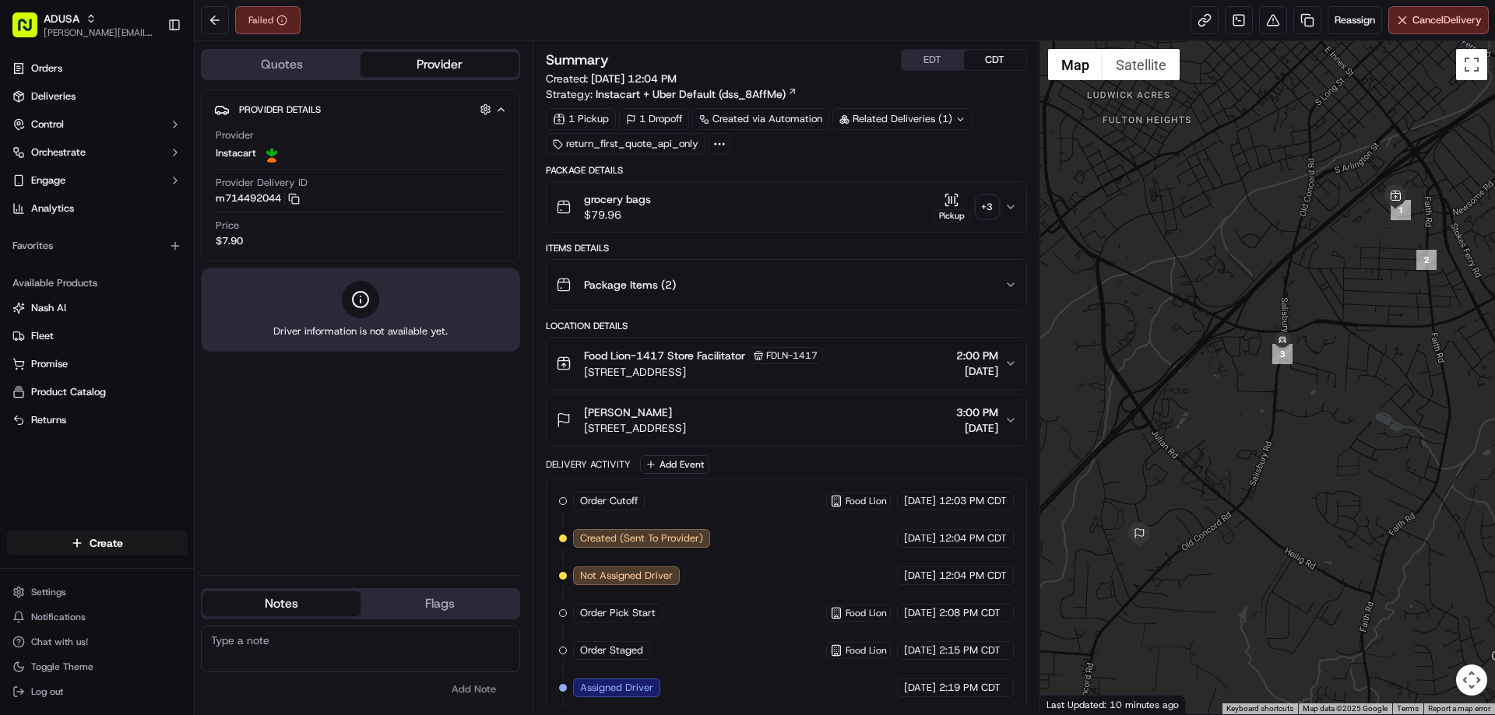
paste textarea "Customer Request to Cancel"
type textarea "Customer Request to Cancel"
click at [452, 688] on button "Add Note" at bounding box center [473, 690] width 93 height 22
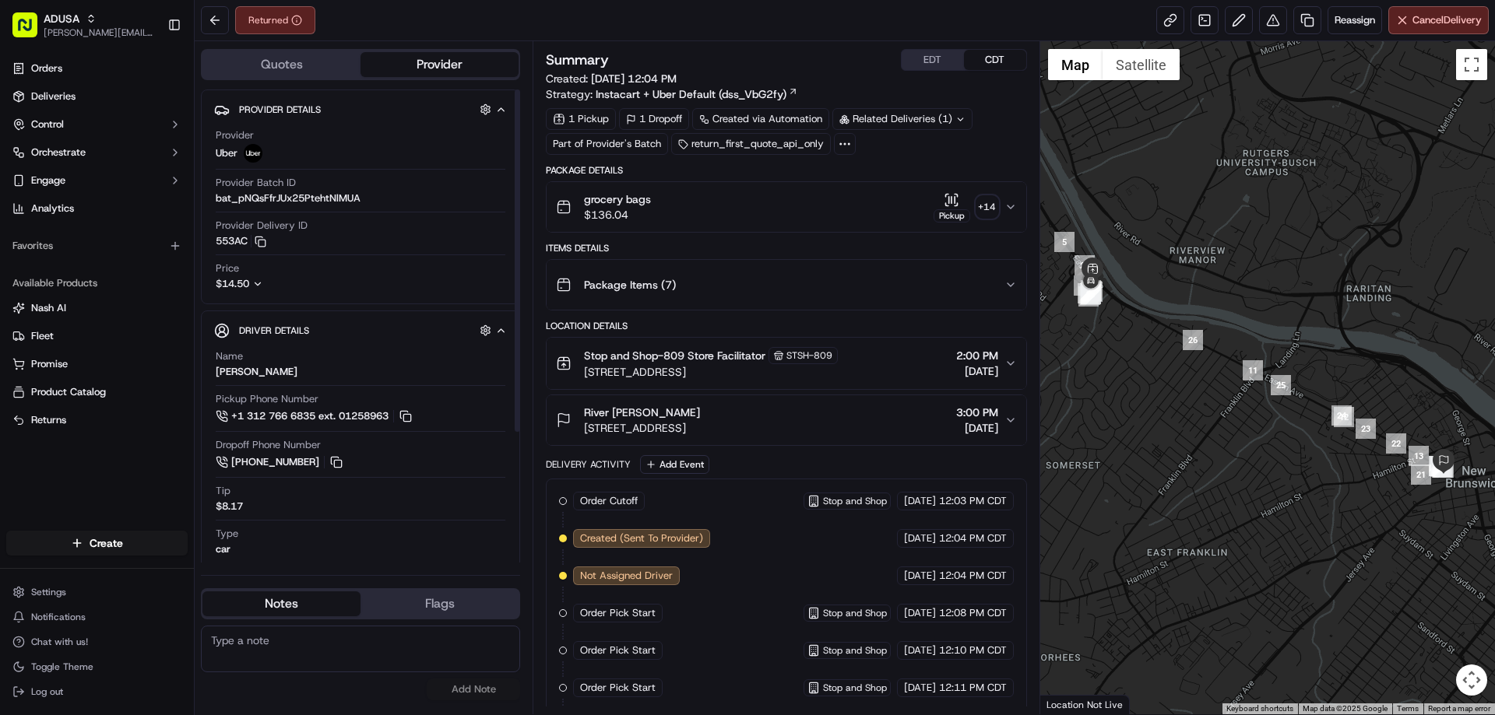
click at [262, 641] on textarea at bounding box center [360, 649] width 319 height 47
type textarea "Order was returned to the store, order will need to be [PERSON_NAME]"
click at [484, 692] on button "Add Note" at bounding box center [473, 690] width 93 height 22
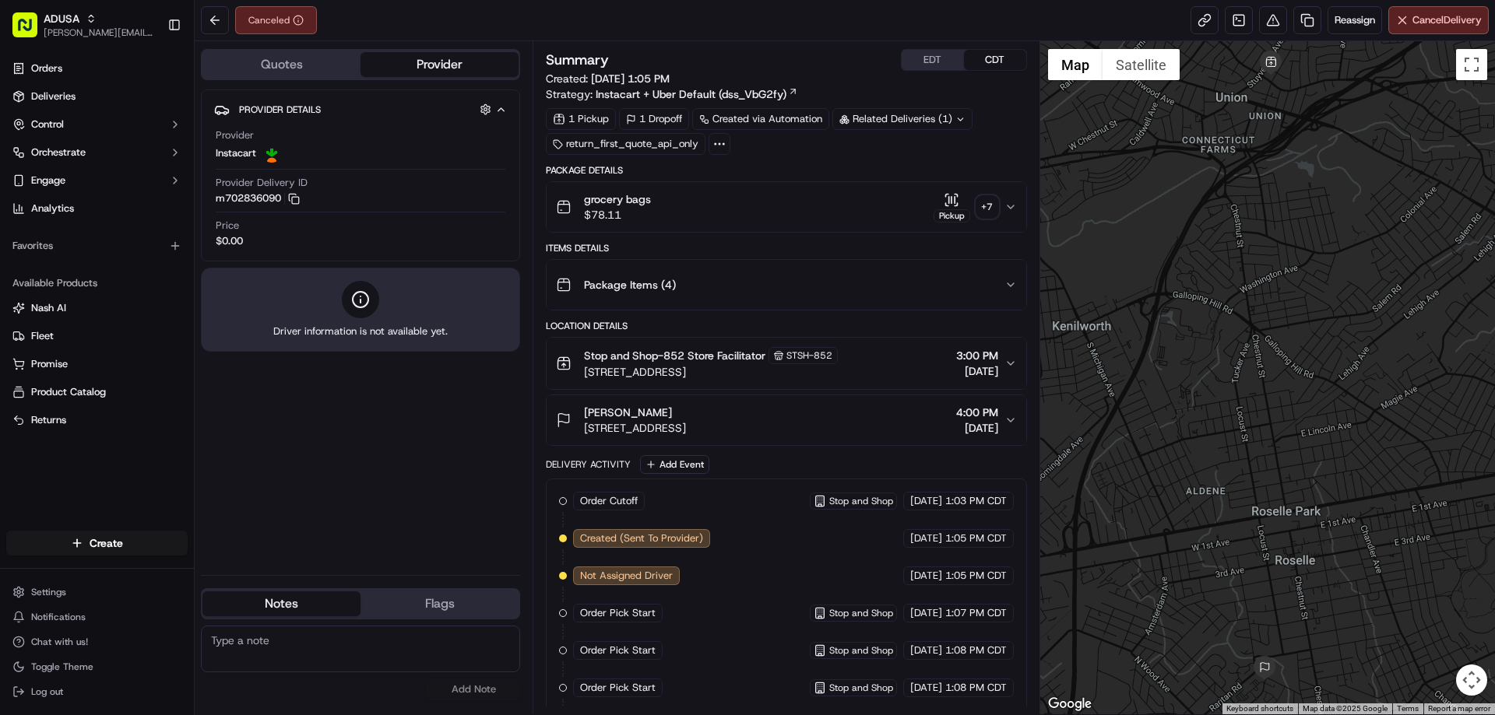
click at [392, 636] on textarea at bounding box center [360, 649] width 319 height 47
paste textarea "Ord picked up from store; customer DN receive ord"
type textarea "Ord picked up from store; customer DN receive ord"
click at [480, 694] on button "Add Note" at bounding box center [473, 690] width 93 height 22
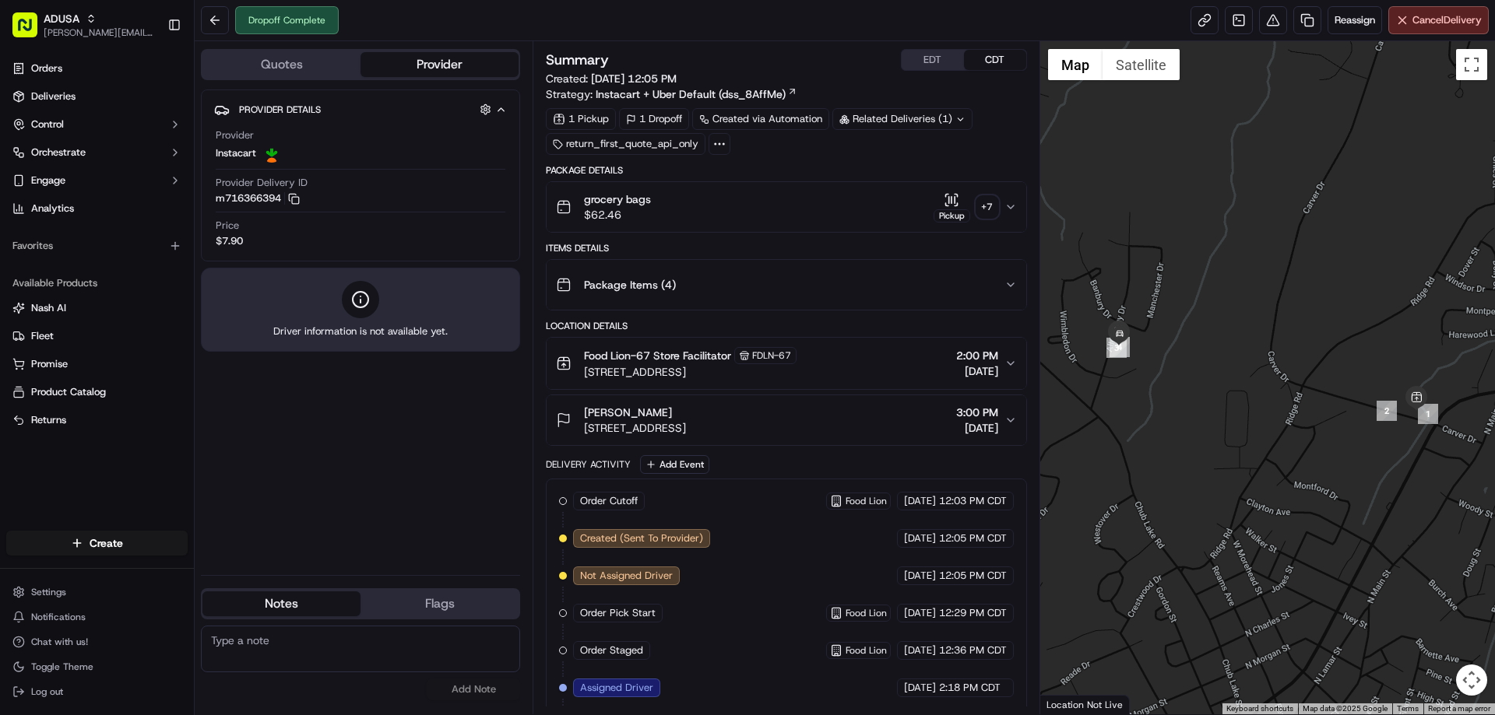
paste textarea "Delivered to wrong address"
type textarea "Delivered to wrong address"
click at [465, 694] on button "Add Note" at bounding box center [473, 690] width 93 height 22
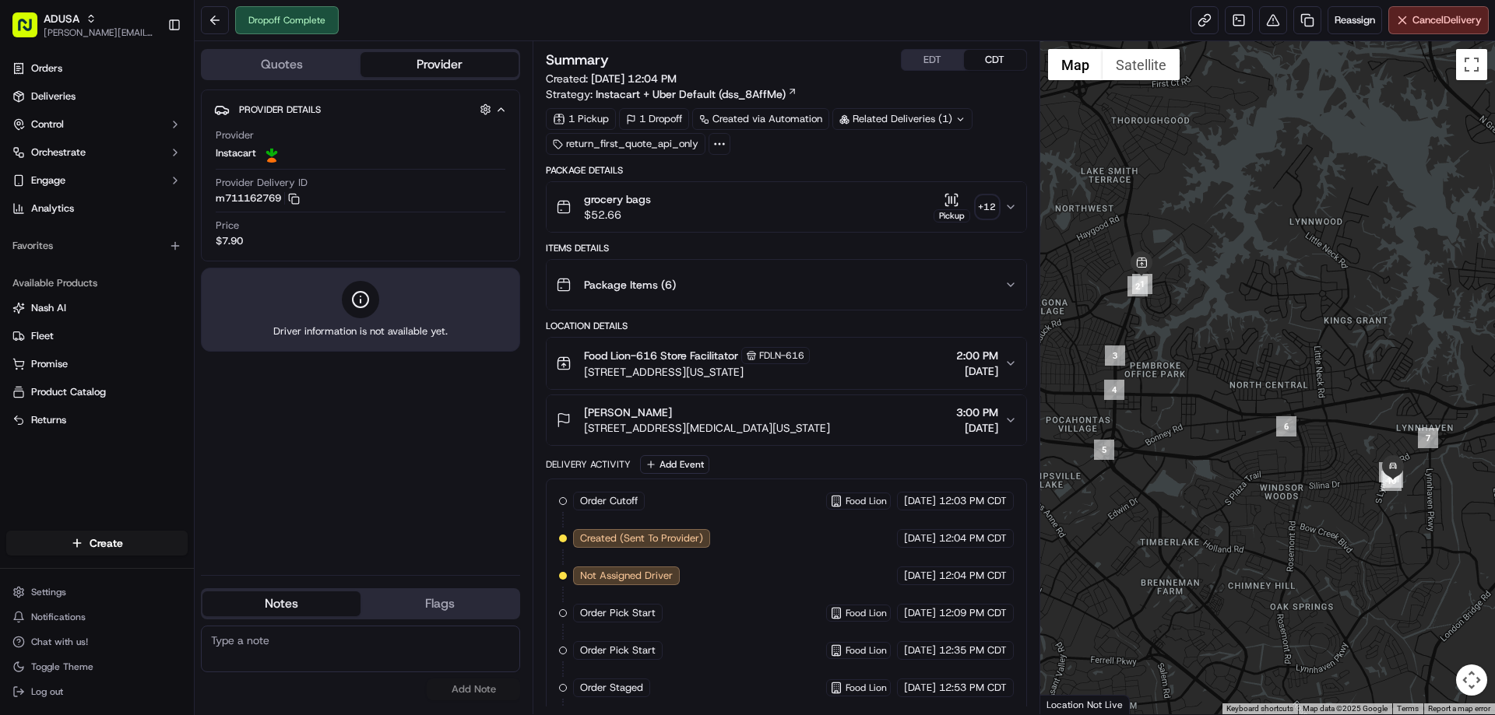
click at [276, 635] on textarea at bounding box center [360, 649] width 319 height 47
paste textarea "Delivered to wrong address"
type textarea "Delivered to wrong address"
click at [462, 694] on button "Add Note" at bounding box center [473, 690] width 93 height 22
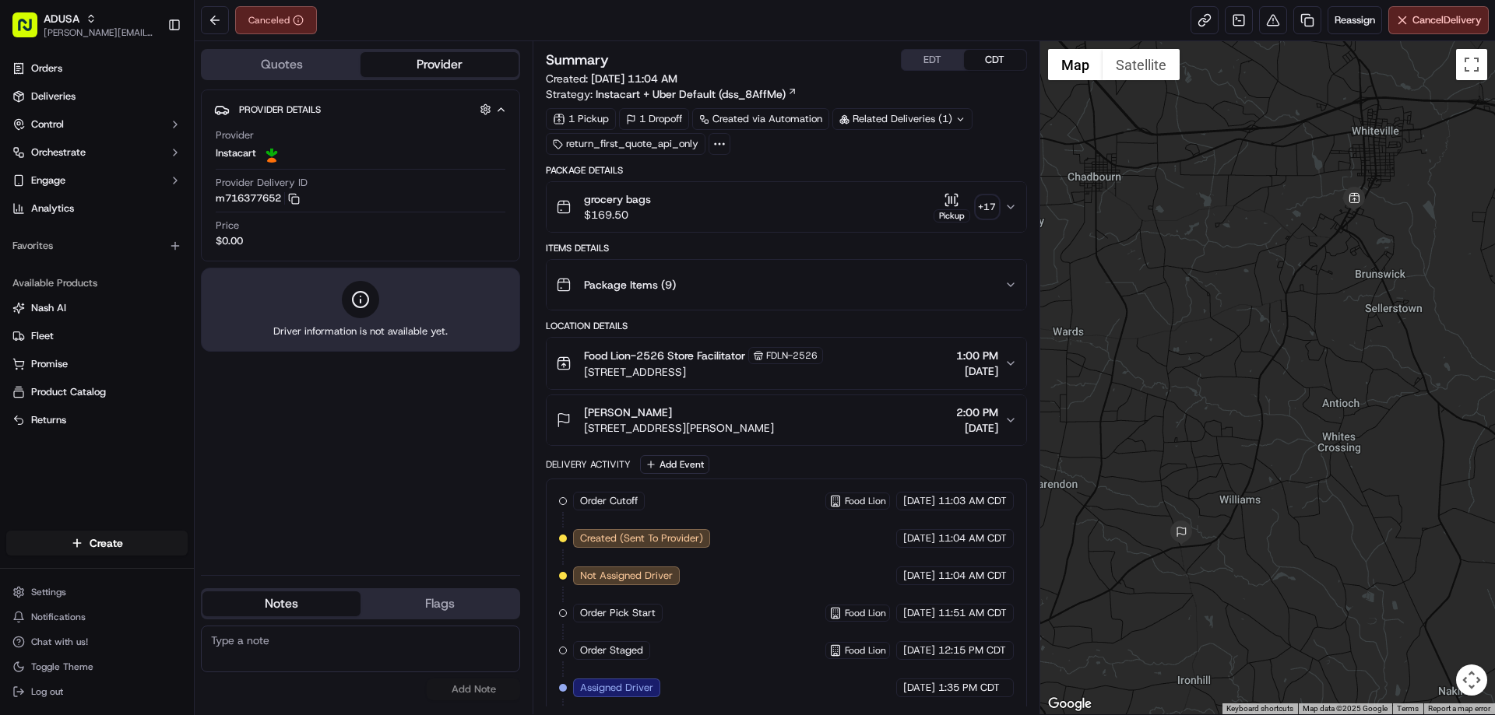
paste textarea "Cancelled by gig partner; no driver acceptance"
type textarea "Cancelled by gig partner; no driver acceptance"
click at [476, 684] on button "Add Note" at bounding box center [473, 690] width 93 height 22
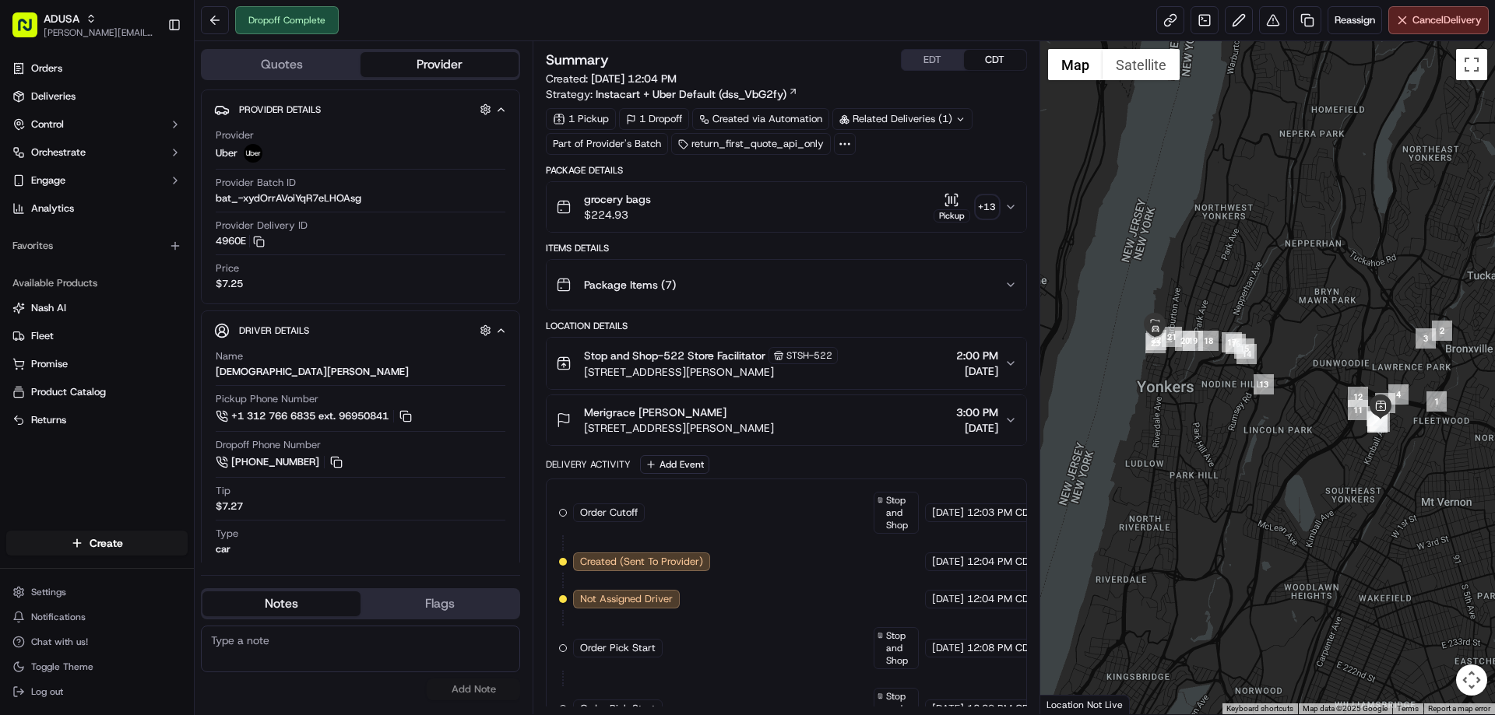
paste textarea "Delivered to wrong address"
type textarea "Delivered to wrong address"
click at [480, 688] on button "Add Note" at bounding box center [473, 690] width 93 height 22
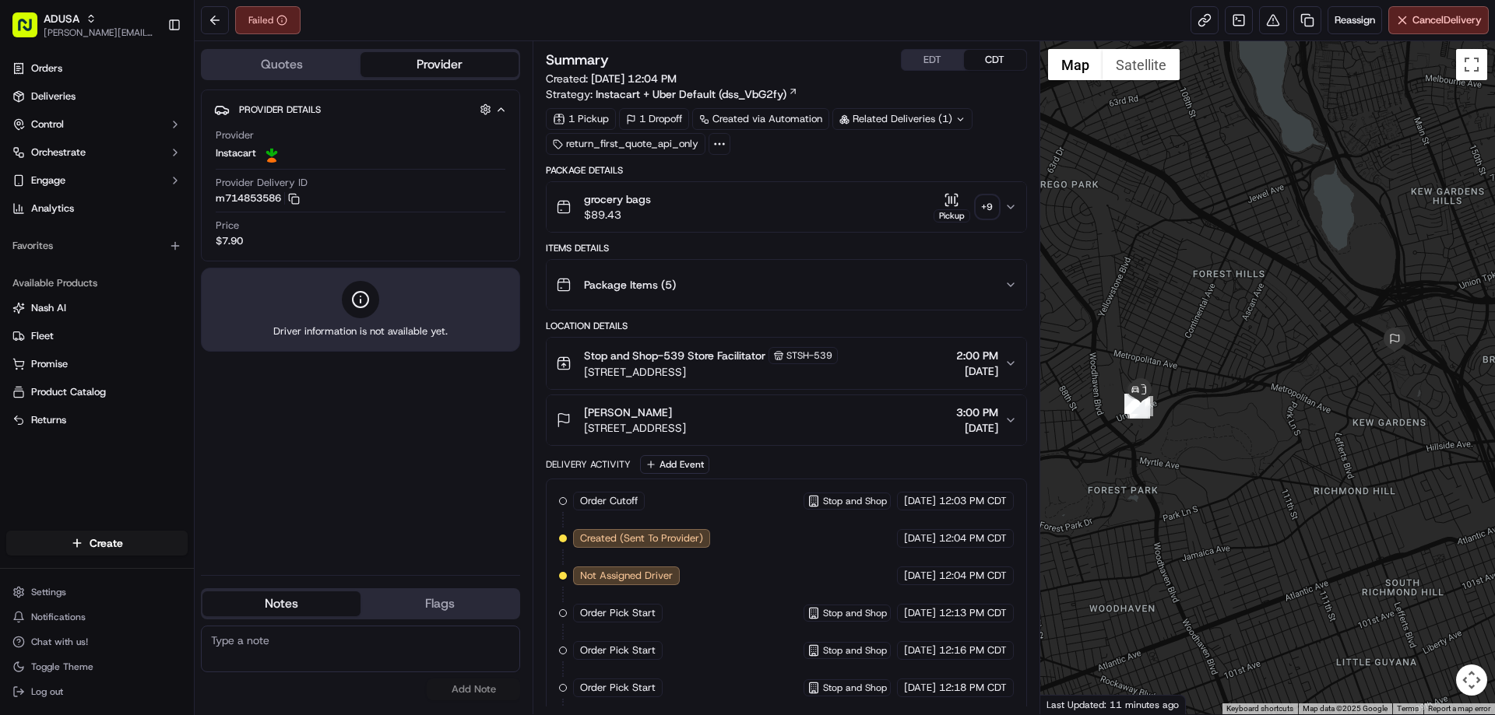
paste textarea "Ord picked up from store; customer DN receive ord"
type textarea "Ord picked up from store; customer DN receive ord"
drag, startPoint x: 469, startPoint y: 684, endPoint x: 626, endPoint y: 661, distance: 158.2
click at [470, 684] on button "Add Note" at bounding box center [473, 690] width 93 height 22
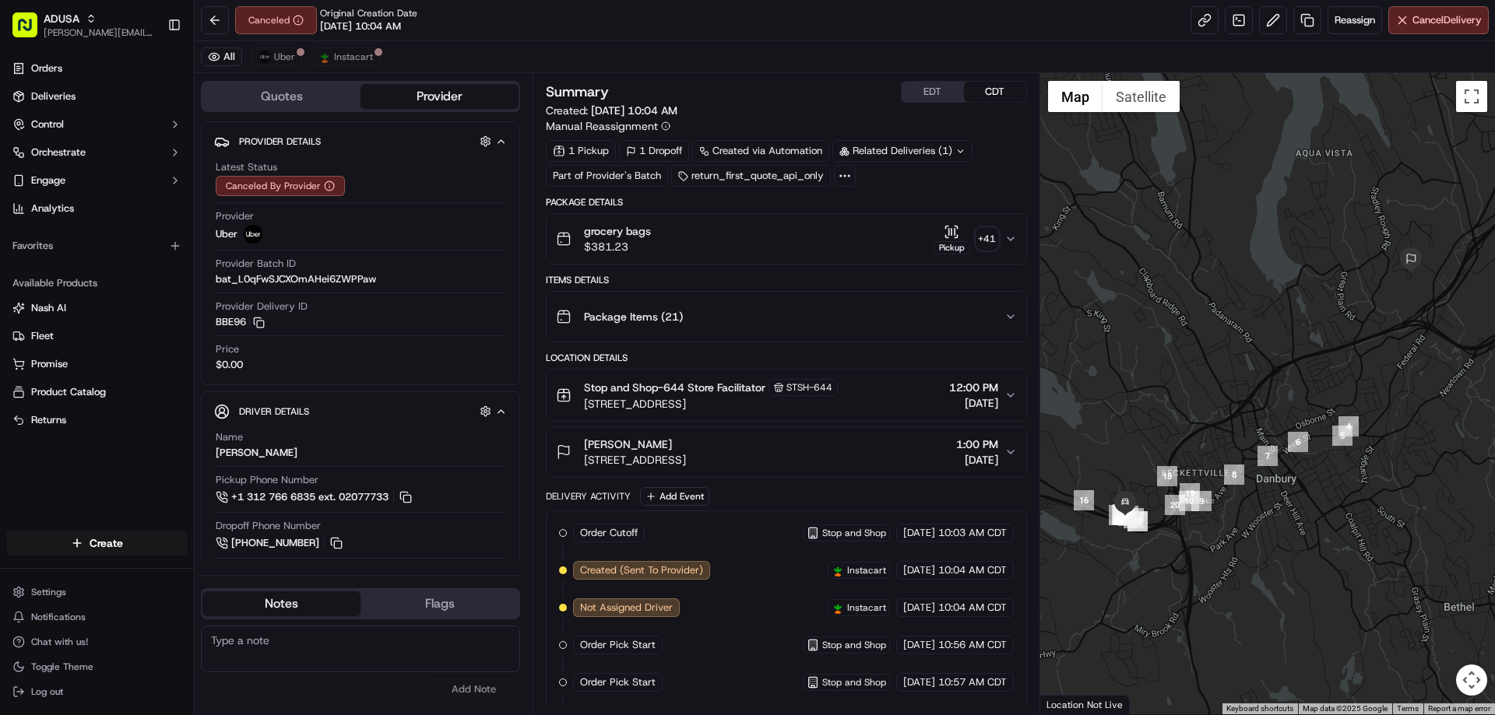
paste textarea "Cancelled by gig partner; no driver acceptance"
type textarea "Cancelled by gig partner; no driver acceptance"
click at [488, 689] on button "Add Note" at bounding box center [473, 690] width 93 height 22
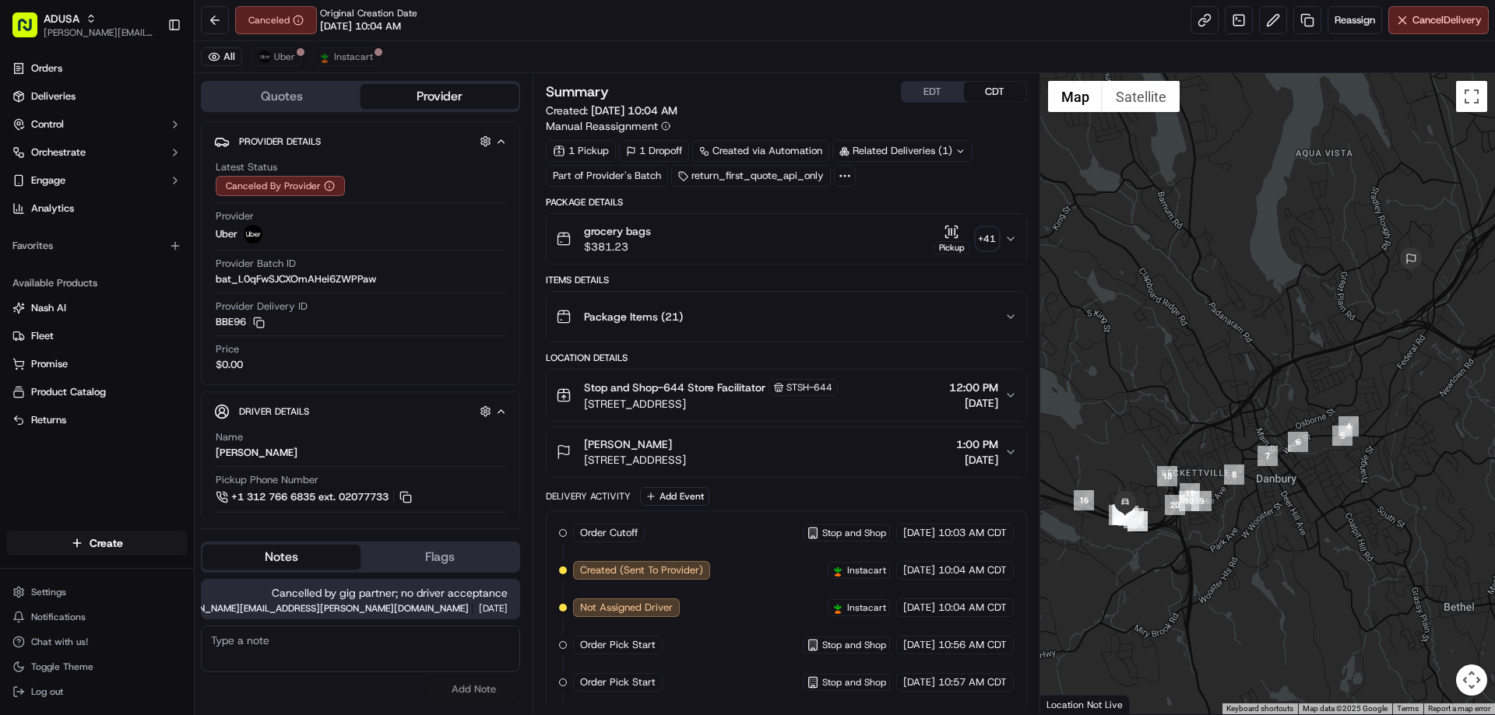
click at [489, 689] on div "No results found Add Note" at bounding box center [360, 663] width 319 height 75
click at [222, 18] on button at bounding box center [215, 20] width 28 height 28
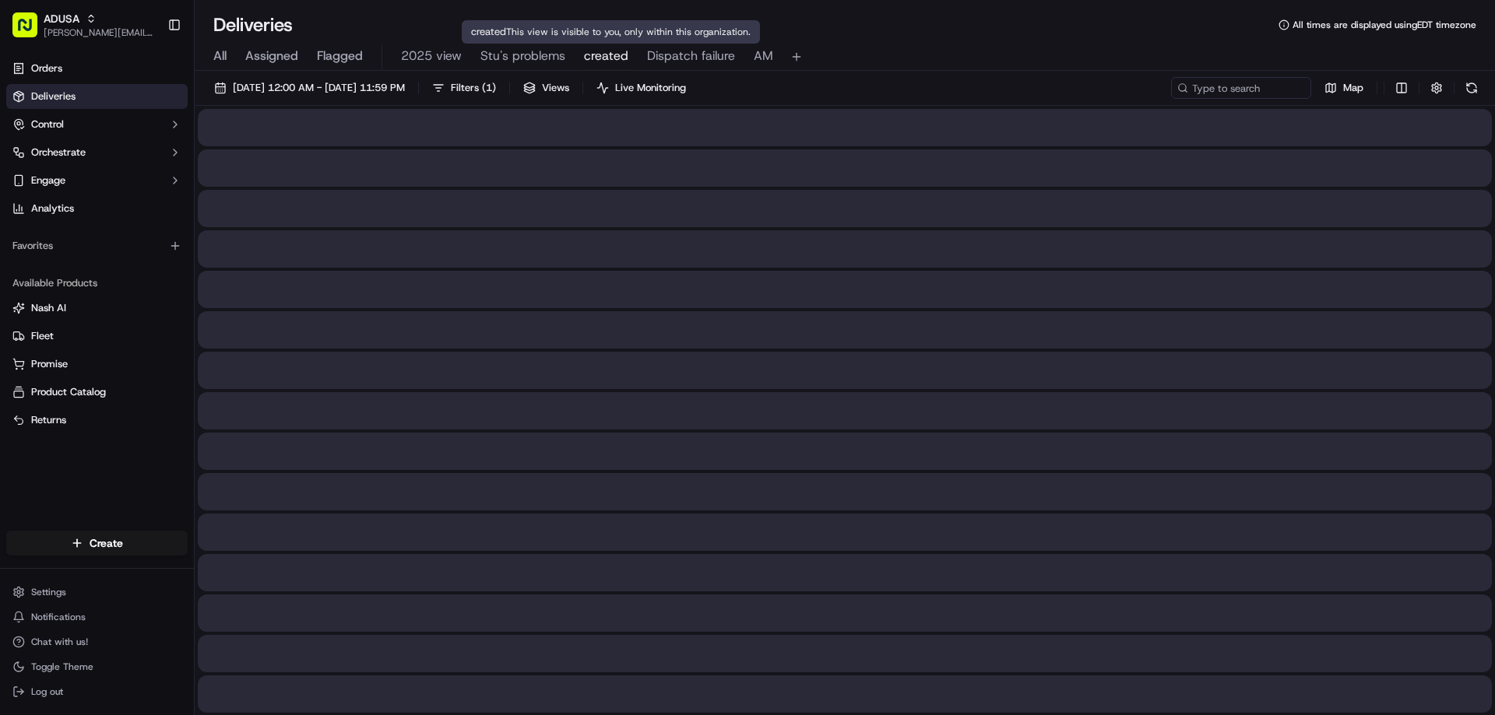
click at [588, 52] on span "created" at bounding box center [606, 56] width 44 height 19
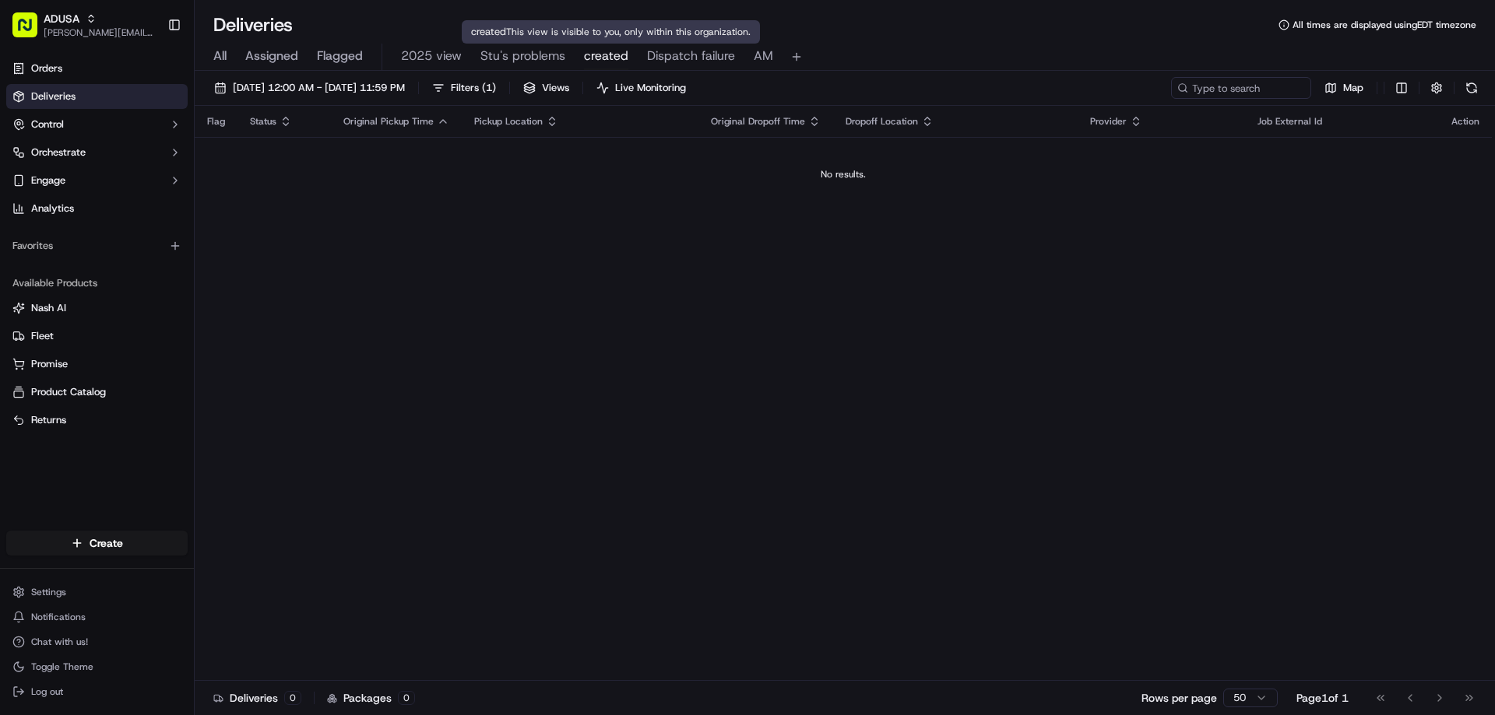
click at [659, 58] on span "Dispatch failure" at bounding box center [691, 56] width 88 height 19
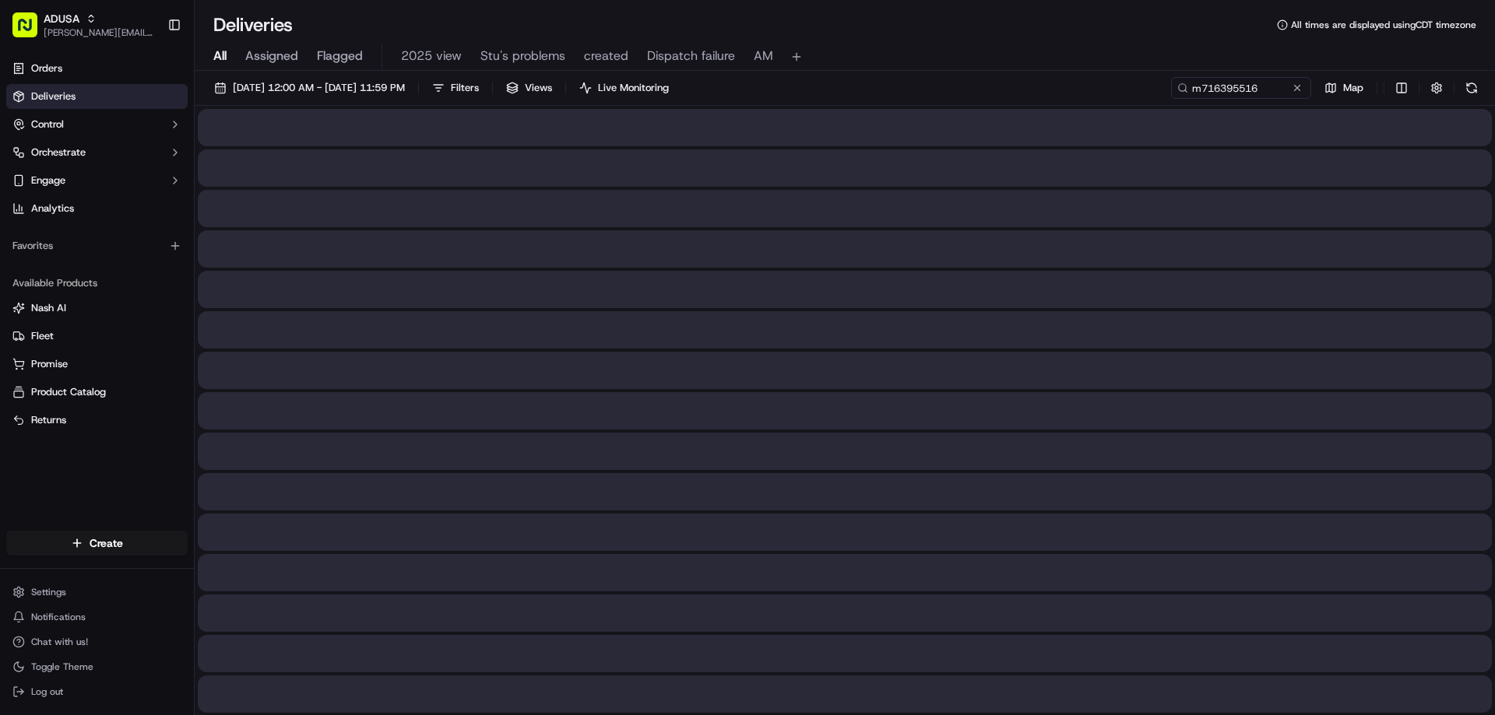
click at [1171, 96] on input "m716395516" at bounding box center [1241, 88] width 140 height 22
type input "m716395516"
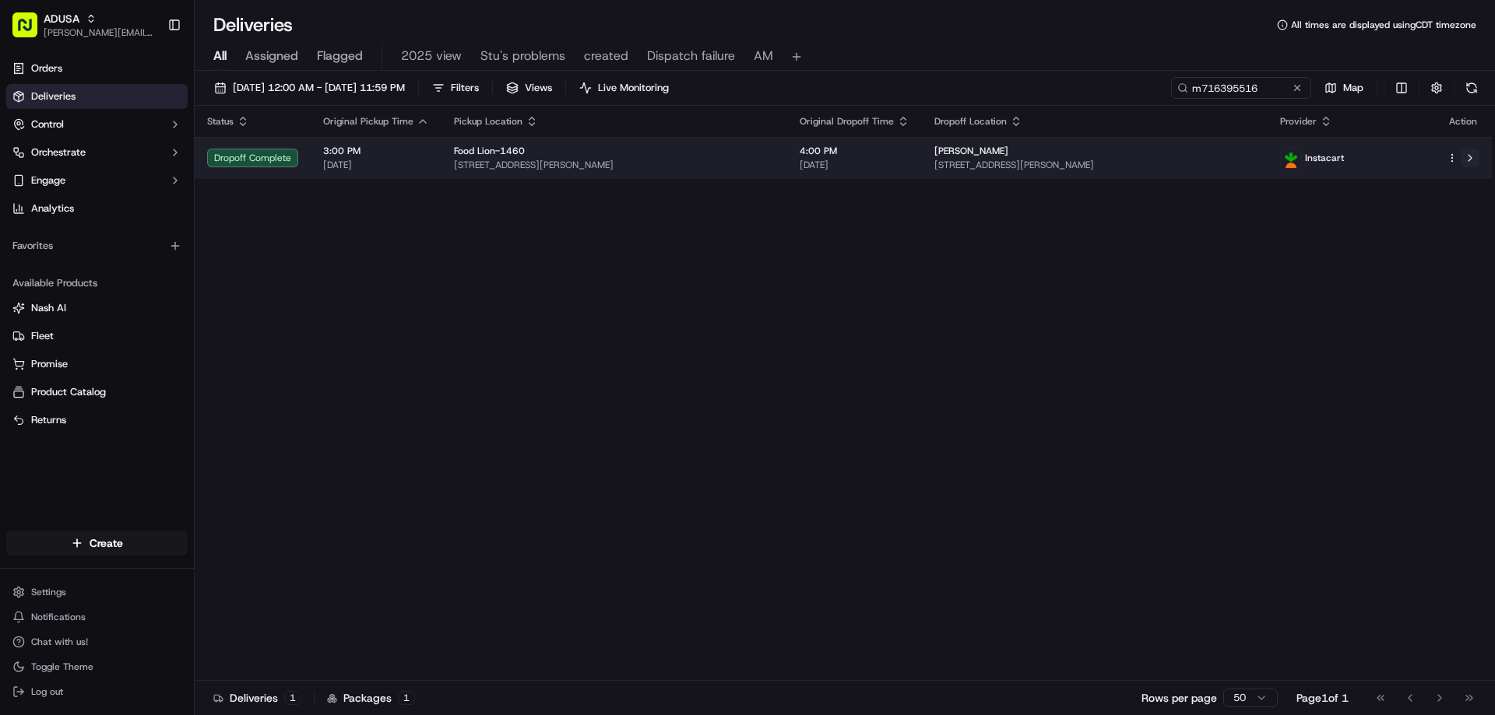
click at [1475, 153] on button at bounding box center [1469, 158] width 19 height 19
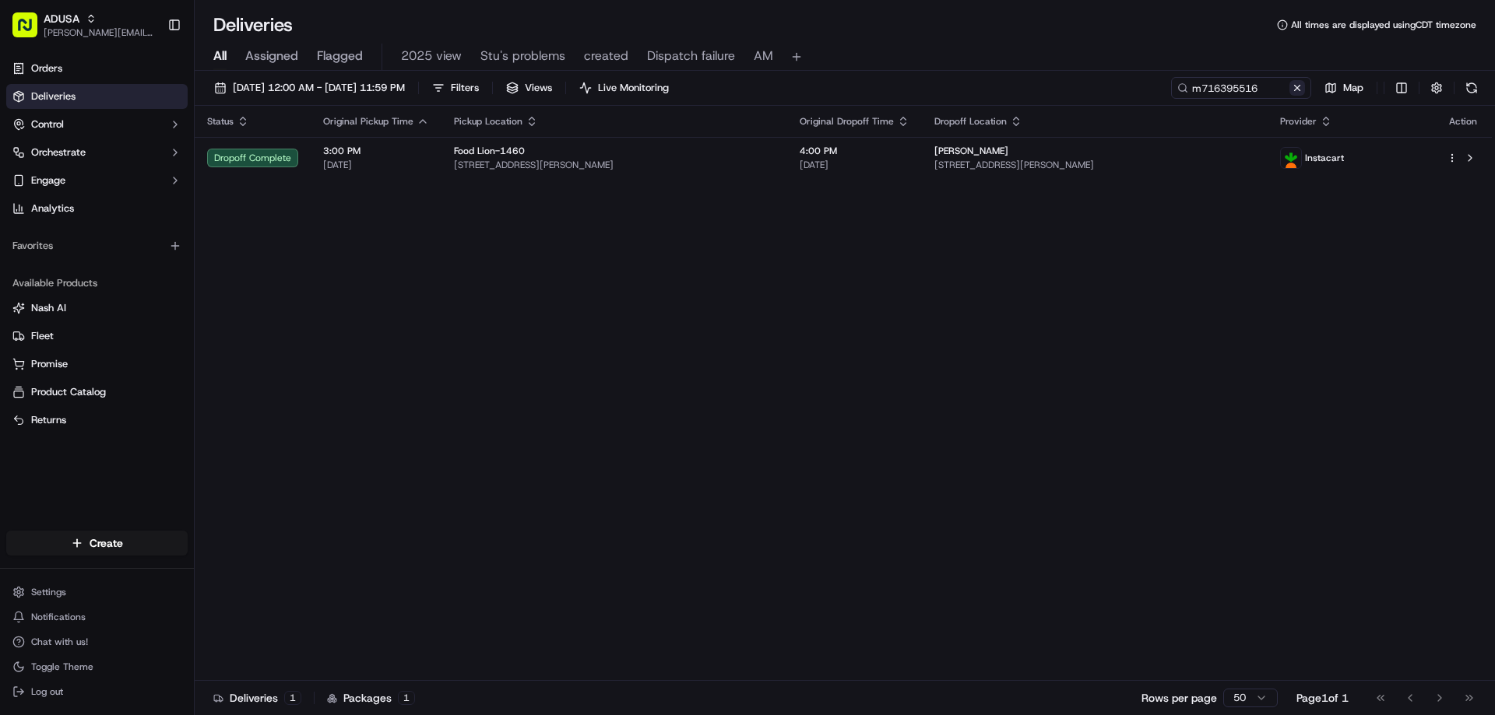
click at [1296, 86] on button at bounding box center [1297, 88] width 16 height 16
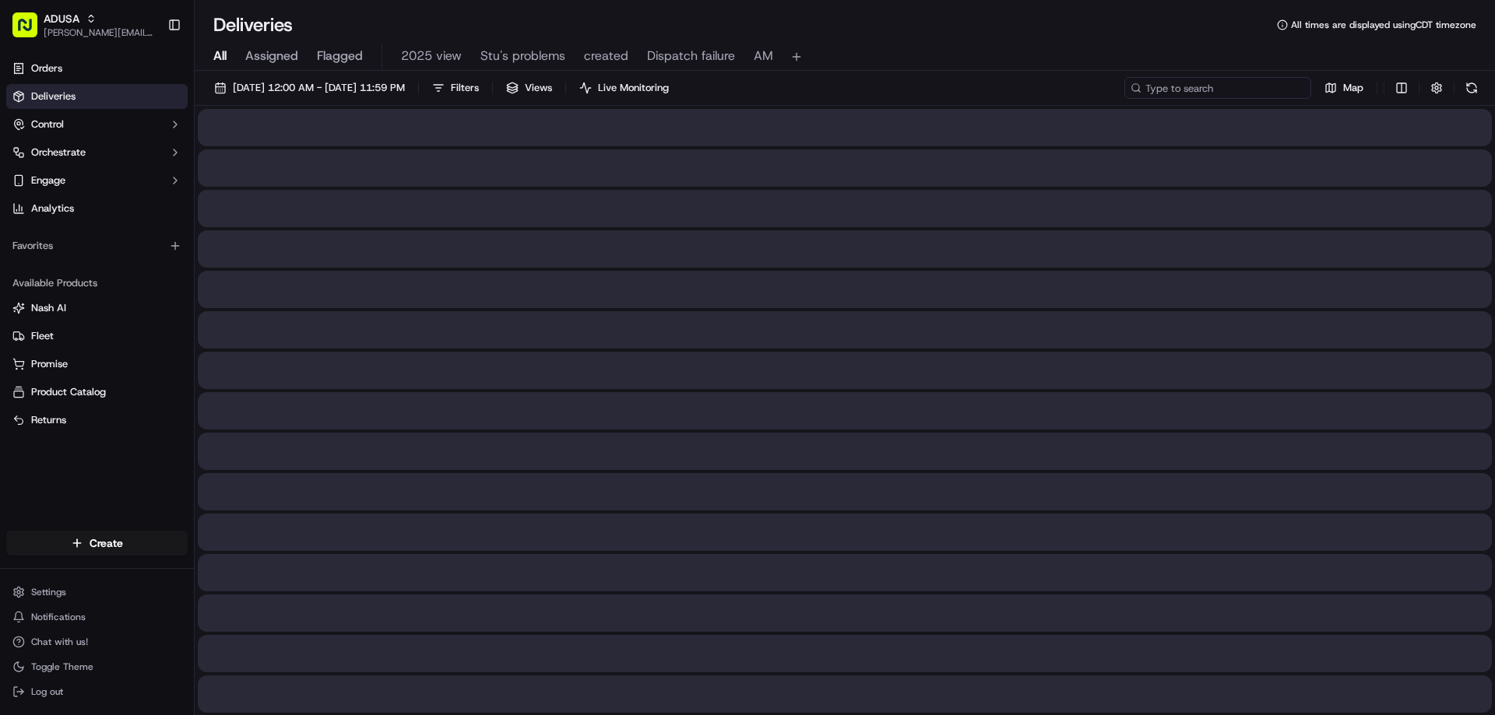
paste input "m716395516"
click at [1156, 92] on input "m716395516" at bounding box center [1217, 88] width 187 height 22
type input "m716395516"
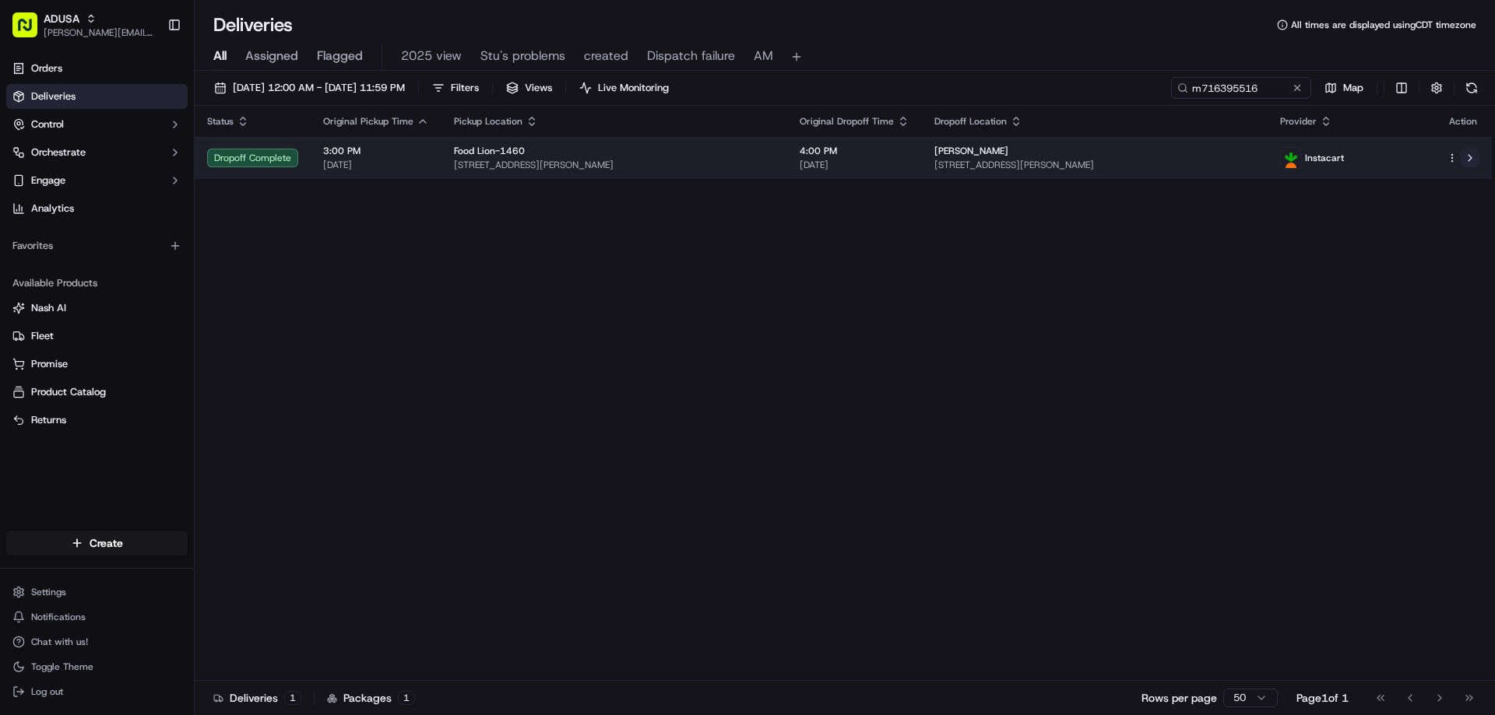
click at [1472, 153] on button at bounding box center [1469, 158] width 19 height 19
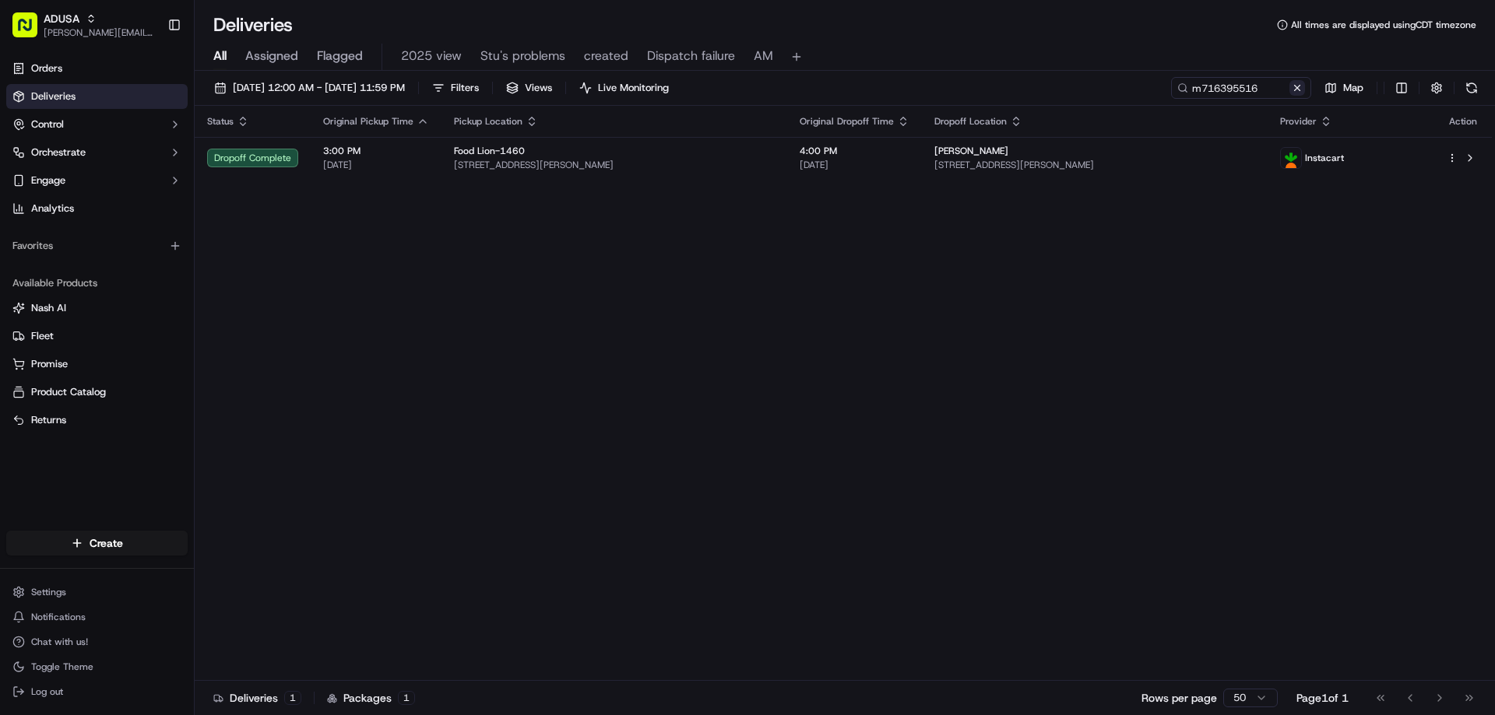
click at [1299, 92] on button at bounding box center [1297, 88] width 16 height 16
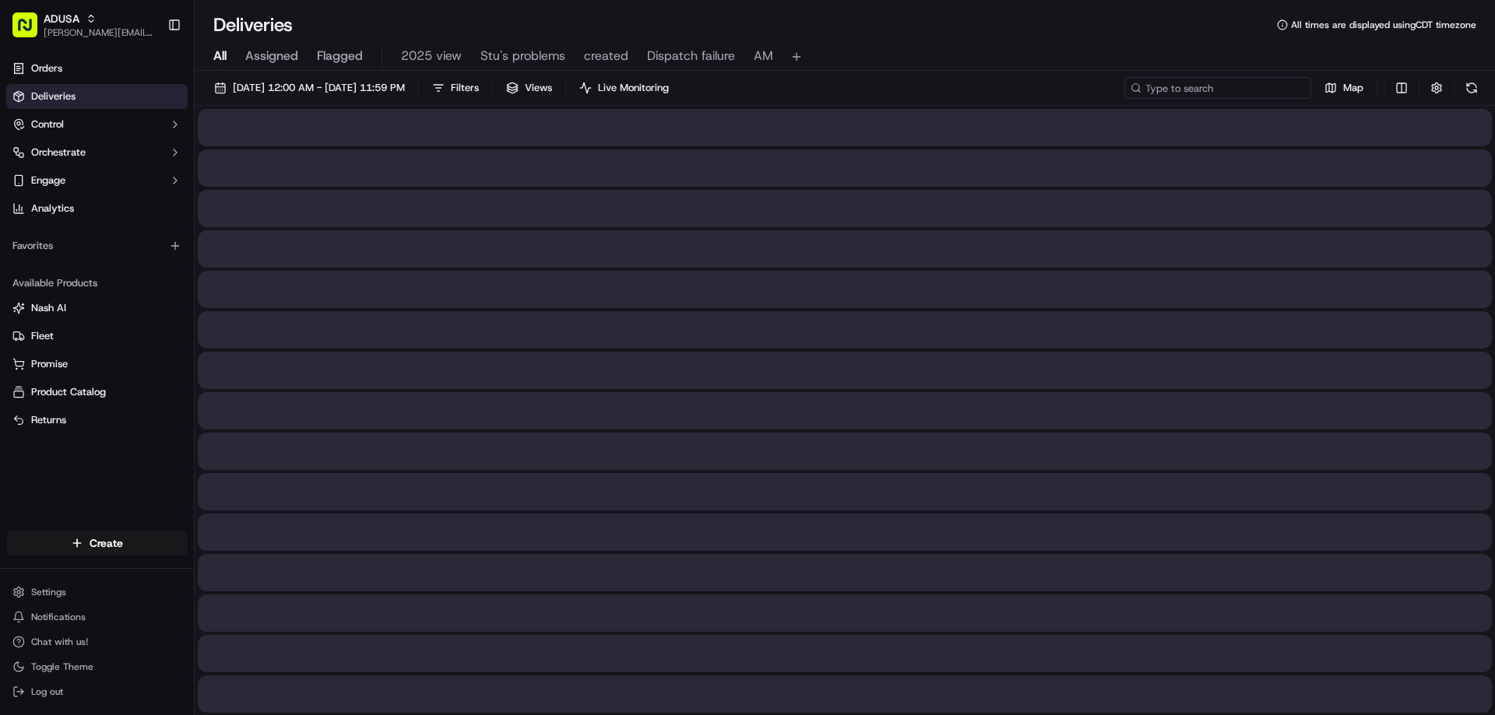
paste input "m700880183"
type input "m700880183"
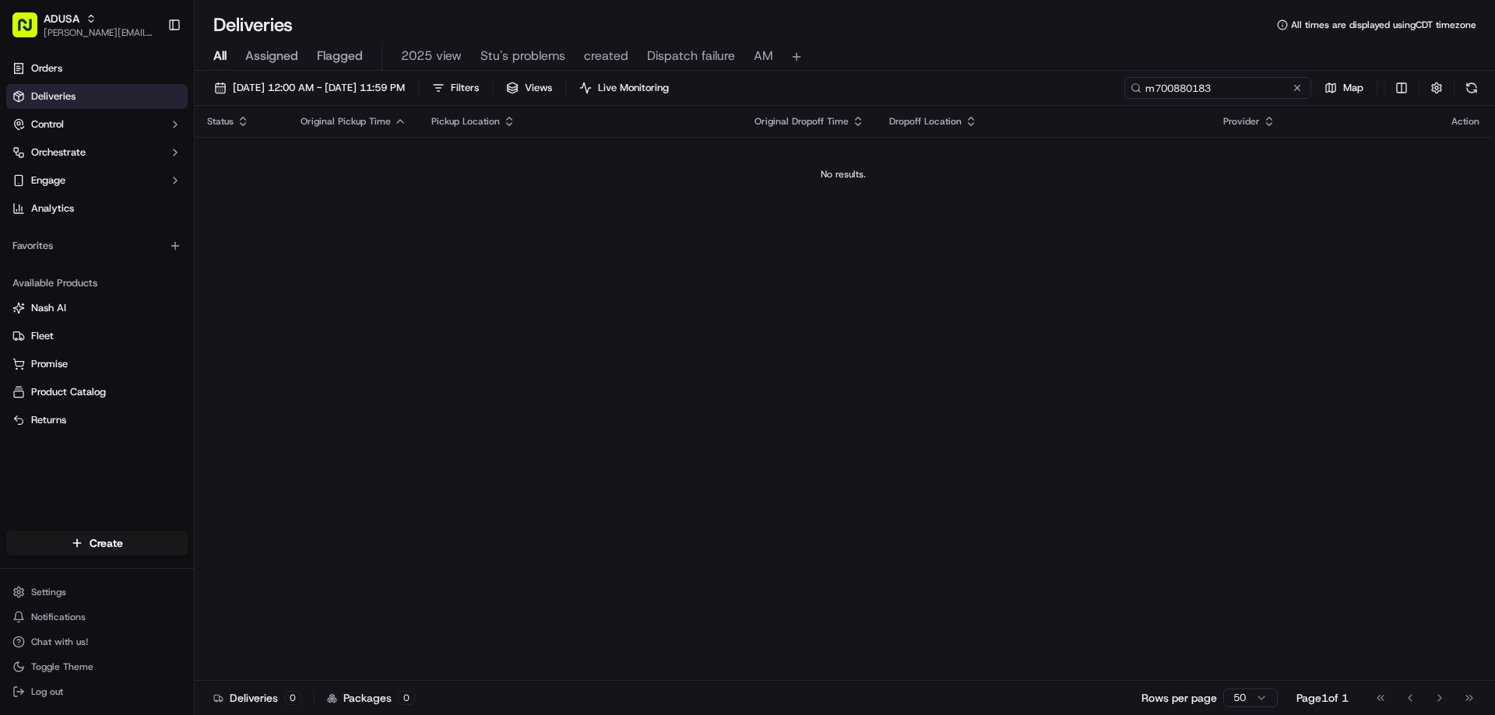
click at [1232, 89] on input "m700880183" at bounding box center [1217, 88] width 187 height 22
drag, startPoint x: 1292, startPoint y: 93, endPoint x: 1282, endPoint y: 92, distance: 10.2
click at [1293, 93] on button at bounding box center [1297, 88] width 16 height 16
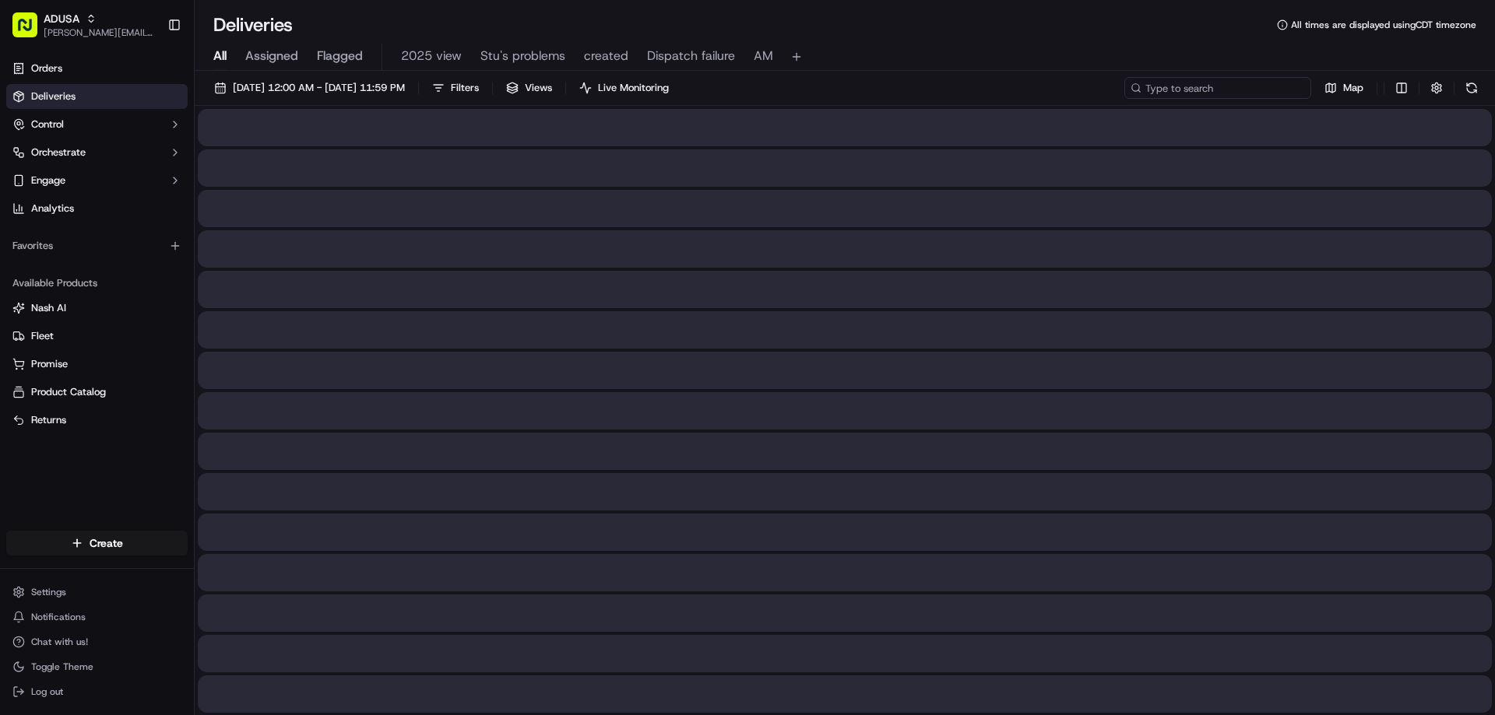
paste input "m715099199"
click at [1158, 90] on input "m715099199" at bounding box center [1217, 88] width 187 height 22
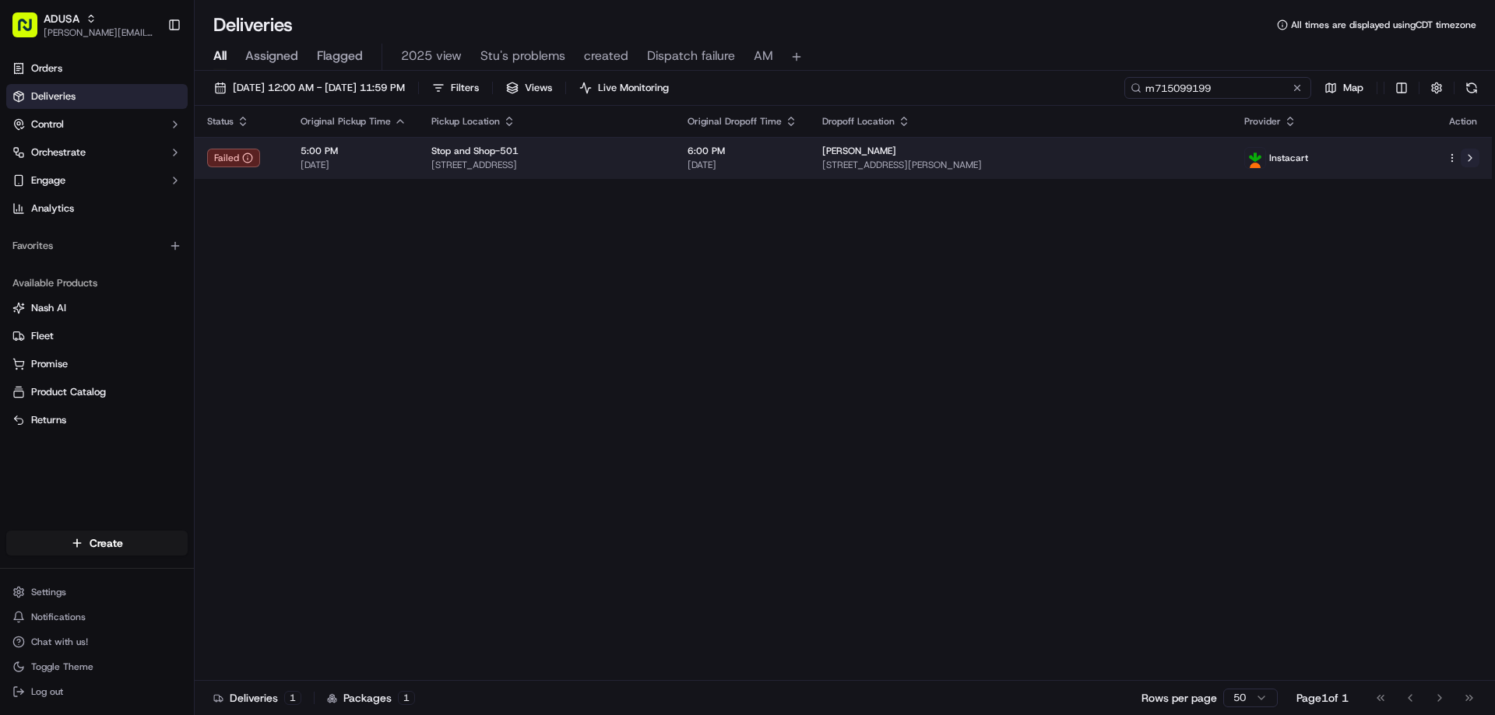
type input "m715099199"
click at [1471, 158] on button at bounding box center [1469, 158] width 19 height 19
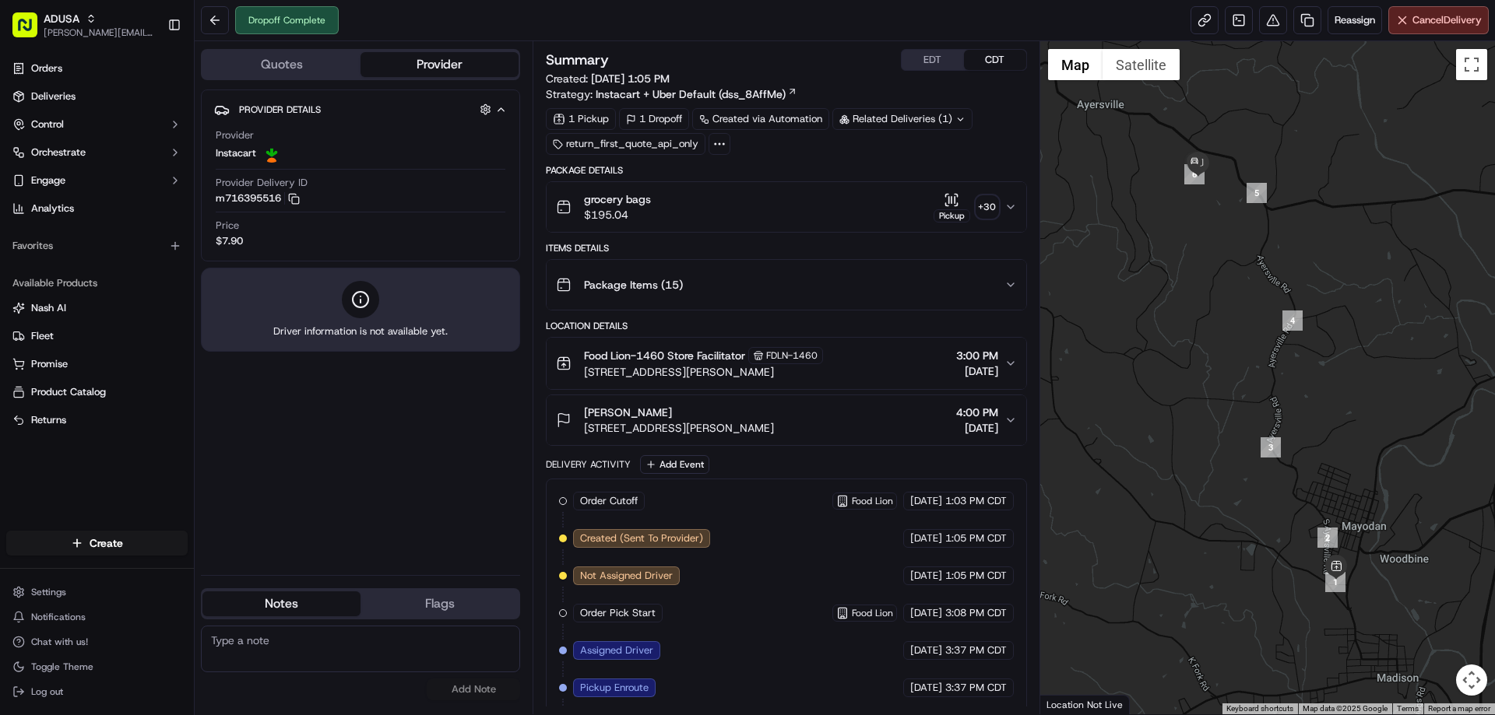
paste textarea "Delivered to wrong address"
type textarea "Delivered to wrong address"
click at [480, 691] on button "Add Note" at bounding box center [473, 690] width 93 height 22
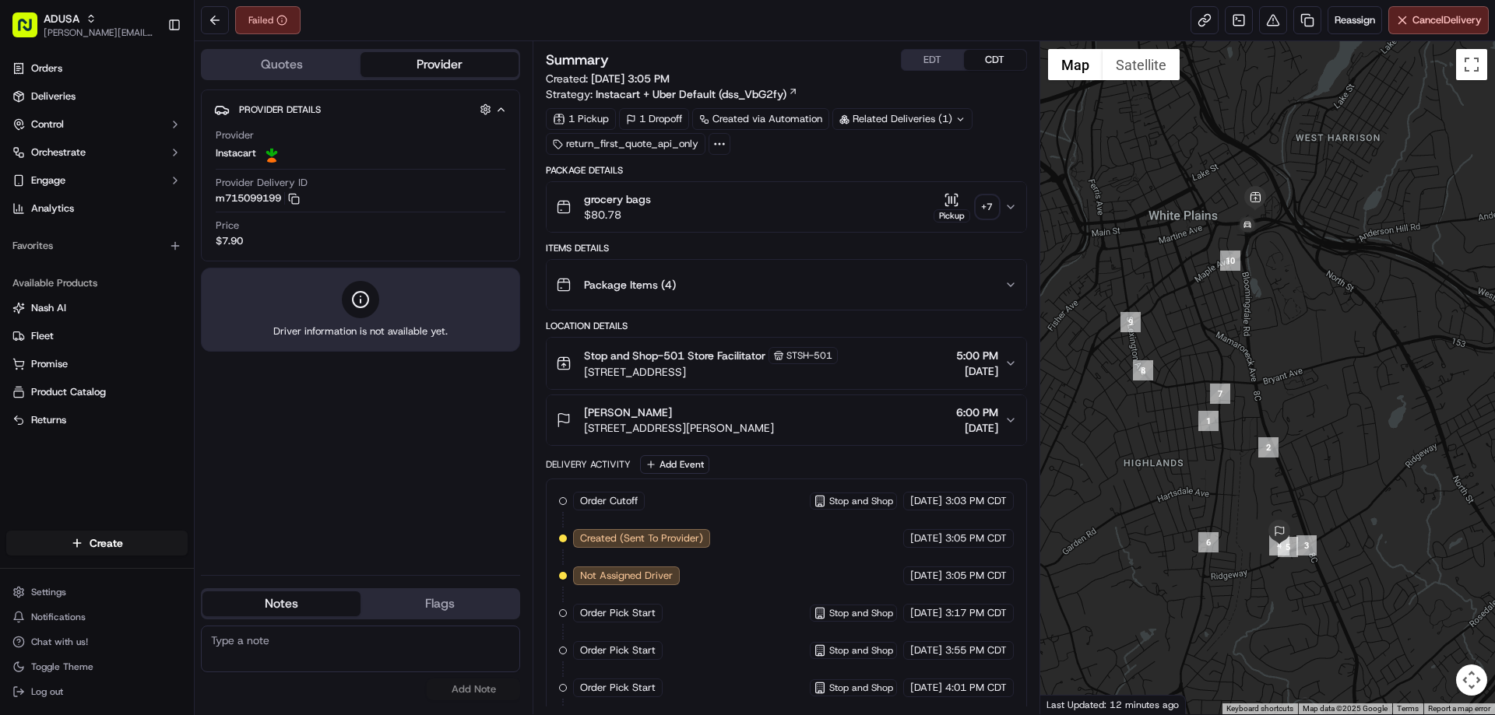
click at [341, 635] on textarea at bounding box center [360, 649] width 319 height 47
paste textarea "Order could not be fulfilled by store"
type textarea "Order could not be fulfilled by store"
click at [467, 698] on button "Add Note" at bounding box center [473, 690] width 93 height 22
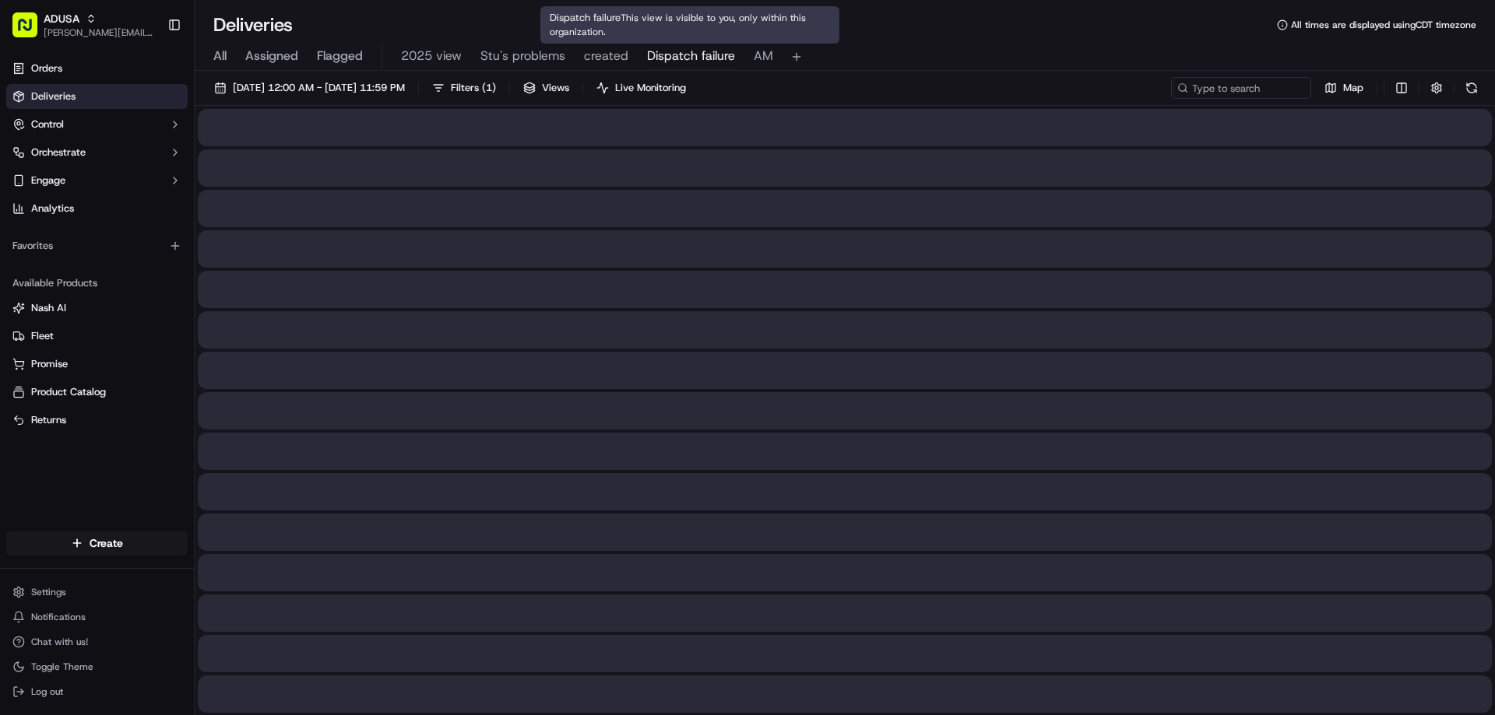
click at [729, 52] on span "Dispatch failure" at bounding box center [691, 56] width 88 height 19
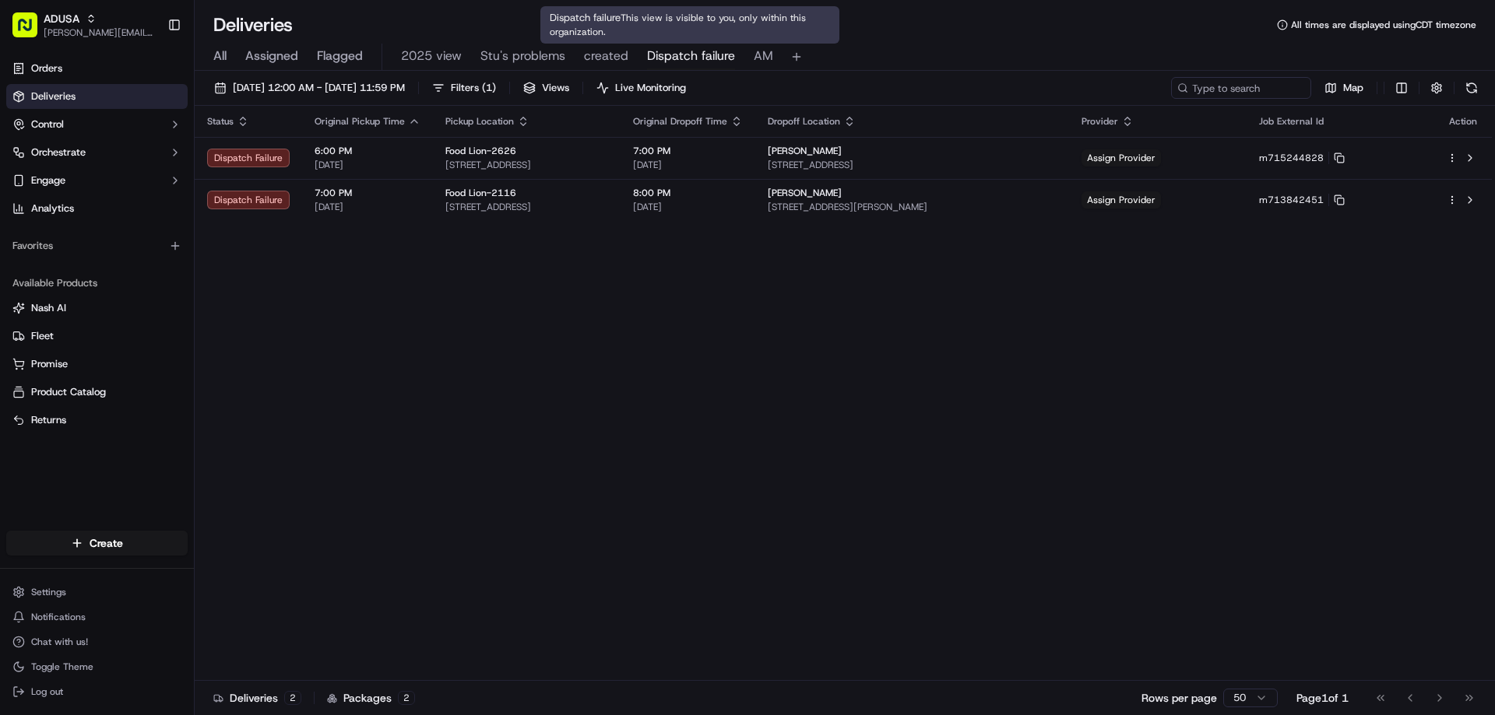
click at [619, 47] on span "created" at bounding box center [606, 56] width 44 height 19
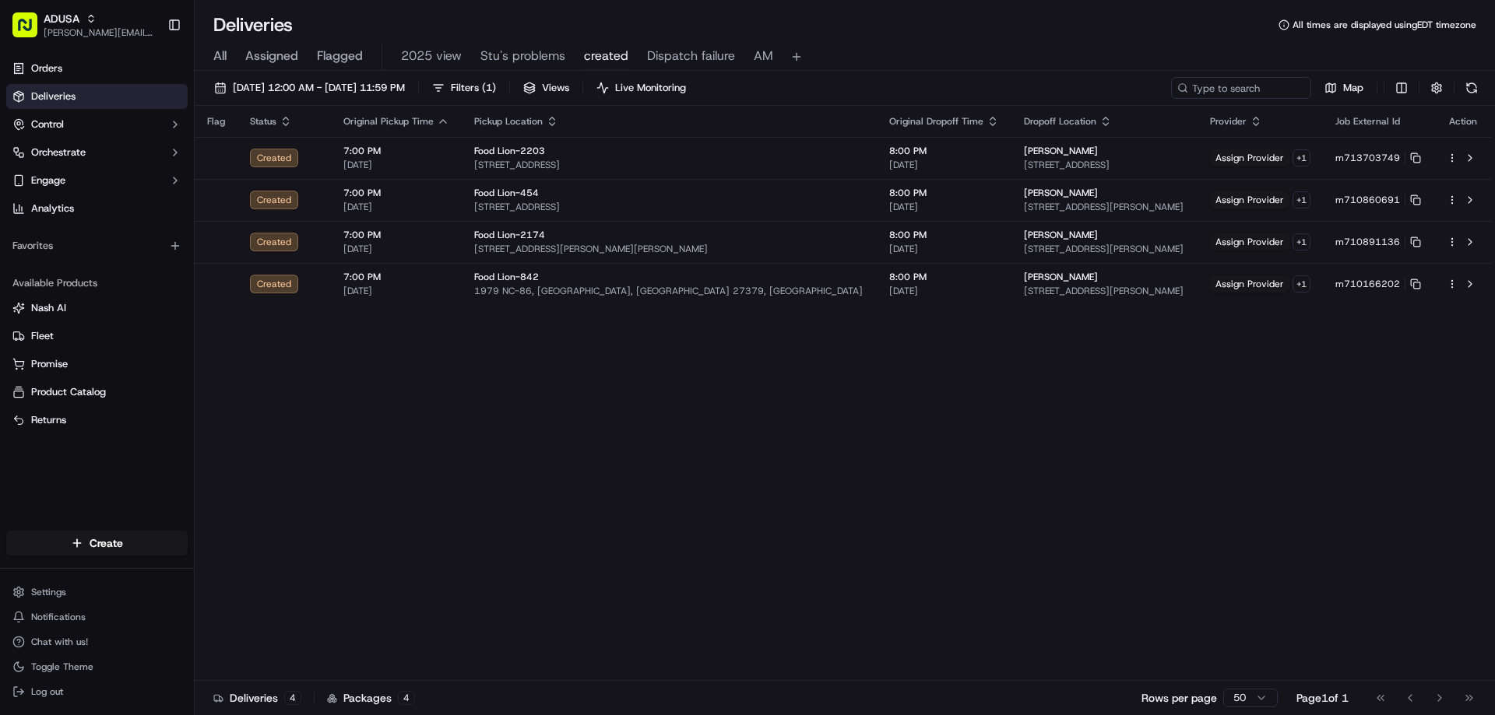
click at [206, 58] on div "All Assigned Flagged 2025 view Stu's problems created Dispatch failure AM" at bounding box center [845, 57] width 1300 height 27
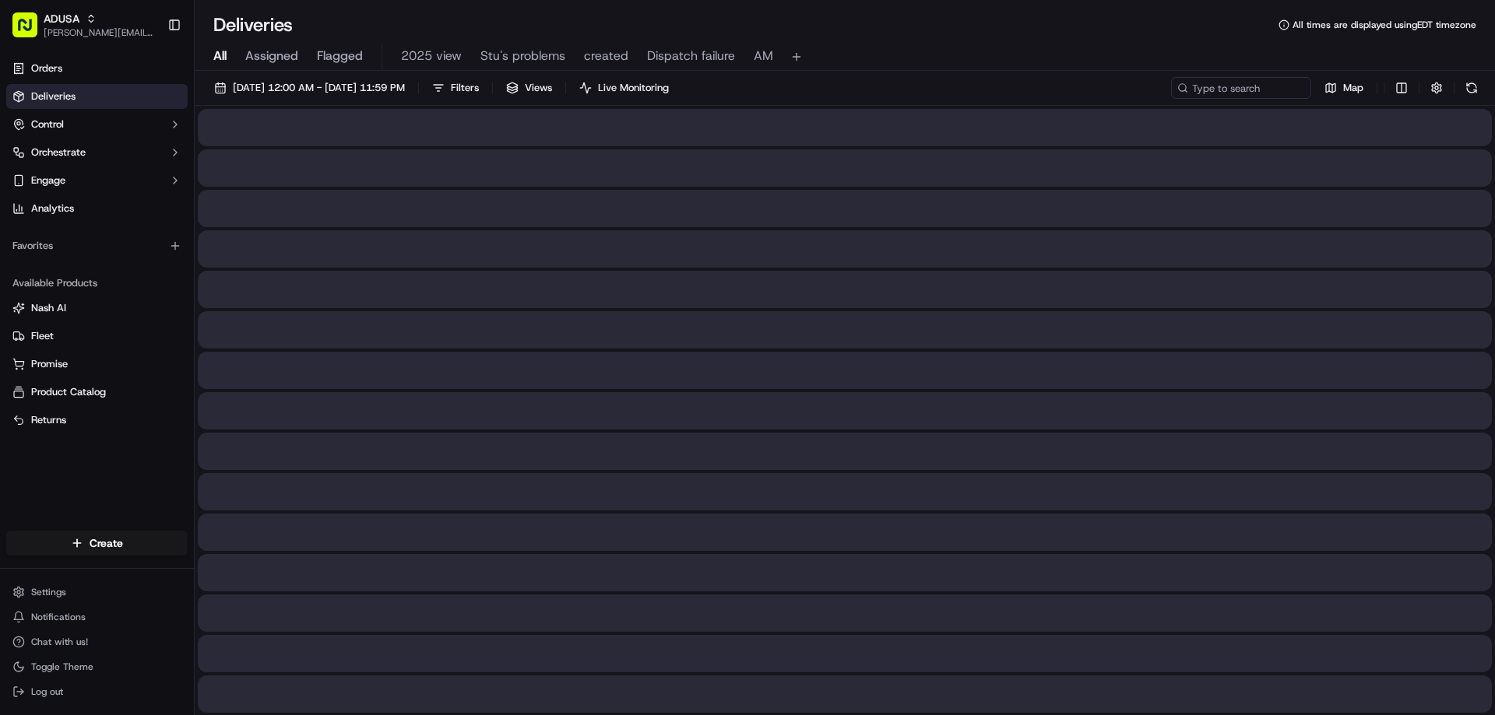
click at [216, 54] on span "All" at bounding box center [219, 56] width 13 height 19
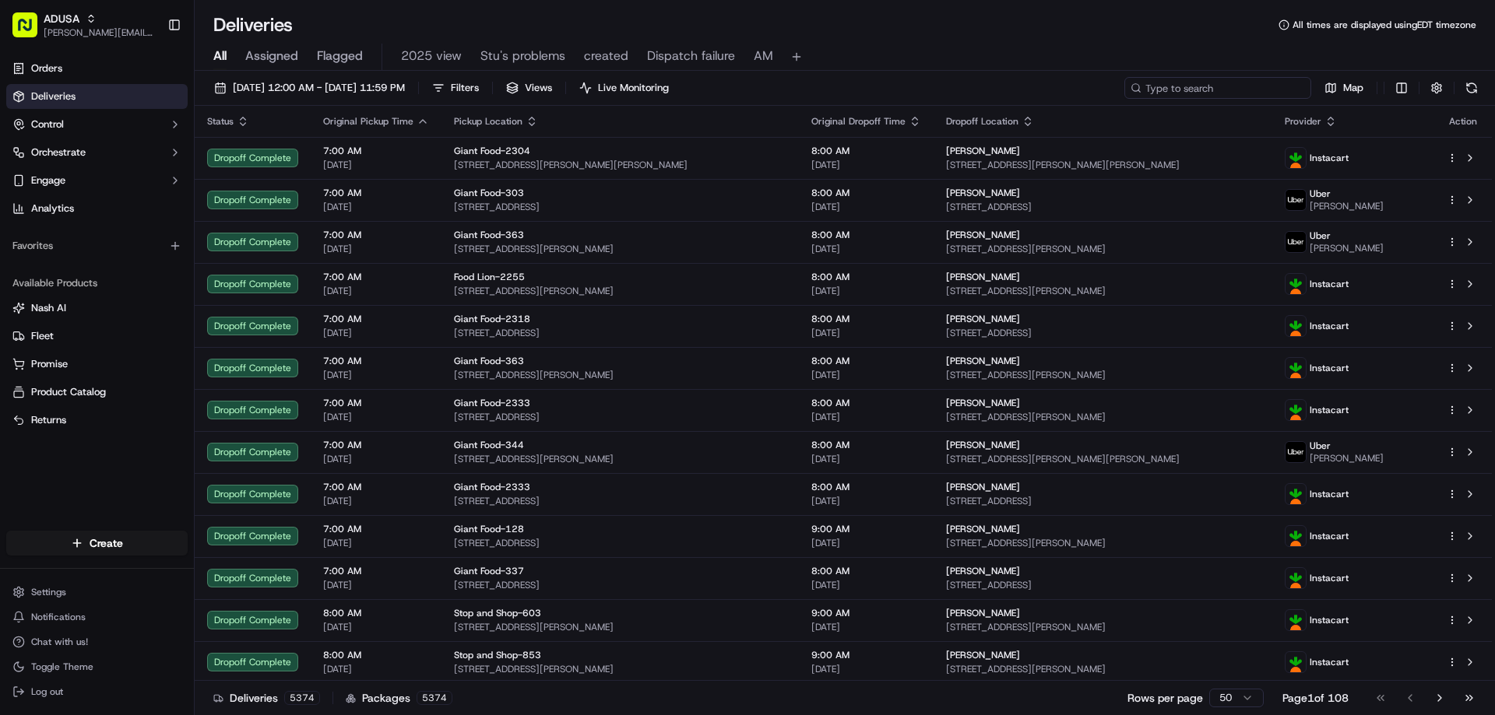
paste input "m715099199"
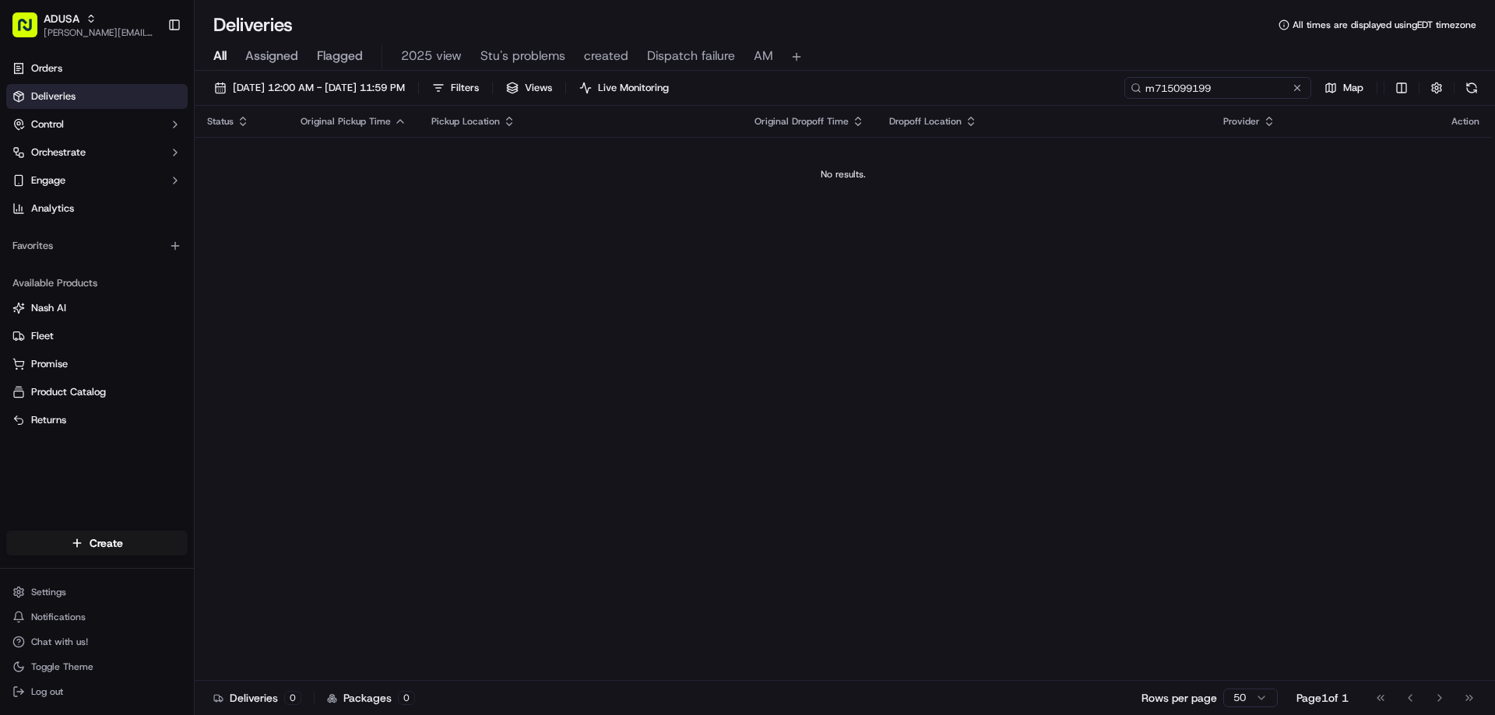
click at [1154, 92] on input "m715099199" at bounding box center [1217, 88] width 187 height 22
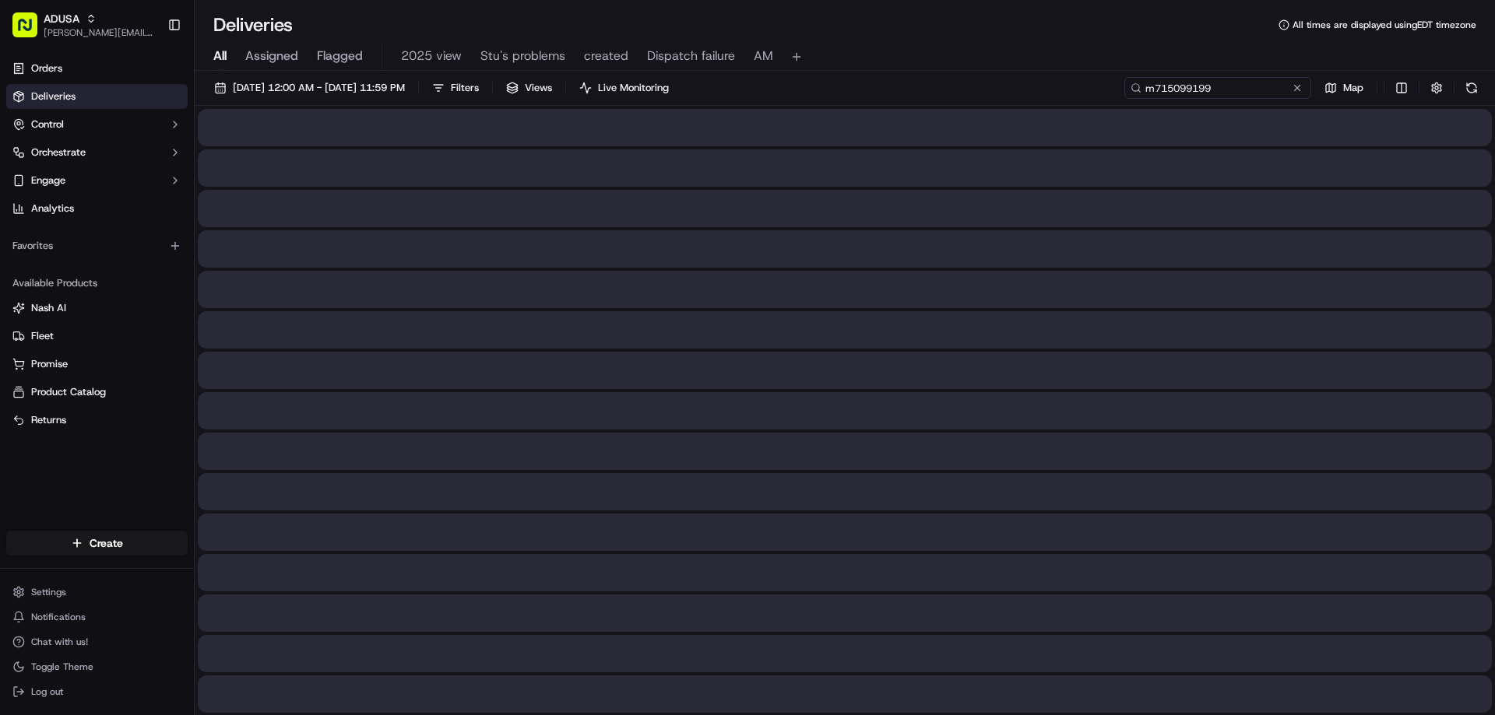
type input "m715099199"
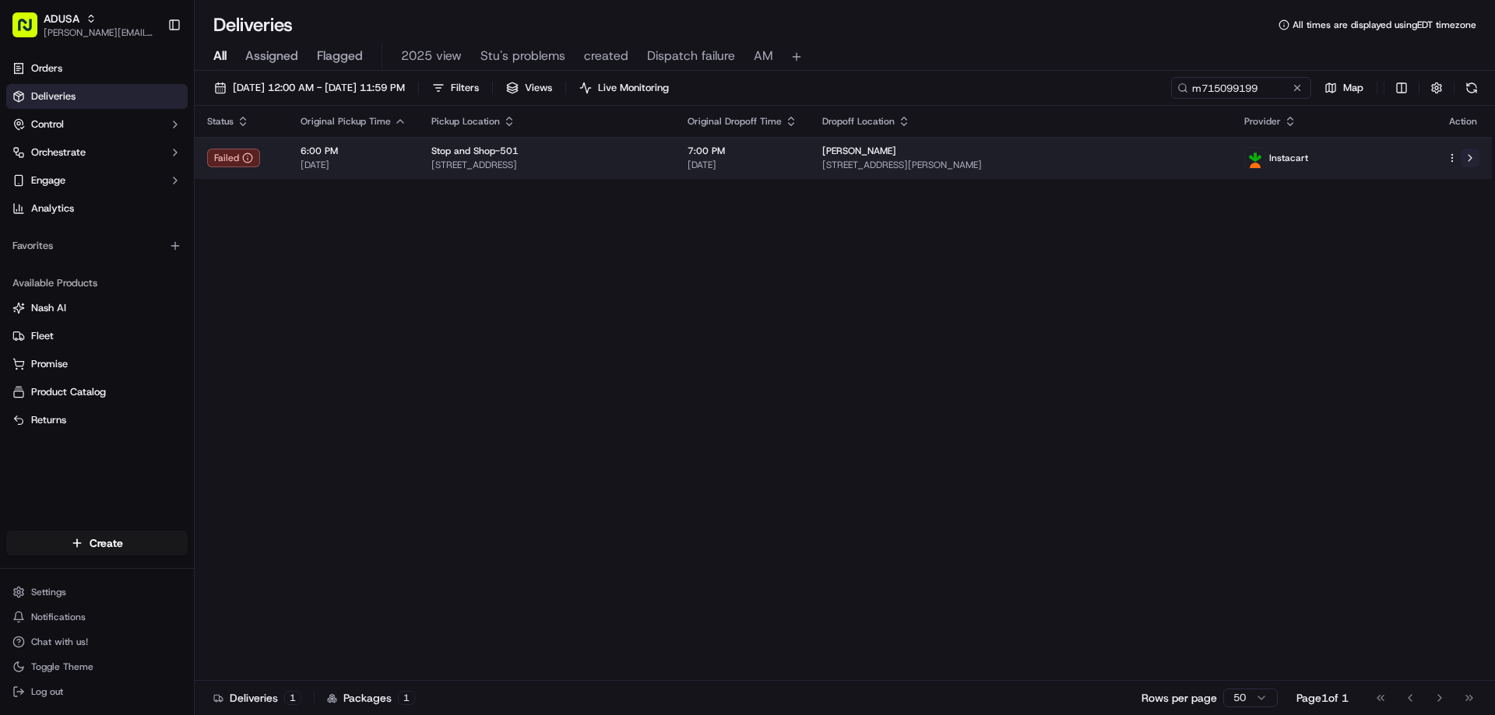
click at [1469, 156] on button at bounding box center [1469, 158] width 19 height 19
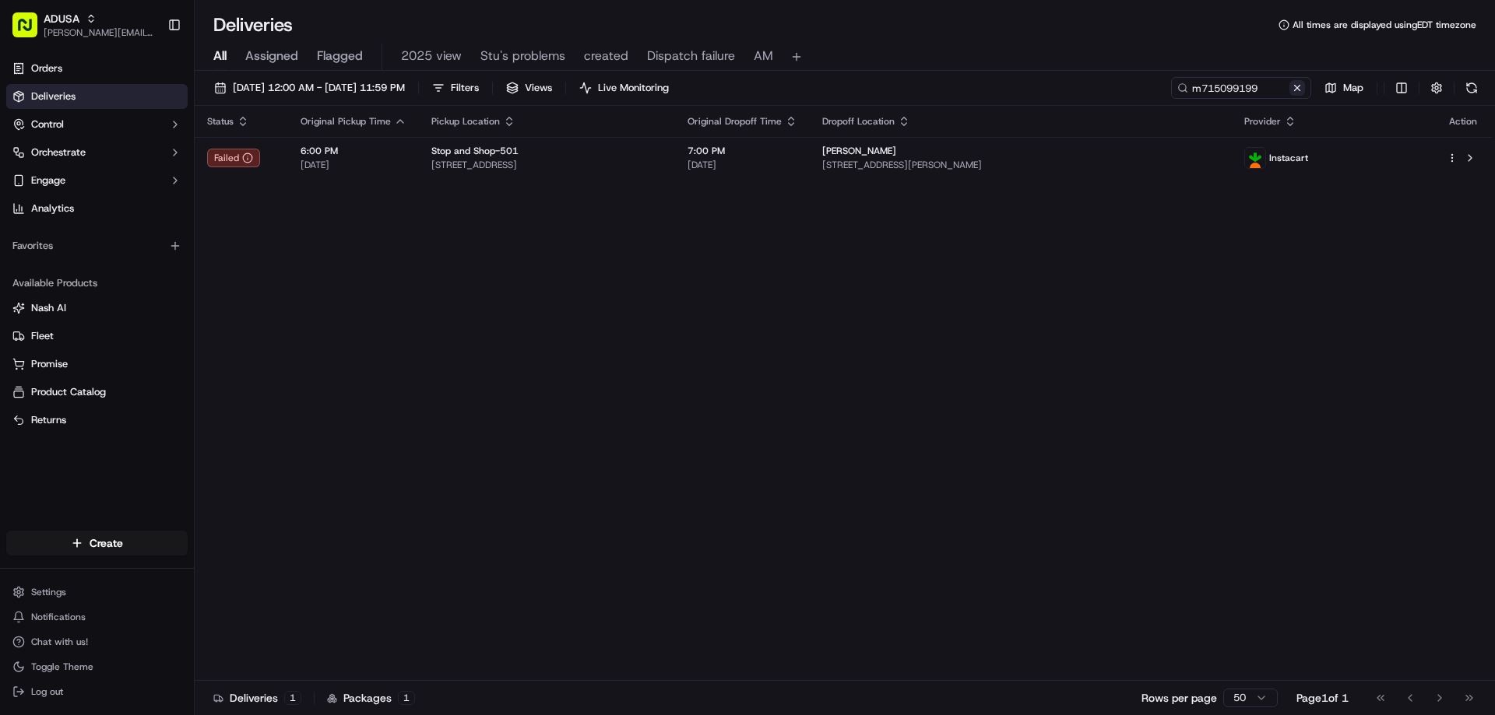
click at [1303, 86] on button at bounding box center [1297, 88] width 16 height 16
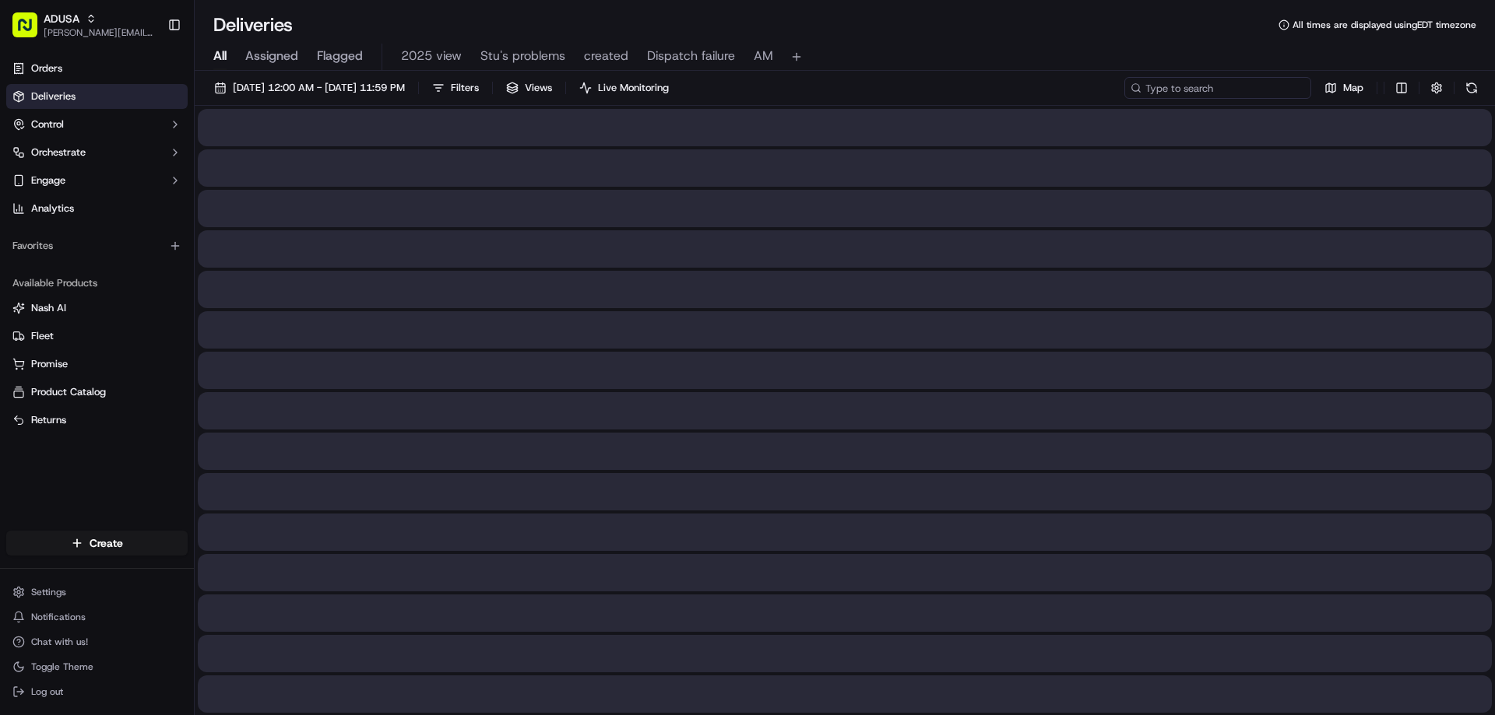
paste input "m716241989"
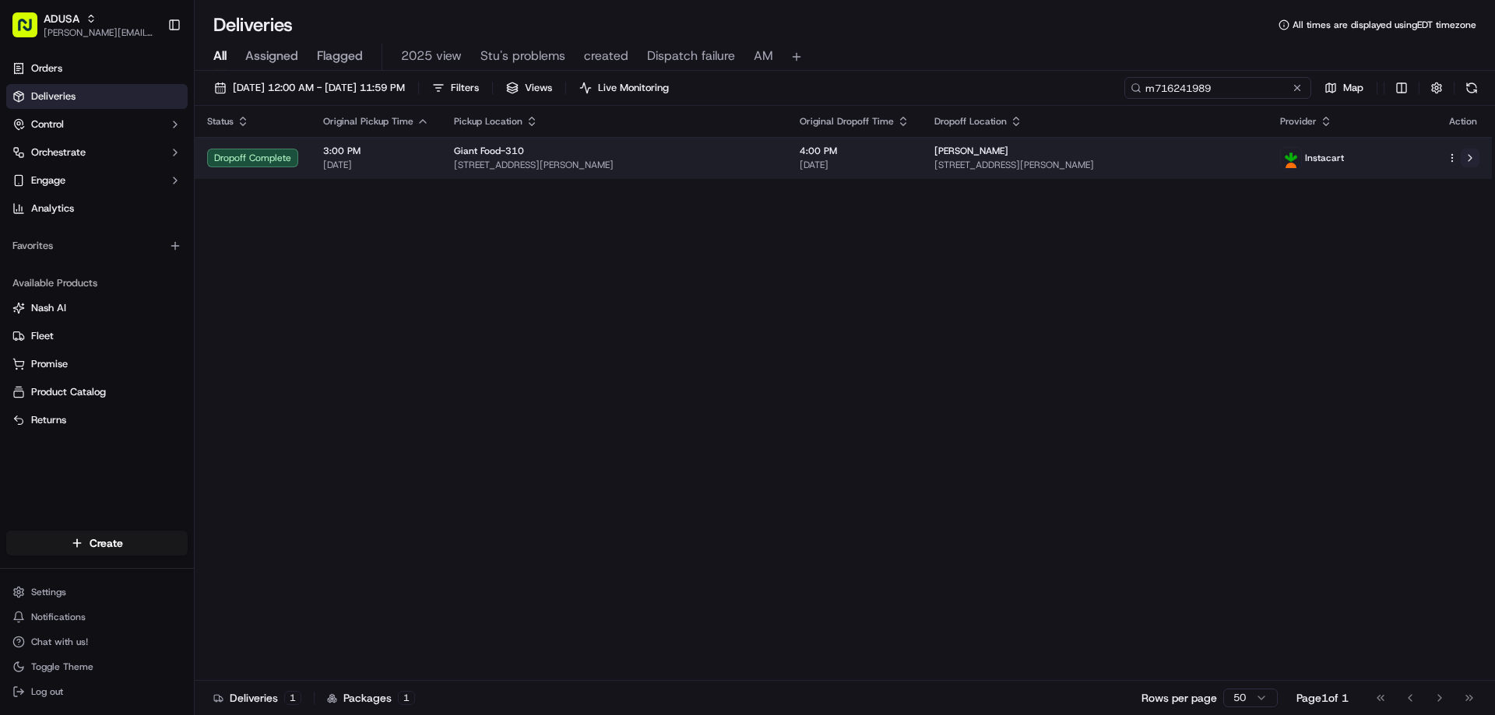
type input "m716241989"
click at [1467, 163] on button at bounding box center [1469, 158] width 19 height 19
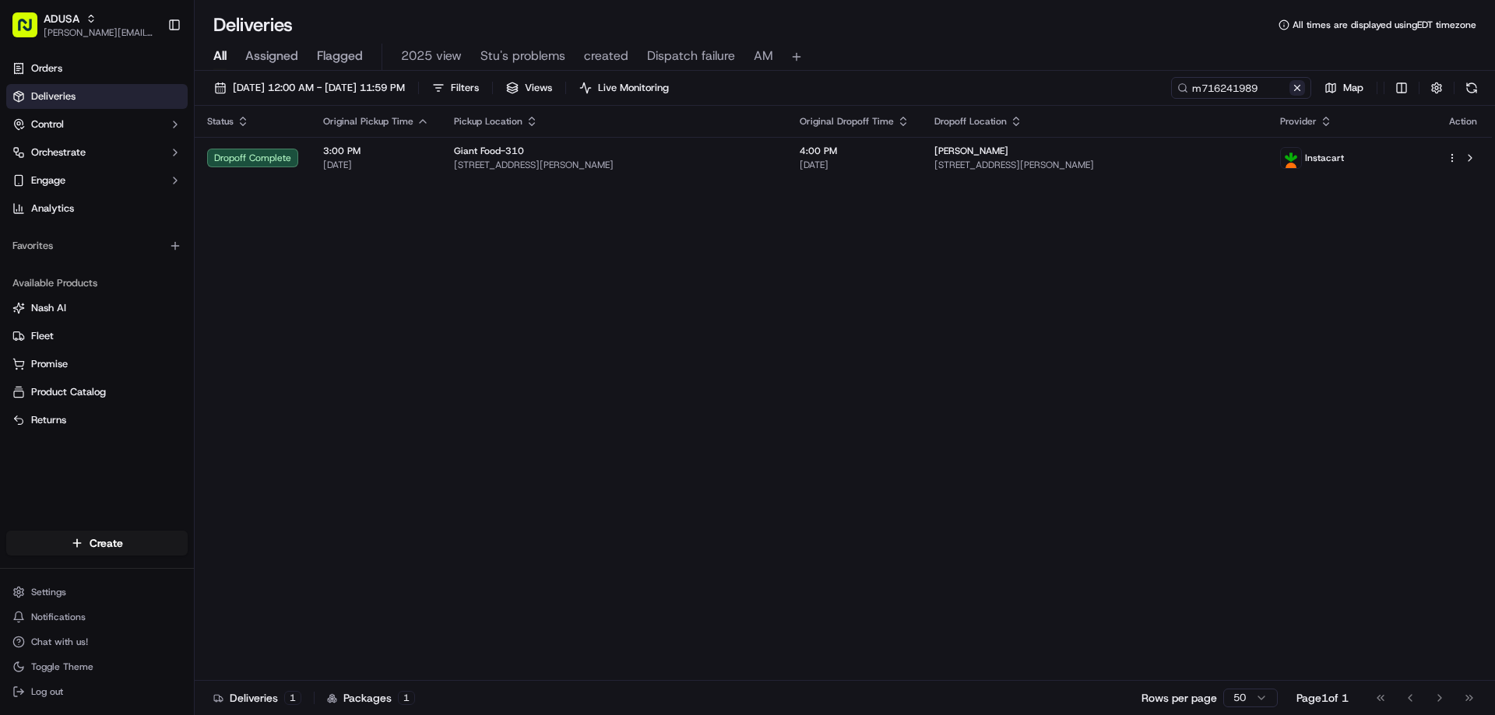
click at [1295, 87] on button at bounding box center [1297, 88] width 16 height 16
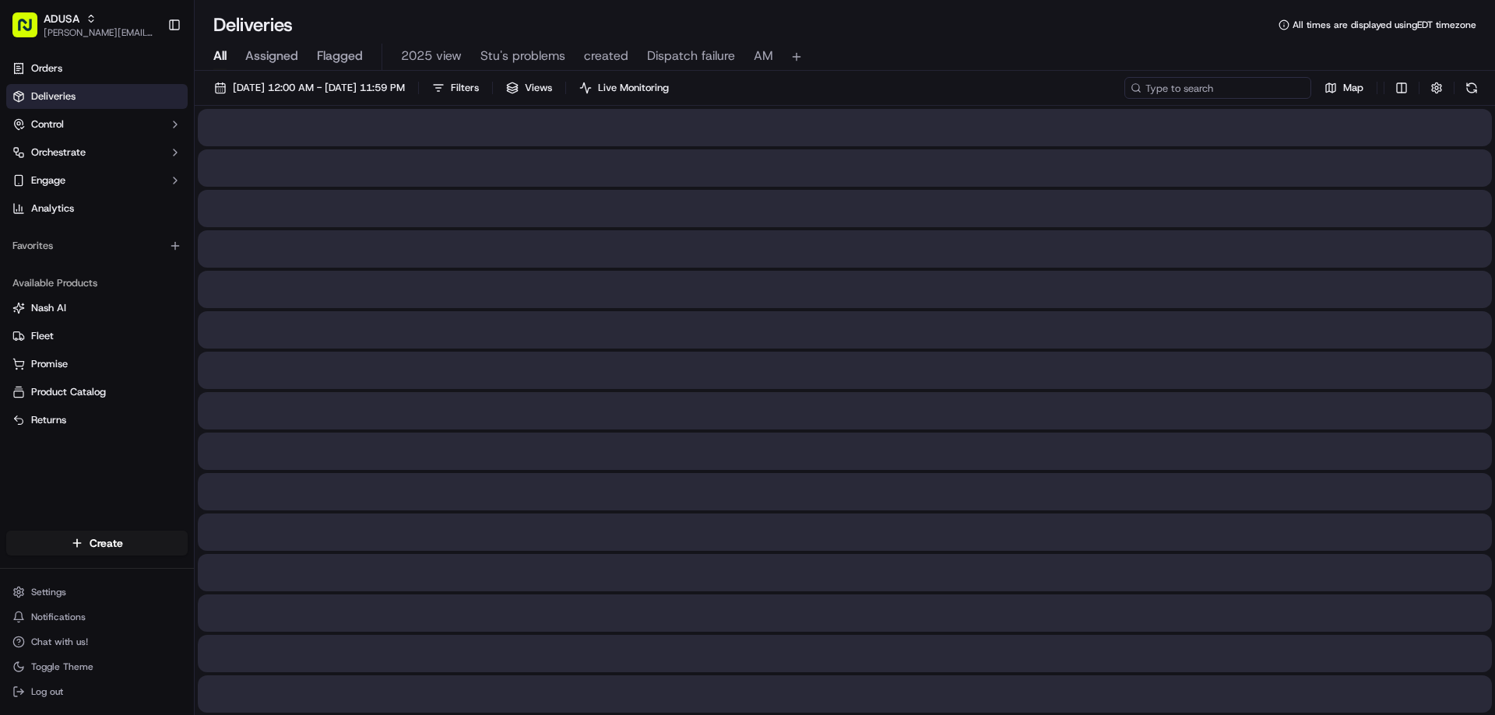
paste input "m715362386"
click at [1153, 86] on input "m715362386" at bounding box center [1217, 88] width 187 height 22
type input "m715362386"
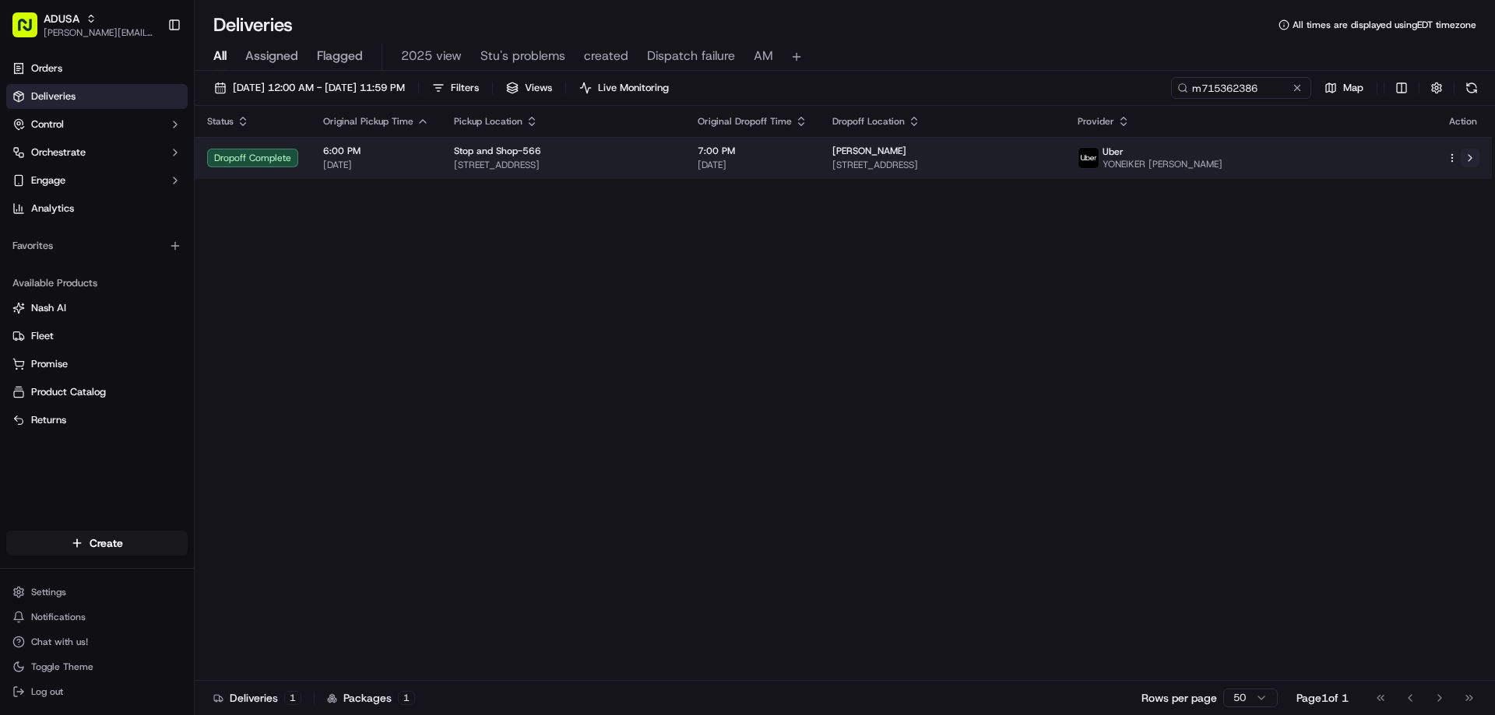
click at [1471, 156] on button at bounding box center [1469, 158] width 19 height 19
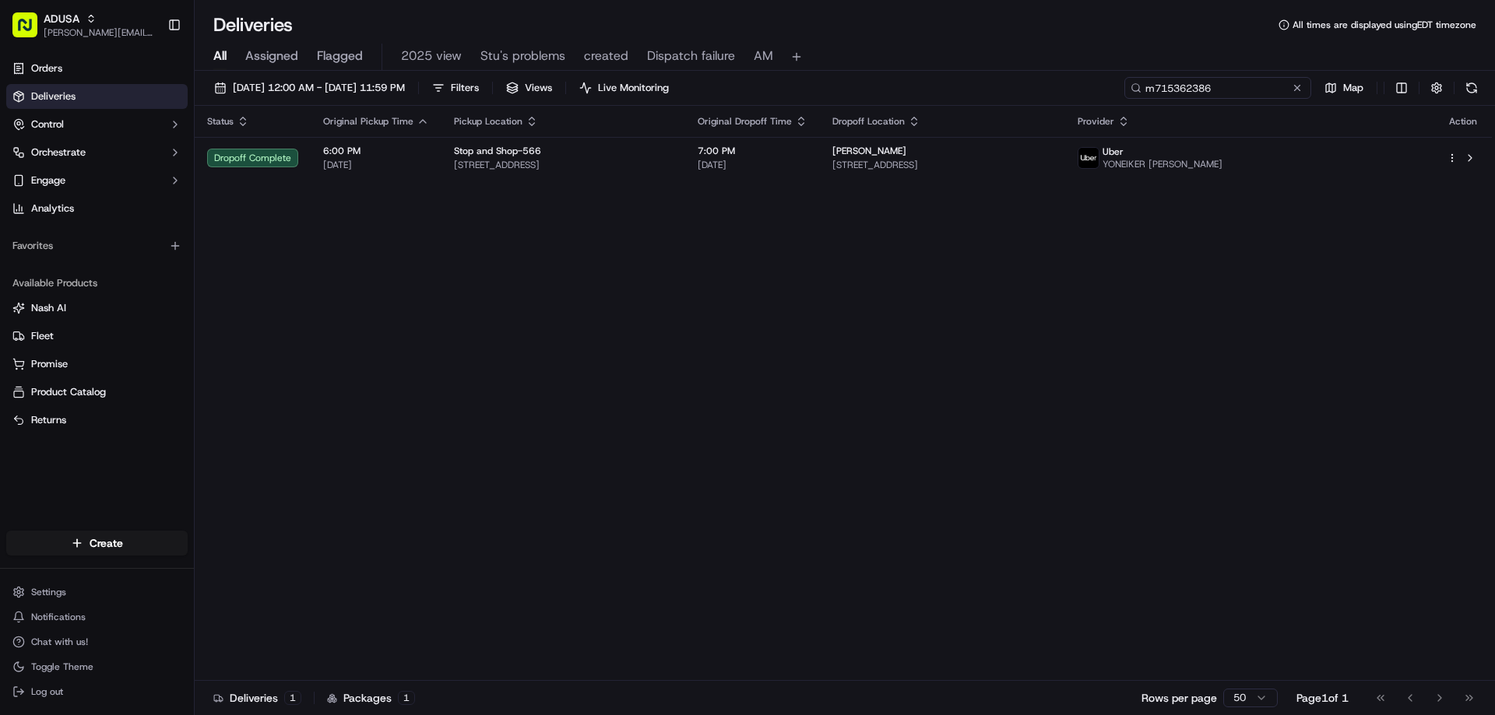
click at [1259, 90] on input "m715362386" at bounding box center [1217, 88] width 187 height 22
click at [1298, 85] on button at bounding box center [1297, 88] width 16 height 16
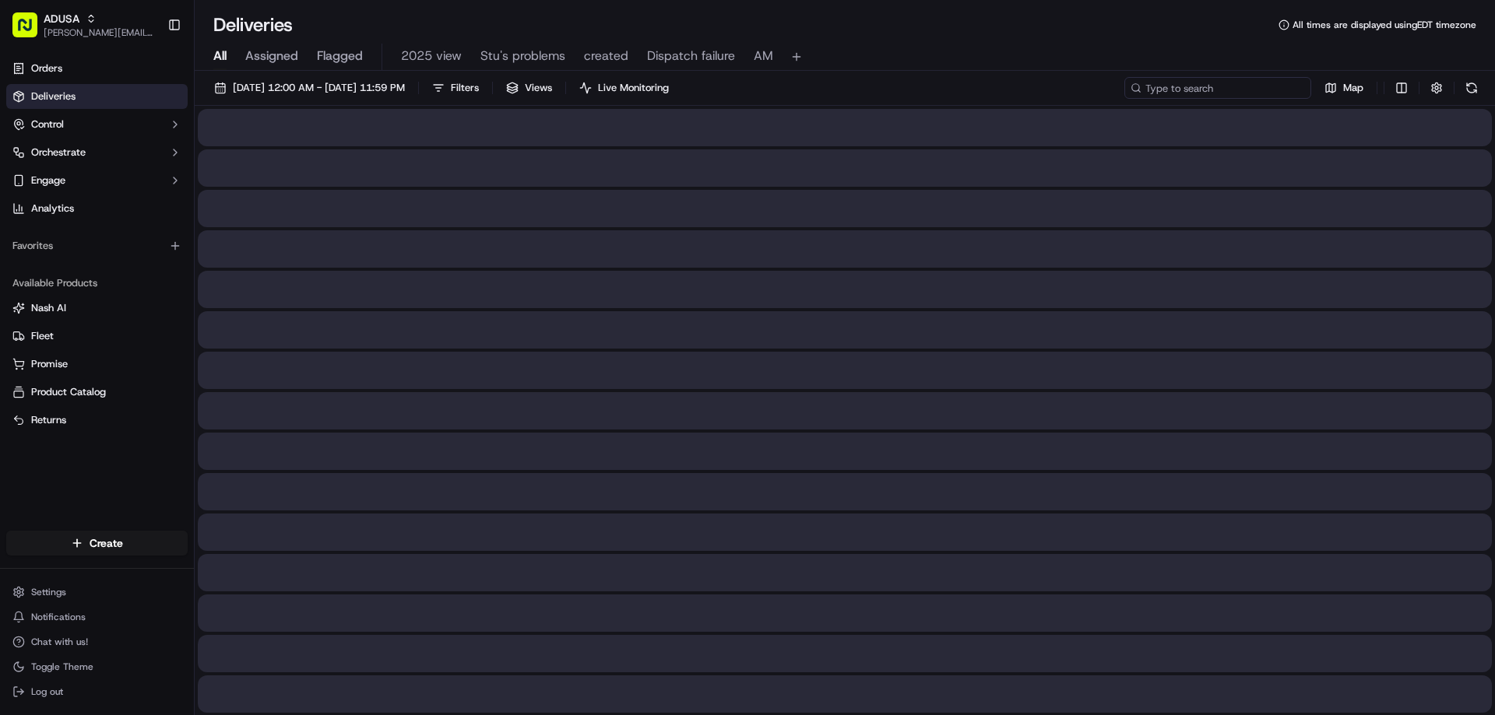
paste input "m716362324"
click at [1159, 79] on input "m716362324" at bounding box center [1217, 88] width 187 height 22
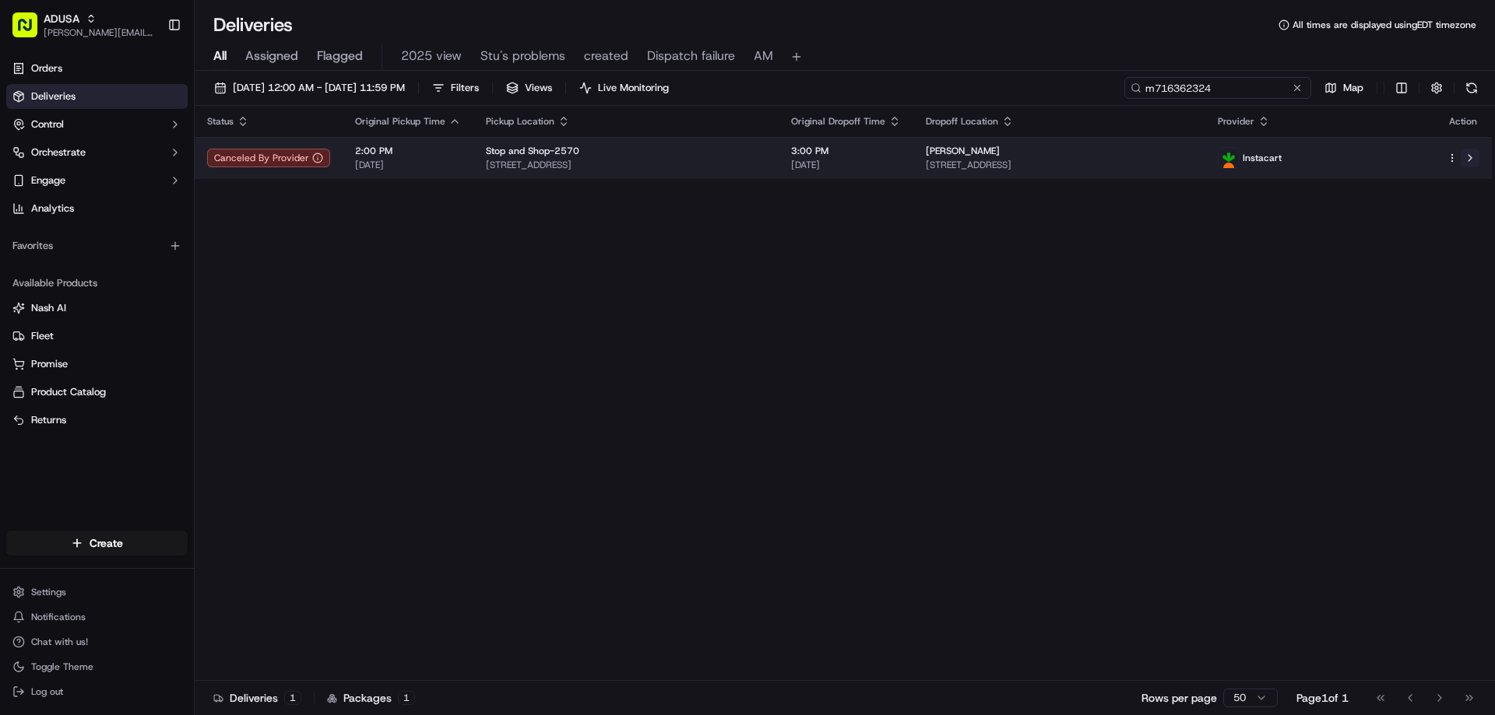
type input "m716362324"
click at [1478, 164] on button at bounding box center [1469, 158] width 19 height 19
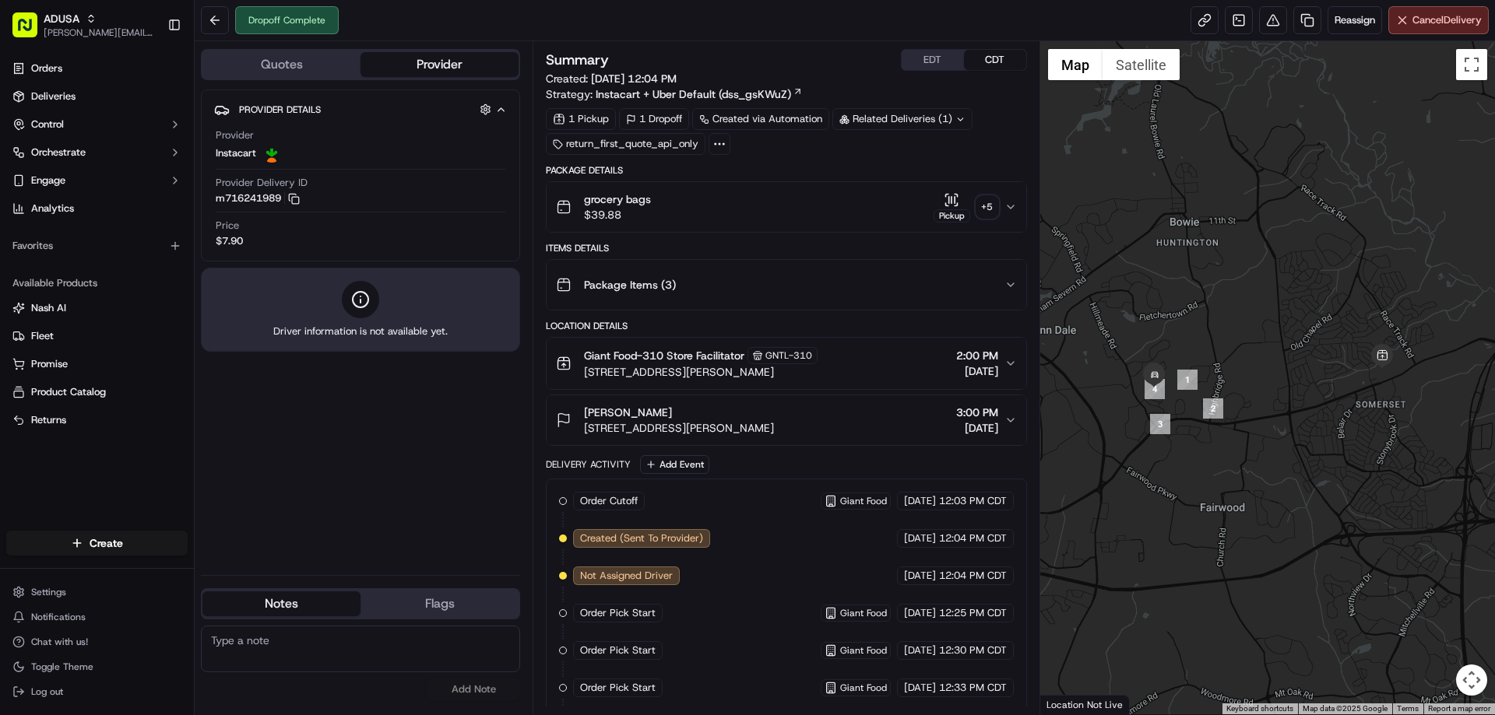
paste textarea "Delivered to wrong address"
type textarea "Delivered to wrong address"
click at [487, 685] on button "Add Note" at bounding box center [473, 690] width 93 height 22
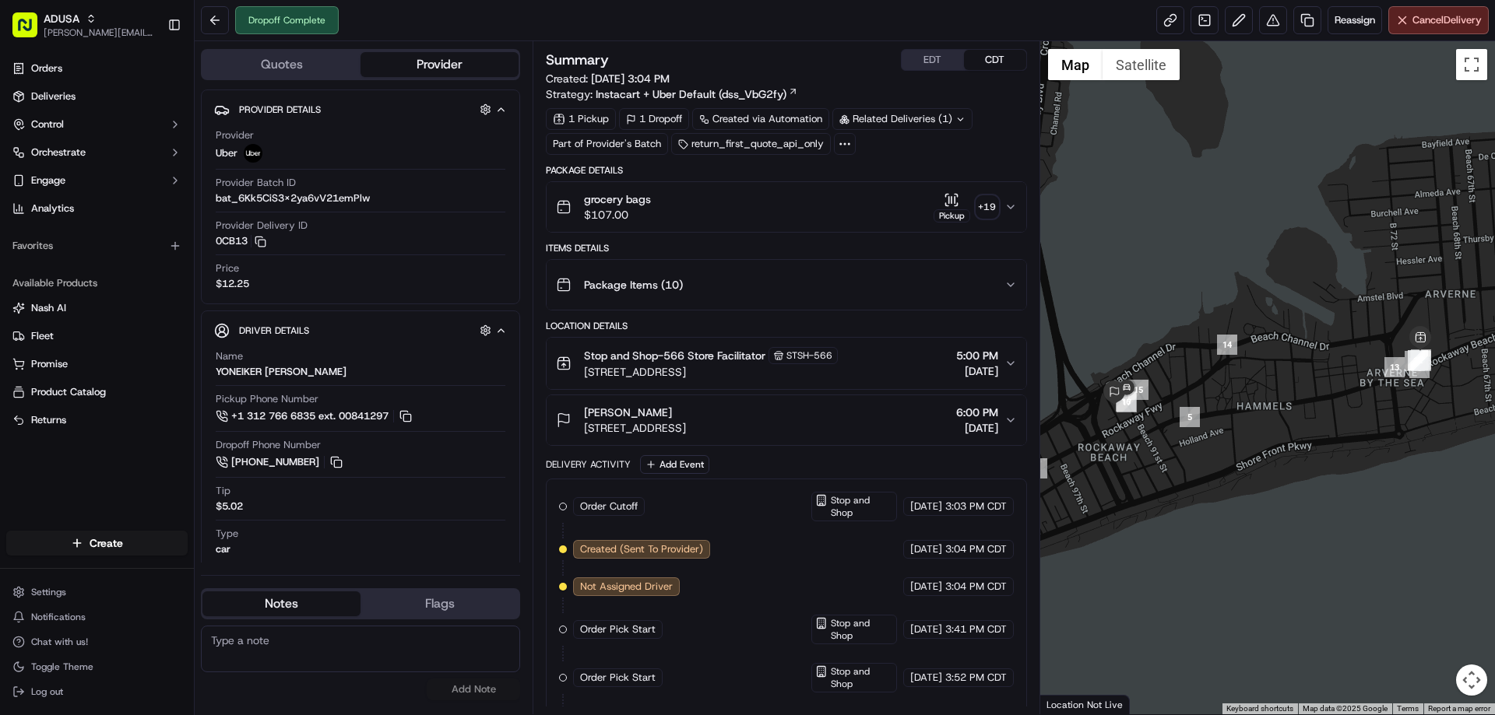
paste textarea "Delivered to wrong address"
type textarea "Delivered to wrong address"
click at [458, 692] on button "Add Note" at bounding box center [473, 690] width 93 height 22
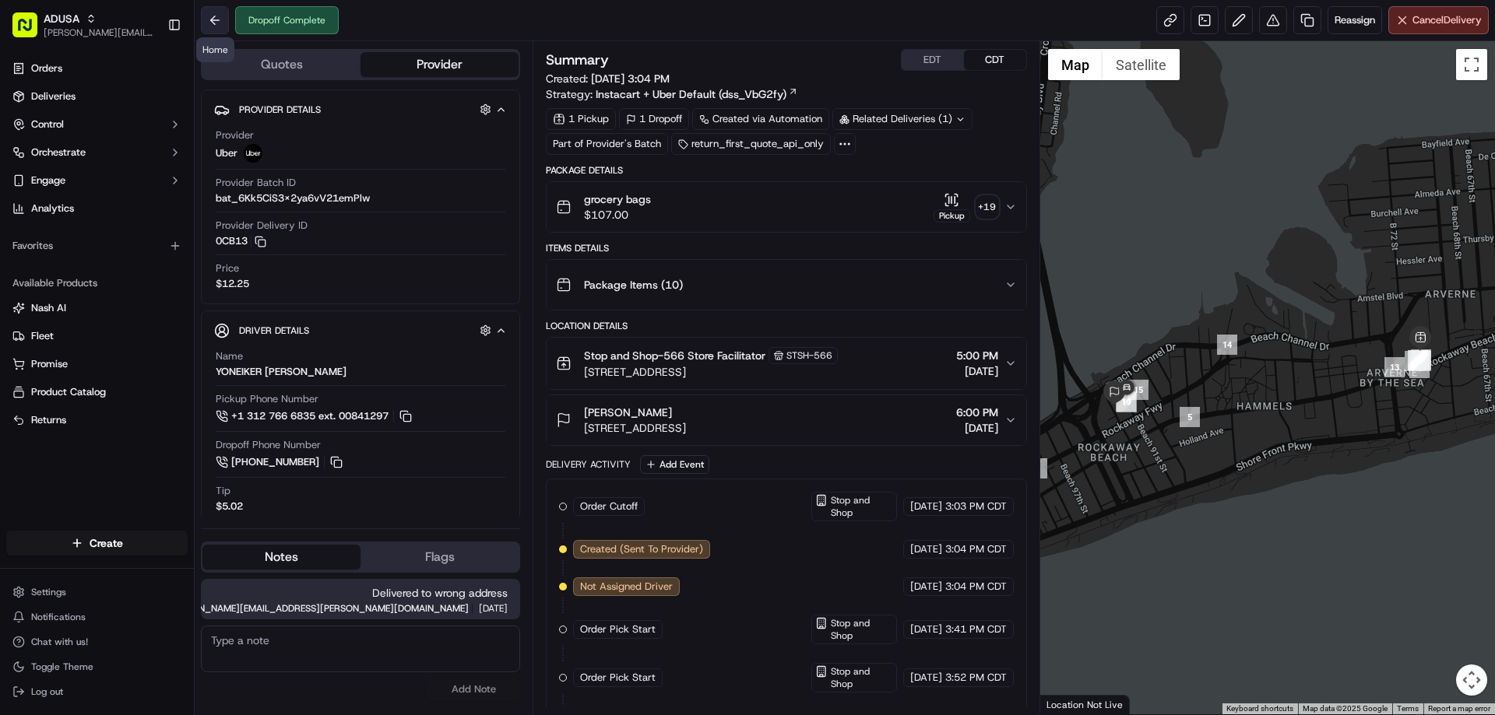
click at [216, 19] on button at bounding box center [215, 20] width 28 height 28
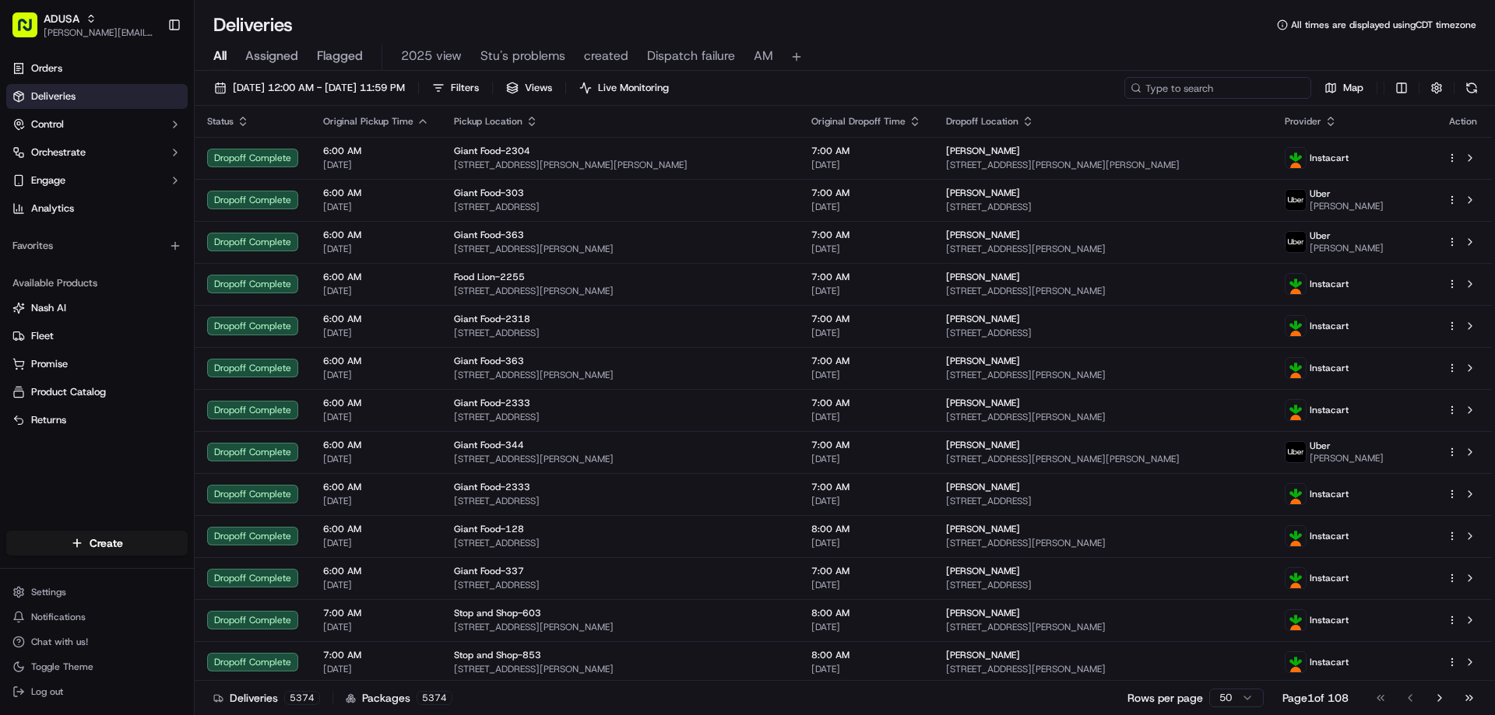
paste input "m716362324"
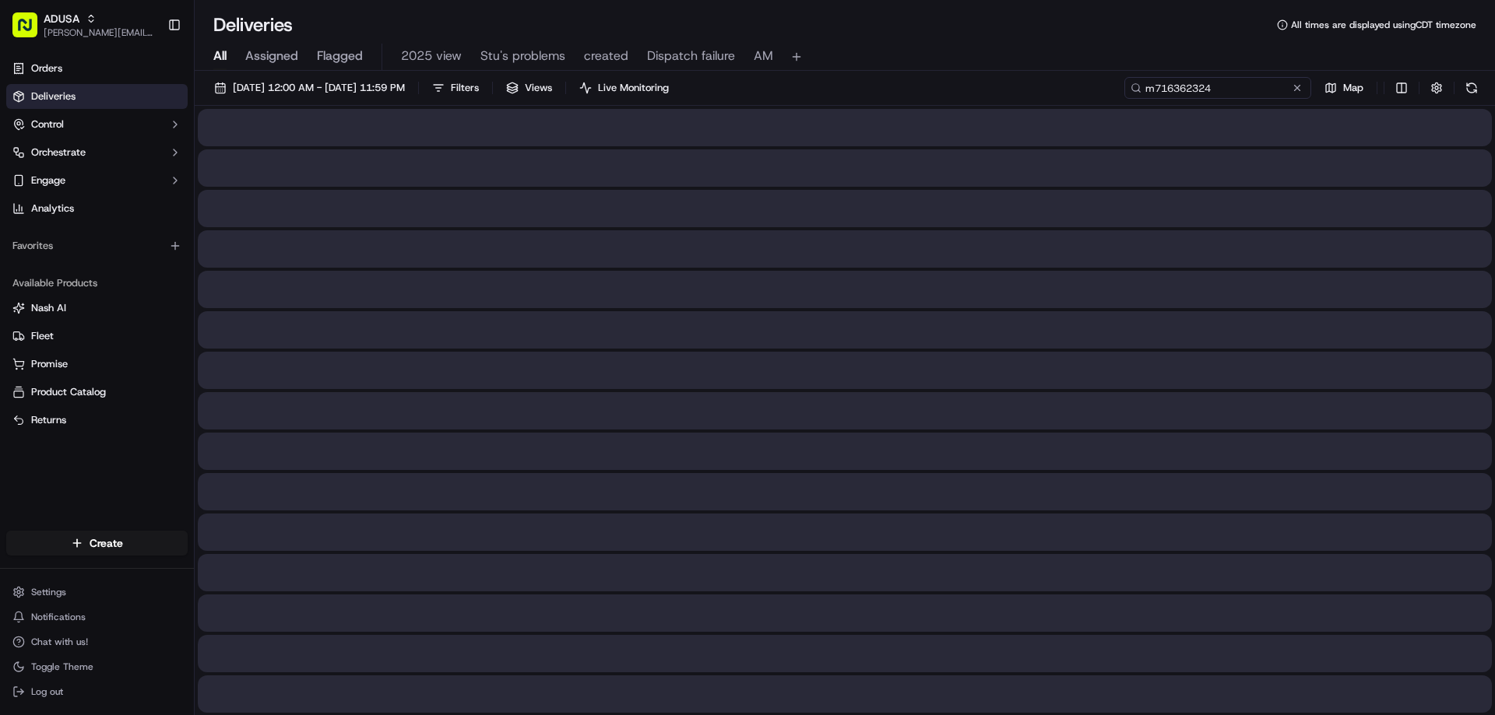
click at [1160, 94] on input "m716362324" at bounding box center [1217, 88] width 187 height 22
type input "m716362324"
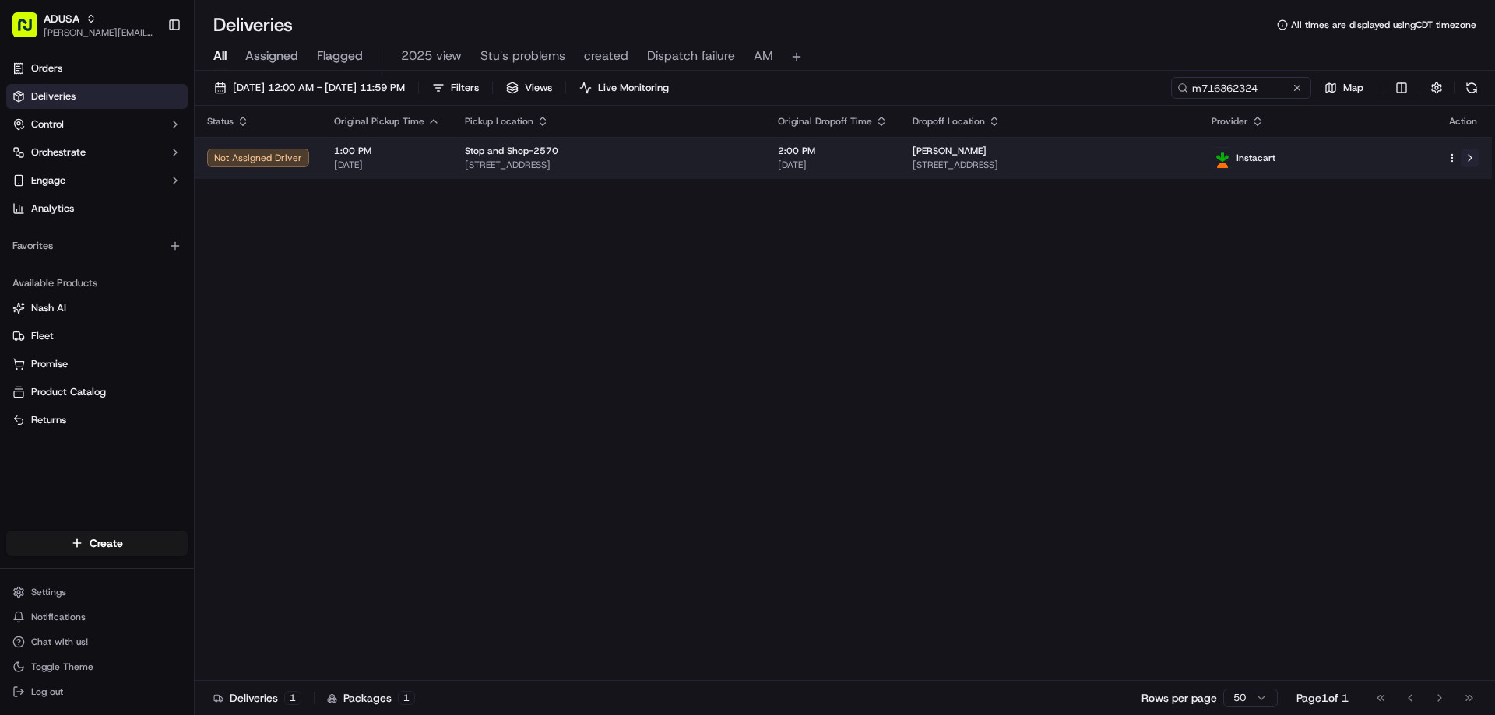
click at [1467, 162] on button at bounding box center [1469, 158] width 19 height 19
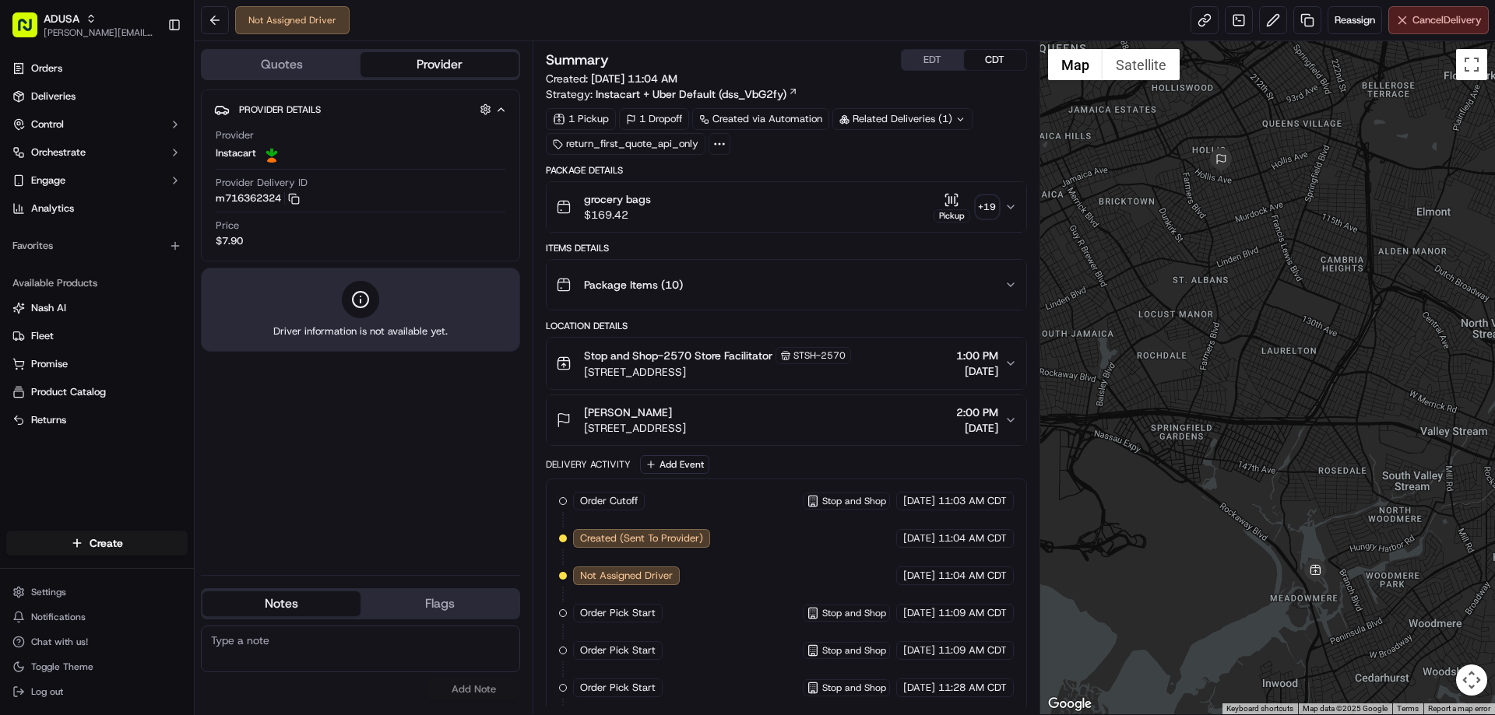
click at [1443, 22] on span "Cancel Delivery" at bounding box center [1446, 20] width 69 height 14
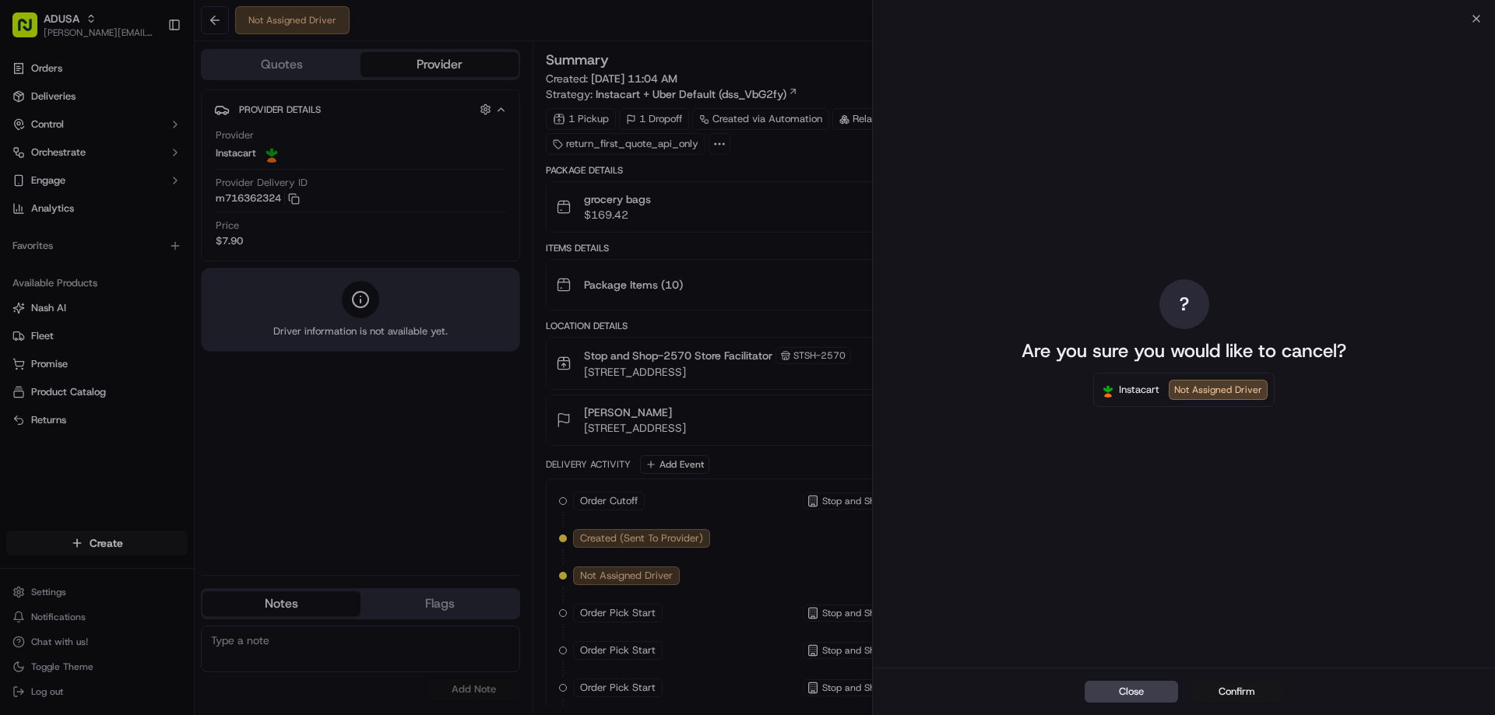
click at [1231, 691] on button "Confirm" at bounding box center [1236, 692] width 93 height 22
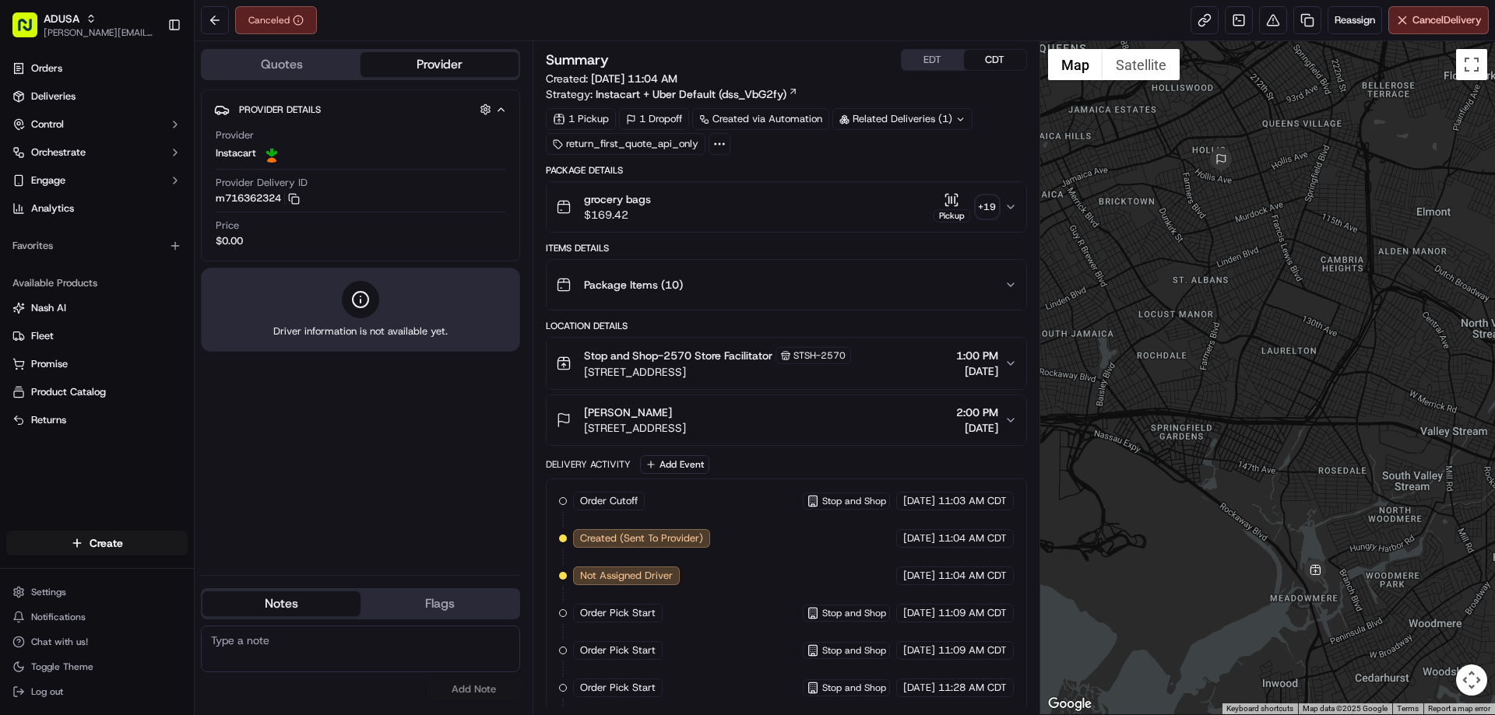
click at [262, 642] on textarea at bounding box center [360, 649] width 319 height 47
type textarea "Cust had to leave, could not wait for the delivery"
click at [450, 680] on button "Add Note" at bounding box center [473, 690] width 93 height 22
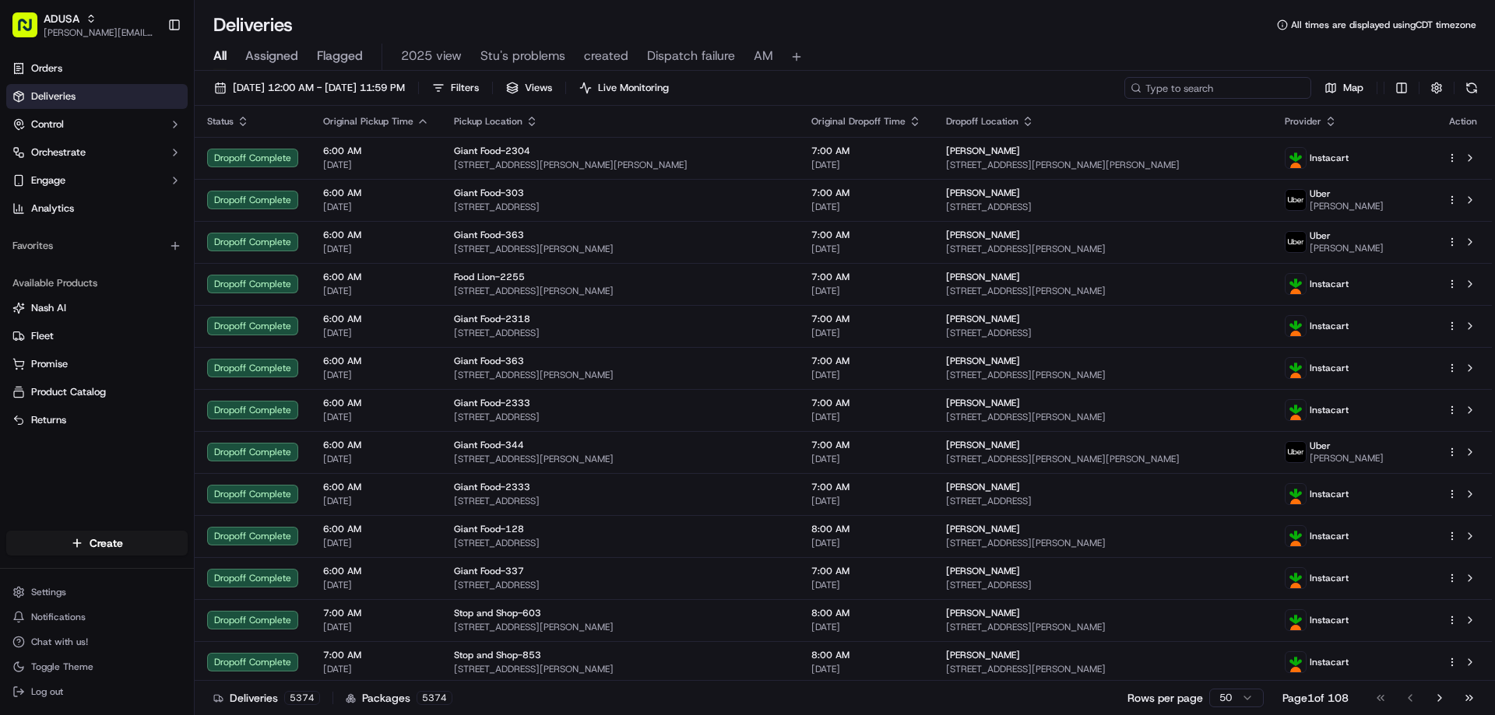
paste input "m704316991"
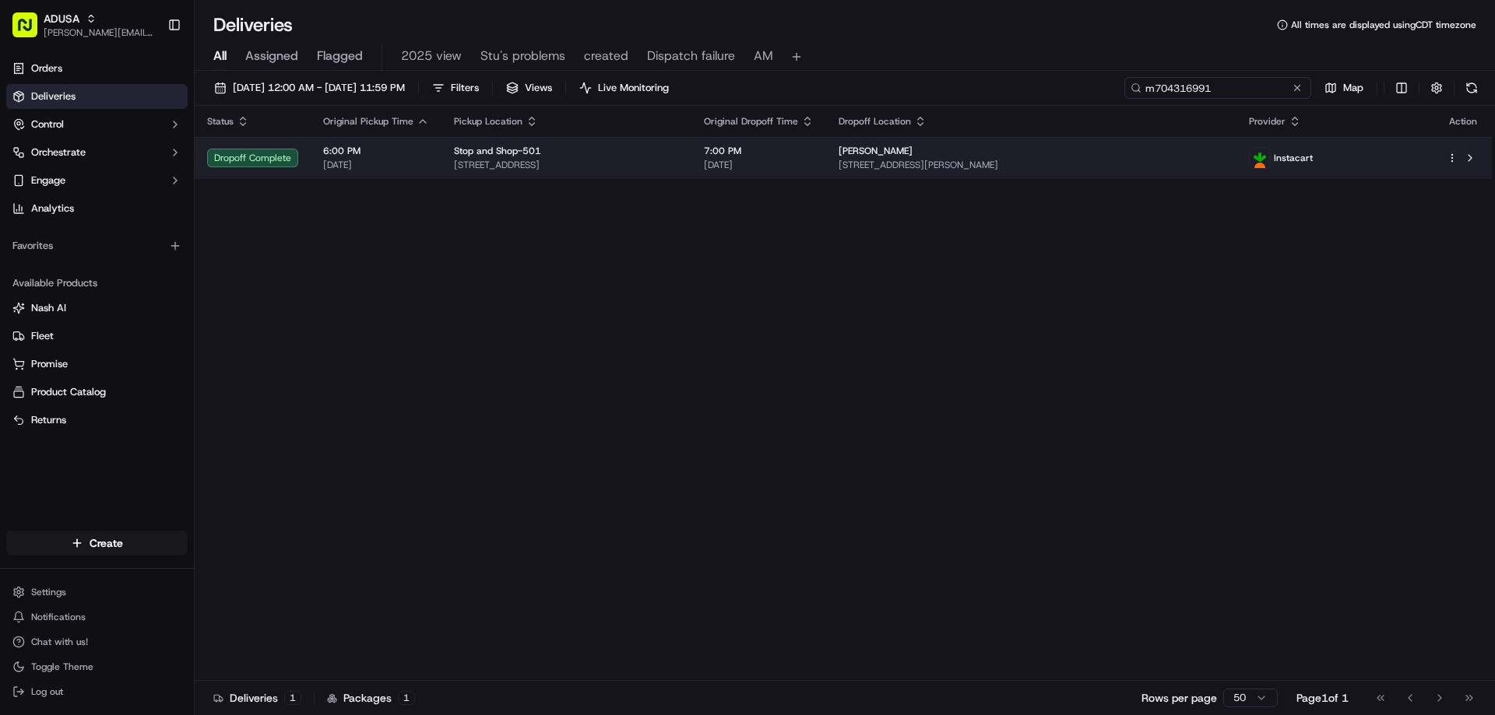
type input "m704316991"
click at [1077, 143] on td "Trish Lowe 105 Corporate Park Dr, g043, Harrison, NY 10604, US" at bounding box center [1031, 158] width 411 height 42
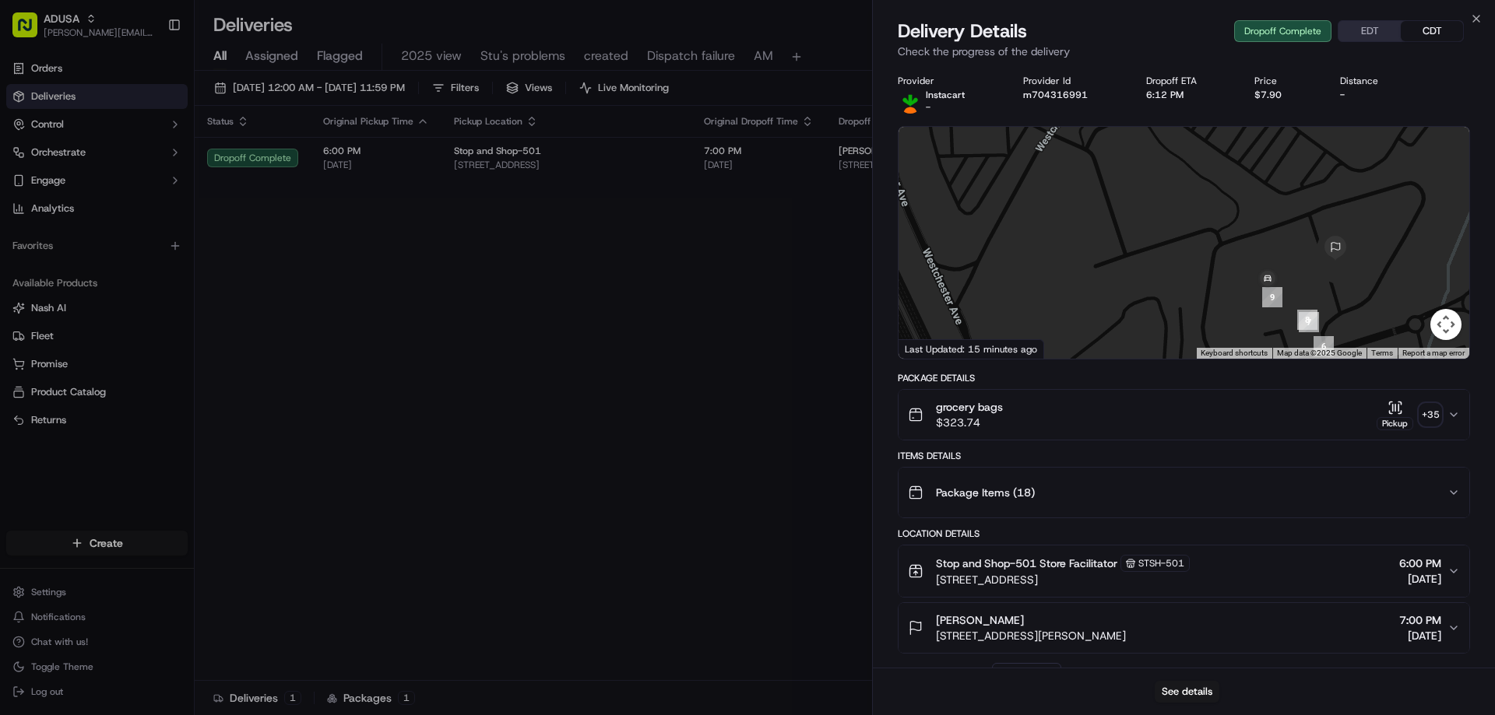
drag, startPoint x: 1341, startPoint y: 330, endPoint x: 1341, endPoint y: 220, distance: 109.8
click at [1341, 236] on img at bounding box center [1335, 248] width 25 height 25
drag, startPoint x: 1313, startPoint y: 272, endPoint x: 1300, endPoint y: 210, distance: 62.9
click at [1300, 210] on div at bounding box center [1183, 243] width 571 height 232
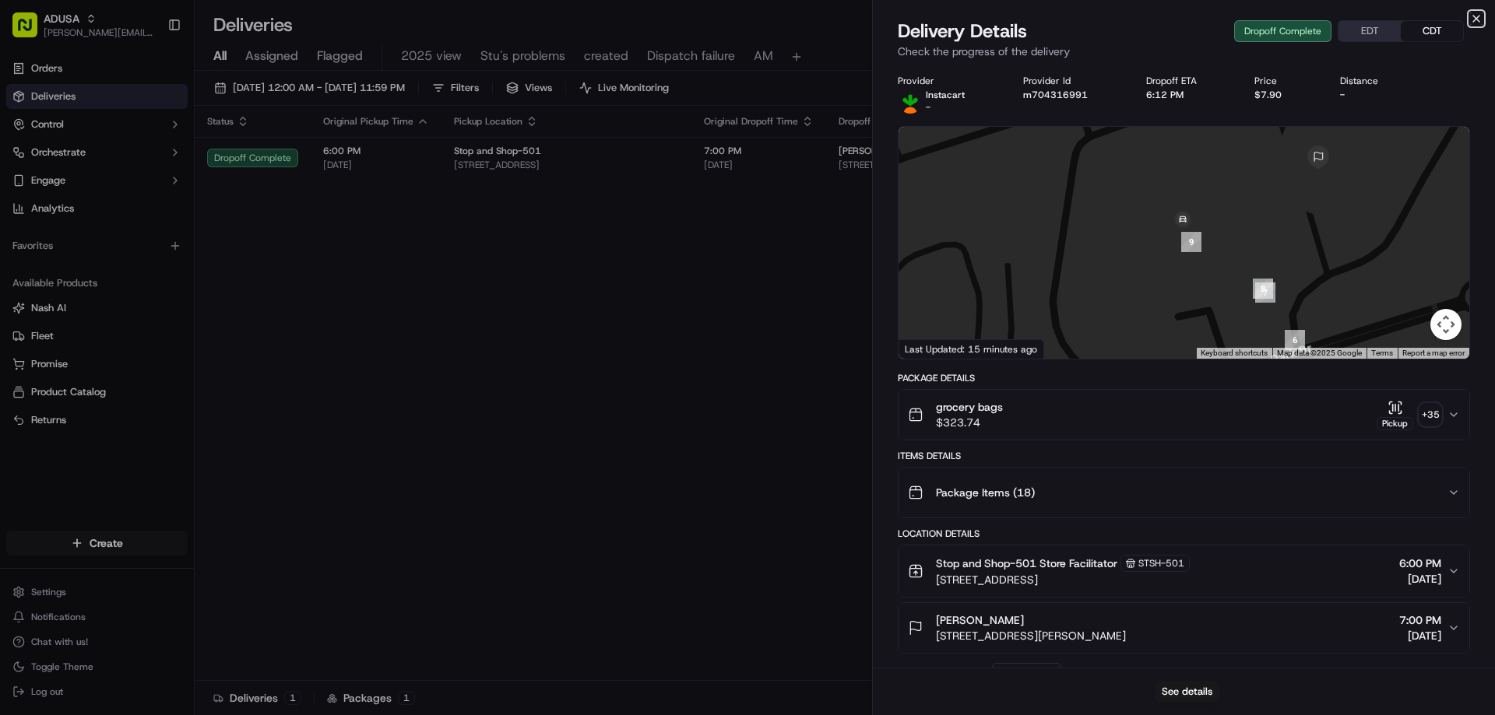
click at [1472, 14] on icon "button" at bounding box center [1476, 18] width 12 height 12
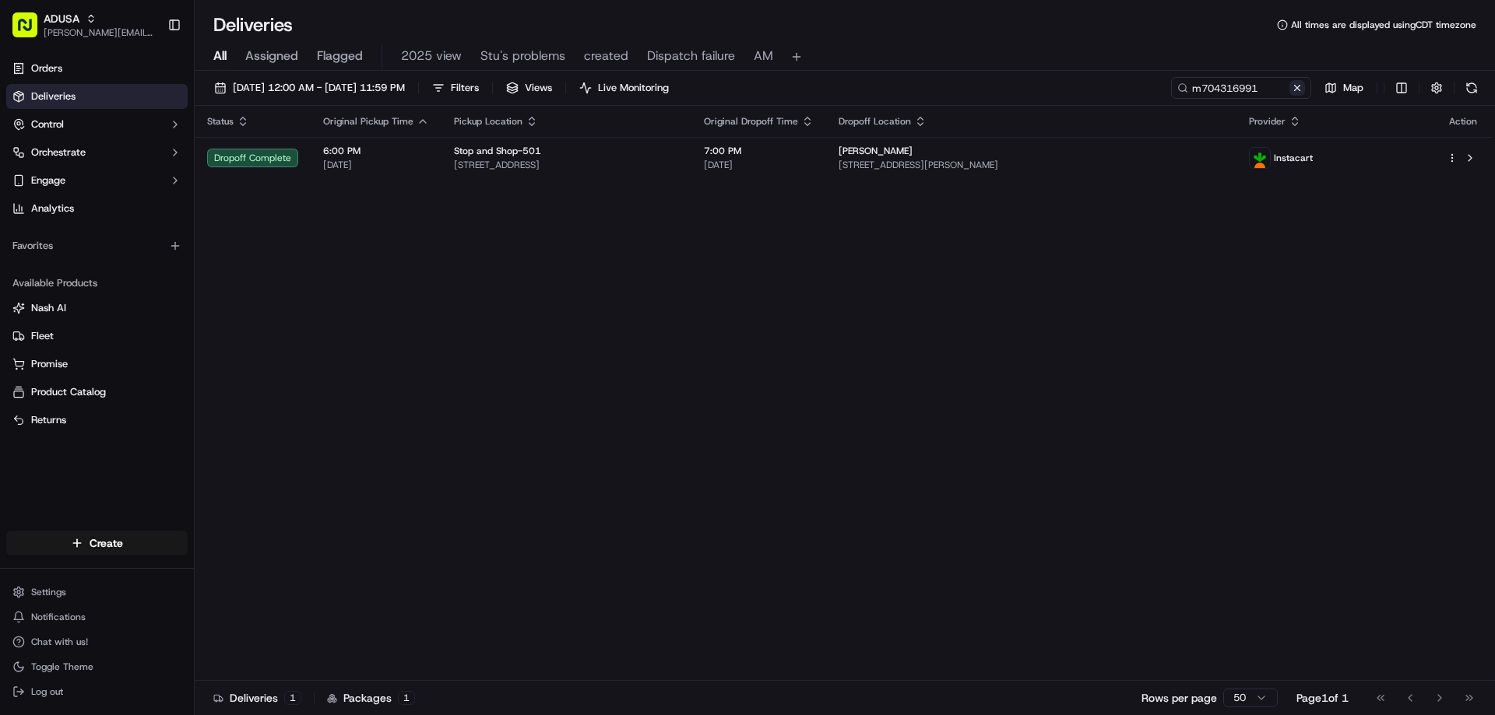
click at [1297, 91] on button at bounding box center [1297, 88] width 16 height 16
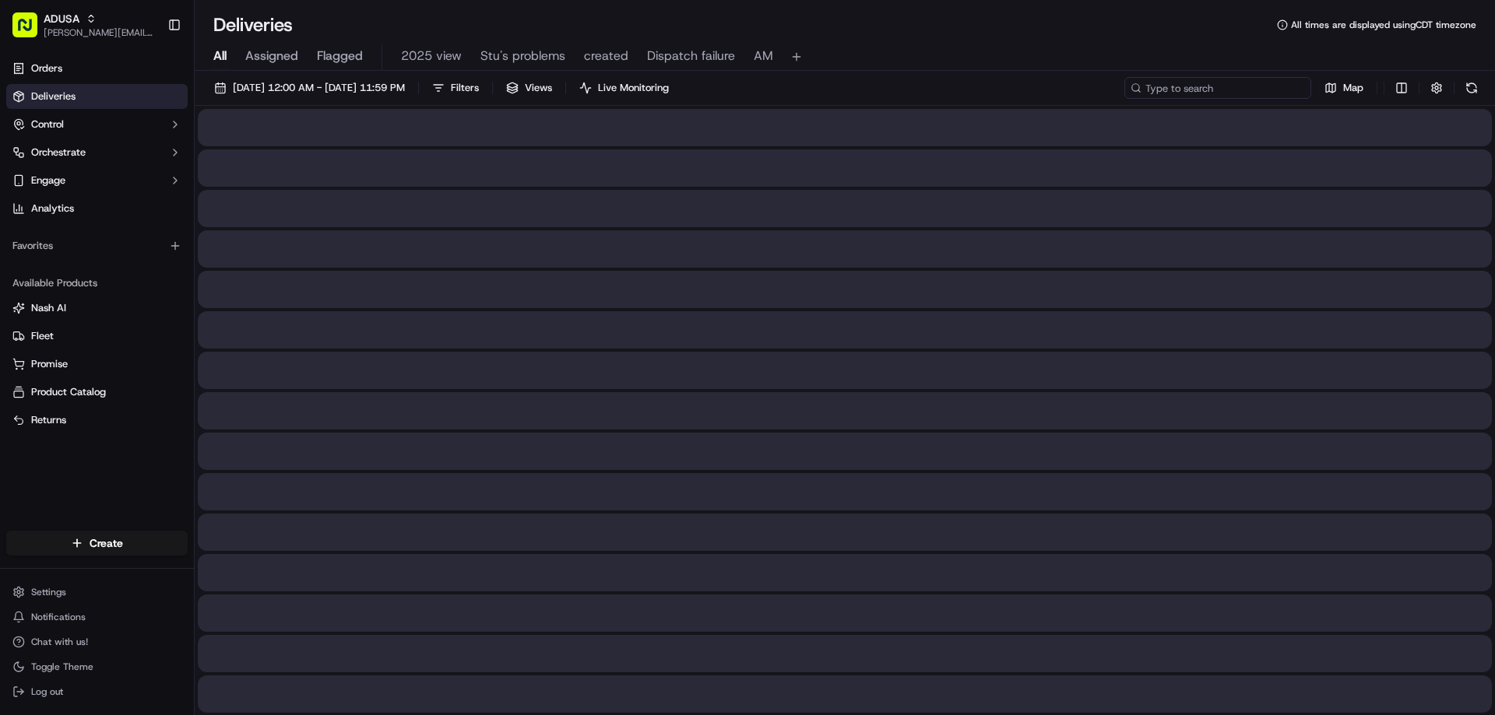
paste input "m714328013"
type input "m714328013"
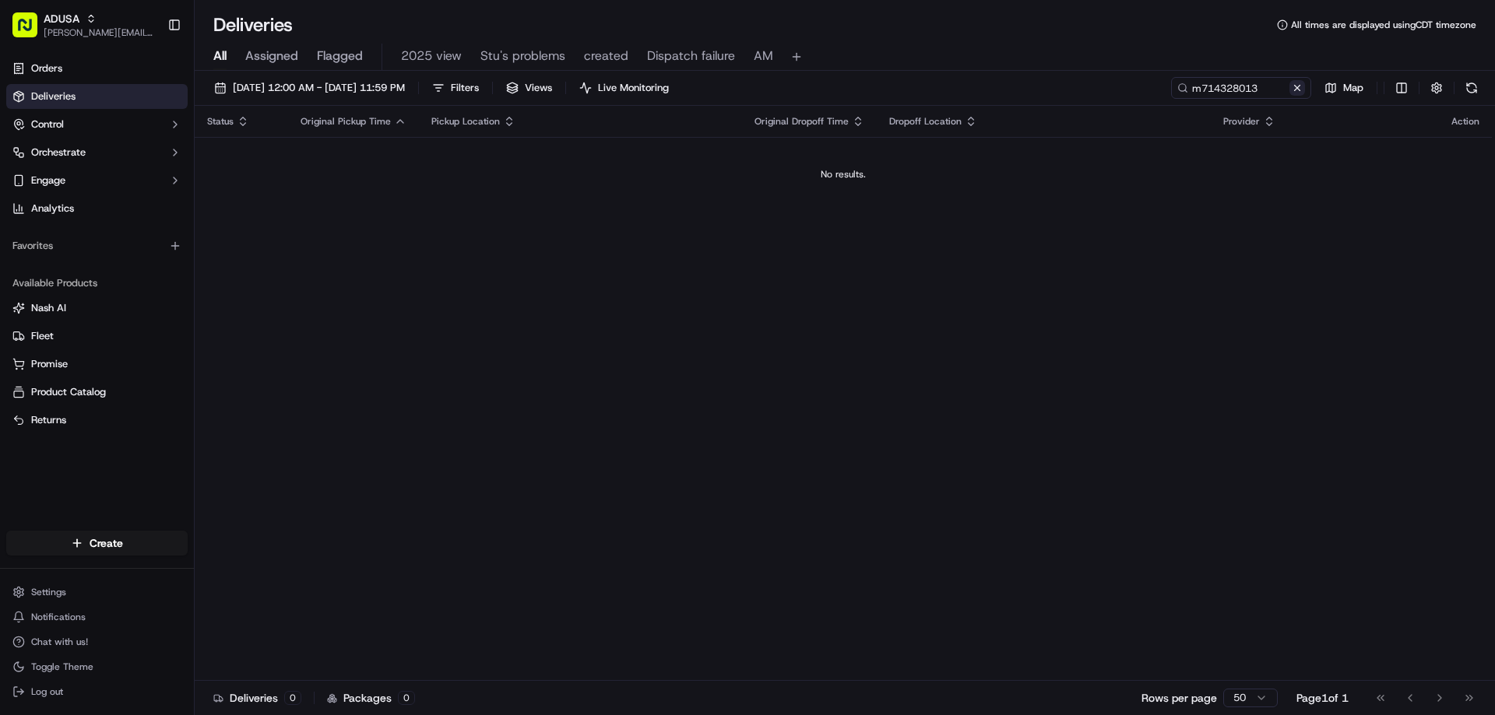
click at [1303, 89] on button at bounding box center [1297, 88] width 16 height 16
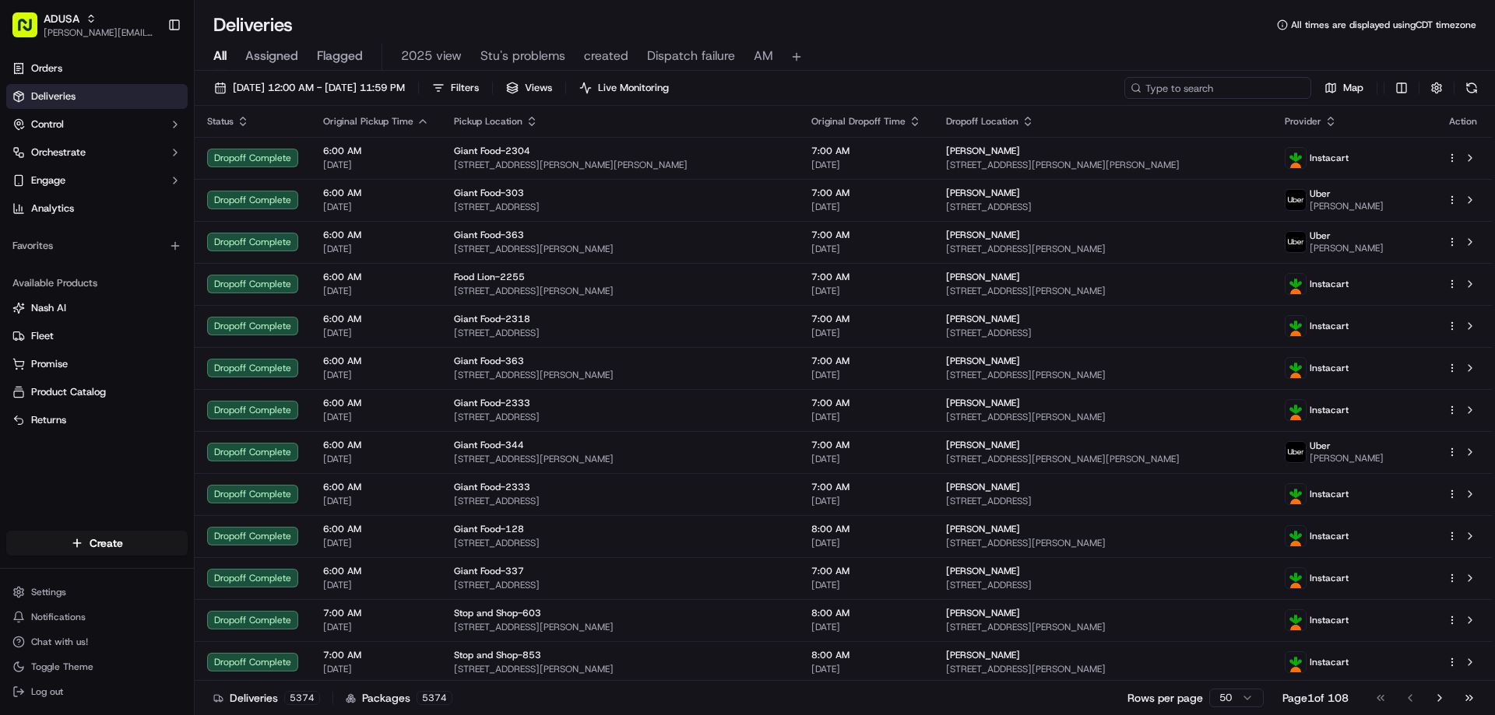
paste input "m714555100"
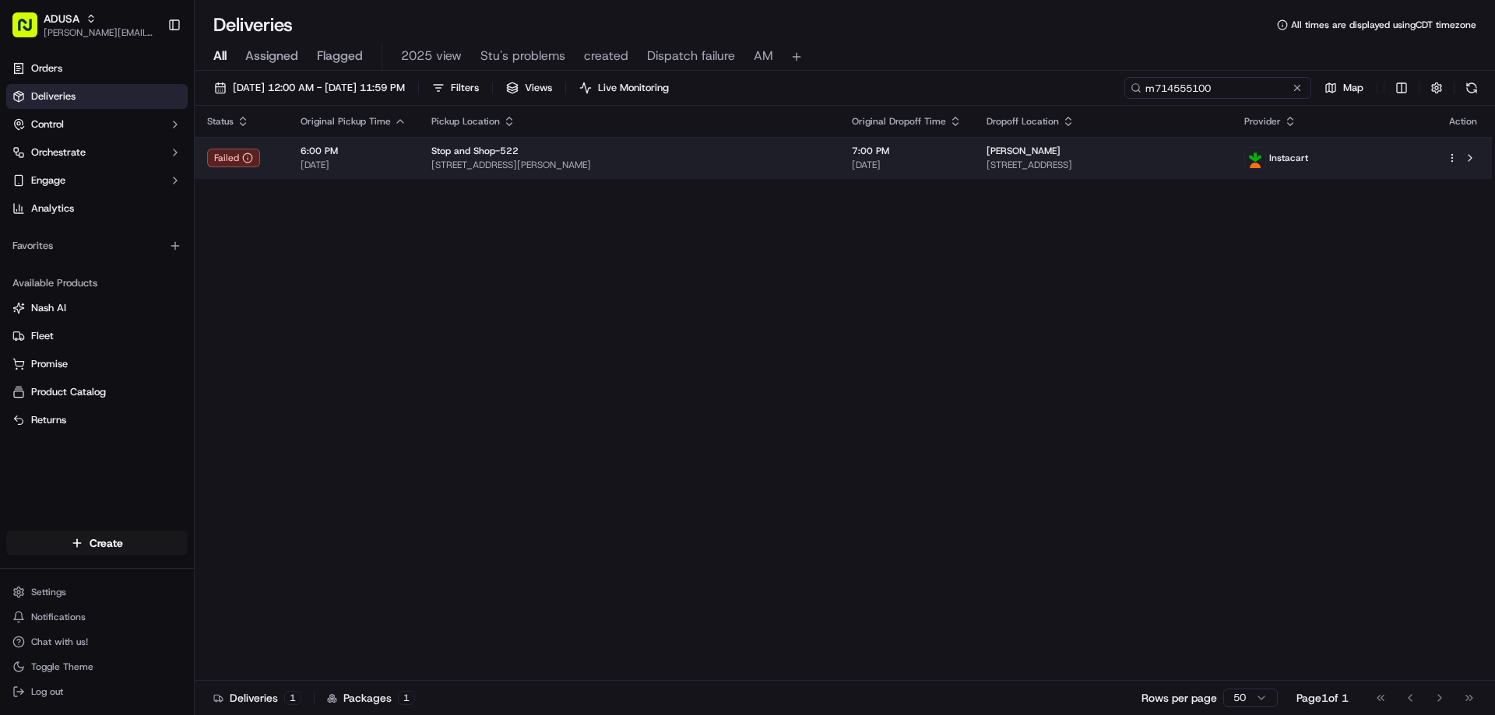
type input "m714555100"
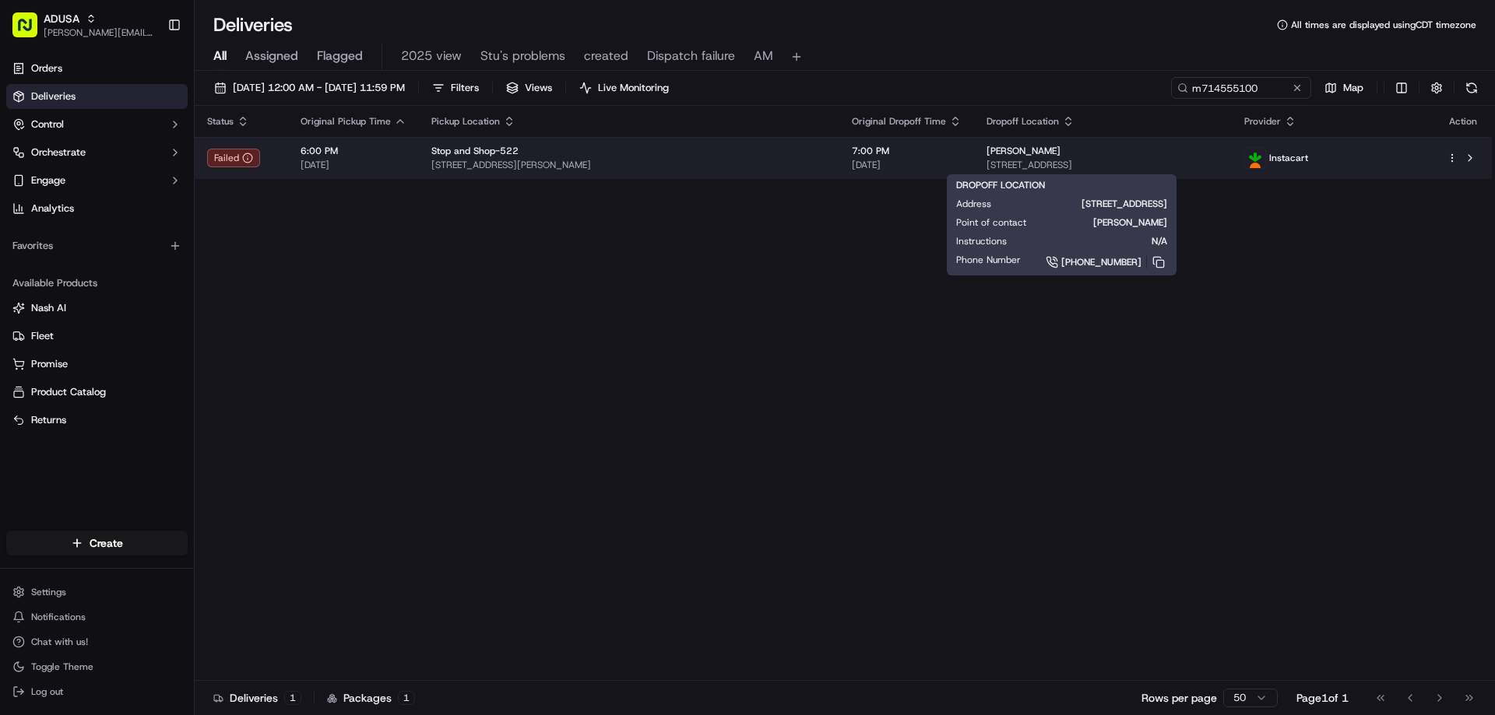
click at [1171, 156] on div "Zina Fernandez" at bounding box center [1102, 151] width 233 height 12
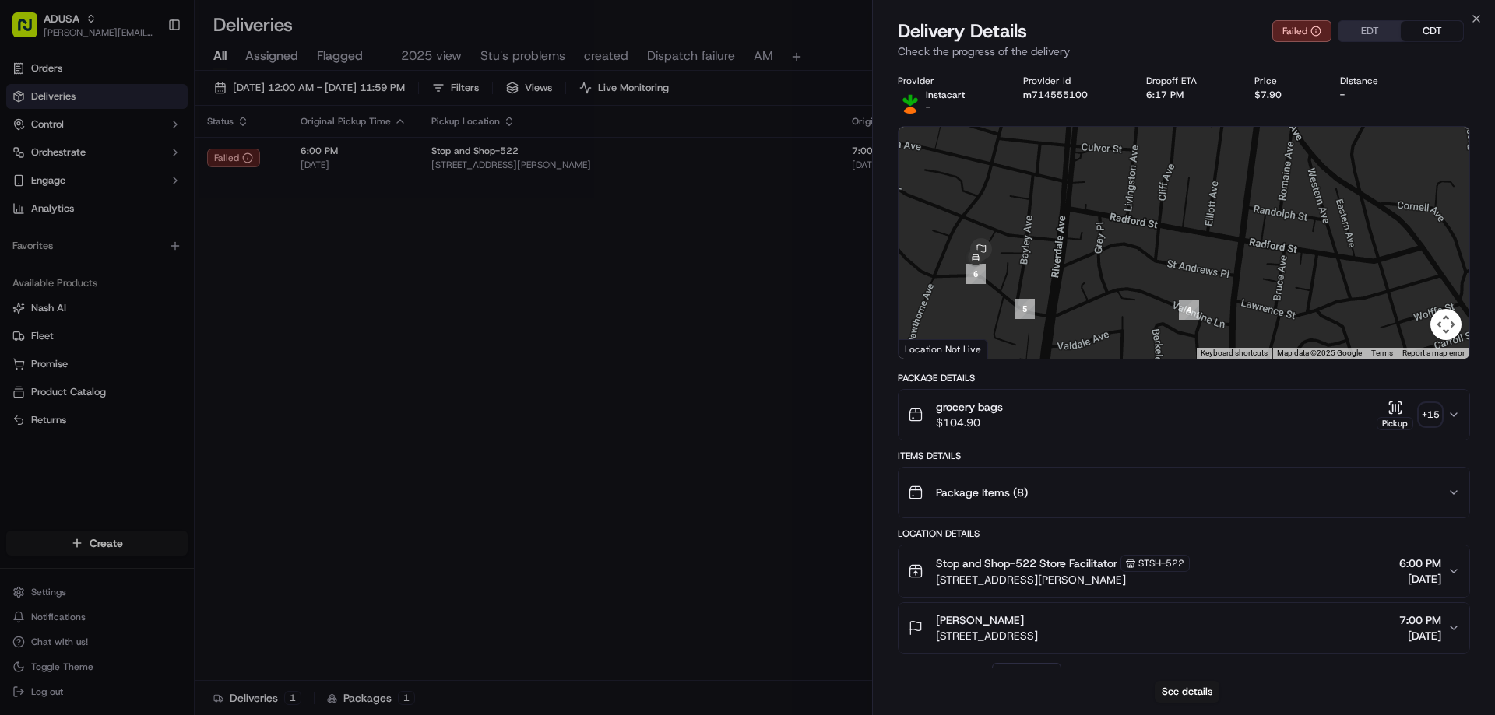
drag, startPoint x: 958, startPoint y: 302, endPoint x: 1214, endPoint y: 260, distance: 258.8
click at [1214, 260] on div at bounding box center [1183, 243] width 571 height 232
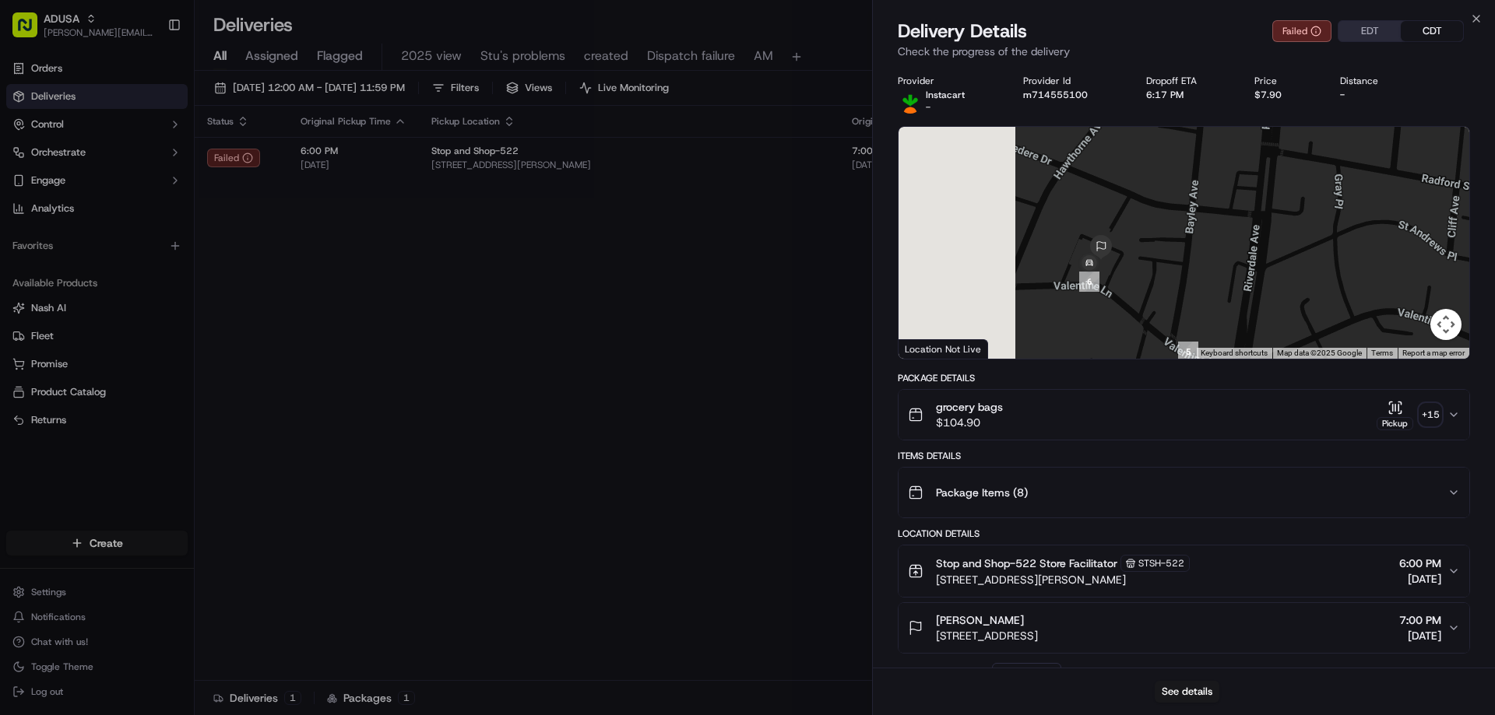
drag, startPoint x: 988, startPoint y: 267, endPoint x: 1152, endPoint y: 264, distance: 164.3
click at [1152, 264] on div at bounding box center [1183, 243] width 571 height 232
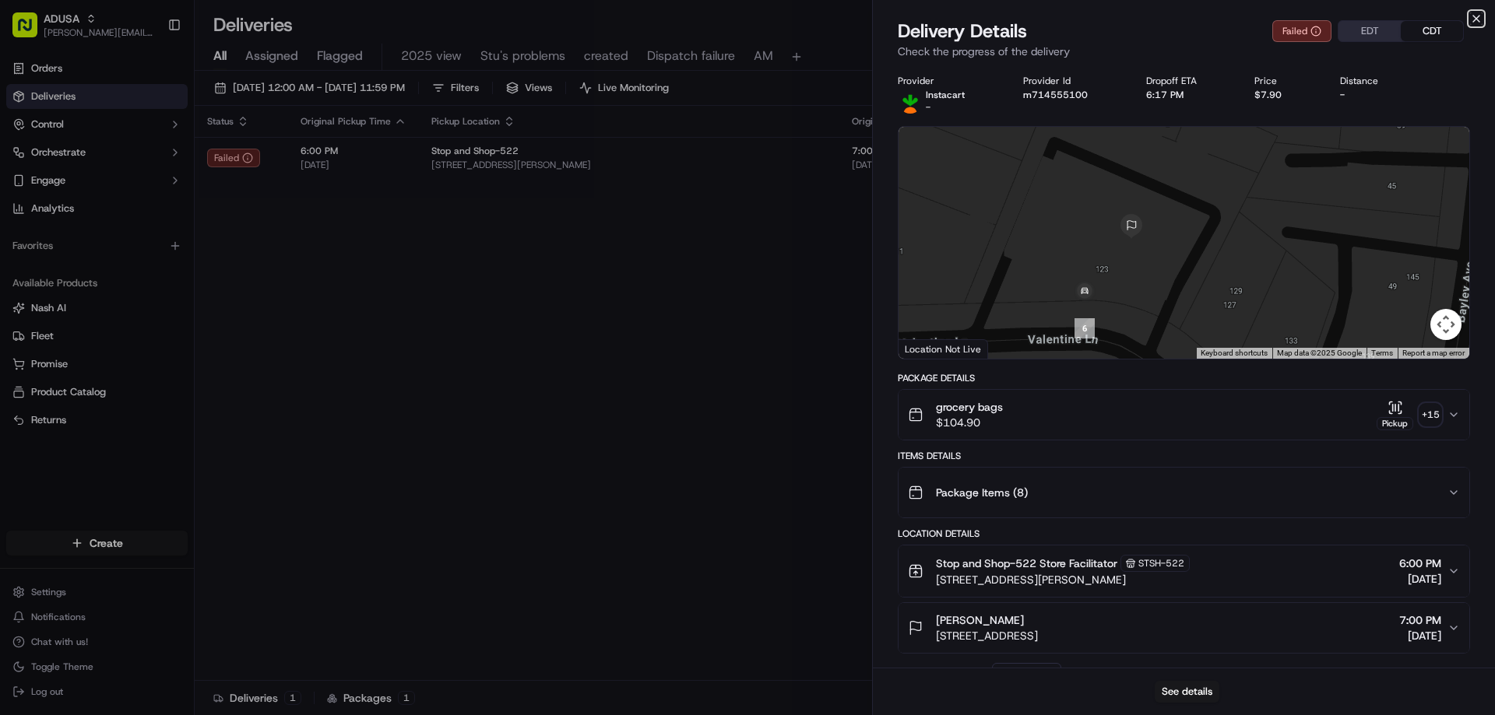
click at [1482, 24] on icon "button" at bounding box center [1476, 18] width 12 height 12
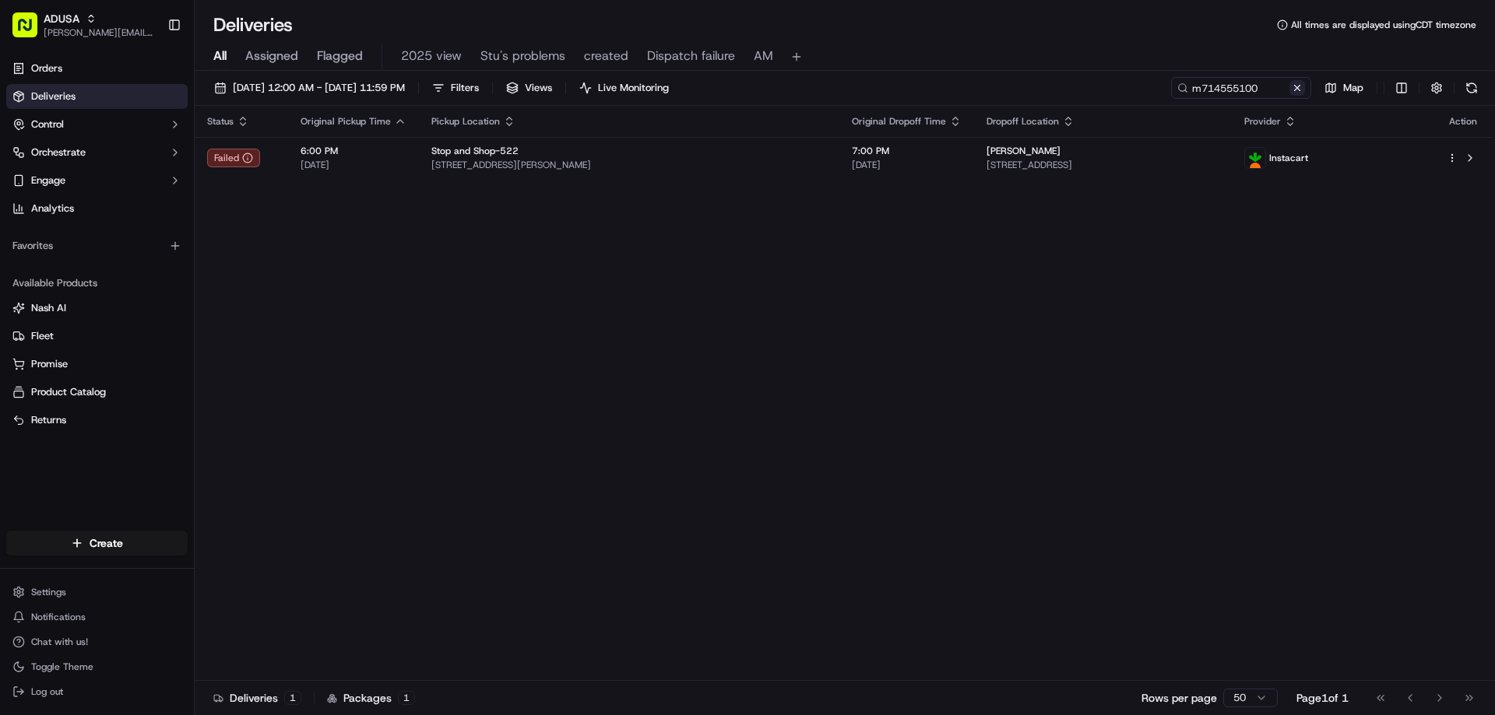
click at [1299, 90] on button at bounding box center [1297, 88] width 16 height 16
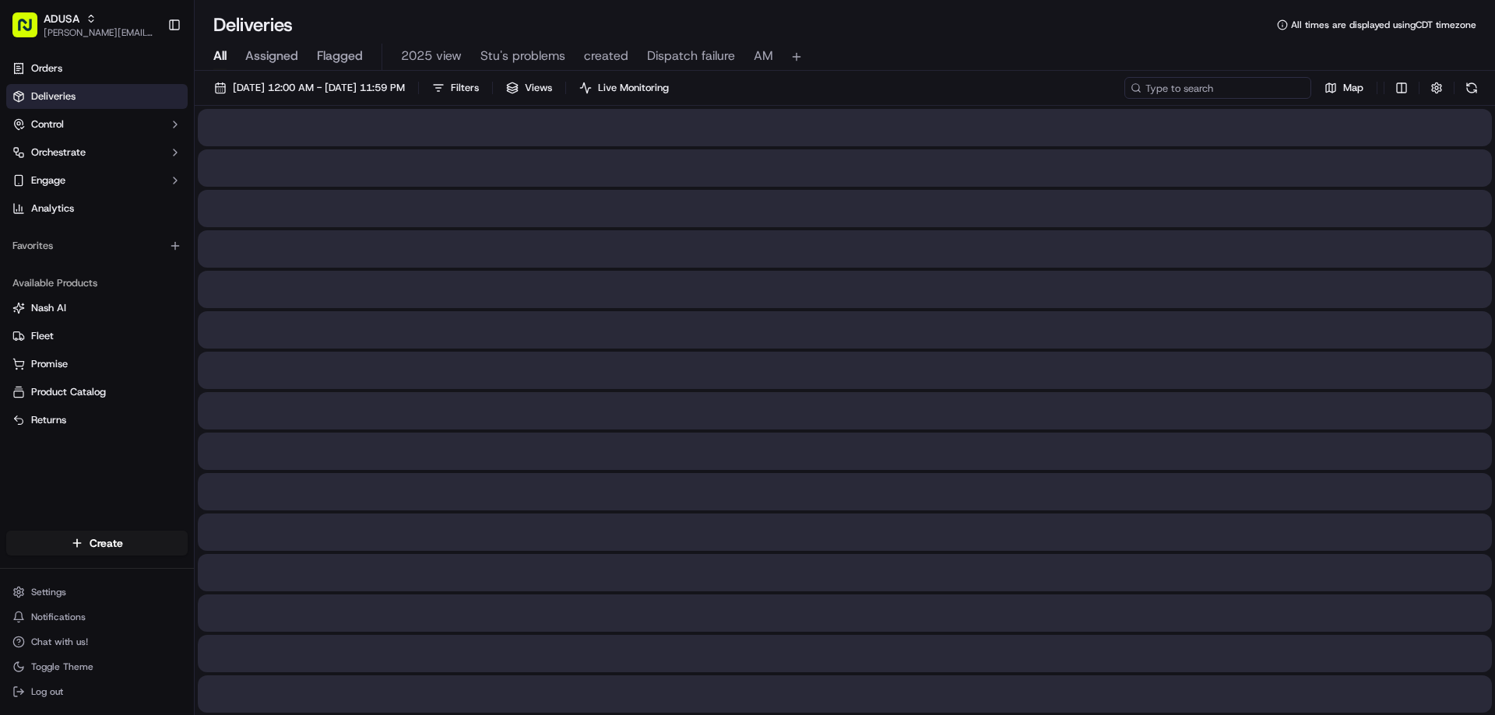
paste input "m704316991"
click at [1157, 87] on input "m704316991" at bounding box center [1217, 88] width 187 height 22
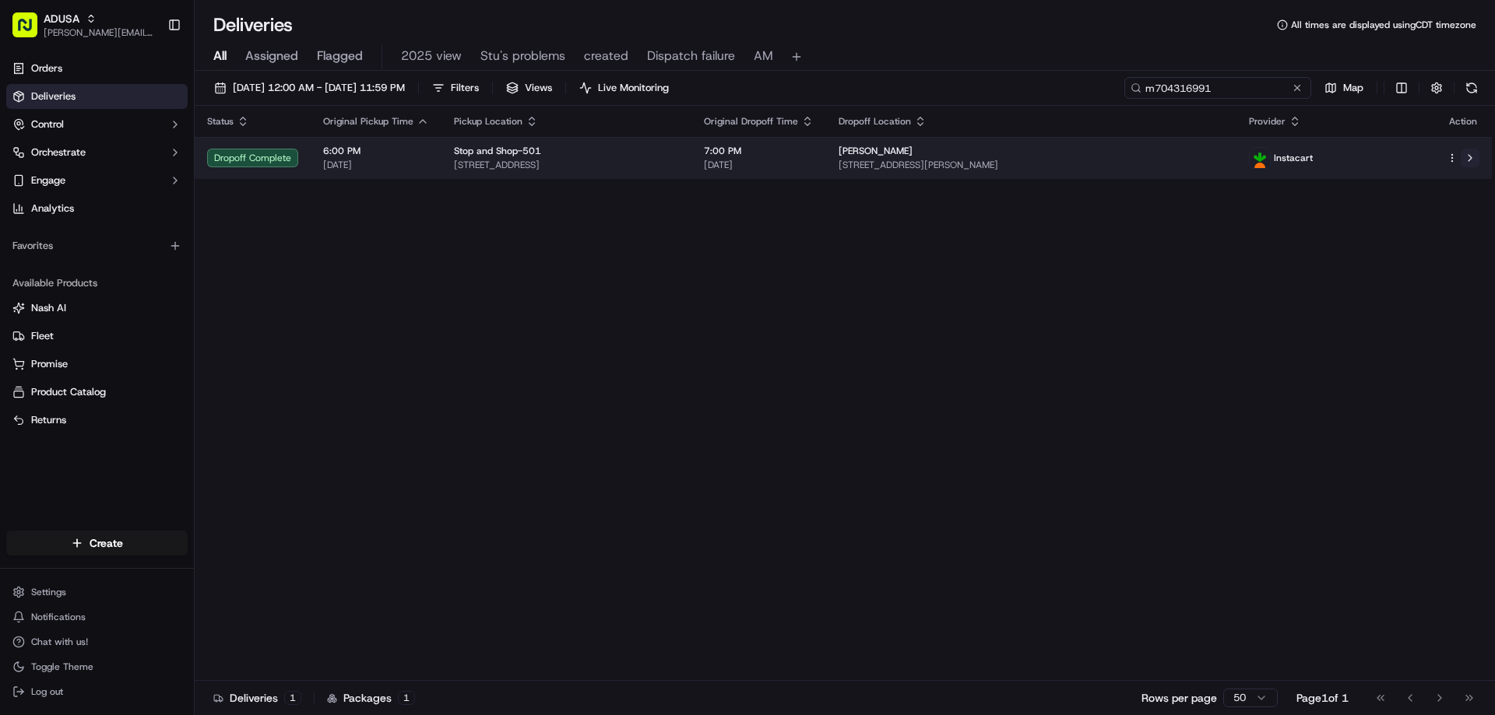
type input "m704316991"
click at [1464, 155] on button at bounding box center [1469, 158] width 19 height 19
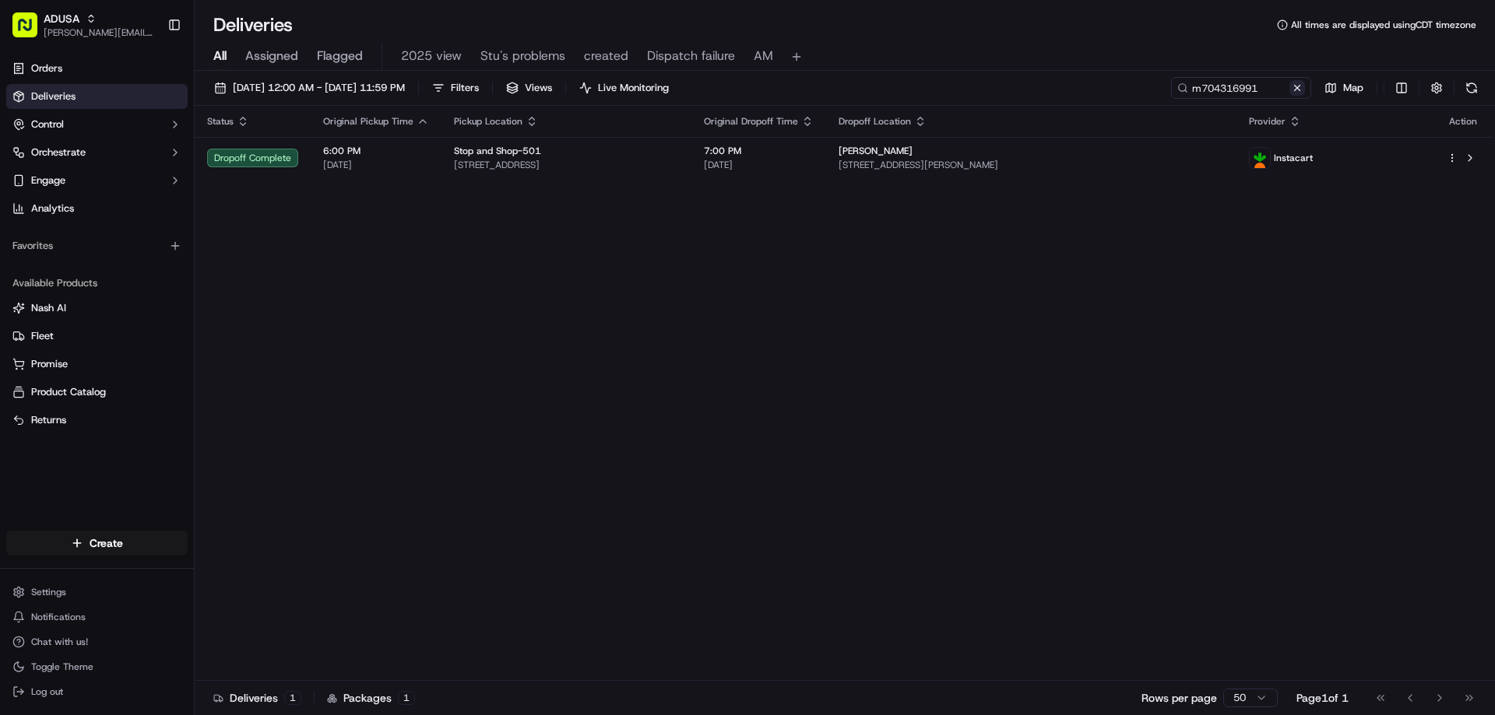
click at [1300, 90] on button at bounding box center [1297, 88] width 16 height 16
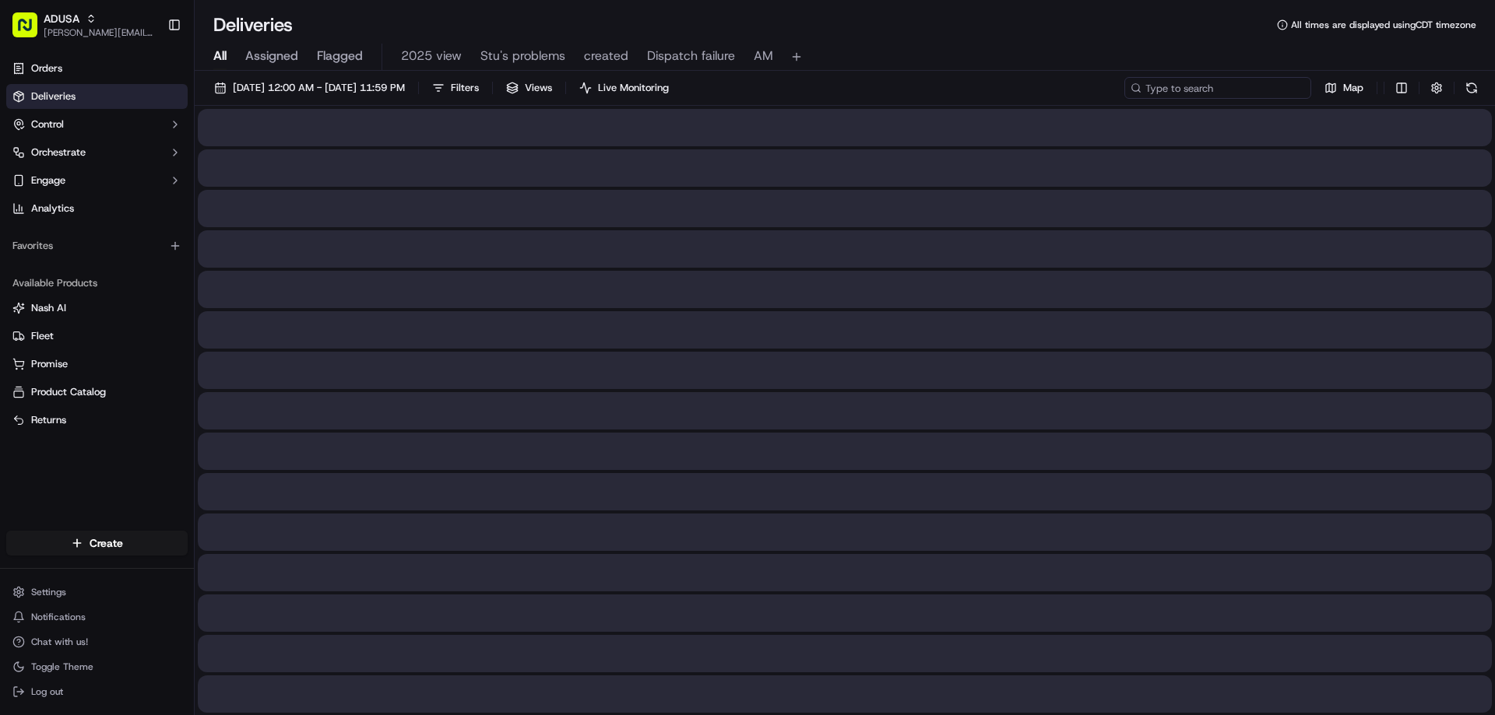
paste input "m710891136"
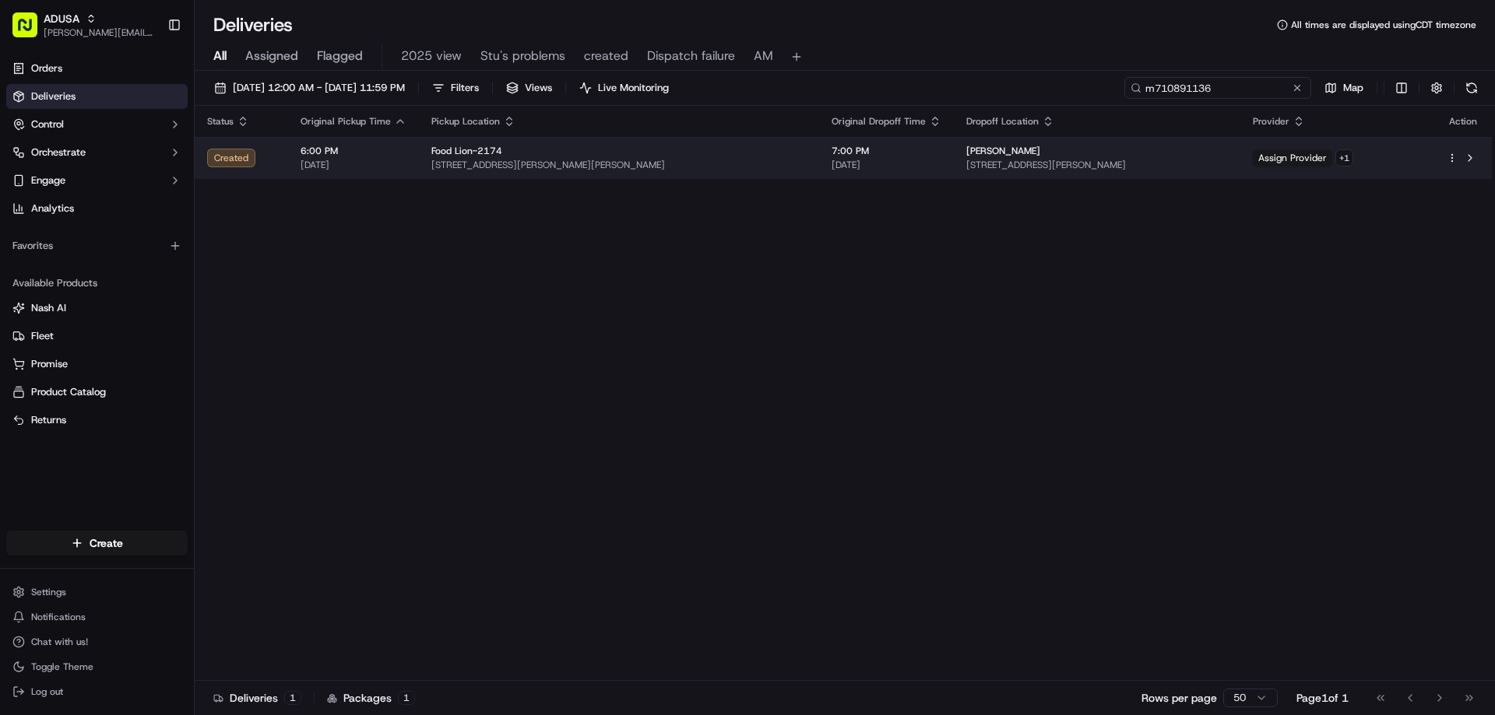
type input "m710891136"
click at [1416, 164] on div "Assign Provider + 1" at bounding box center [1337, 157] width 169 height 17
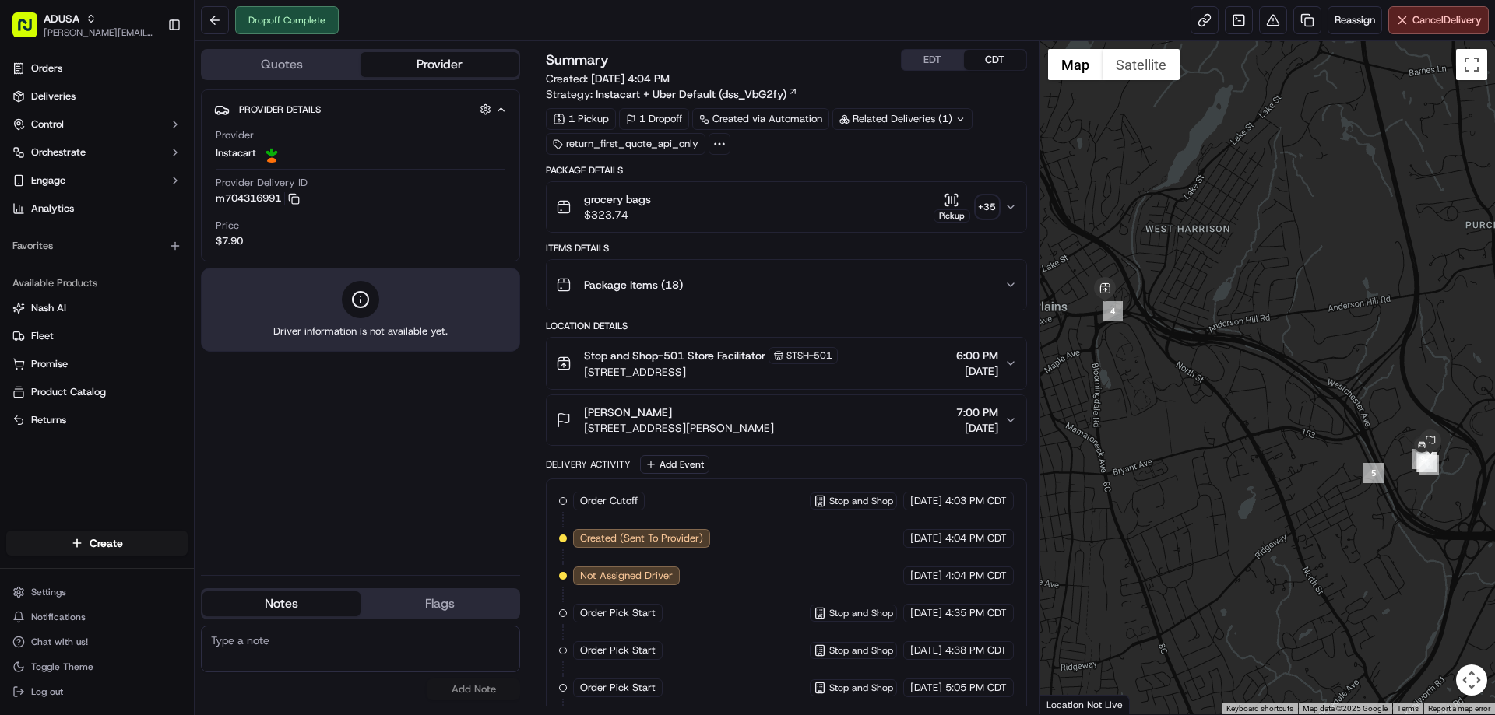
click at [297, 649] on textarea at bounding box center [360, 649] width 319 height 47
paste textarea "Delivered to wrong address"
type textarea "Delivered to wrong address"
click at [476, 698] on button "Add Note" at bounding box center [473, 690] width 93 height 22
